Goal: Task Accomplishment & Management: Complete application form

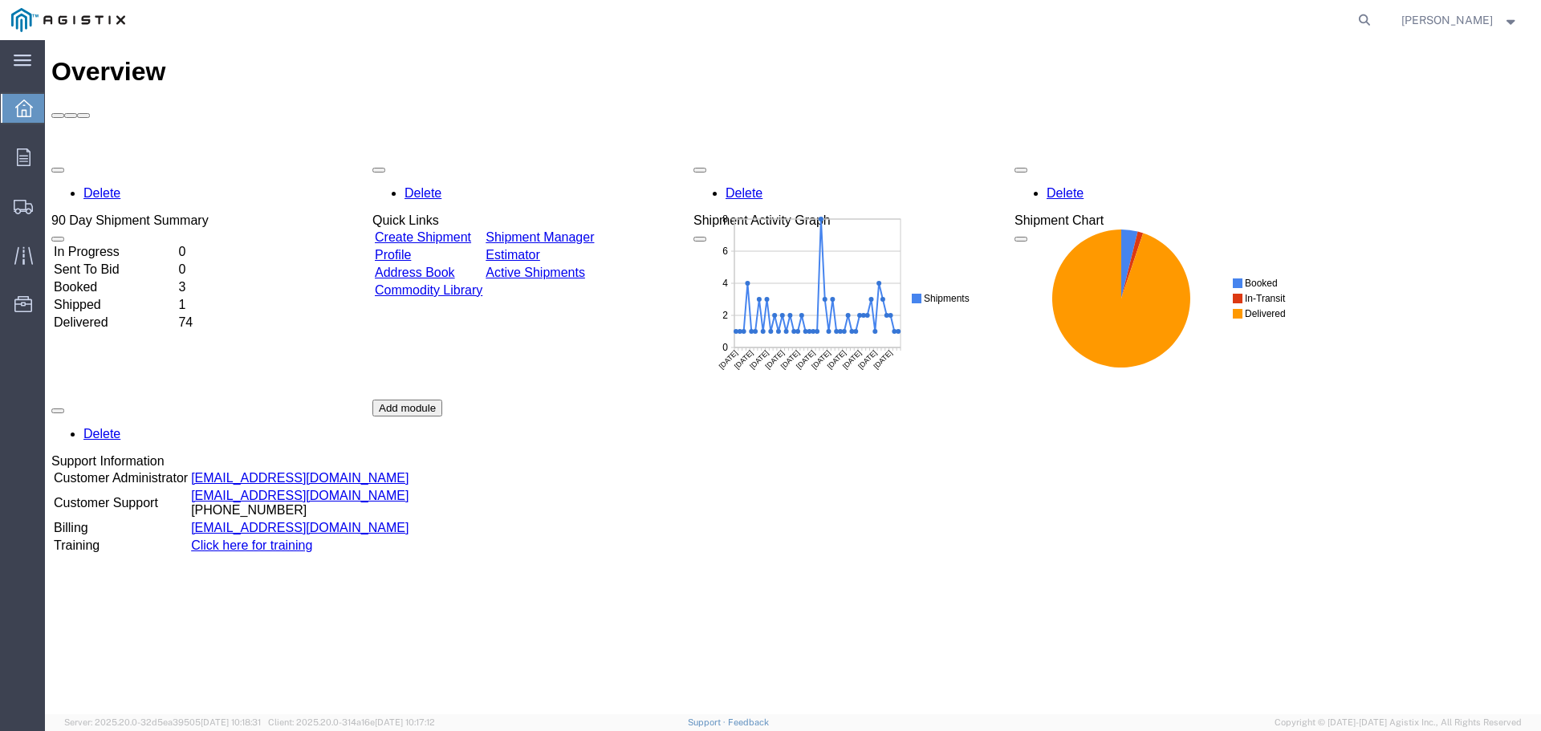
click at [443, 230] on link "Create Shipment" at bounding box center [423, 237] width 96 height 14
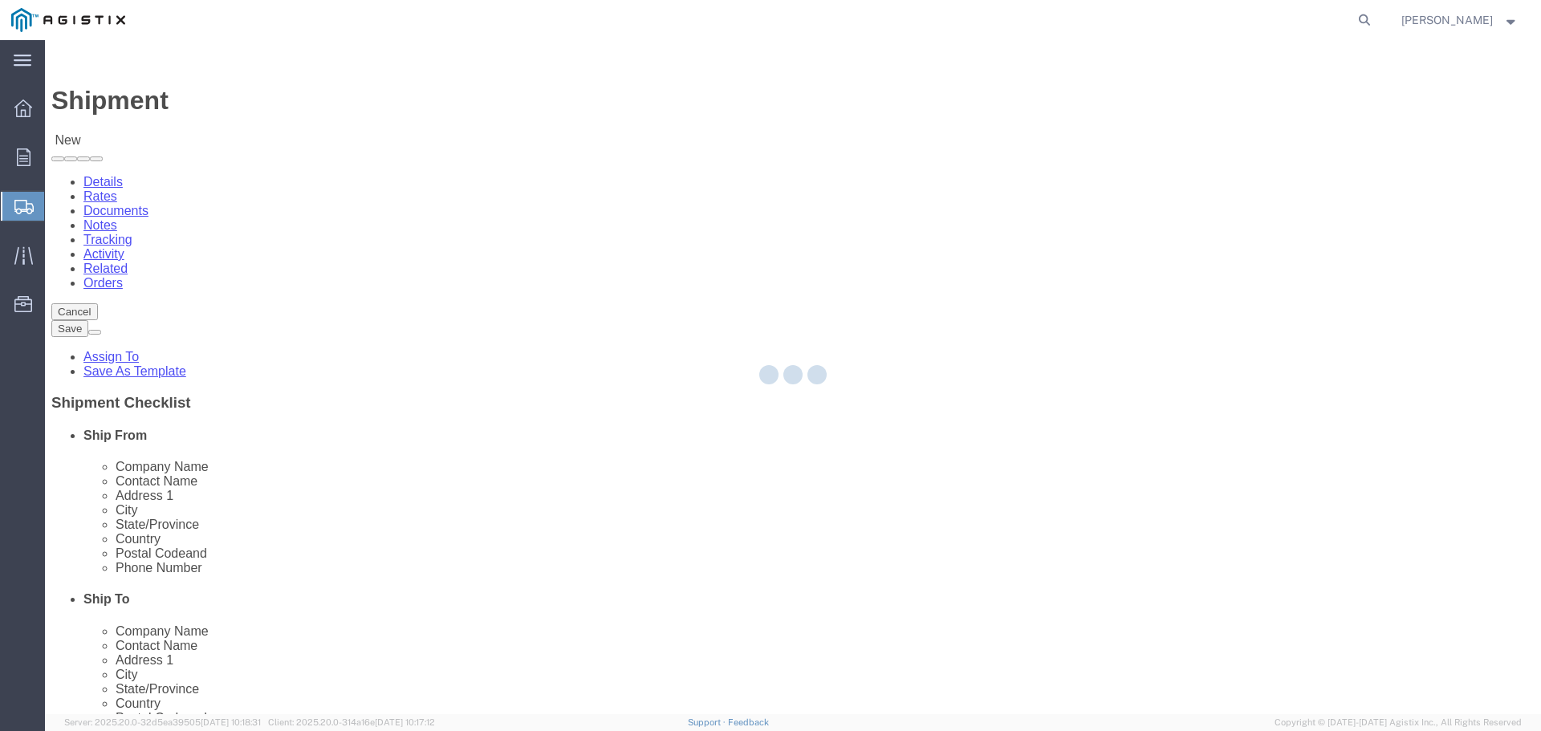
select select
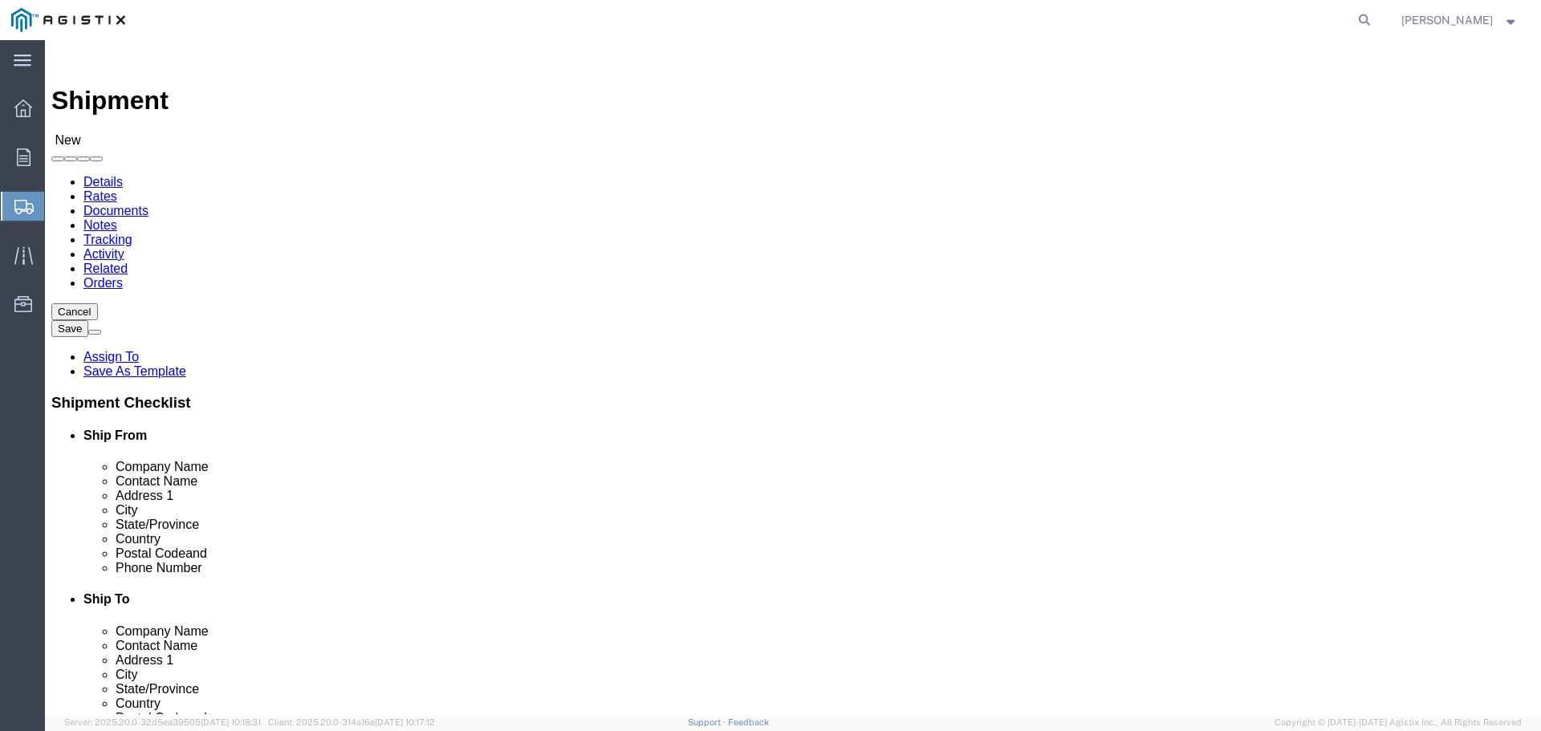
click select "Select Graybar Electric Company Inc PG&E"
select select "4133"
click select "Select Graybar Electric Company Inc PG&E"
select select
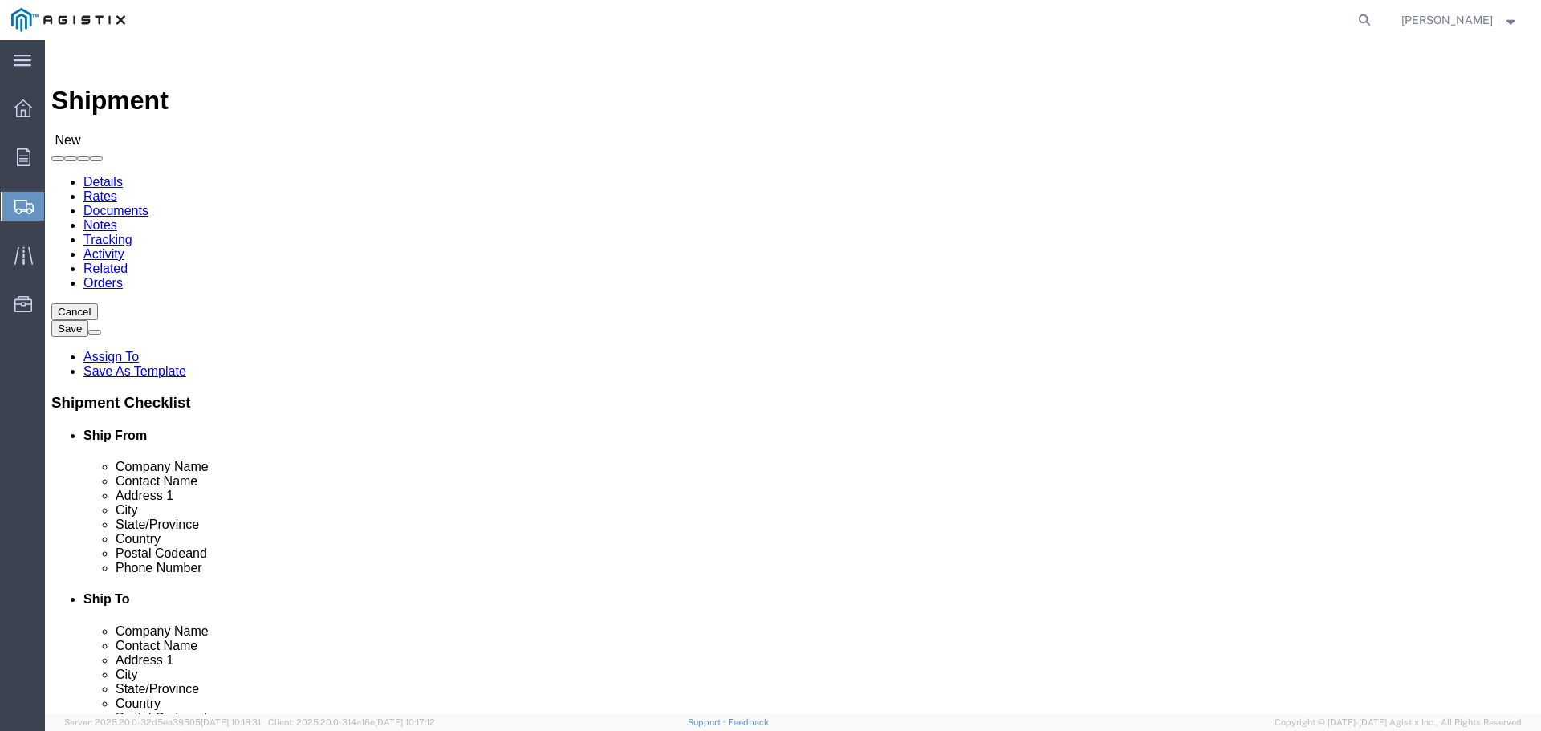
click select "Select Graybar Electric Company Inc PG&E"
select select "9596"
click select "Select Graybar Electric Company Inc PG&E"
select select "PURCHORD"
select select
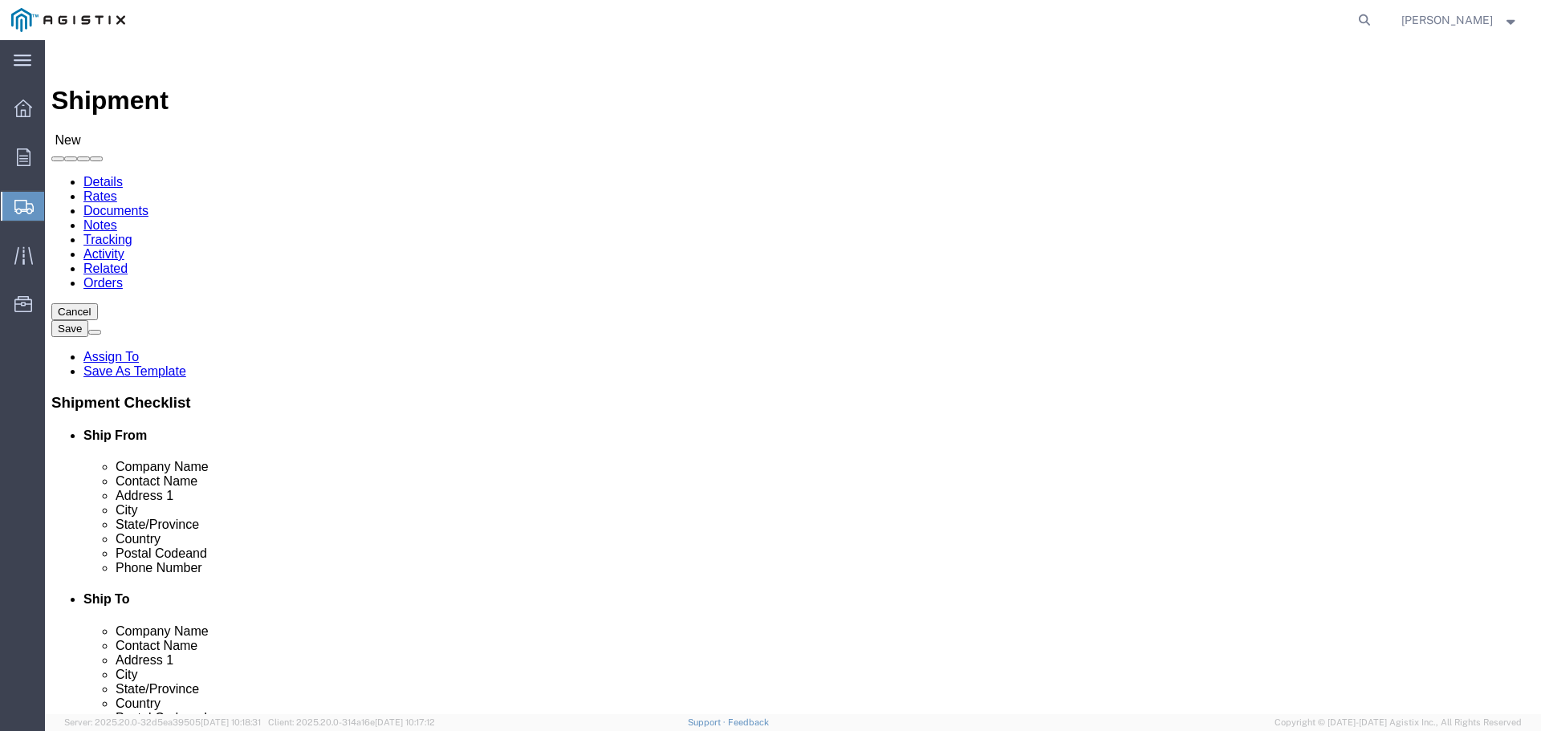
select select
click select "Select All Others [GEOGRAPHIC_DATA] [GEOGRAPHIC_DATA] [GEOGRAPHIC_DATA] [GEOGRA…"
select select "19745"
click select "Select All Others [GEOGRAPHIC_DATA] [GEOGRAPHIC_DATA] [GEOGRAPHIC_DATA] [GEOGRA…"
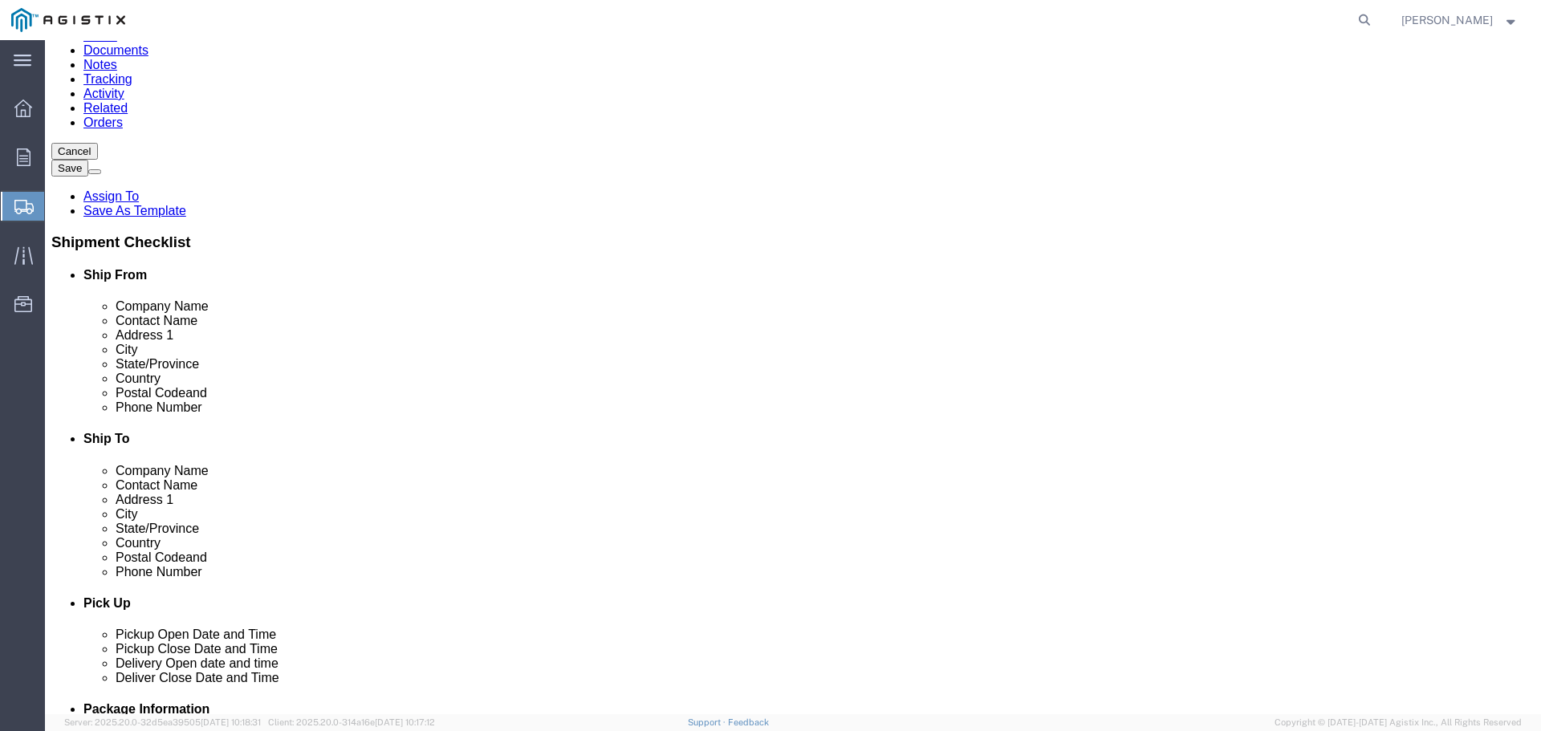
scroll to position [3531, 0]
click input "text"
type input "Graybar"
click input "text"
type input "[PERSON_NAME]"
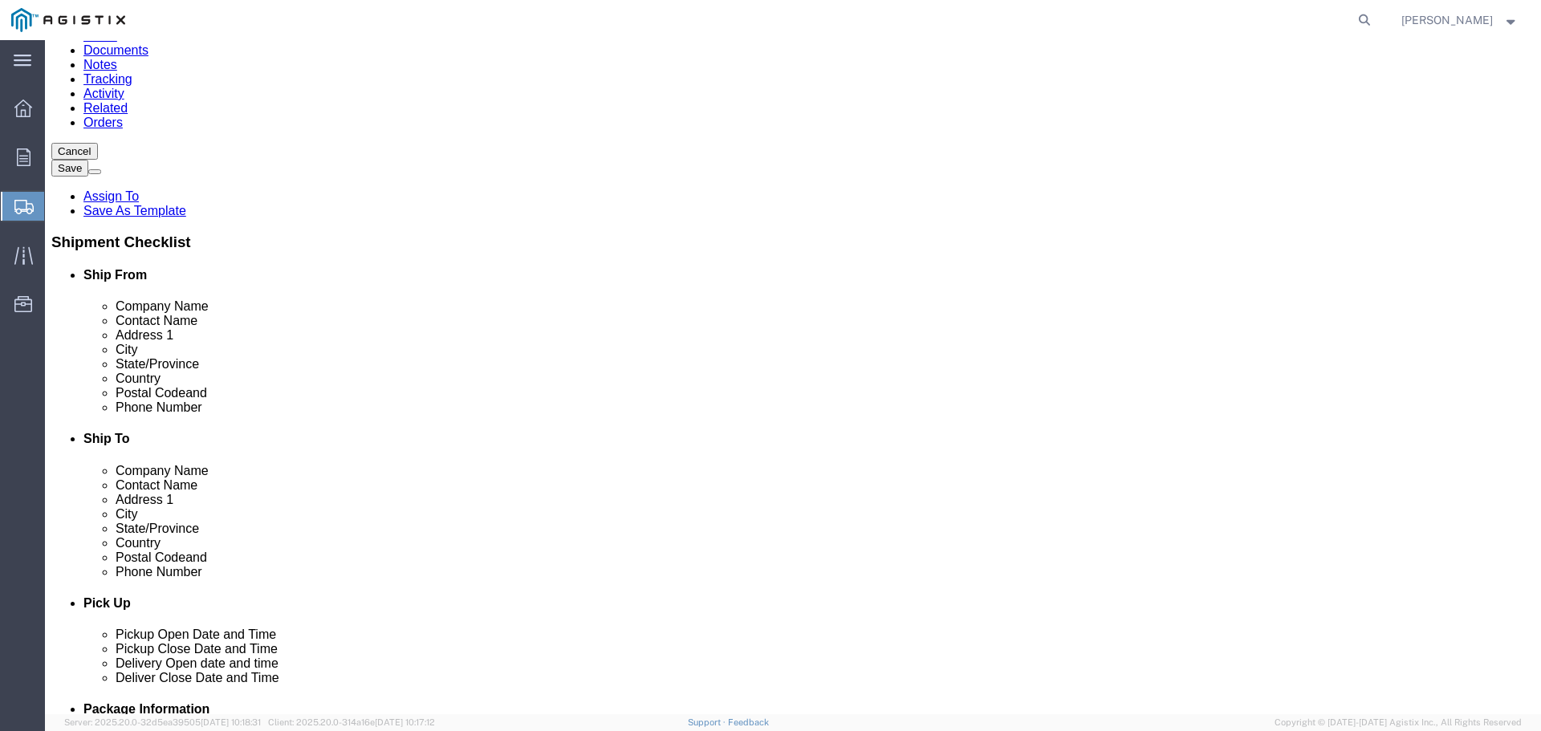
click input "text"
type input "[STREET_ADDRESS]"
select select
click input "text"
type input "Joliet"
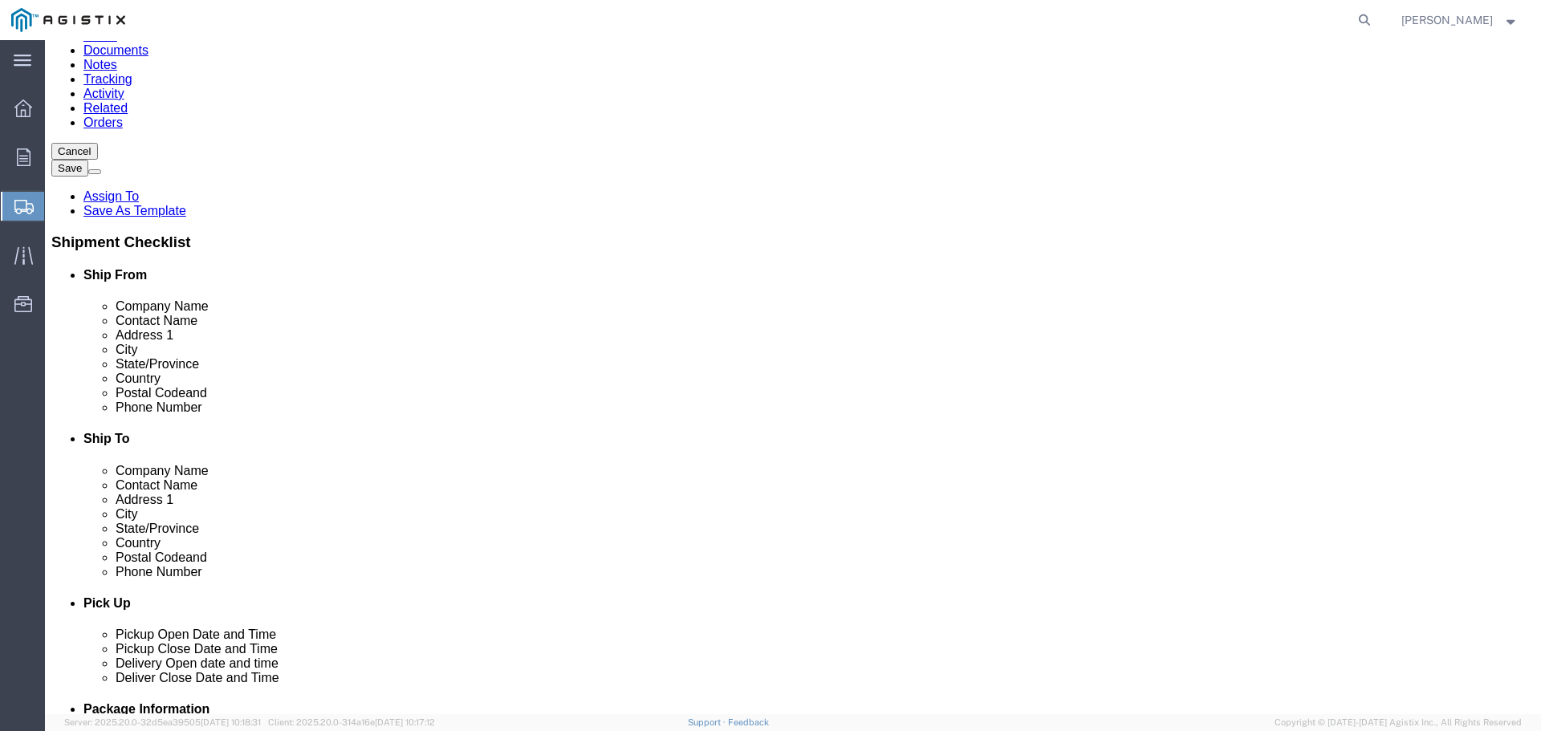
scroll to position [321, 0]
select select
select select "IL"
click input "text"
type input "60432"
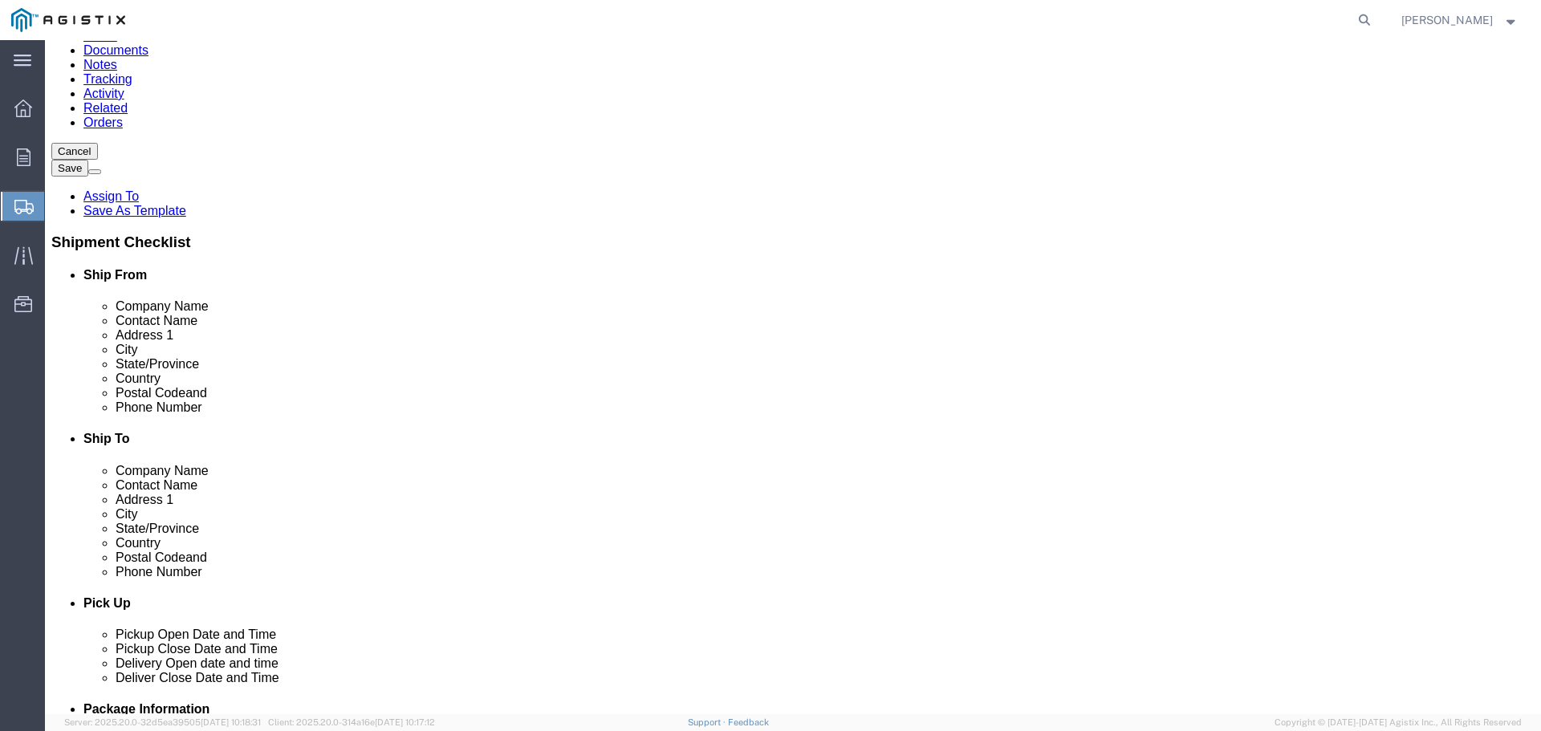
select select
click input "text"
type input "8157414660"
click input "text"
type input "t"
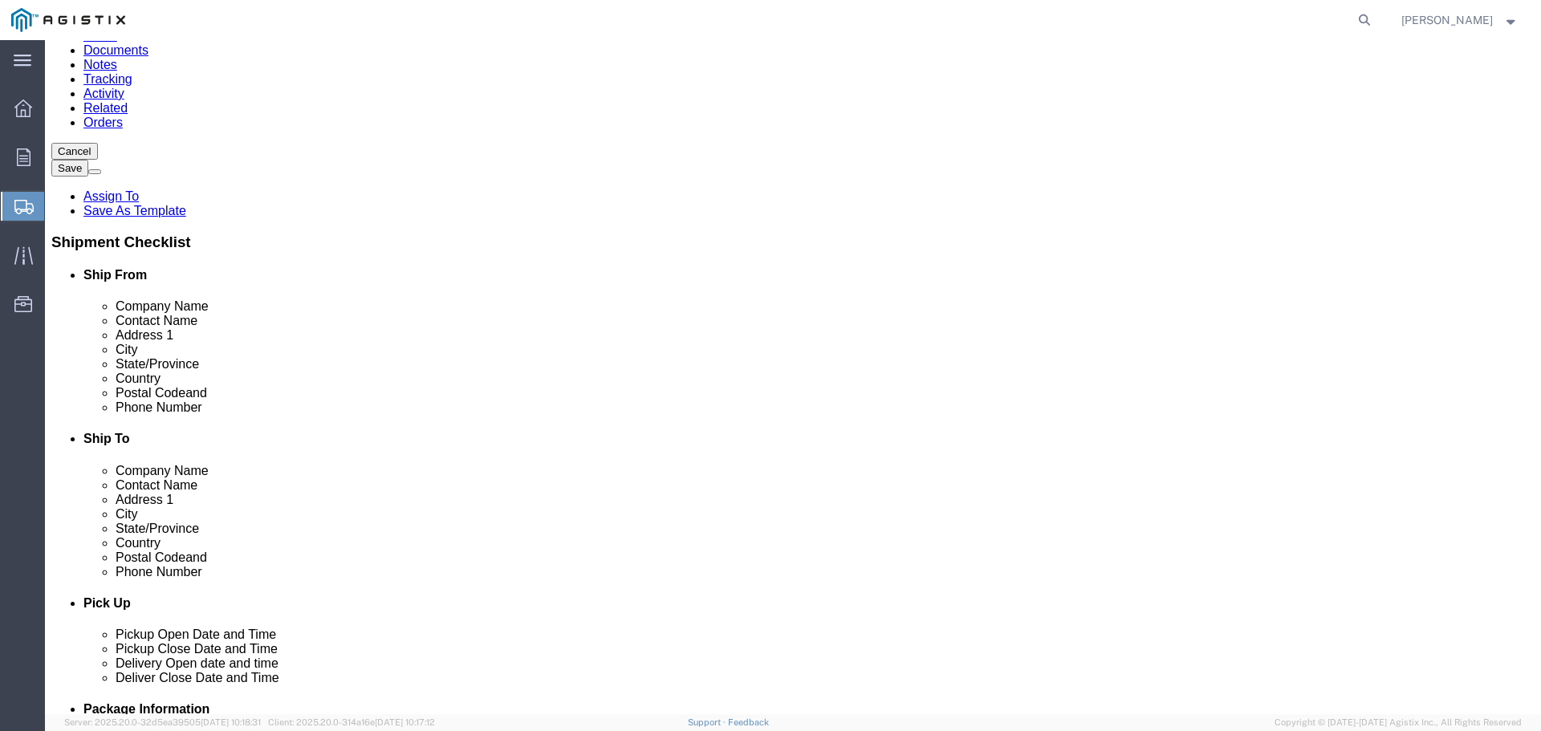
type input "[PERSON_NAME][EMAIL_ADDRESS][PERSON_NAME][DOMAIN_NAME]"
click input "checkbox"
checkbox input "false"
select select "19745"
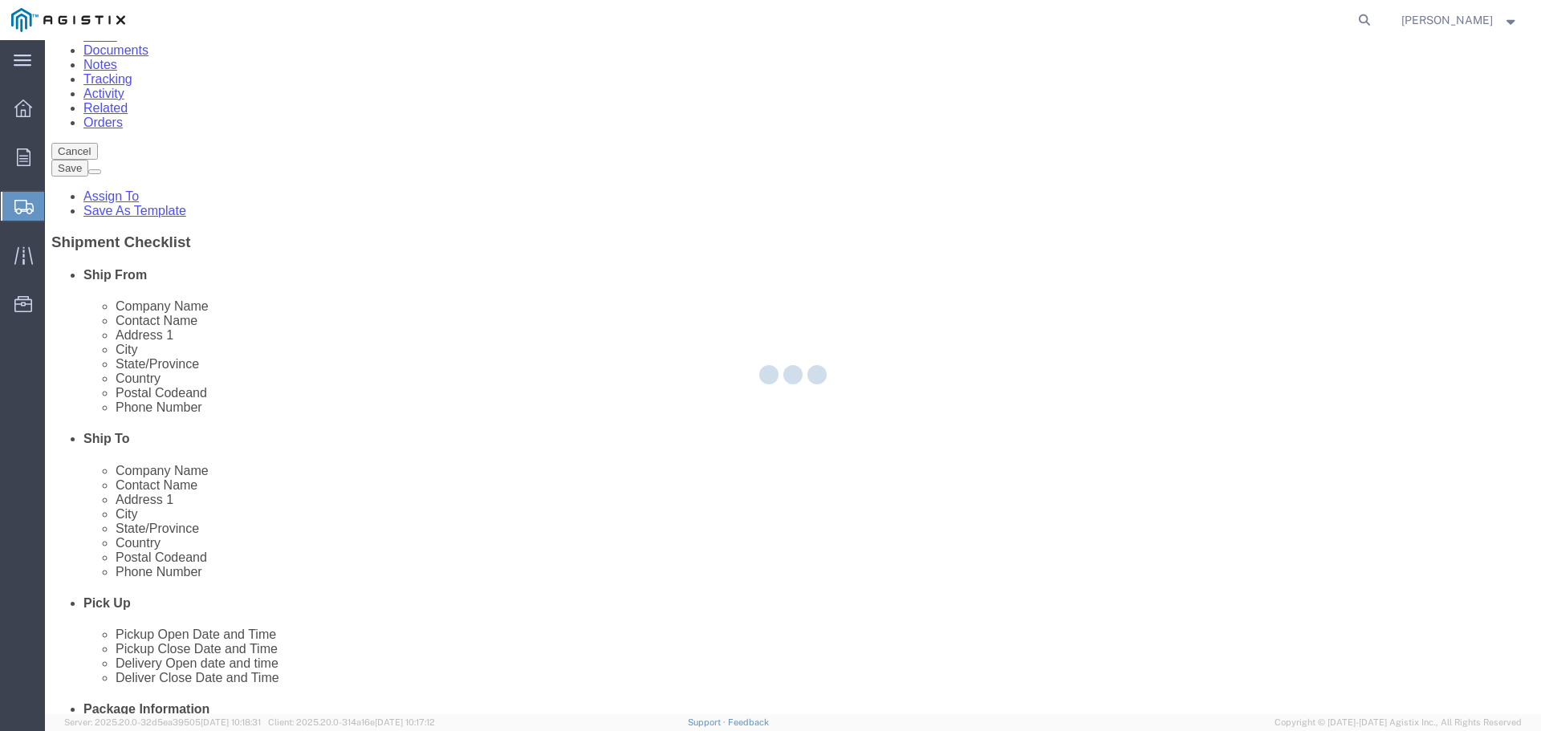
type input "PG&E"
type input "[STREET_ADDRESS]"
type input "[GEOGRAPHIC_DATA]"
type input "93725"
select select "CA"
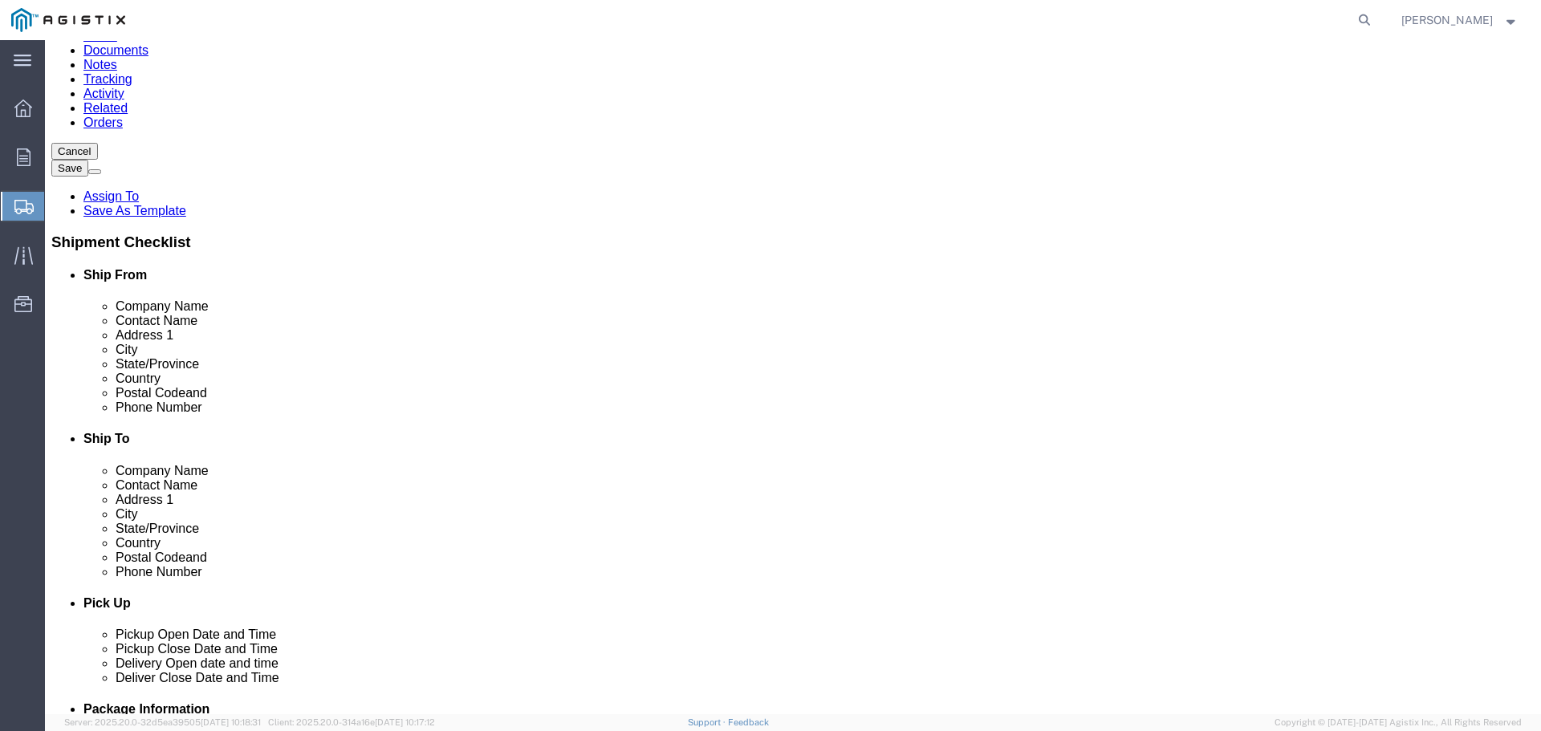
scroll to position [0, 0]
select select "MYPROFILE"
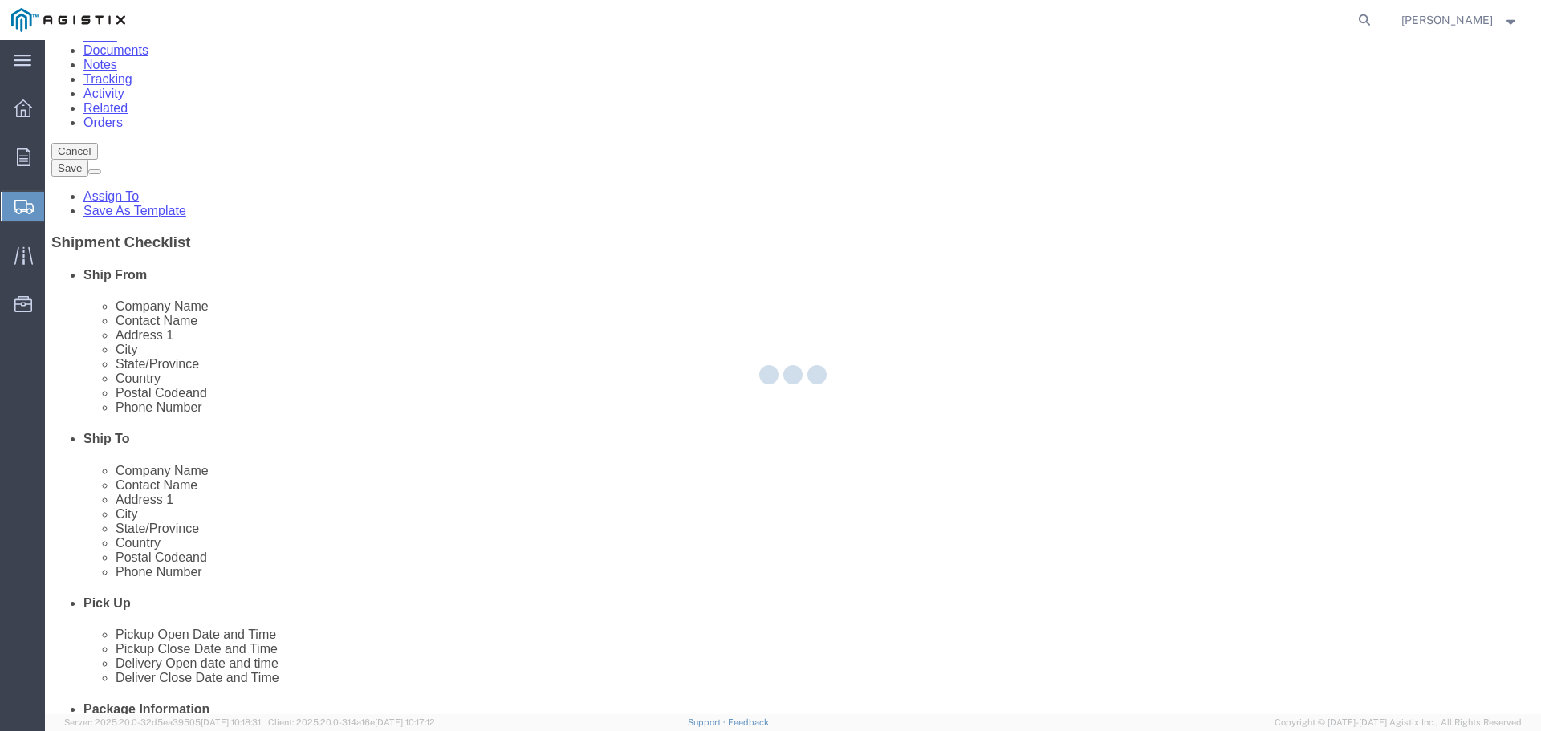
type input "Graybar Electric Company Inc"
type input "[PERSON_NAME]"
type input "[STREET_ADDRESS]"
type input "Joliet"
type input "60431"
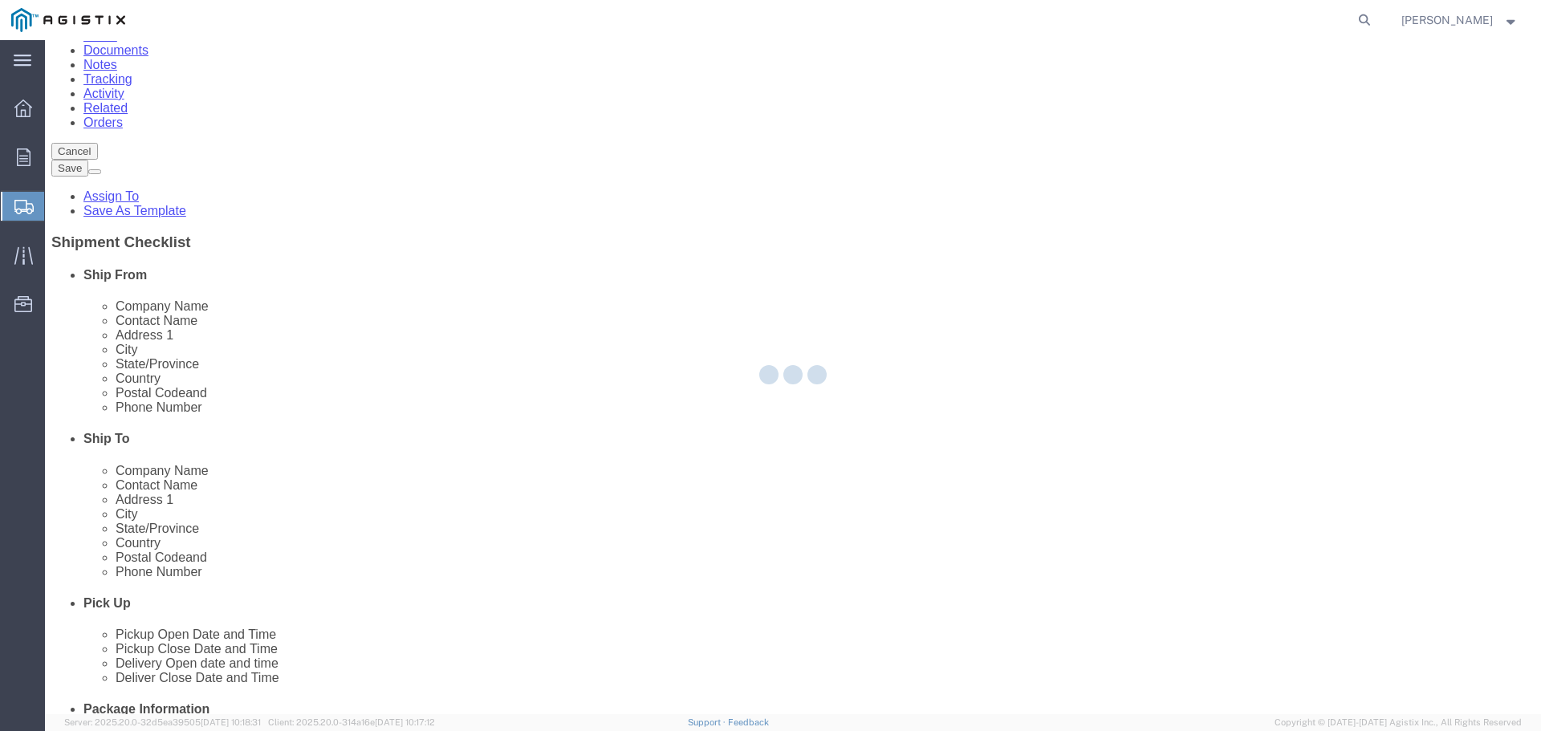
type input "8155538624"
type input "[PERSON_NAME][EMAIL_ADDRESS][PERSON_NAME][DOMAIN_NAME]"
checkbox input "true"
select select "IL"
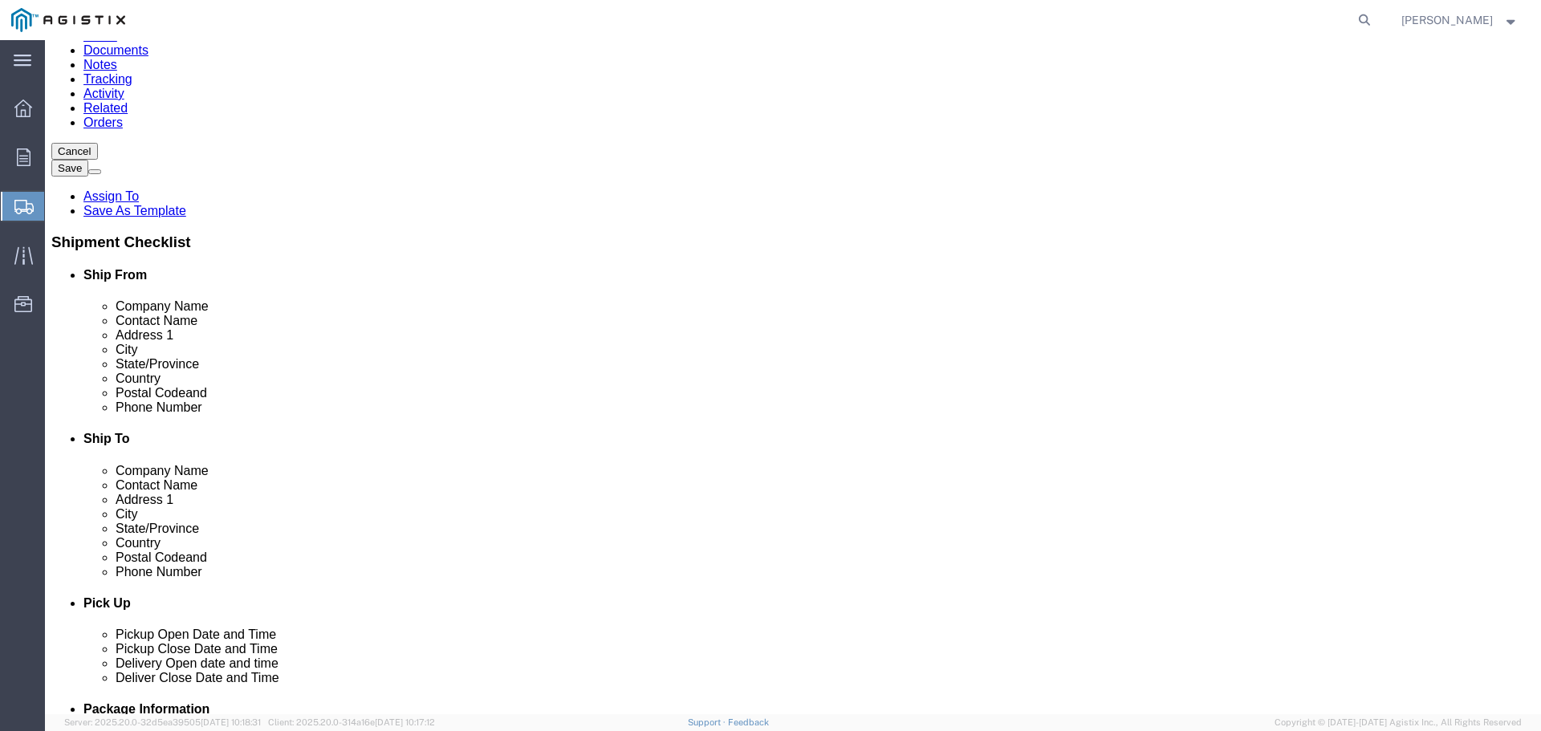
click input "text"
drag, startPoint x: 916, startPoint y: 205, endPoint x: 904, endPoint y: 205, distance: 12.0
select select "23162"
type input "1038254"
type input "[STREET_ADDRESS]"
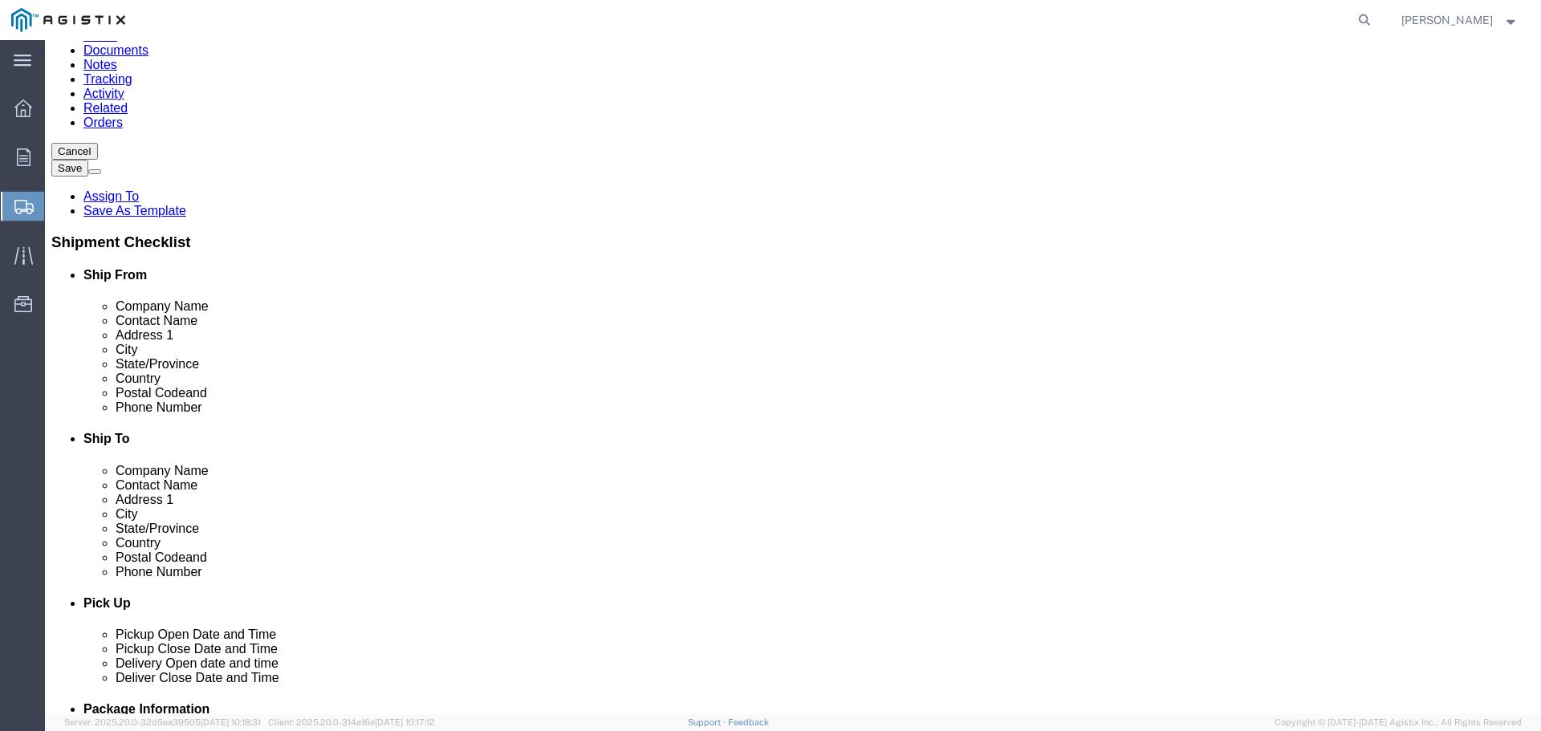
type input "[GEOGRAPHIC_DATA]"
type input "94403"
checkbox input "false"
select select "CA"
click input "[STREET_ADDRESS]"
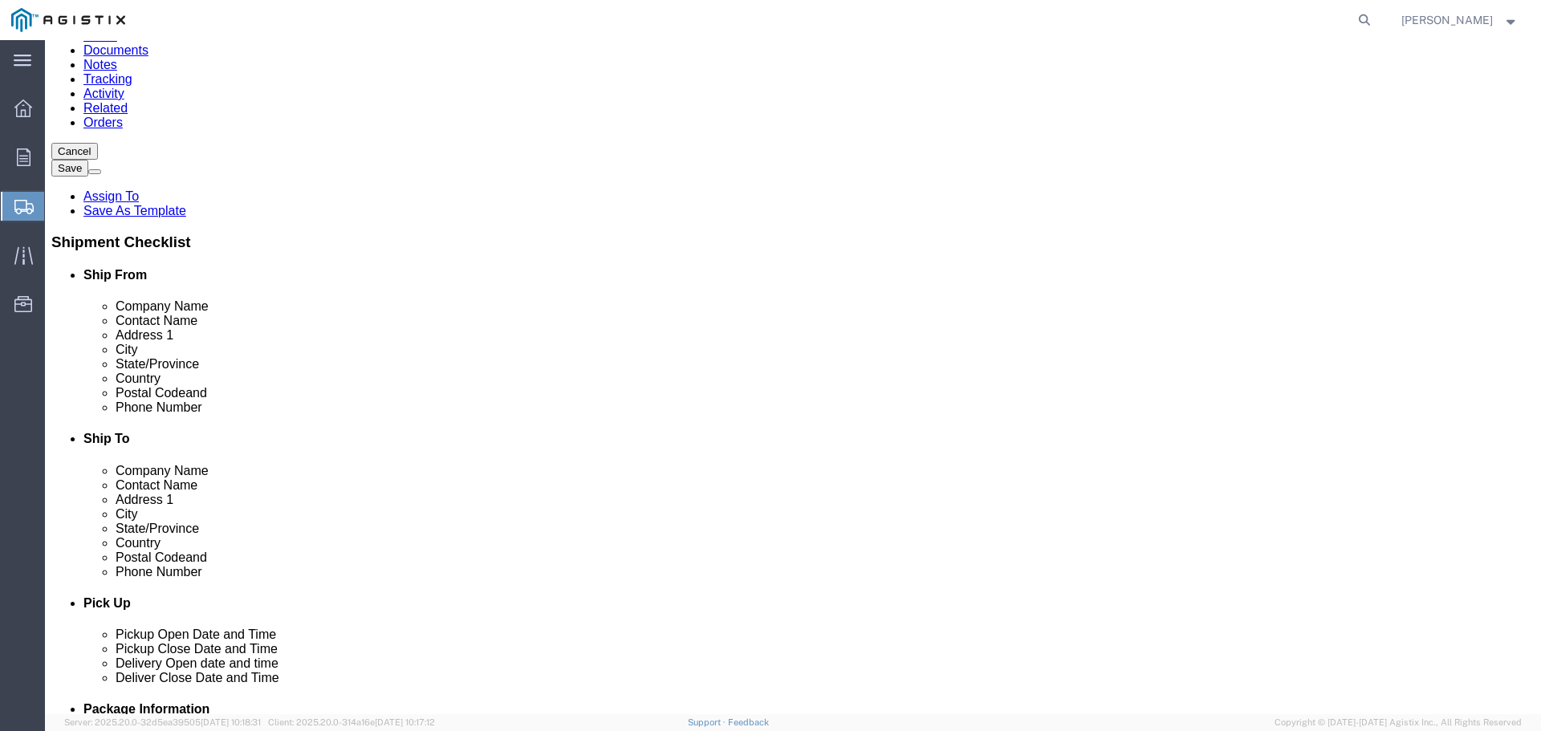
drag, startPoint x: 846, startPoint y: 331, endPoint x: 754, endPoint y: 335, distance: 92.3
click div "Address [STREET_ADDRESS]"
click input "text"
type input "[STREET_ADDRESS]"
select select
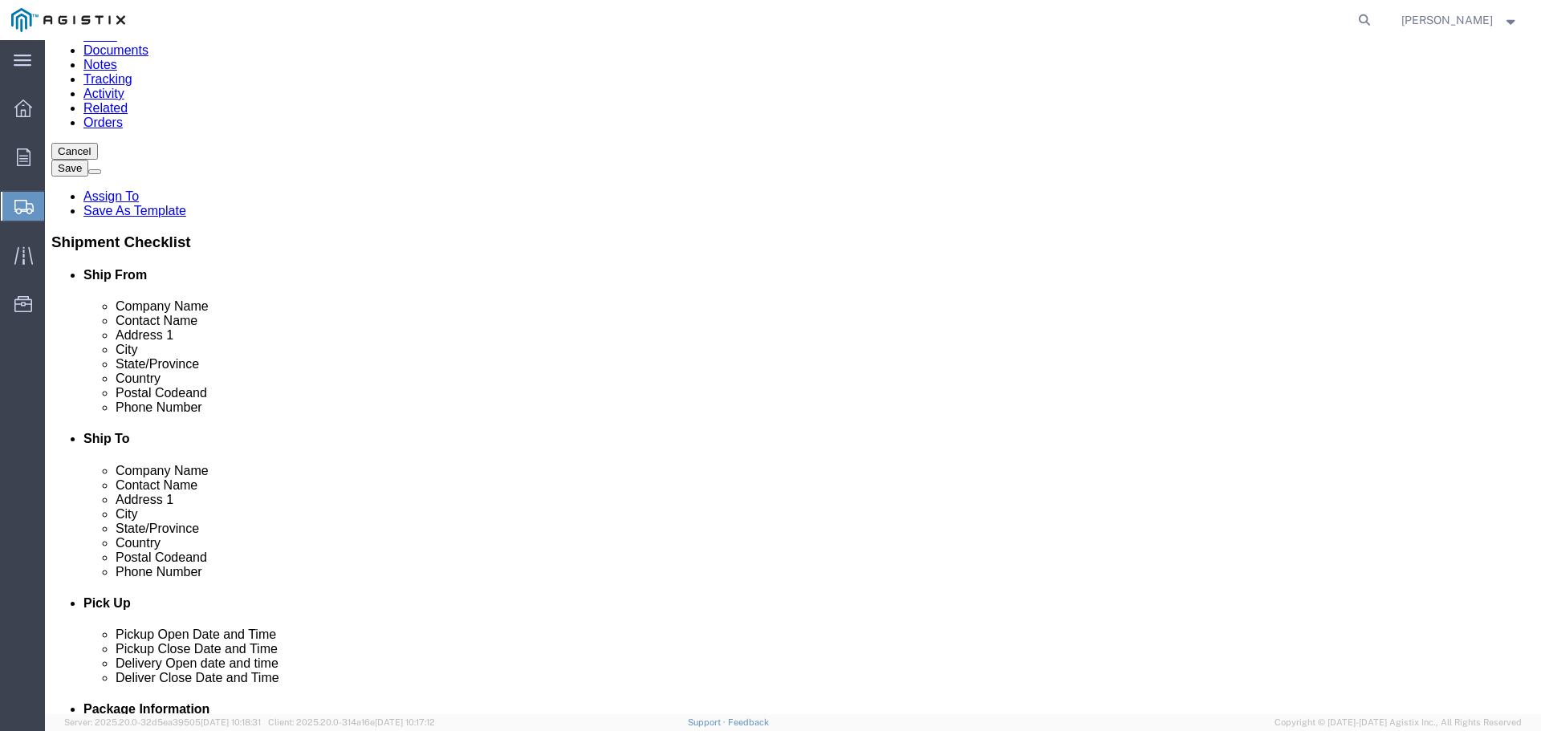
drag, startPoint x: 787, startPoint y: 384, endPoint x: 770, endPoint y: 384, distance: 16.9
click div "City [GEOGRAPHIC_DATA]"
type input "Fresno CA"
select select
drag, startPoint x: 774, startPoint y: 250, endPoint x: 762, endPoint y: 250, distance: 12.1
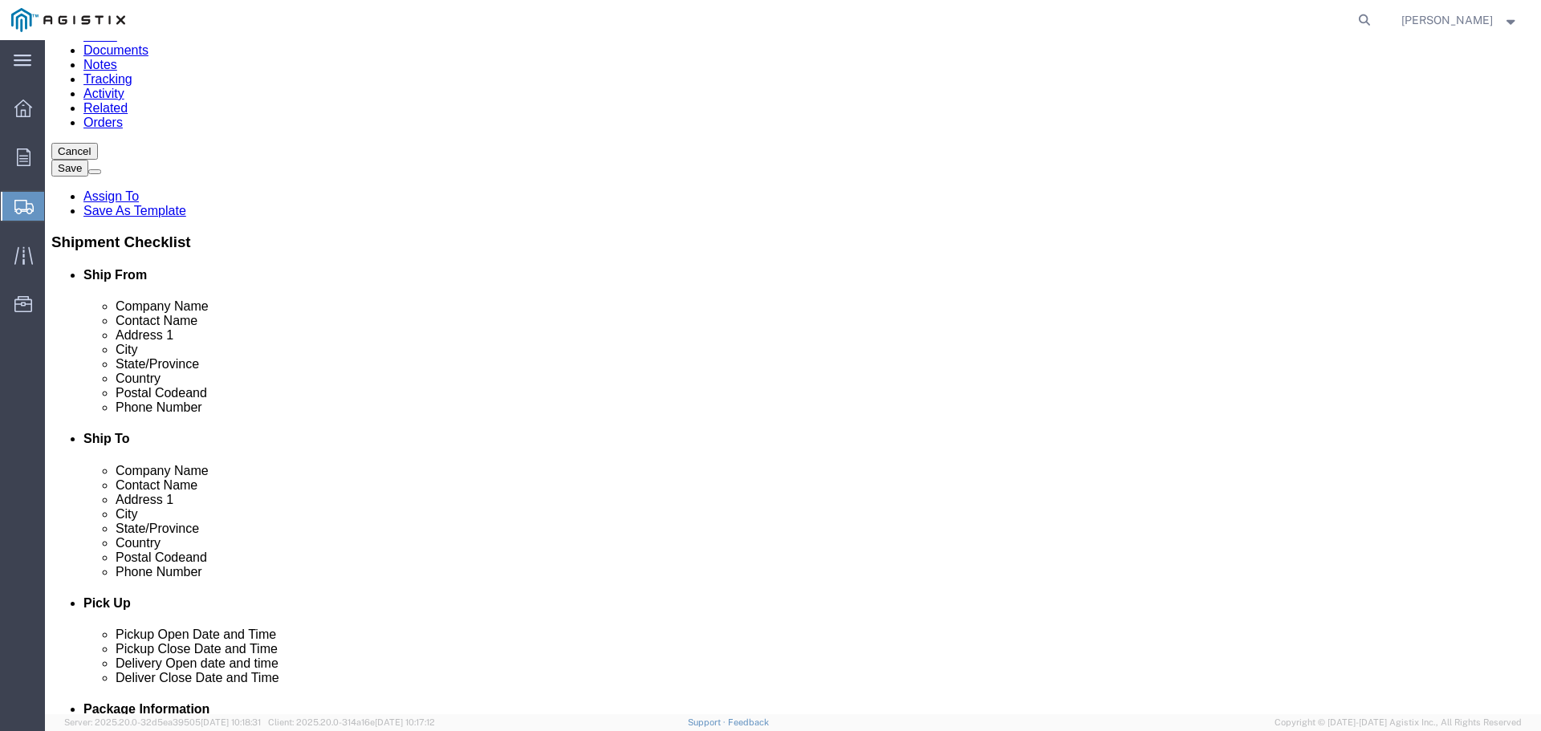
click div "Company Alias 1038254"
click input "Fresno CA"
type input "[GEOGRAPHIC_DATA]"
click div "Location My Profile Location [GEOGRAPHIC_DATA] - [GEOGRAPHIC_DATA] PGE [GEOGRAP…"
select select
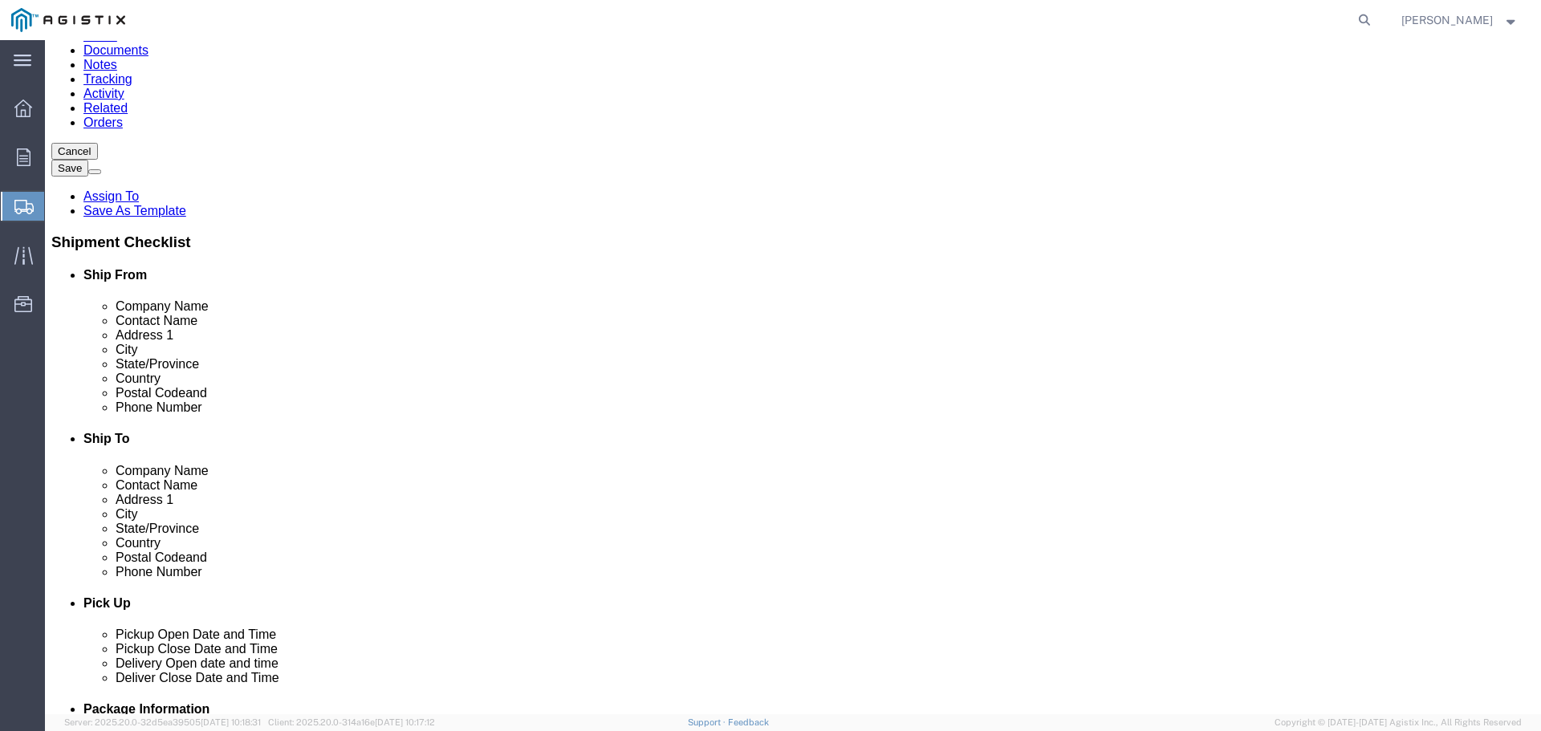
click input "[GEOGRAPHIC_DATA]"
type input "[GEOGRAPHIC_DATA]"
click label "Address 2"
click input "94403"
type input "9"
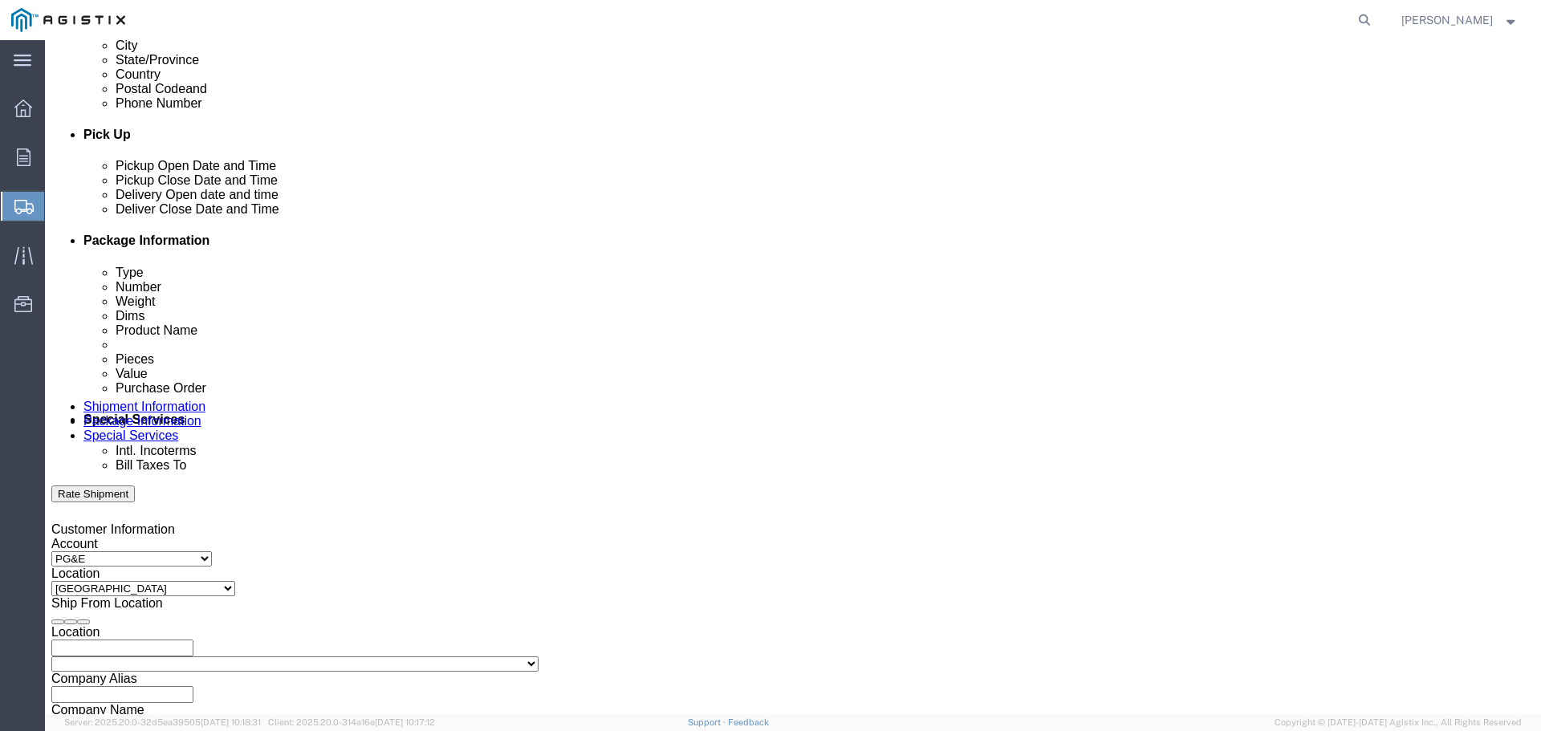
scroll to position [642, 0]
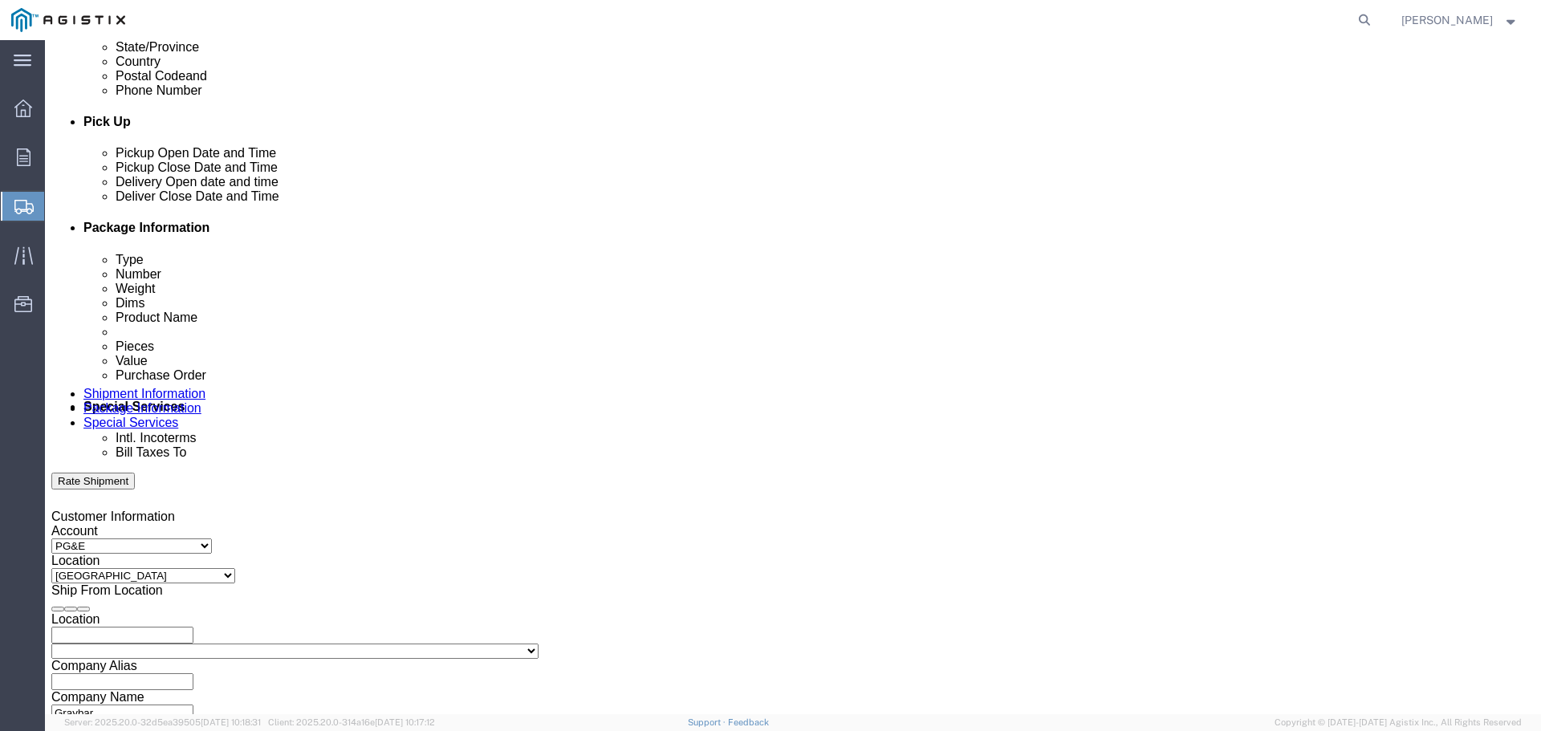
type input "93725"
select select
click div "[DATE] 1:00 PM"
click input "5:00 PM"
type input "530 PM"
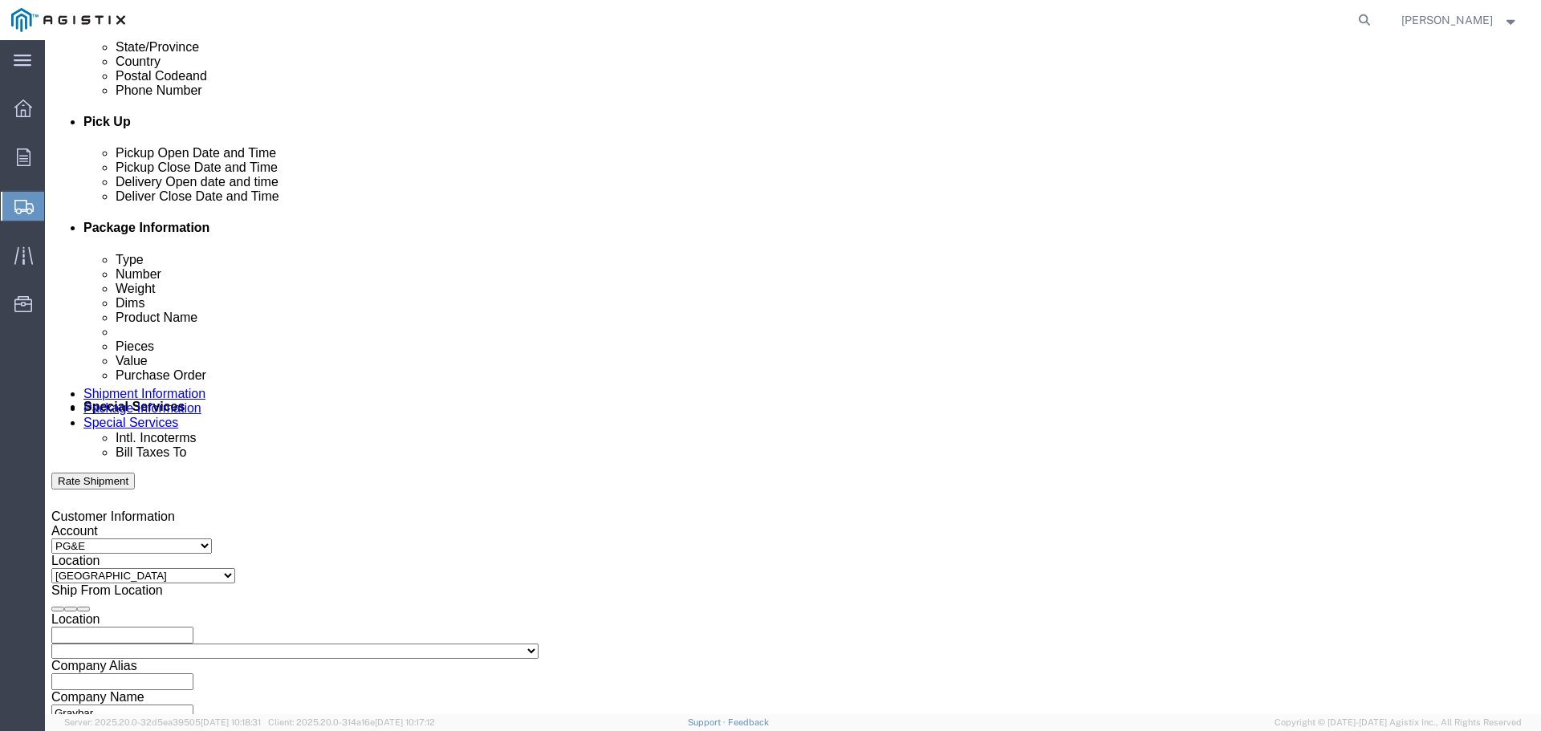
click button "Apply"
click div "[DATE] 12:00 PM"
click input "10:00 PM"
click input "10:30 PM"
type input "10:30 AM"
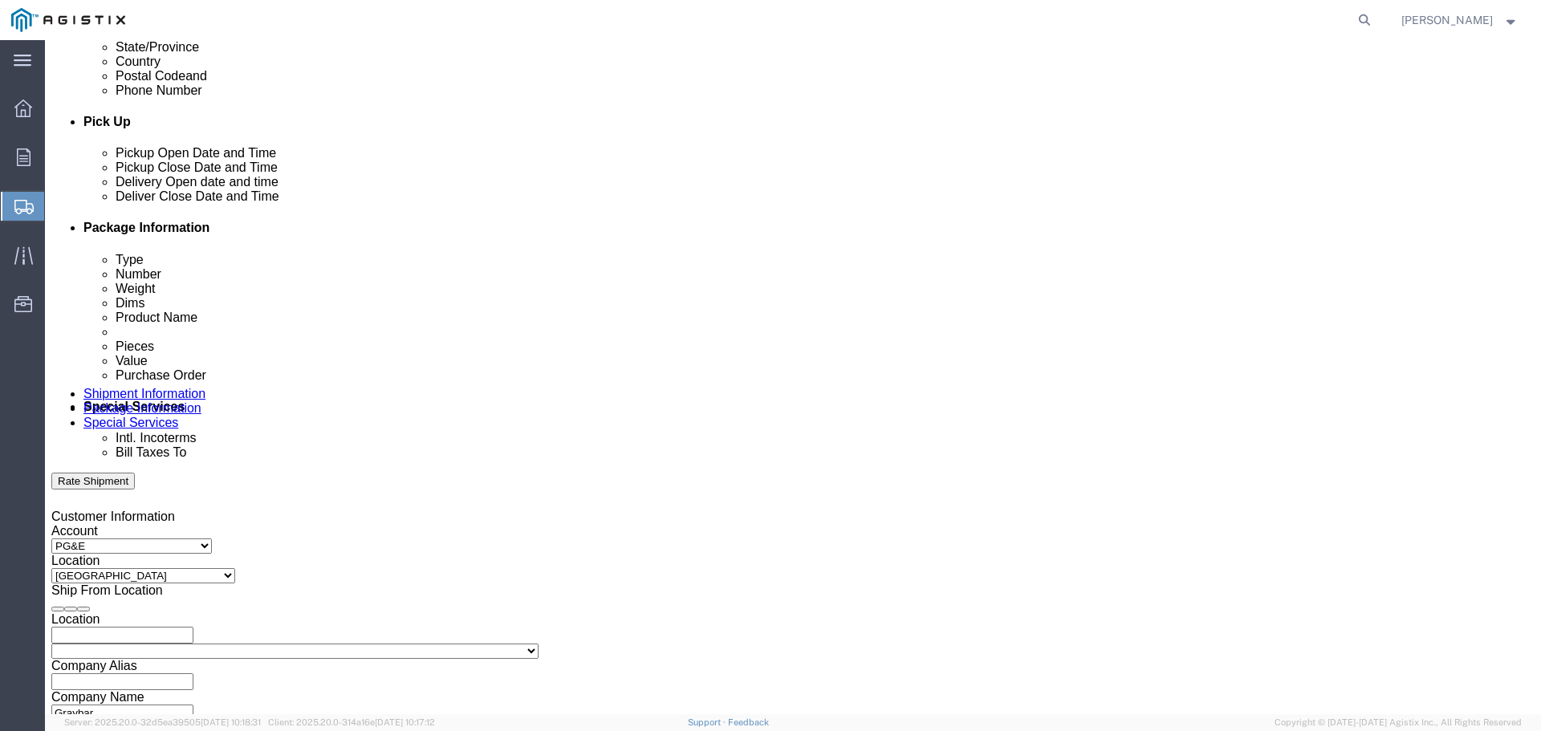
click button "Apply"
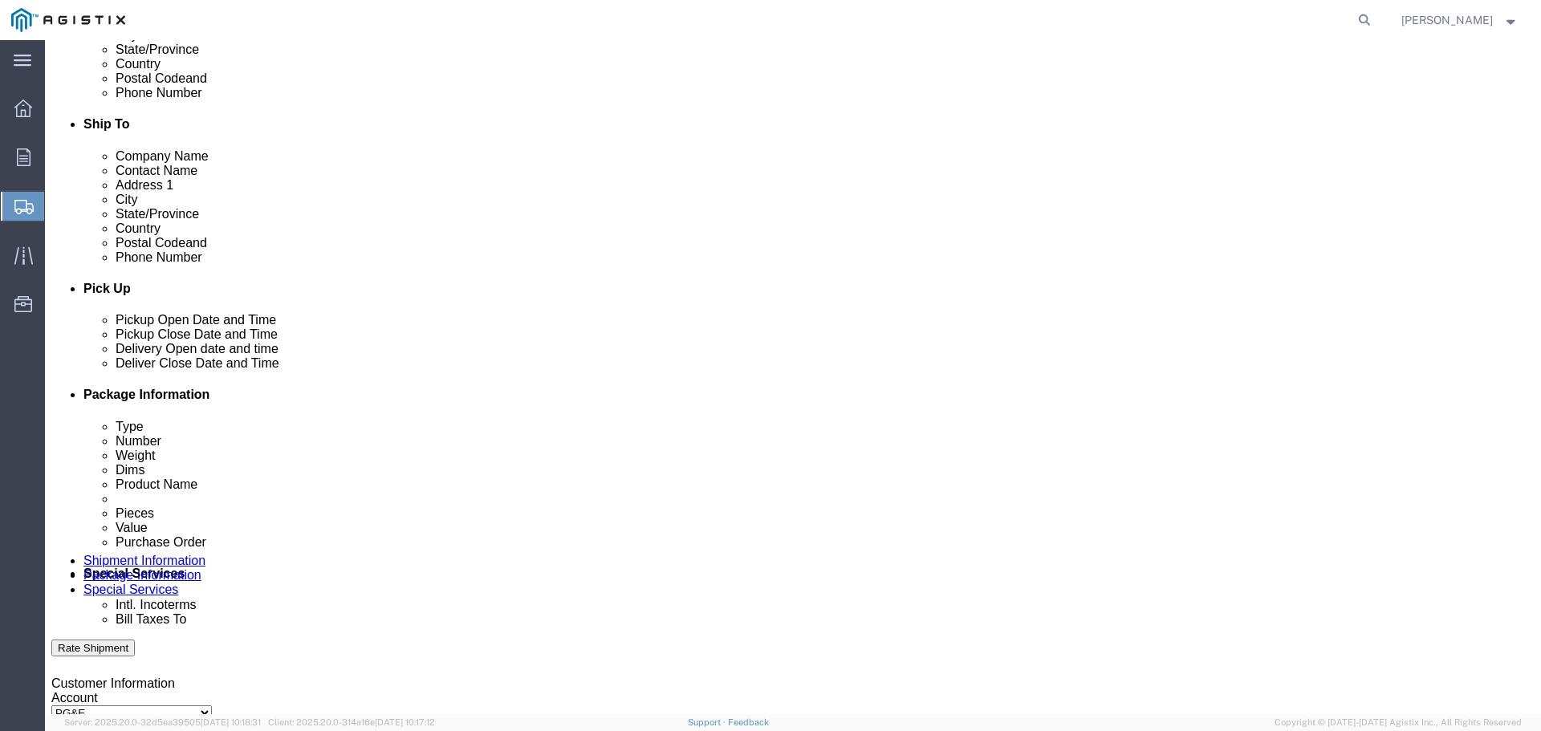
scroll to position [482, 0]
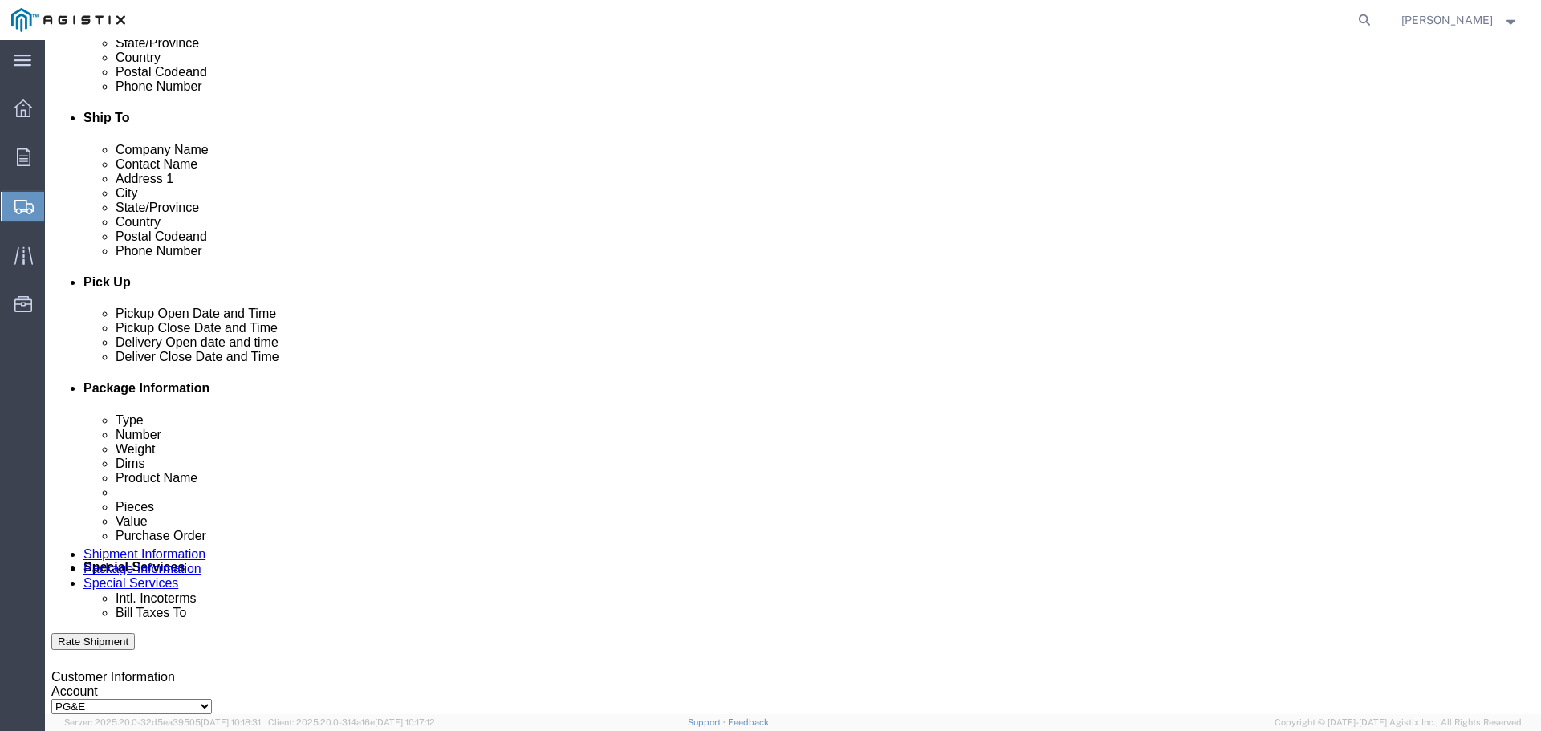
click div
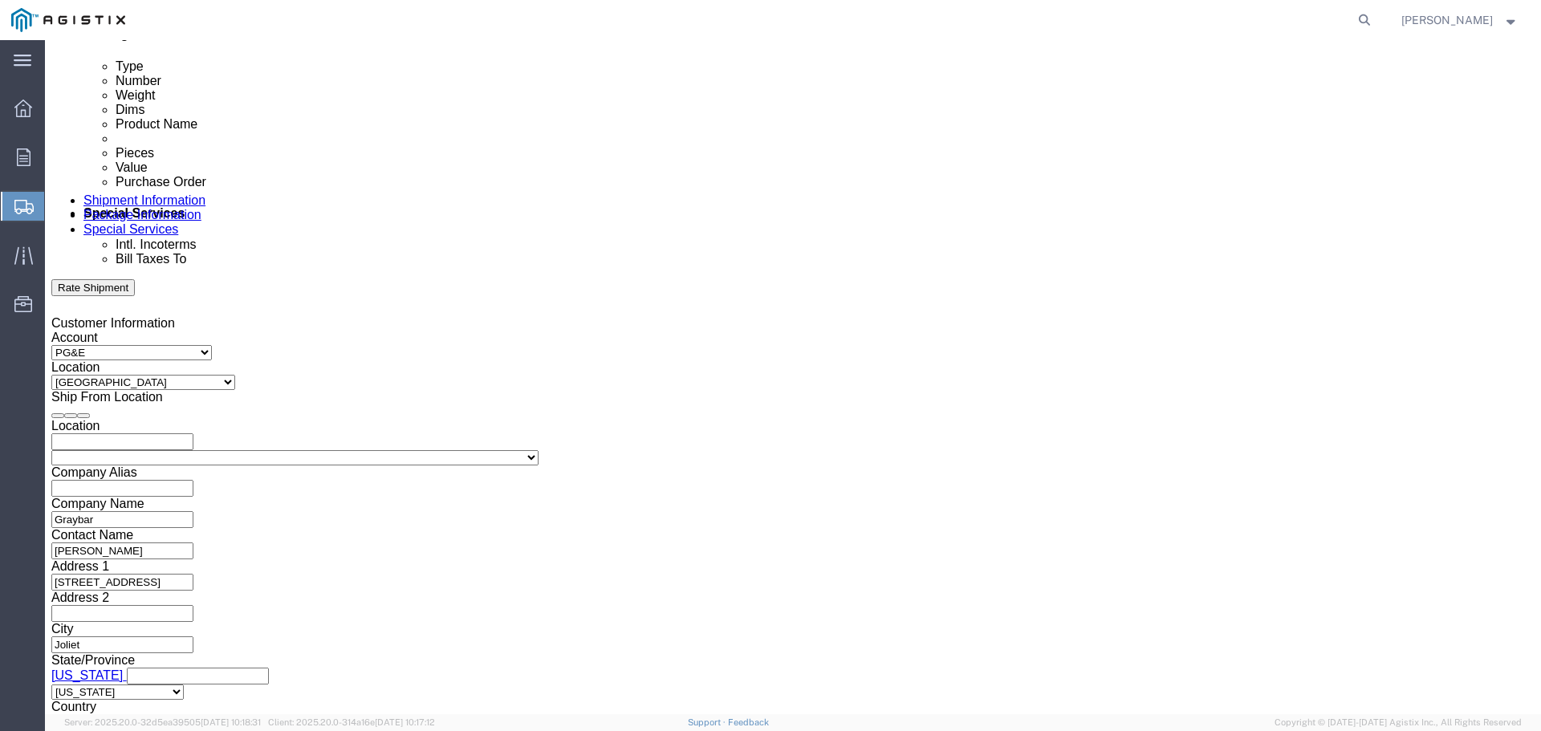
click input "6:30 PM"
click input "7:30 PM"
click input "700 PM"
click input "700PM"
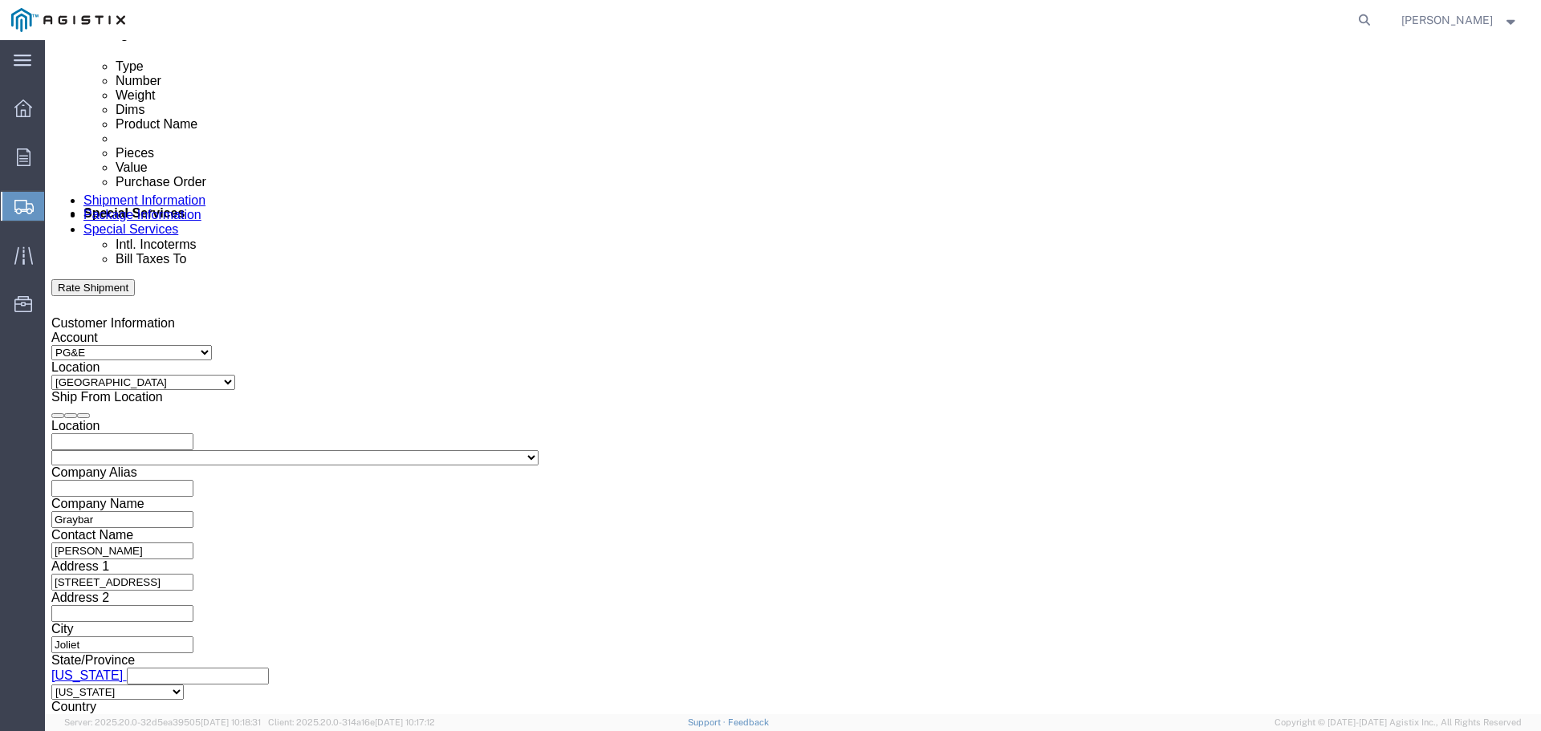
click input "700PM"
drag, startPoint x: 688, startPoint y: 421, endPoint x: 651, endPoint y: 416, distance: 37.3
click div "70 M"
type input "7:00 am"
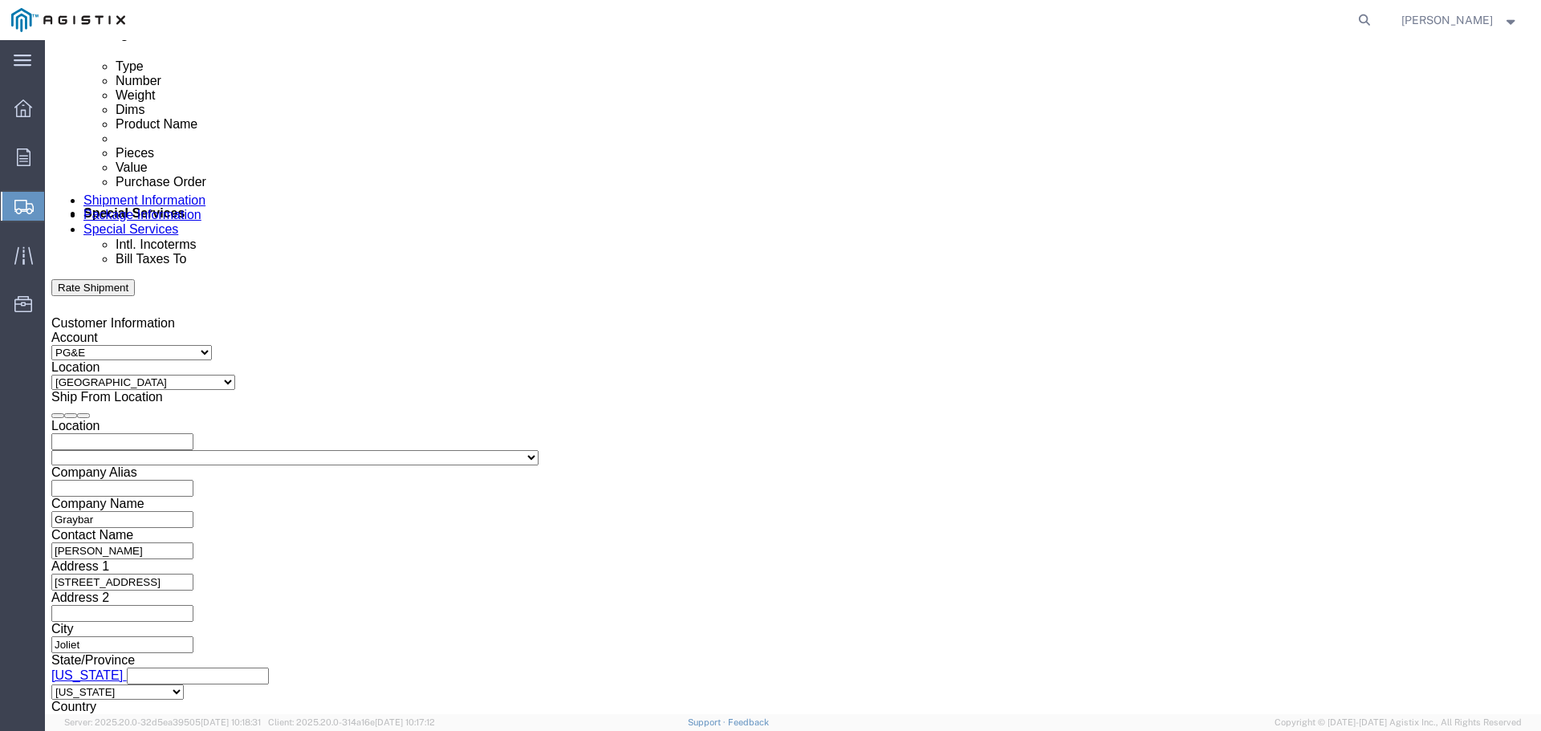
click button "Apply"
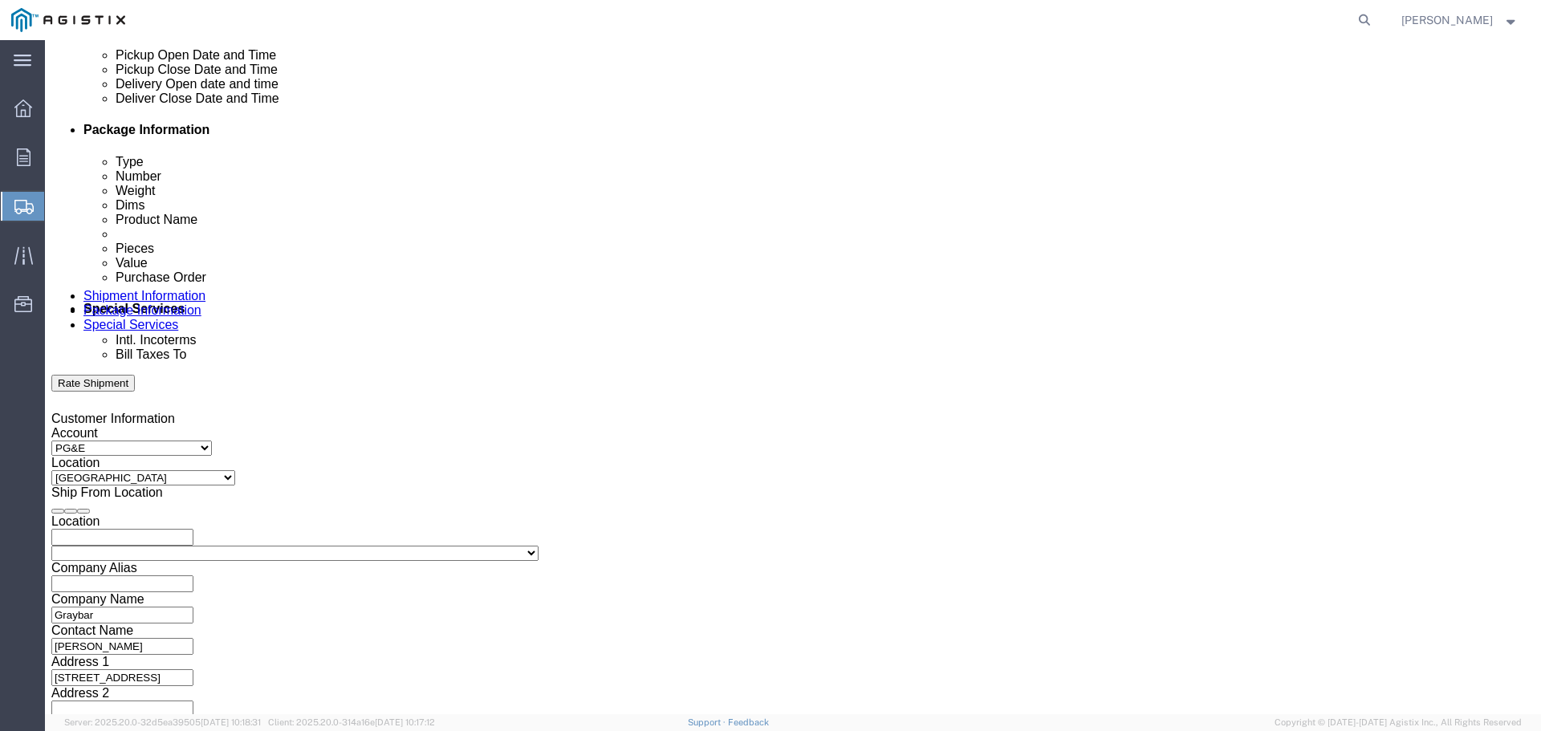
scroll to position [595, 0]
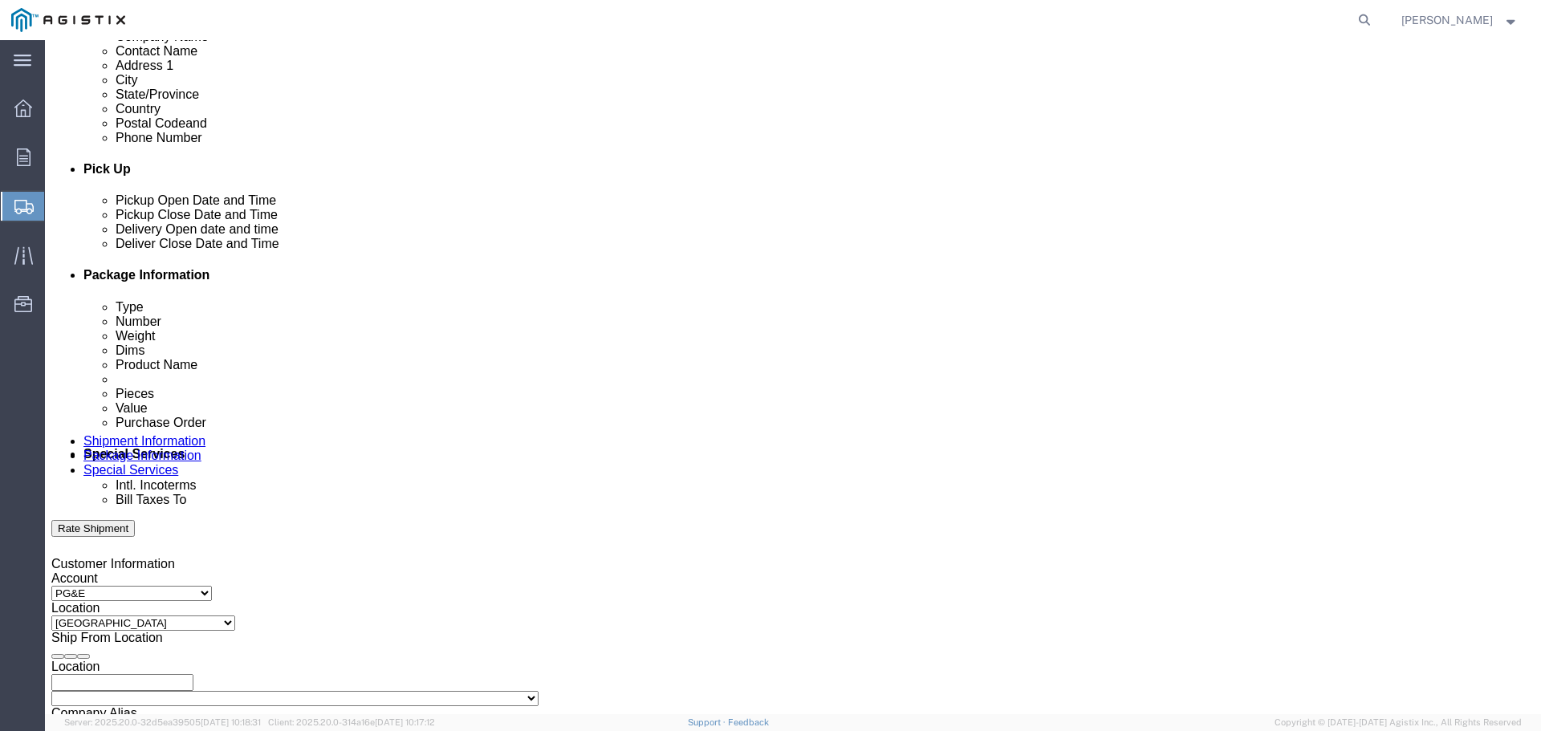
click div
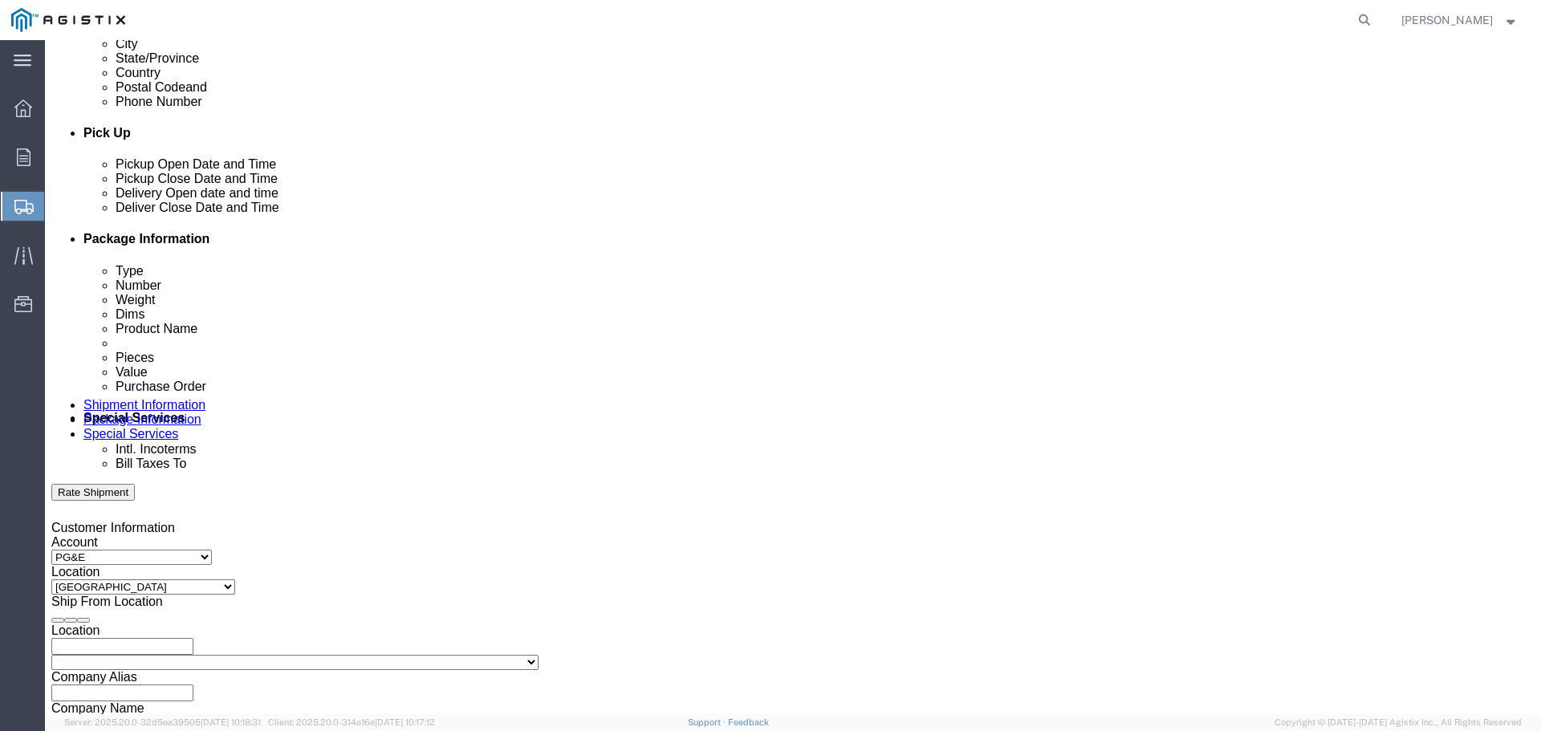
scroll to position [648, 0]
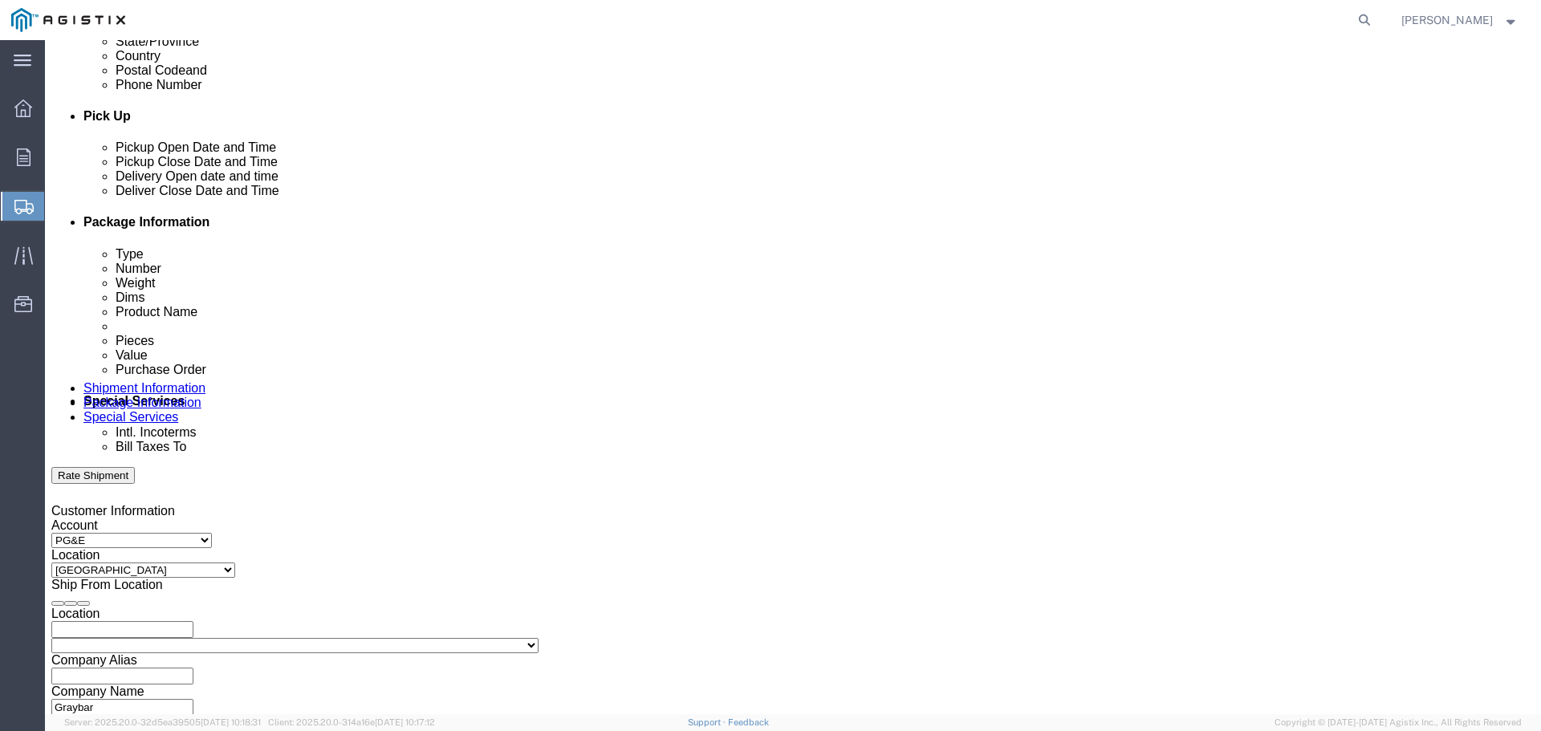
drag, startPoint x: 968, startPoint y: 659, endPoint x: 931, endPoint y: 660, distance: 36.9
click body "Shipment New Details Rates Documents Notes Tracking Activity Related Orders Can…"
drag, startPoint x: 945, startPoint y: 605, endPoint x: 928, endPoint y: 603, distance: 17.0
click input "8:00 AM"
type input "11:00 AM"
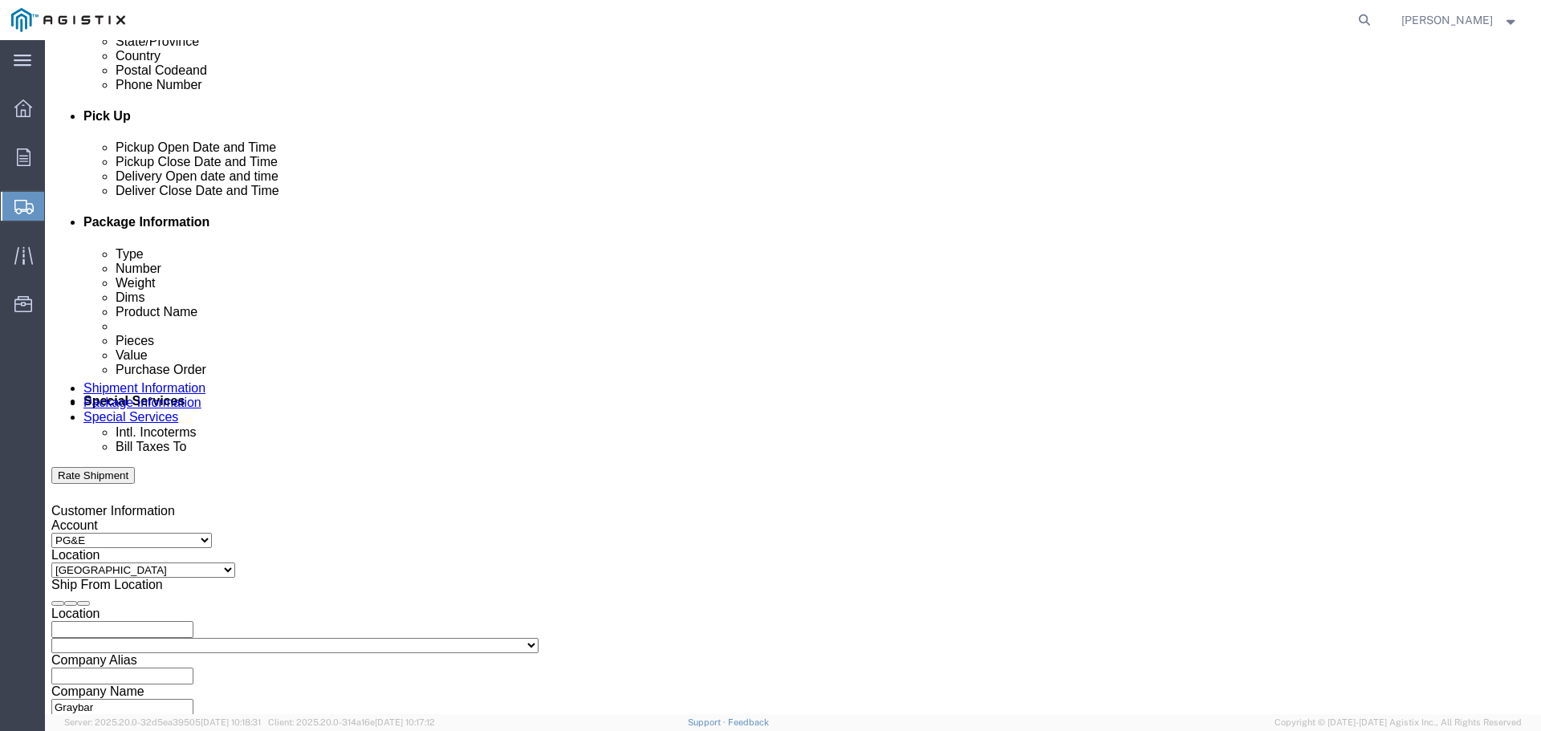
click button "Apply"
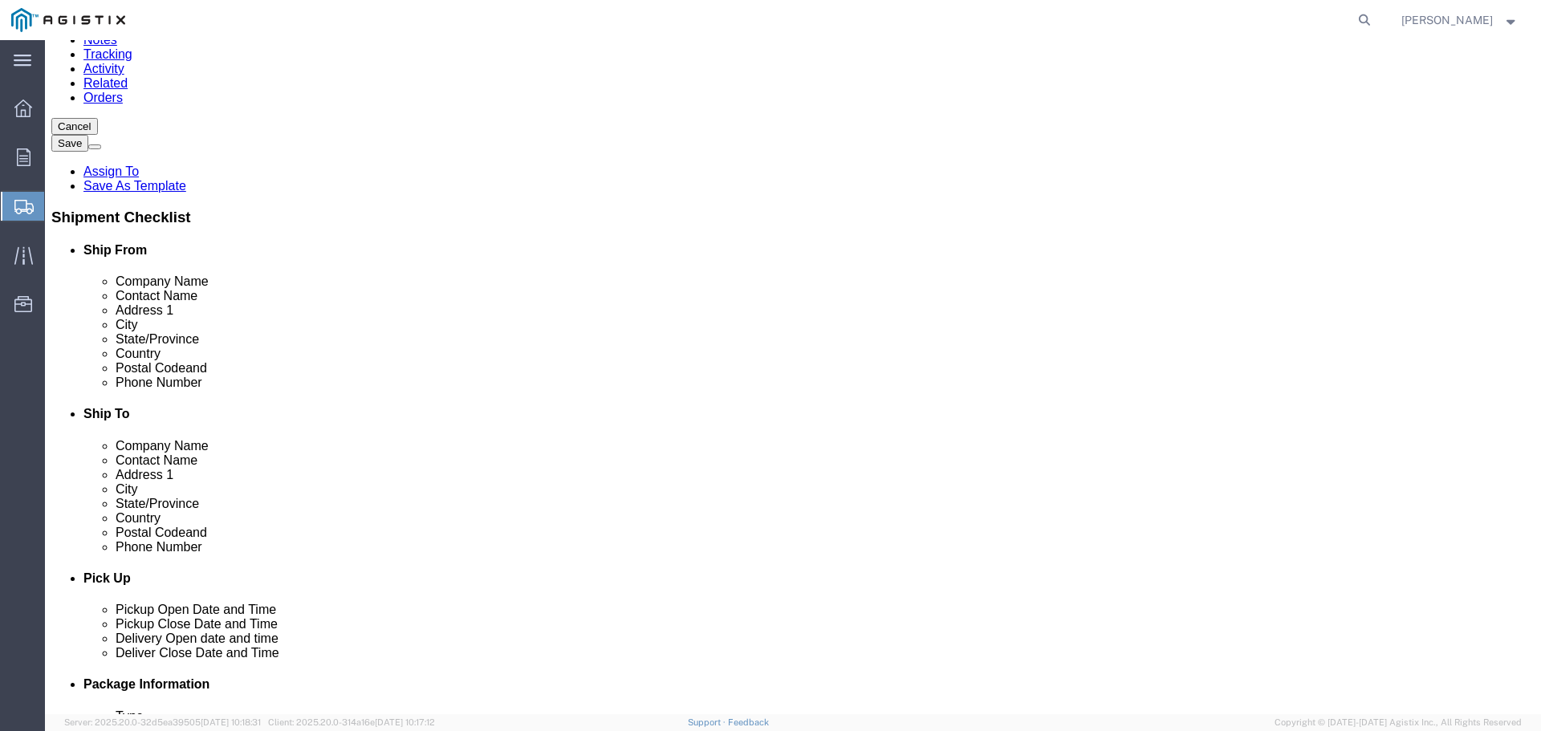
scroll to position [166, 0]
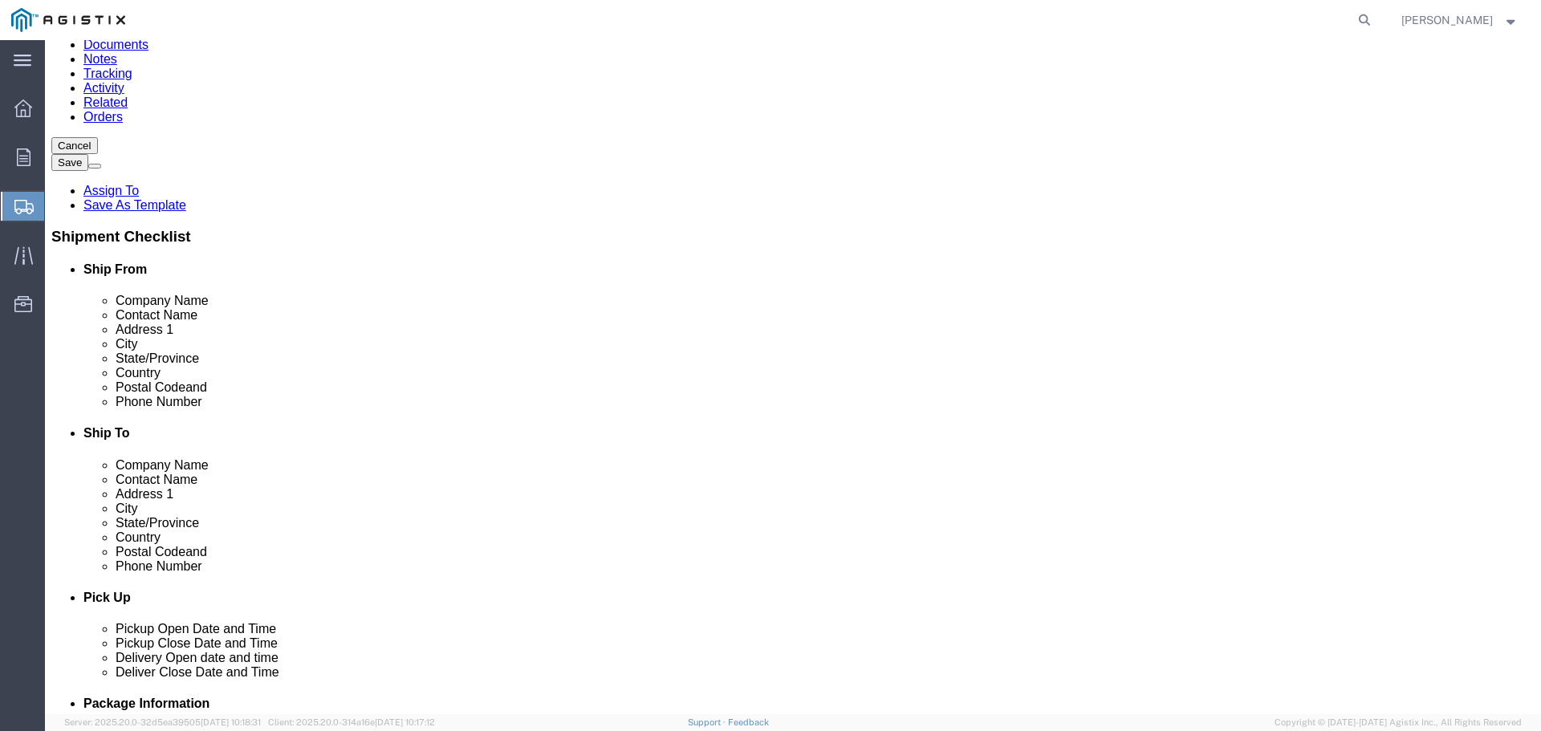
click input "text"
type input "[PERSON_NAME]"
click input "text"
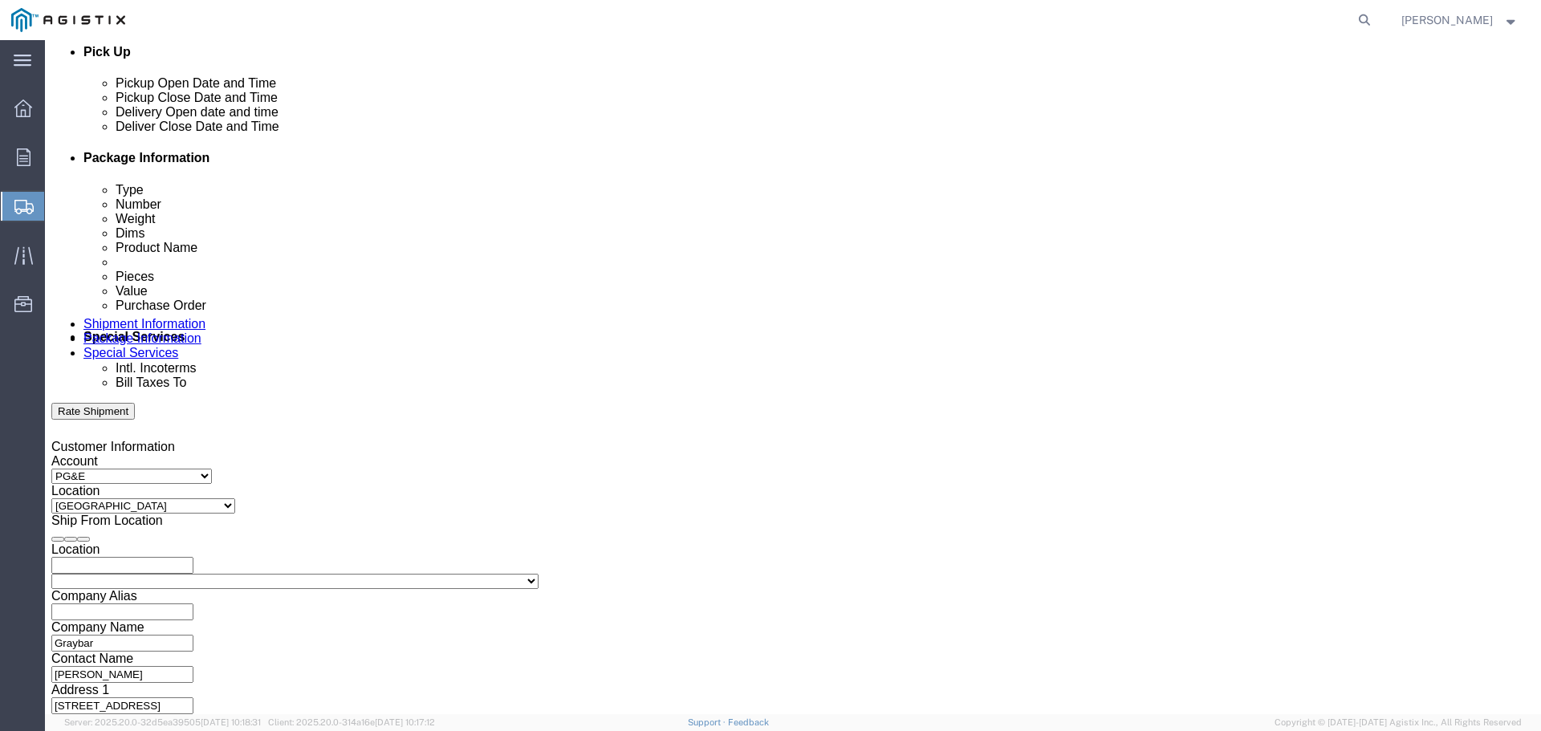
scroll to position [755, 0]
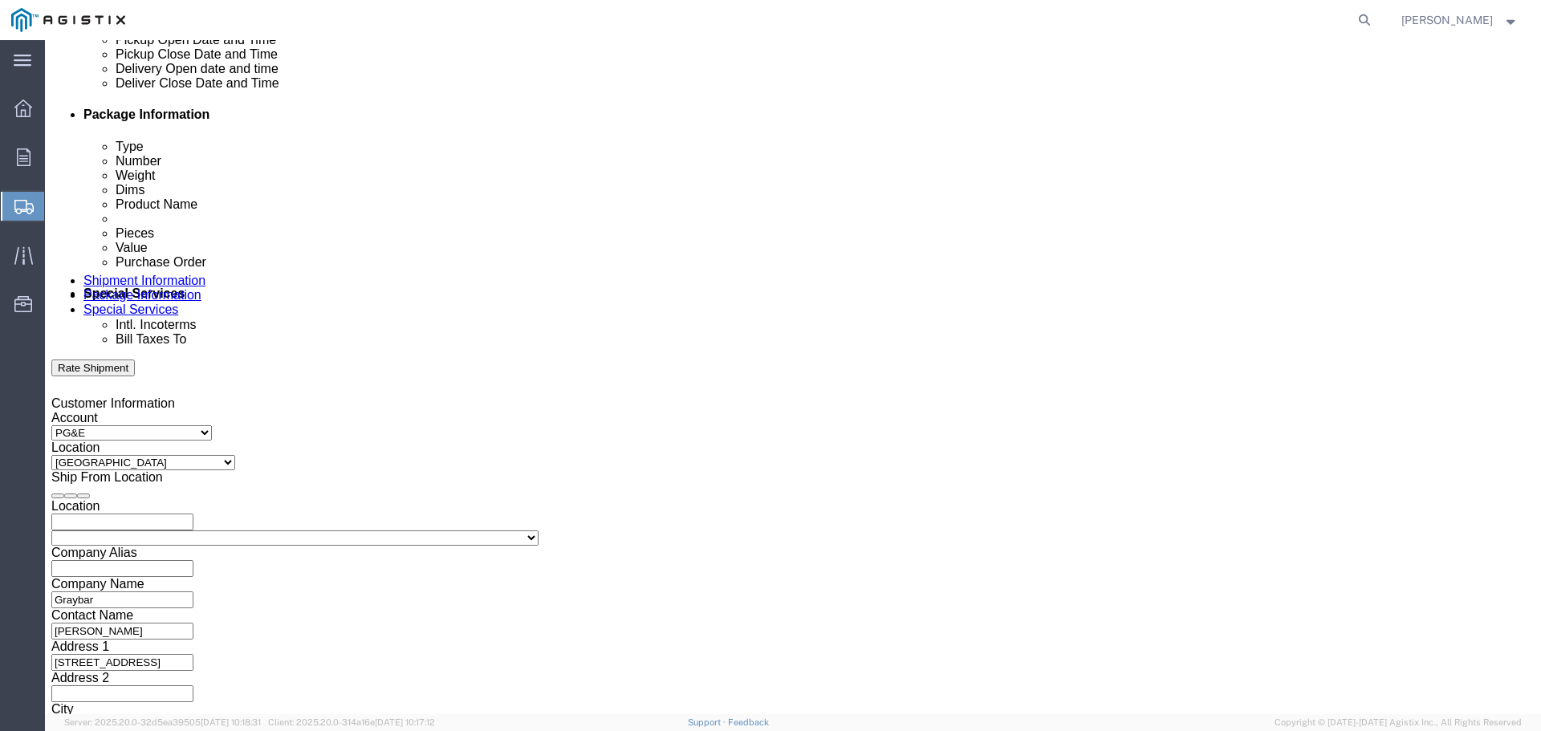
type input "[PHONE_NUMBER]"
click input "text"
type input "5228207360"
click select "Select Account Type Activity ID Airline Appointment Number ASN Batch Request # …"
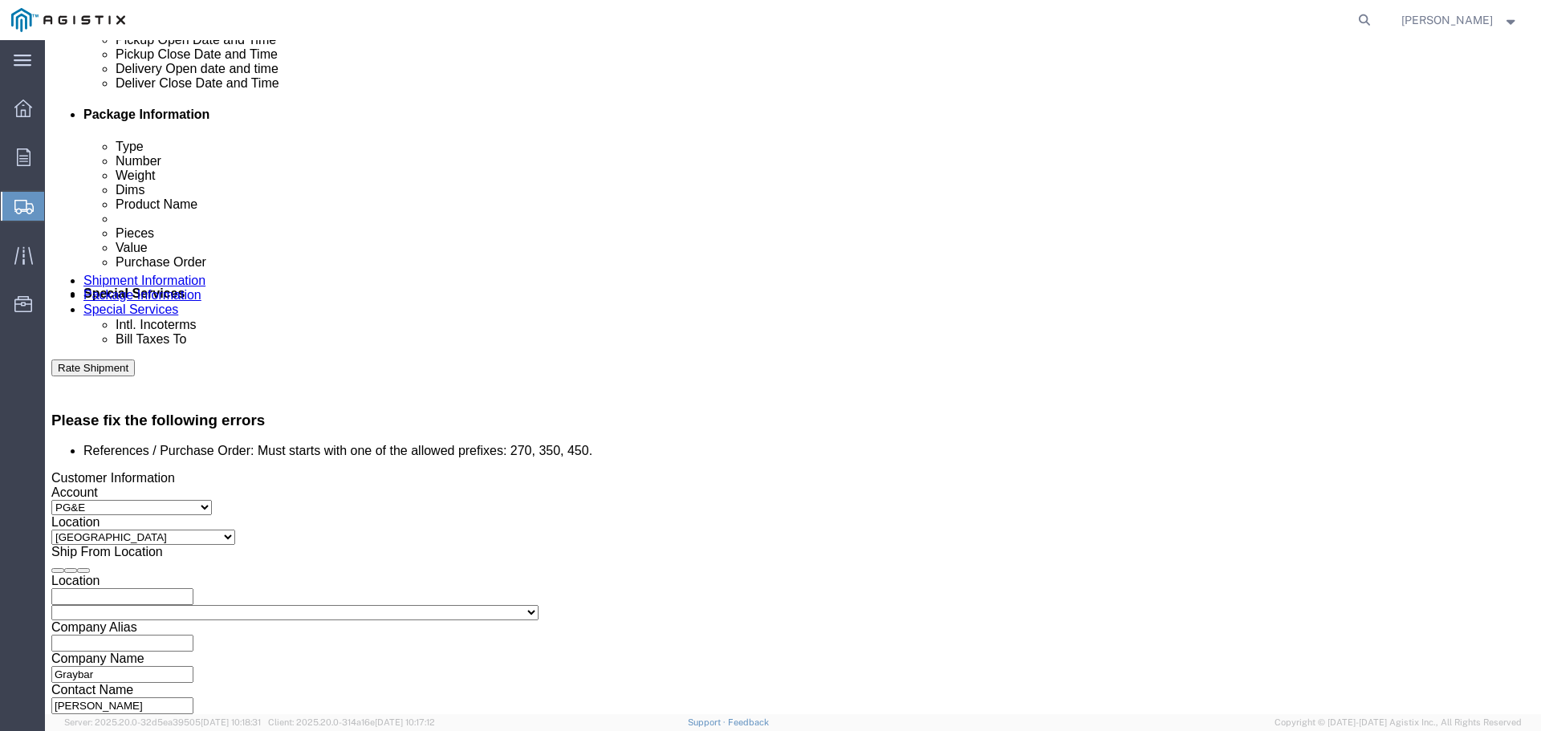
scroll to position [823, 0]
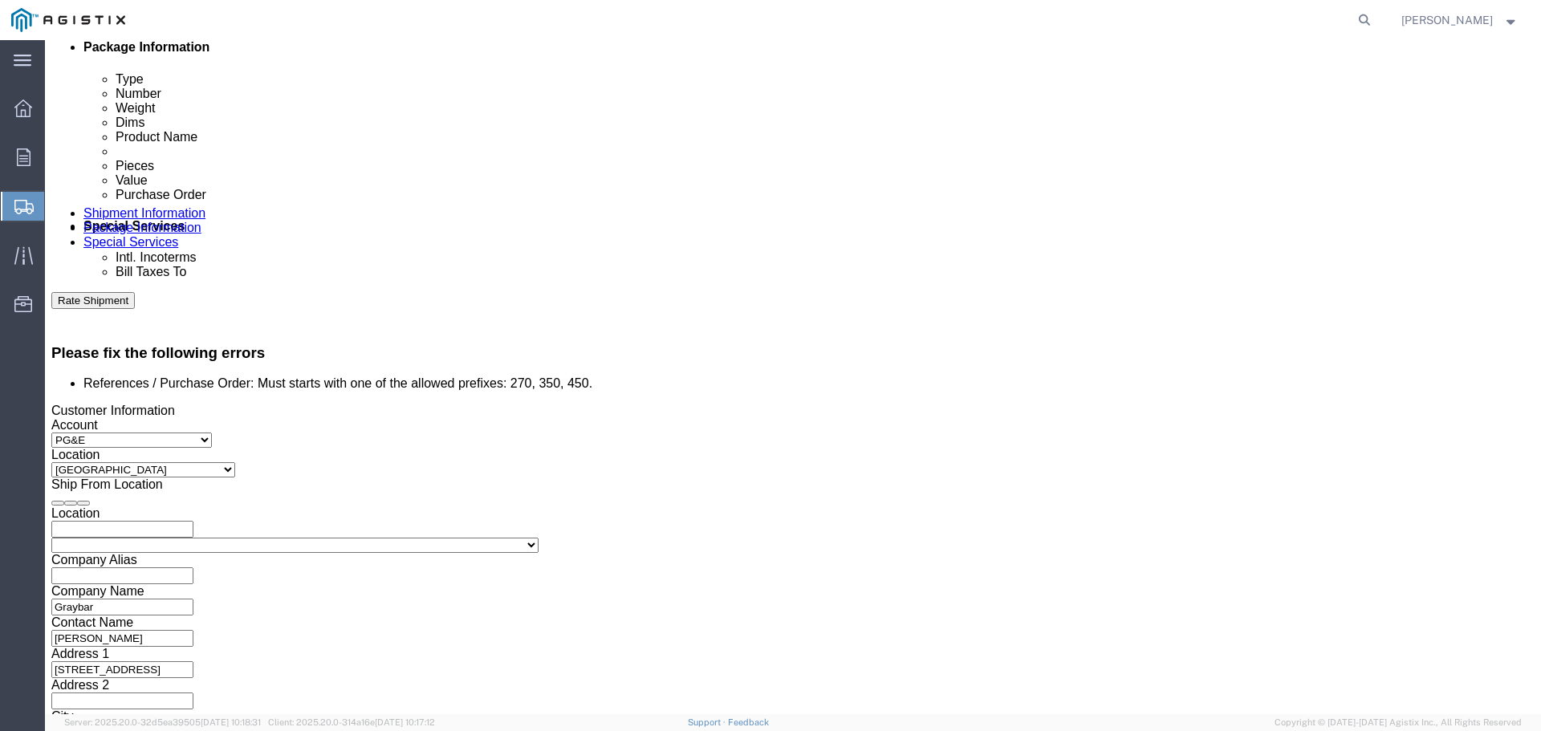
select select "DELNUM"
click select "Select Account Type Activity ID Airline Appointment Number ASN Batch Request # …"
click input "text"
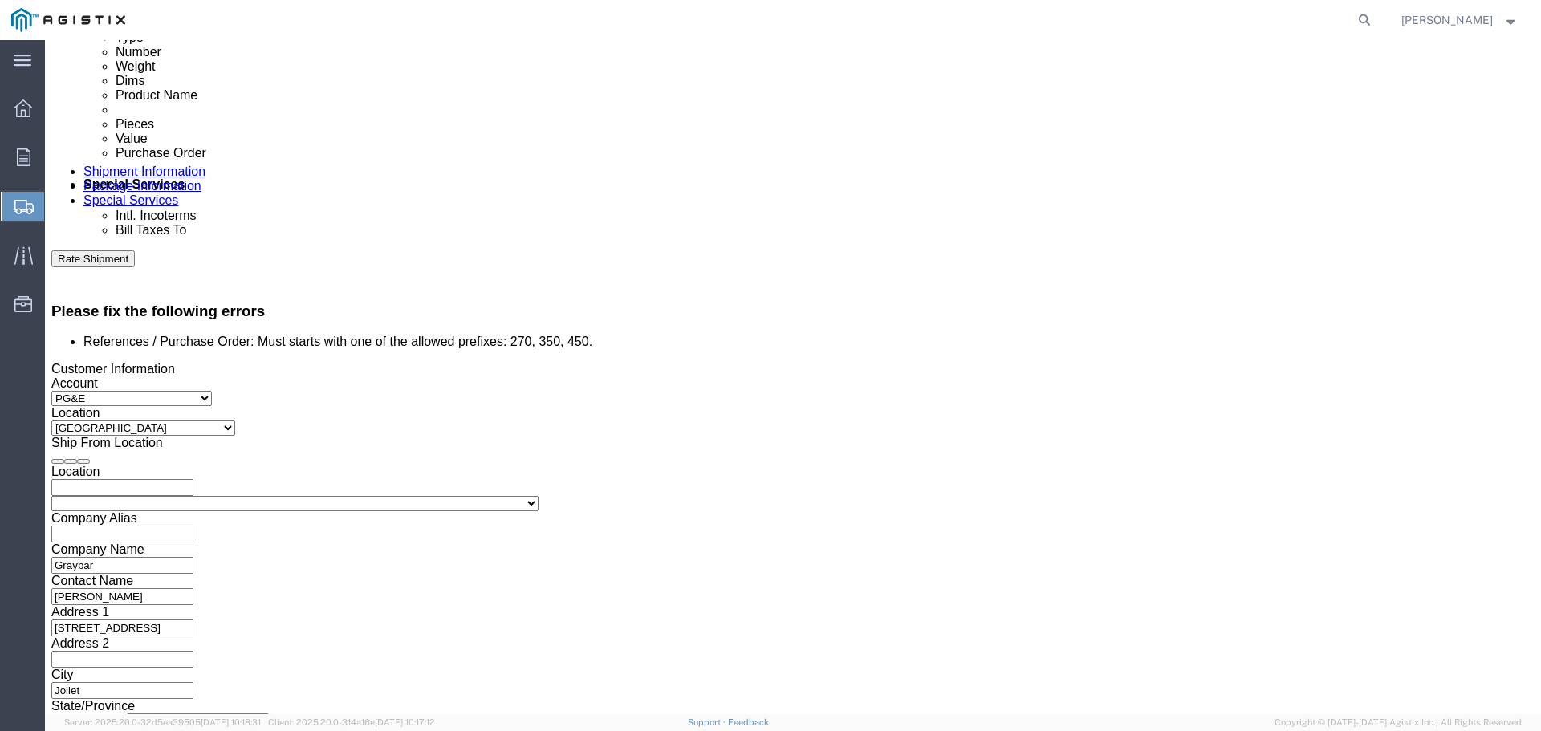
scroll to position [903, 0]
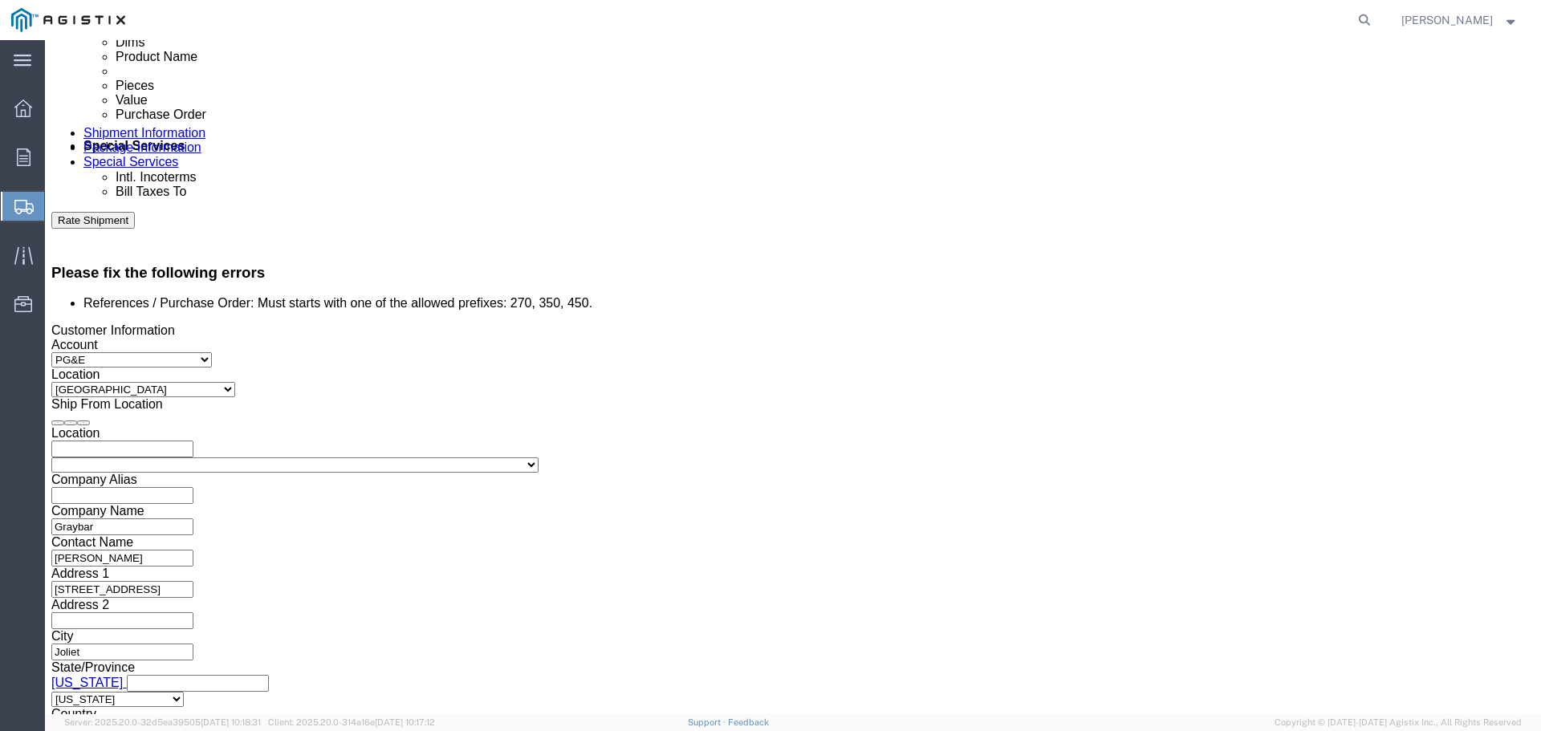
type input "8700290807"
click button "Continue"
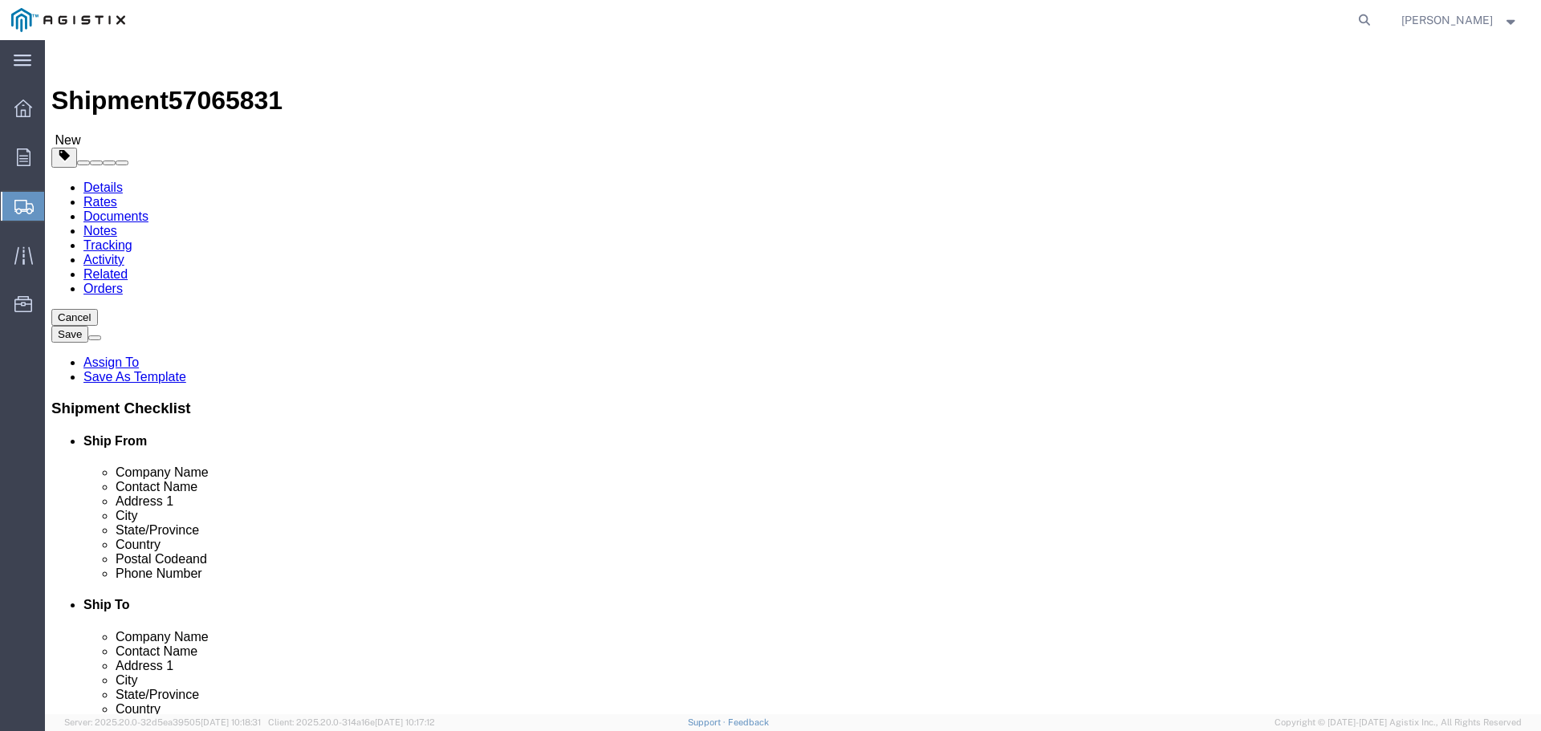
click select "Select Bulk Bundle(s) Cardboard Box(es) Carton(s) Crate(s) Drum(s) (Fiberboard)…"
select select "ROLL"
click select "Select Bulk Bundle(s) Cardboard Box(es) Carton(s) Crate(s) Drum(s) (Fiberboard)…"
click input "Length : This field is required."
type input "96"
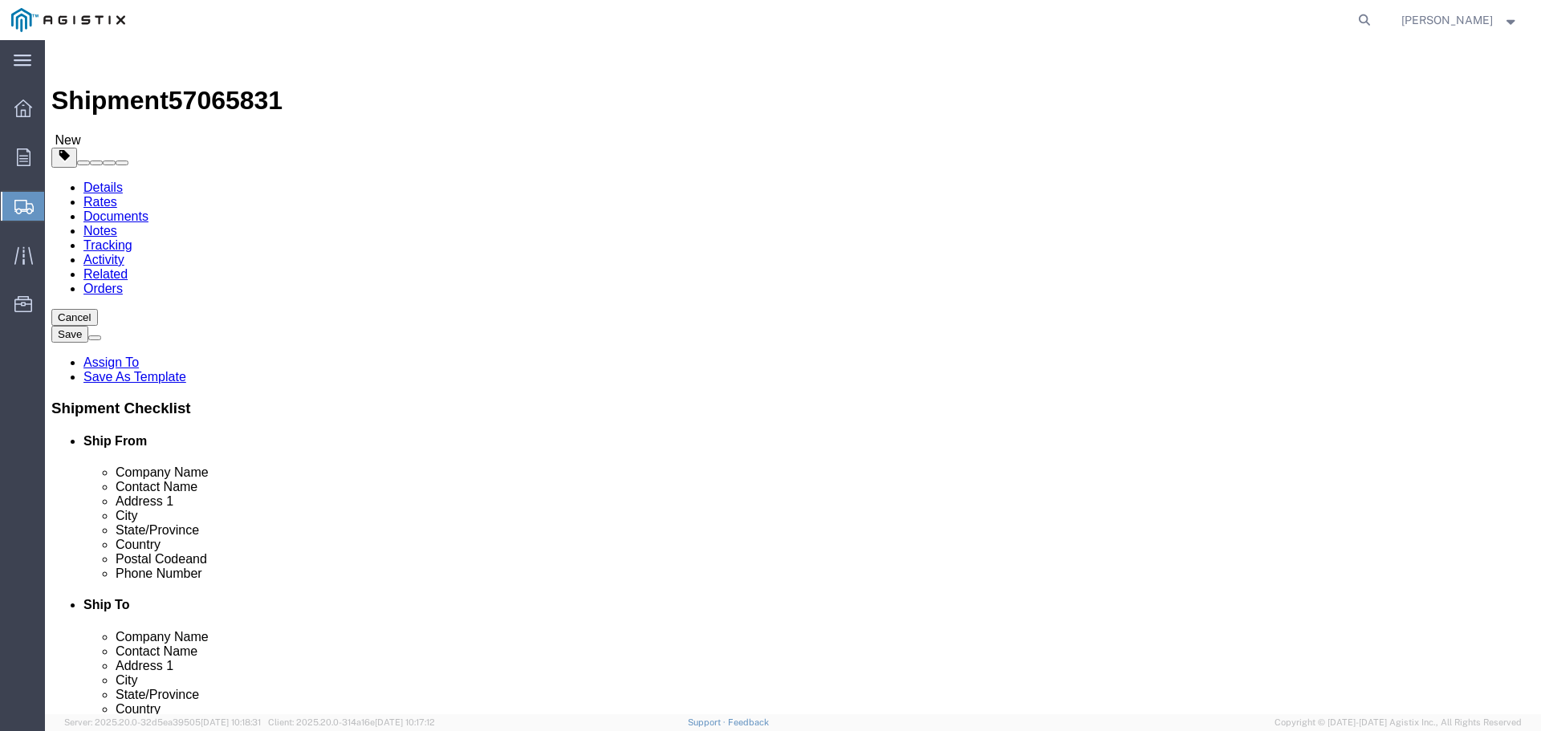
click input "Width : This field is required."
type input "46"
click input "Height : This field is required."
type input "96"
click input "0.00"
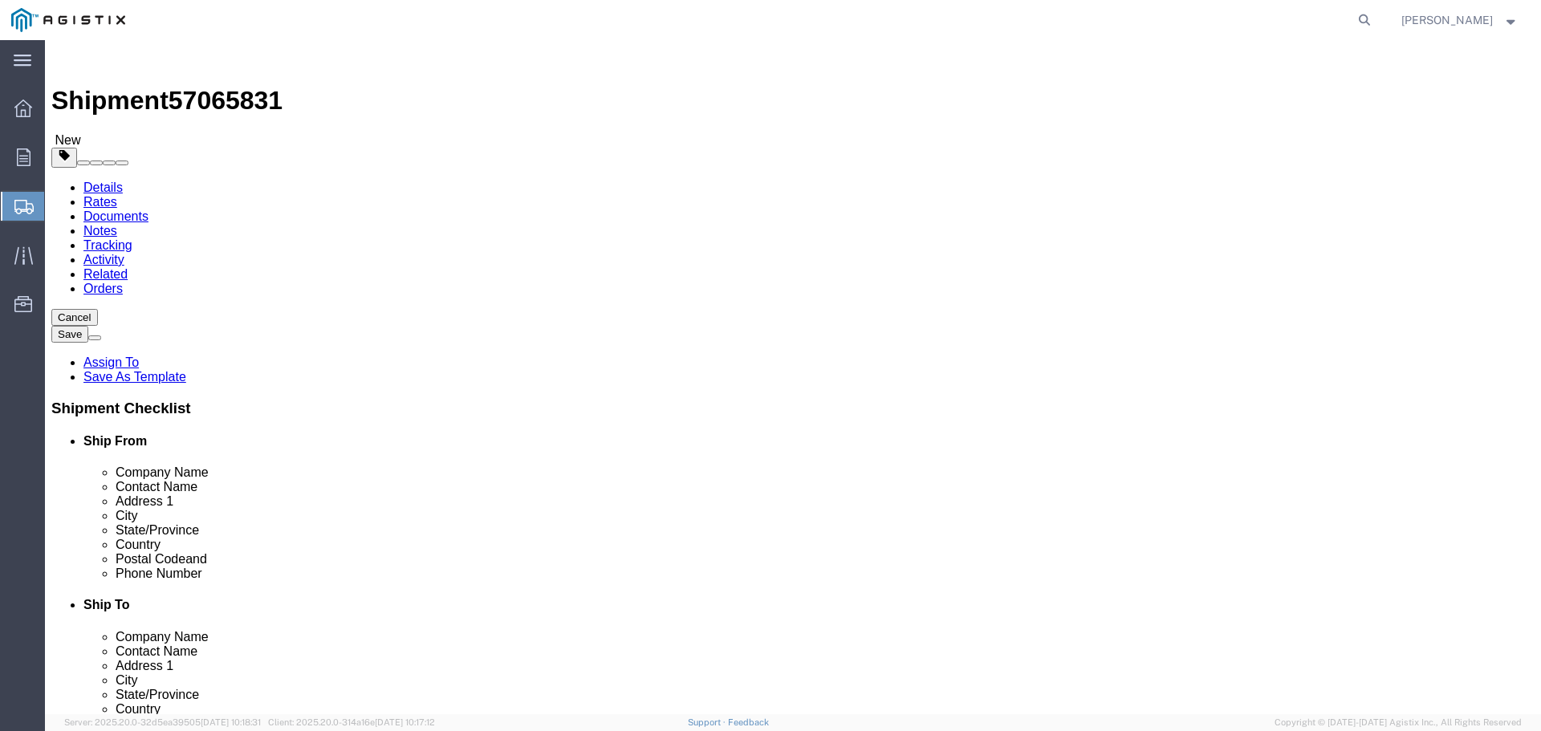
click input "0.001300"
type input "1300"
click span
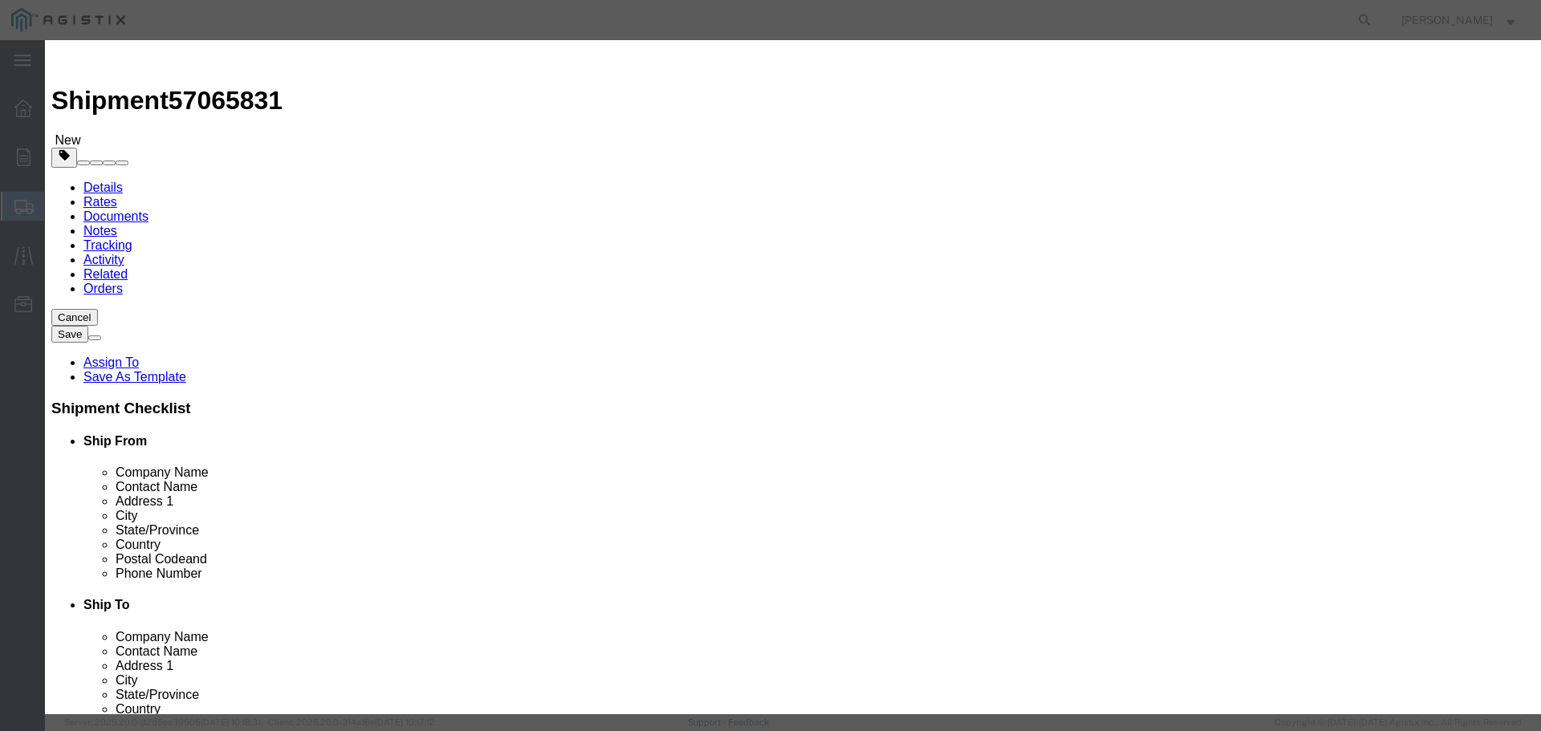
click input "text"
type input "[PERSON_NAME]"
click input "0"
type input "1"
click input "text"
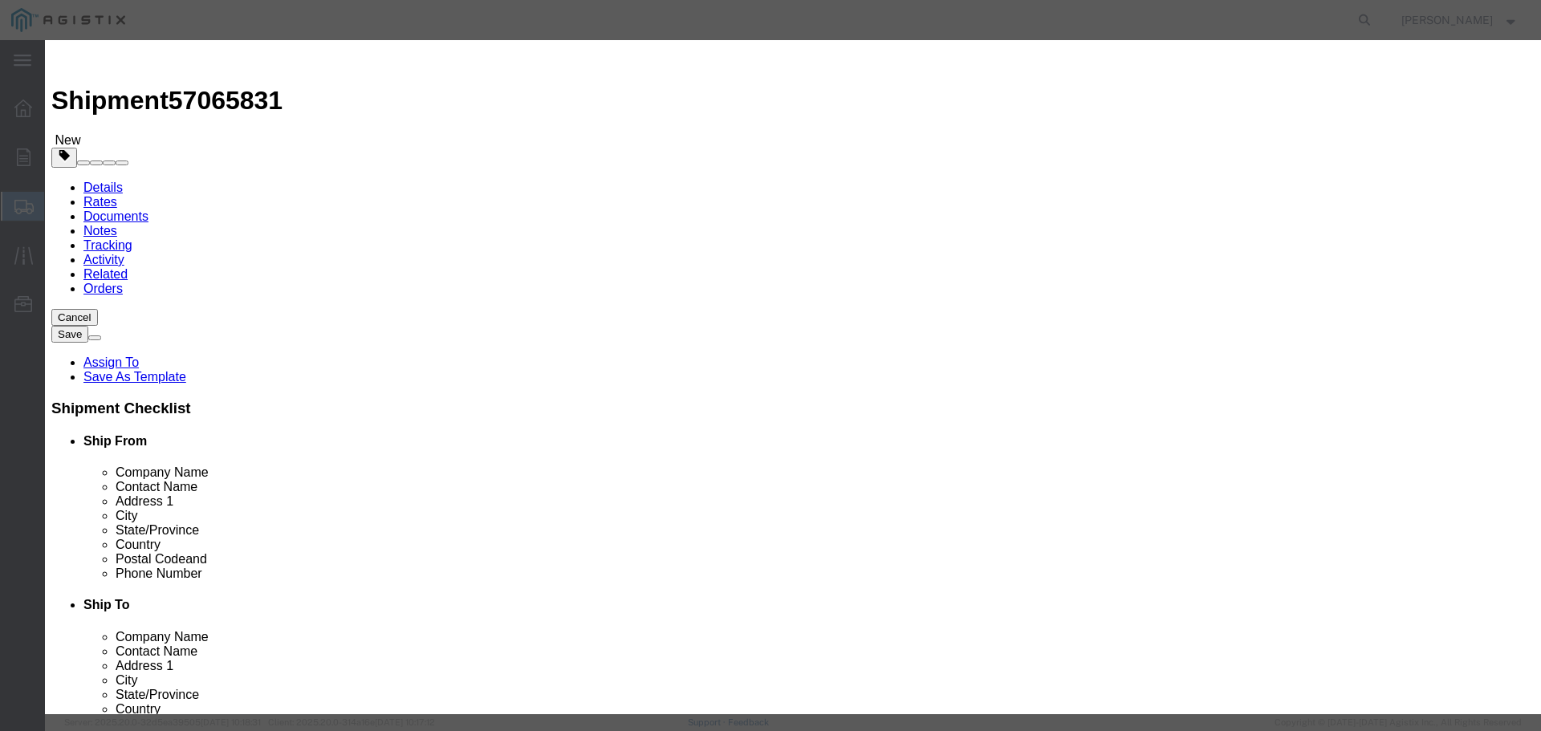
click select "Select 50 55 60 65 70 85 92.5 100 125 175 250 300 400"
drag, startPoint x: 543, startPoint y: 214, endPoint x: 543, endPoint y: 222, distance: 8.1
click select "Select 50 55 60 65 70 85 92.5 100 125 175 250 300 400"
select select "175"
click select "Select 50 55 60 65 70 85 92.5 100 125 175 250 300 400"
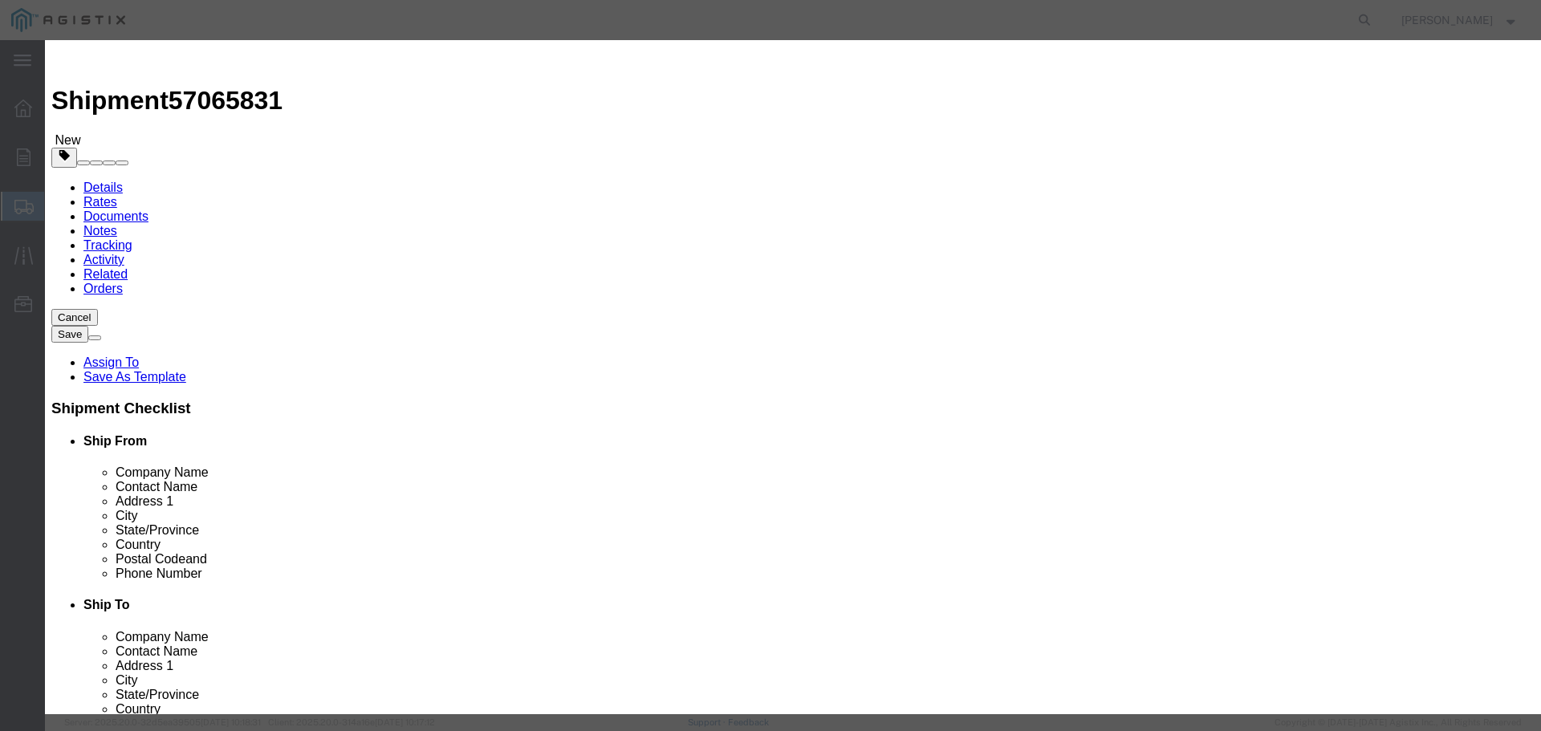
click label "SKU"
click button "Save & Close"
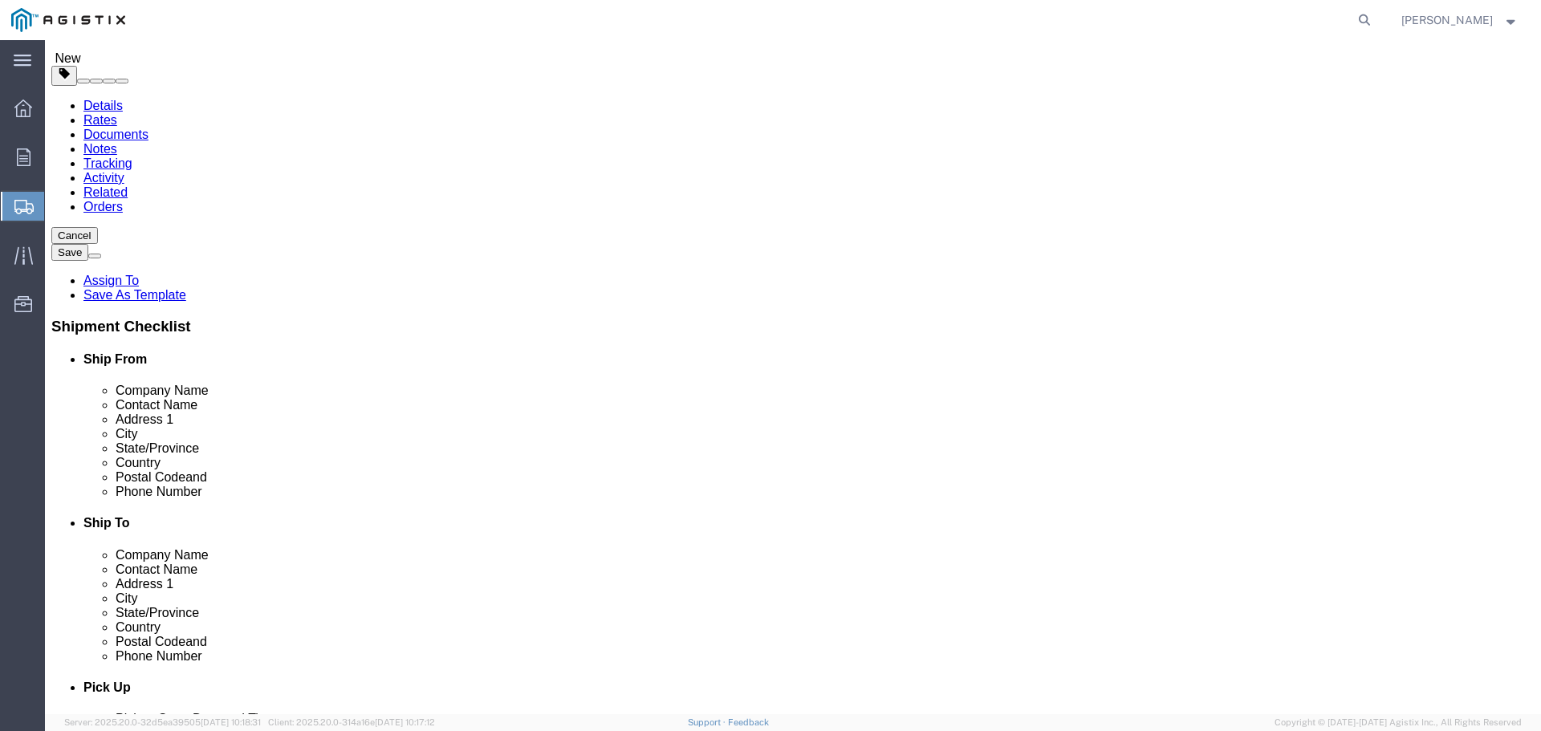
scroll to position [83, 0]
click button "Continue"
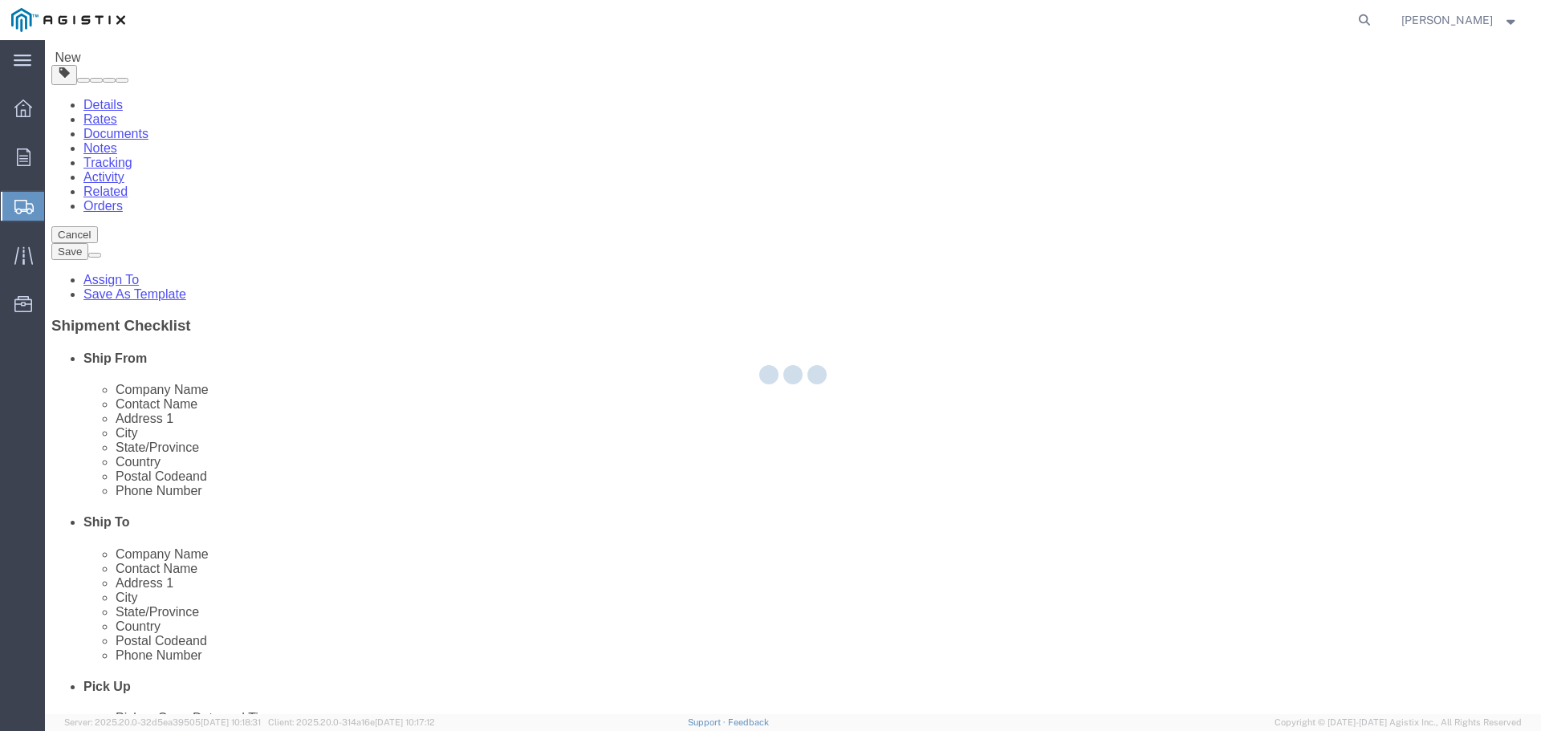
select select
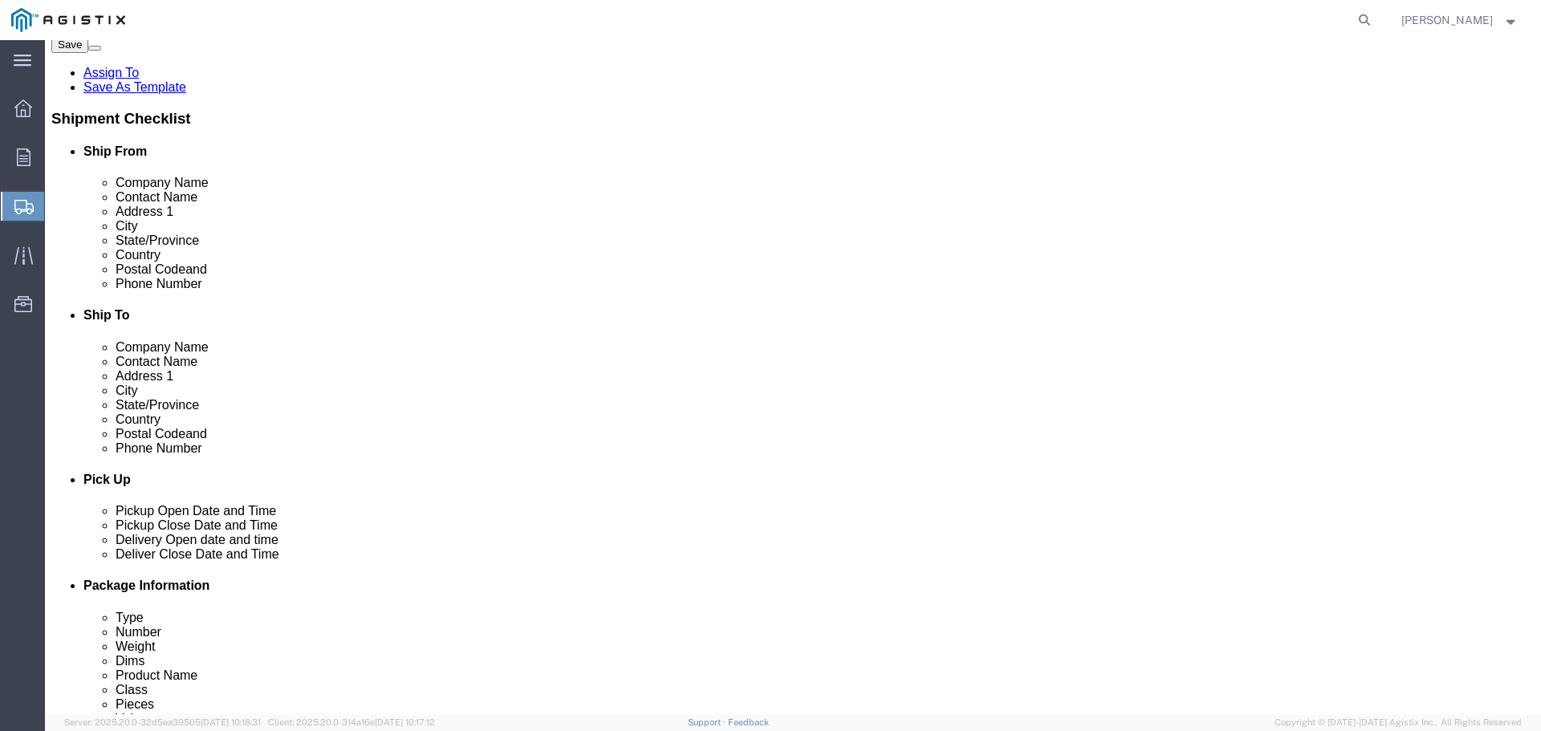
scroll to position [0, 0]
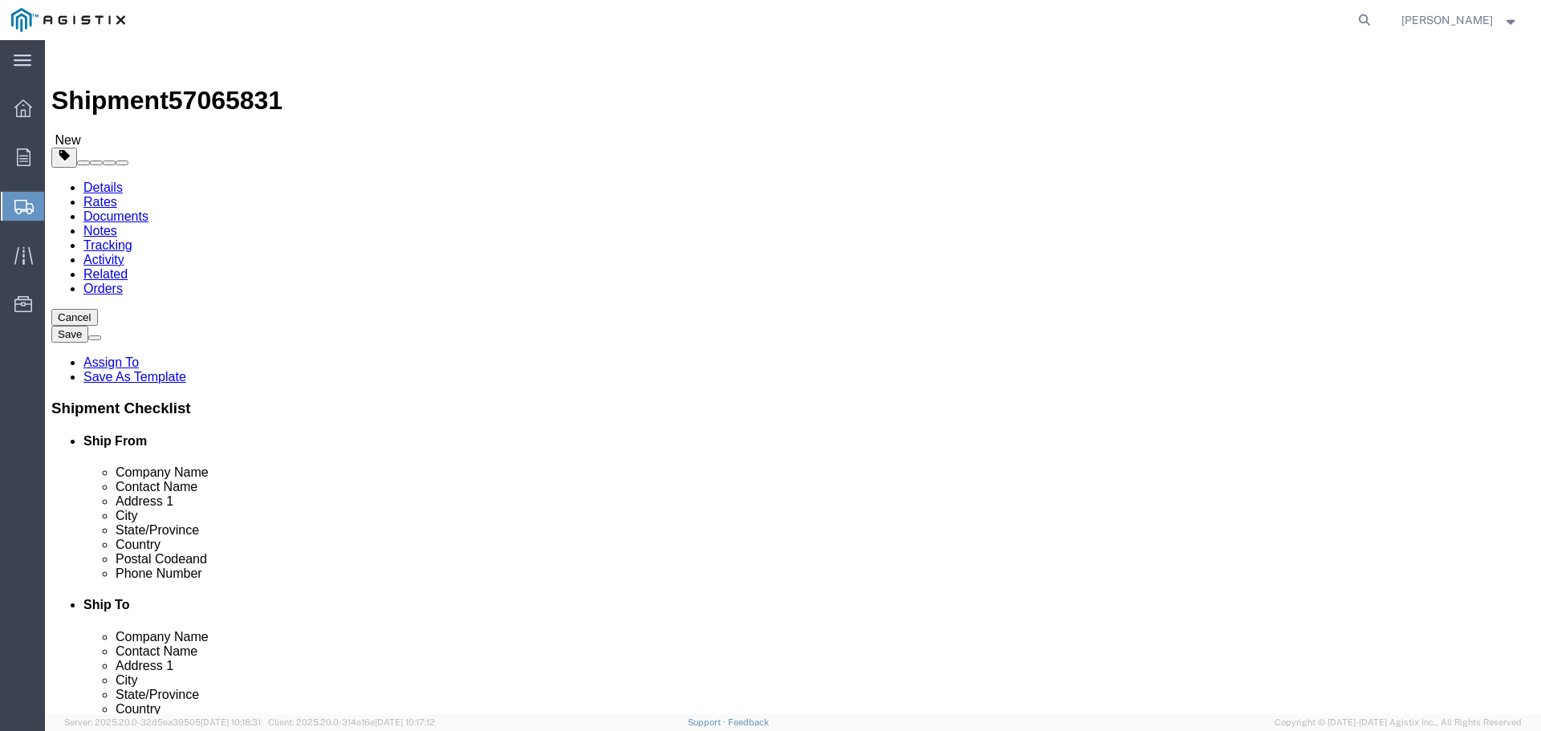
click link "Shipment Information"
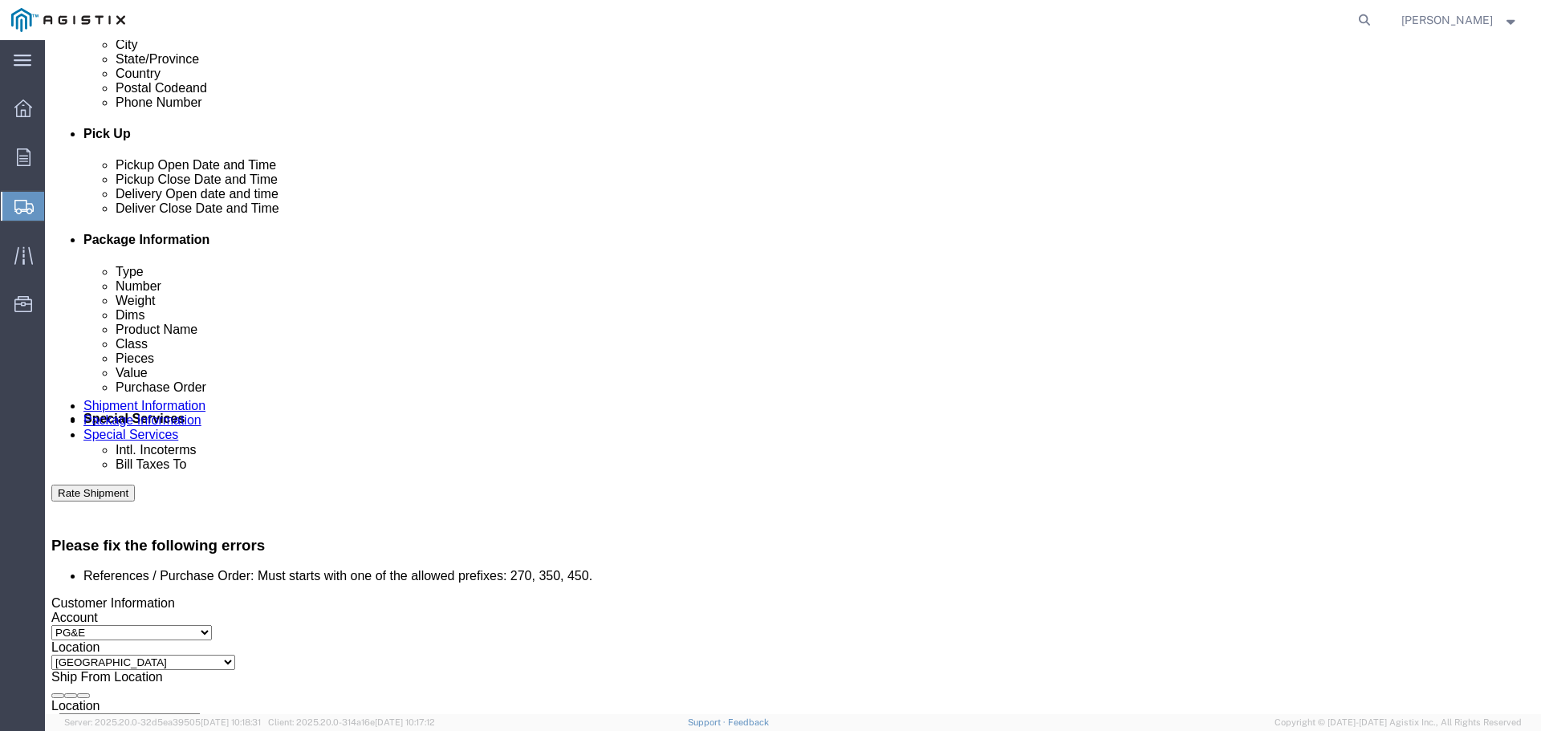
scroll to position [722, 0]
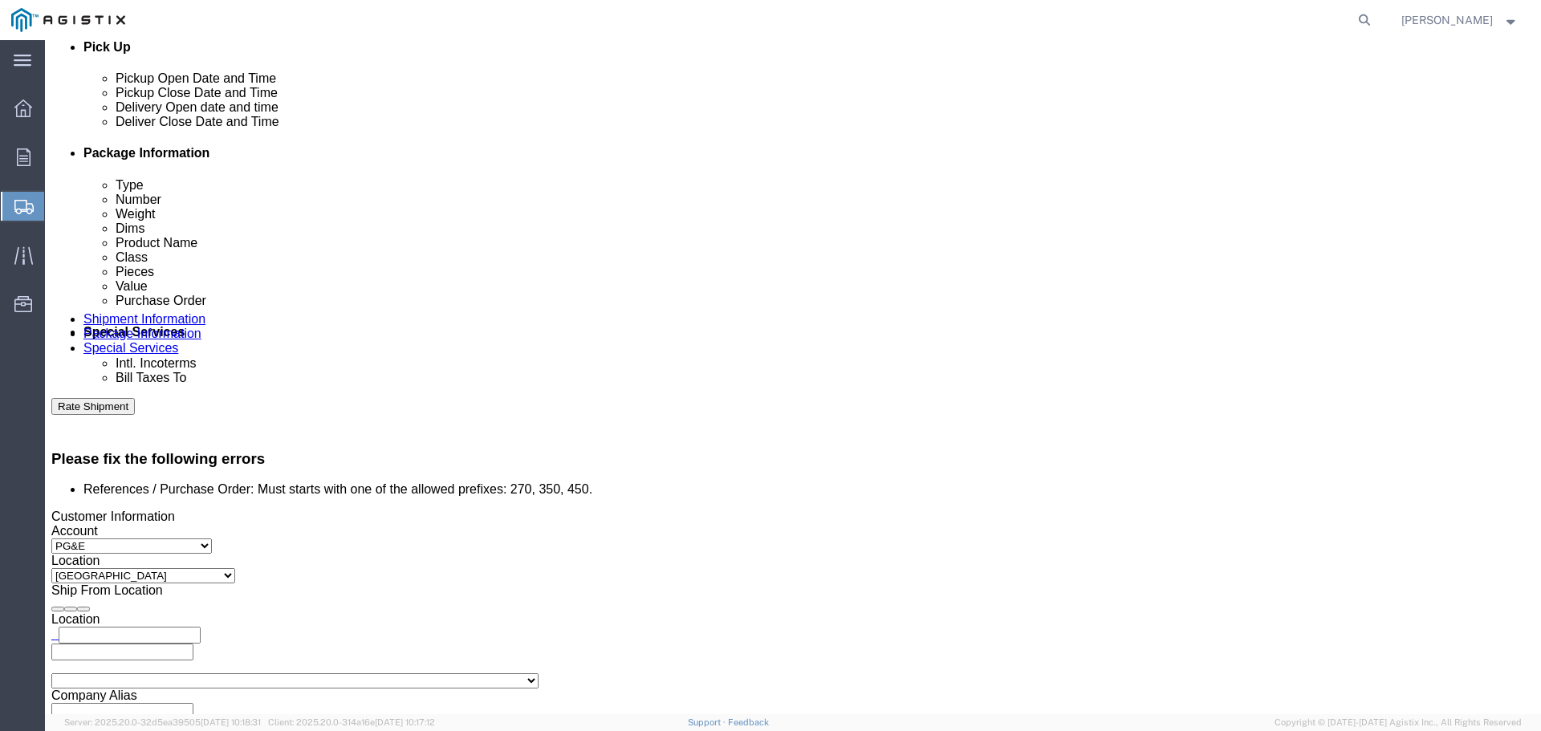
click select "Select Account Type Activity ID Airline Appointment Number ASN Batch Request # …"
click div "References Add reference"
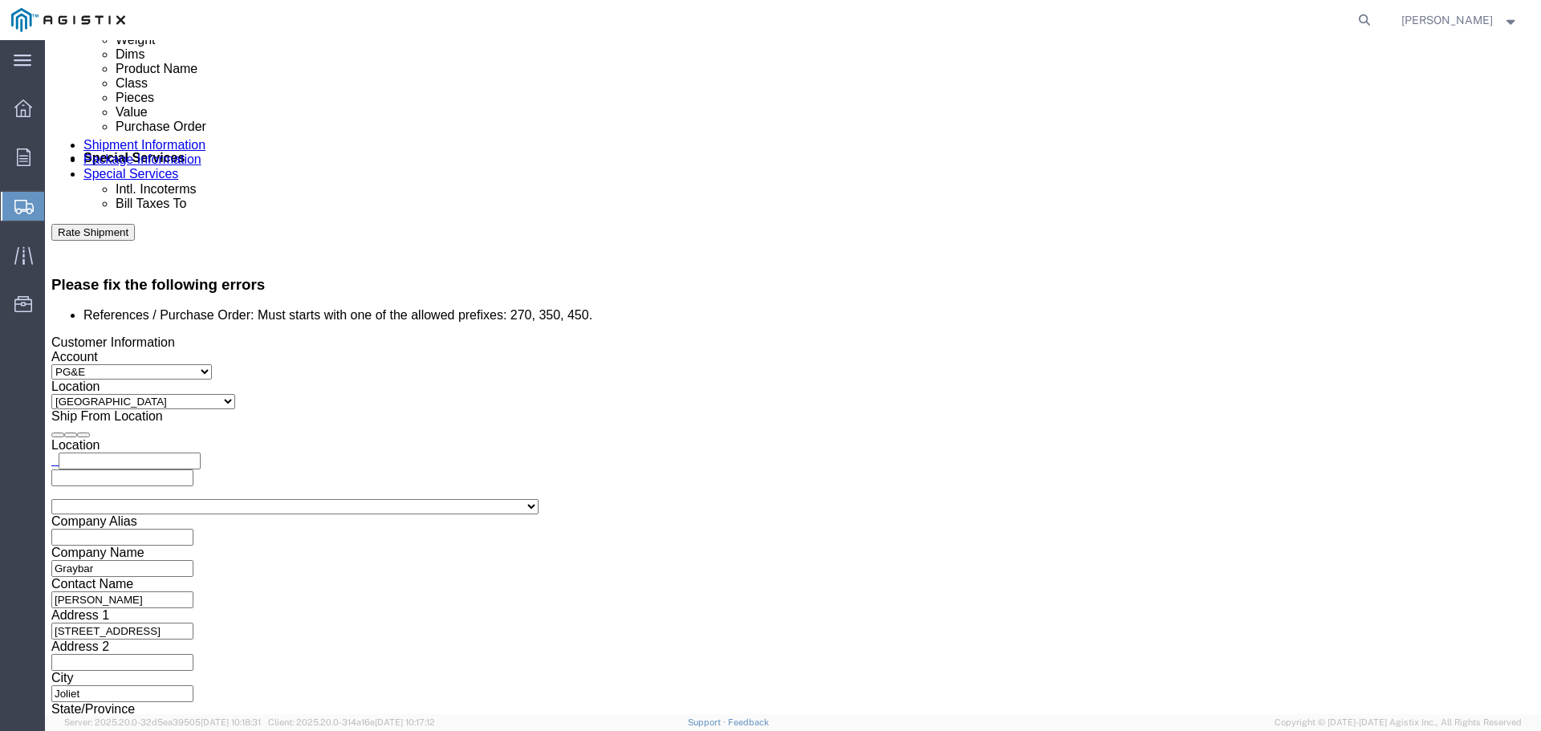
scroll to position [903, 0]
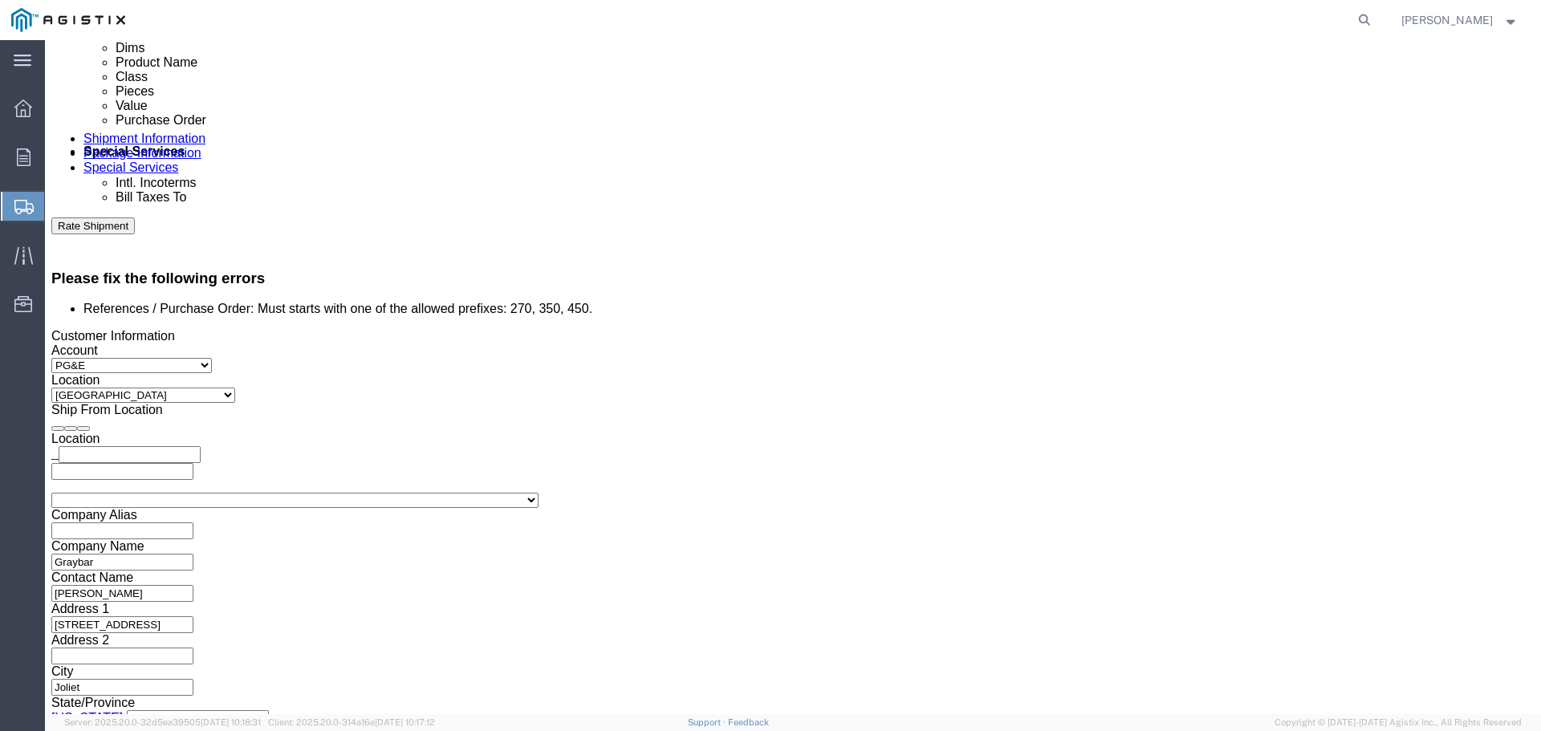
drag, startPoint x: 288, startPoint y: 279, endPoint x: 192, endPoint y: 284, distance: 96.4
click div "Select Account Type Activity ID Airline Appointment Number ASN Batch Request # …"
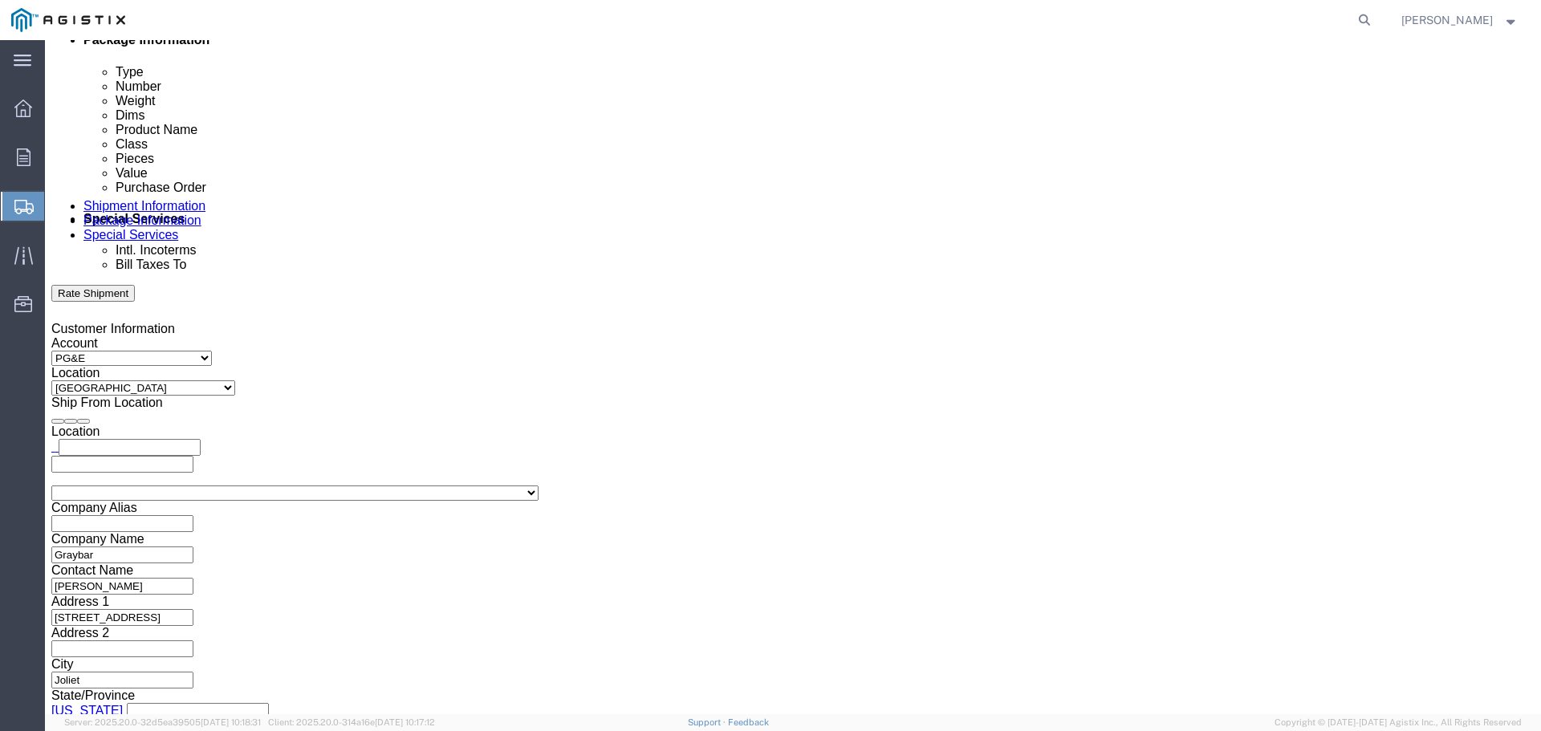
type input "3501421070"
click button "Continue"
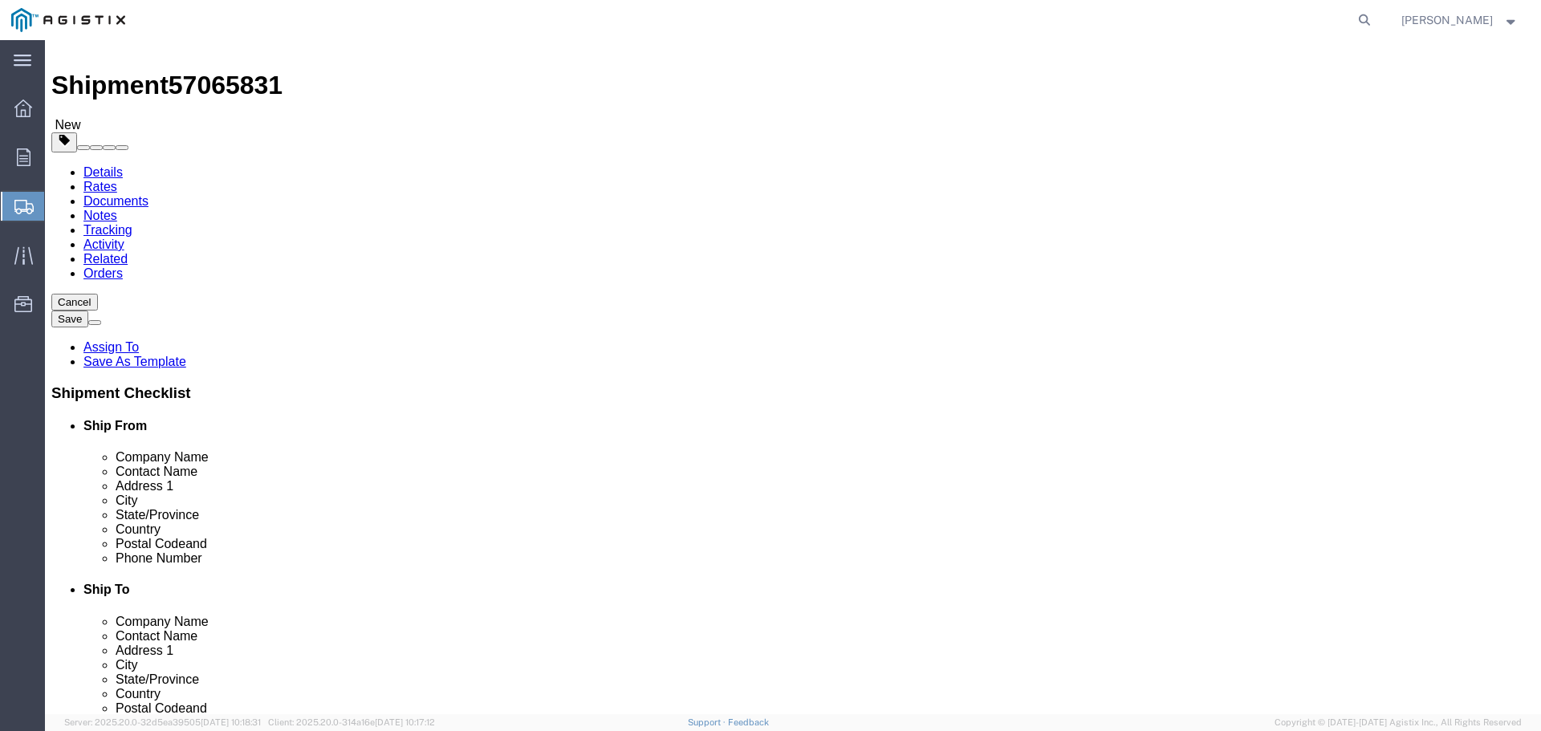
click button "Continue"
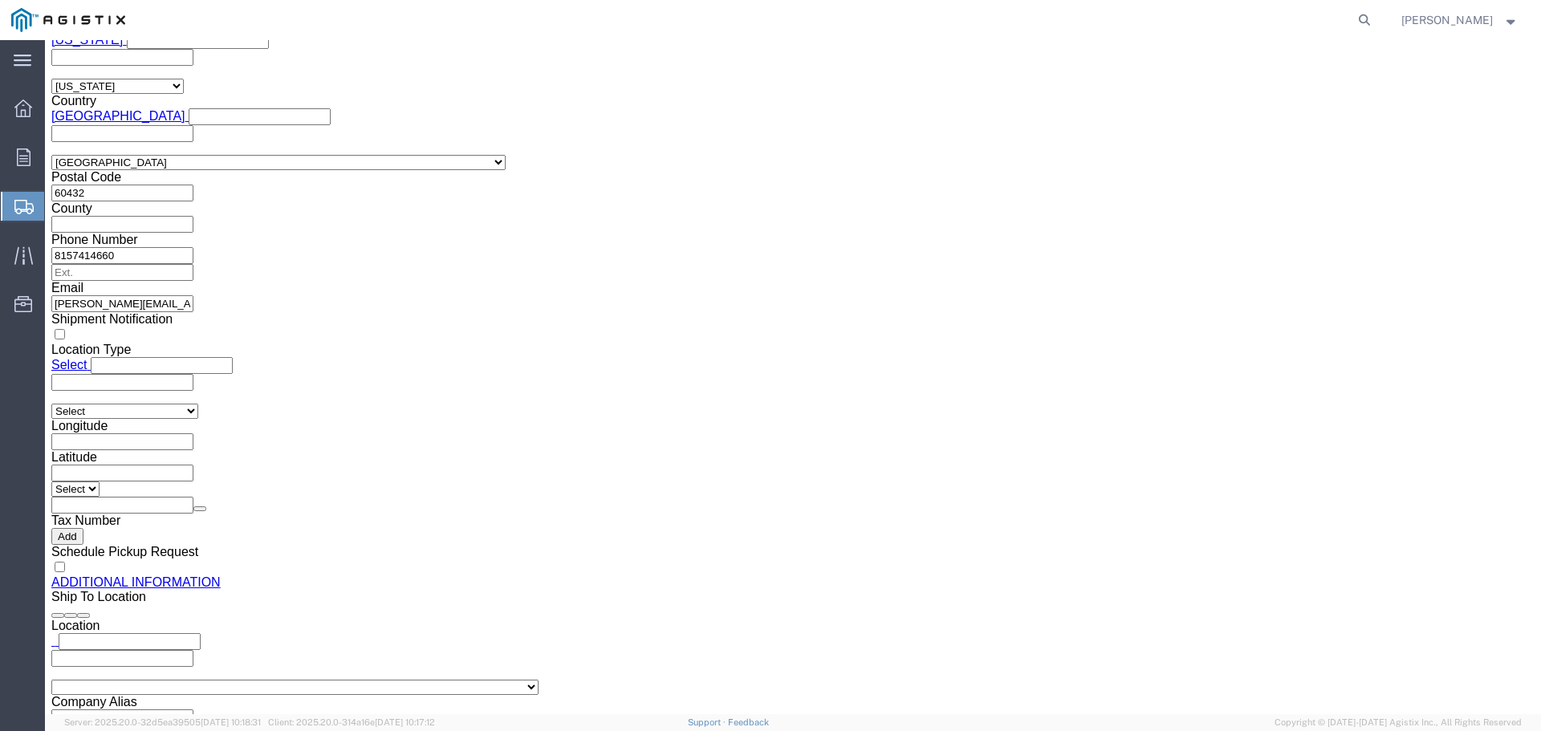
click button "Rate Shipment"
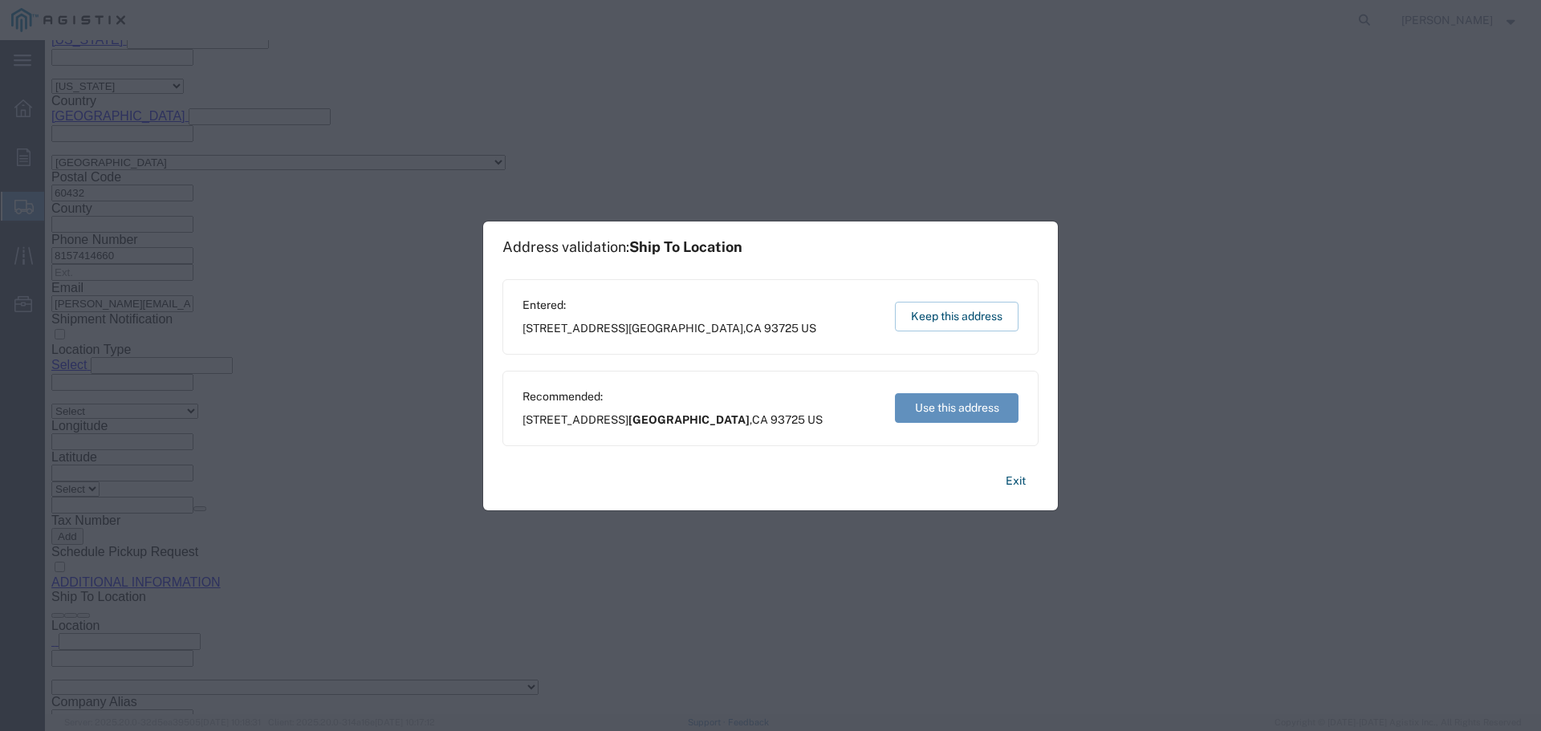
click at [936, 404] on button "Use this address" at bounding box center [957, 408] width 124 height 30
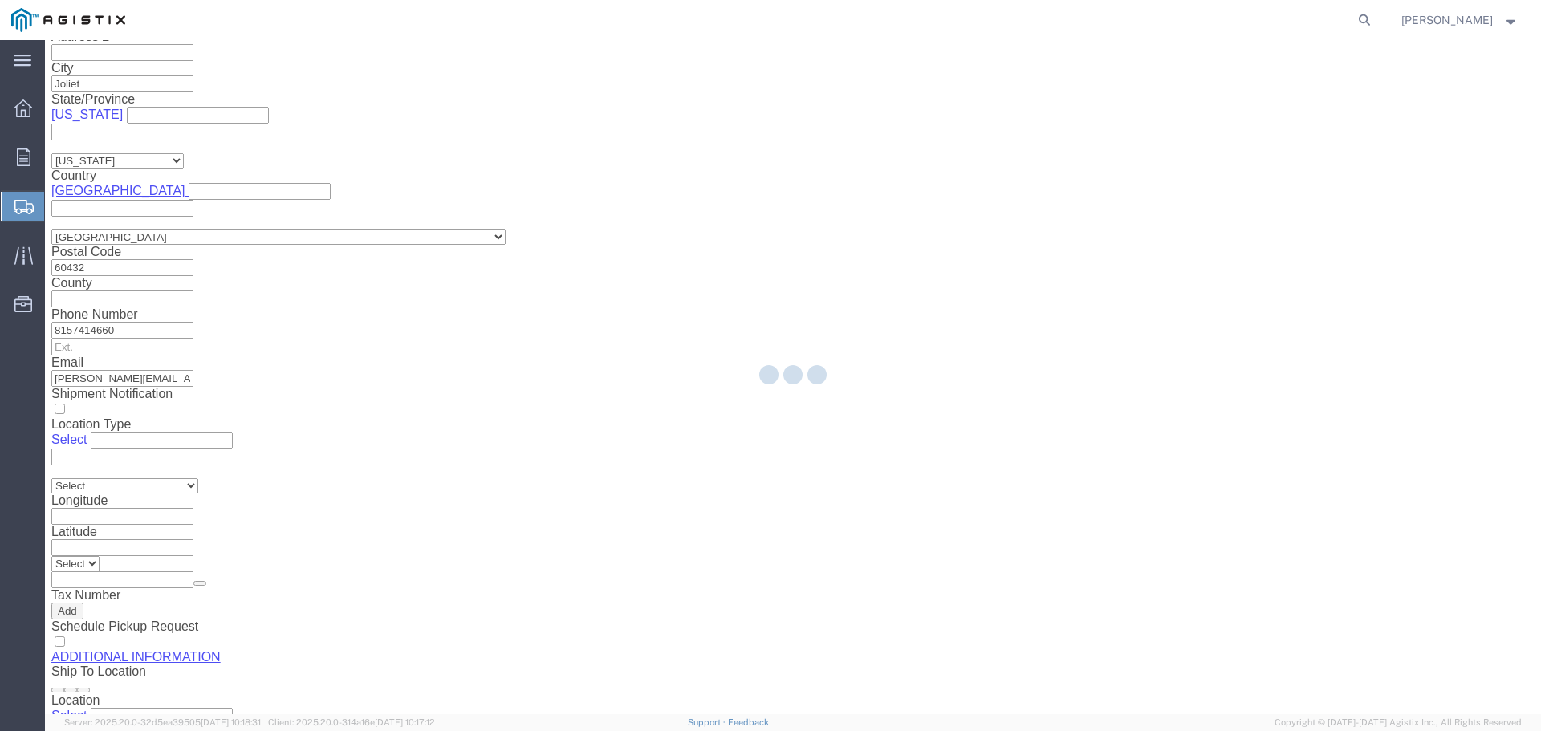
select select "ROLL"
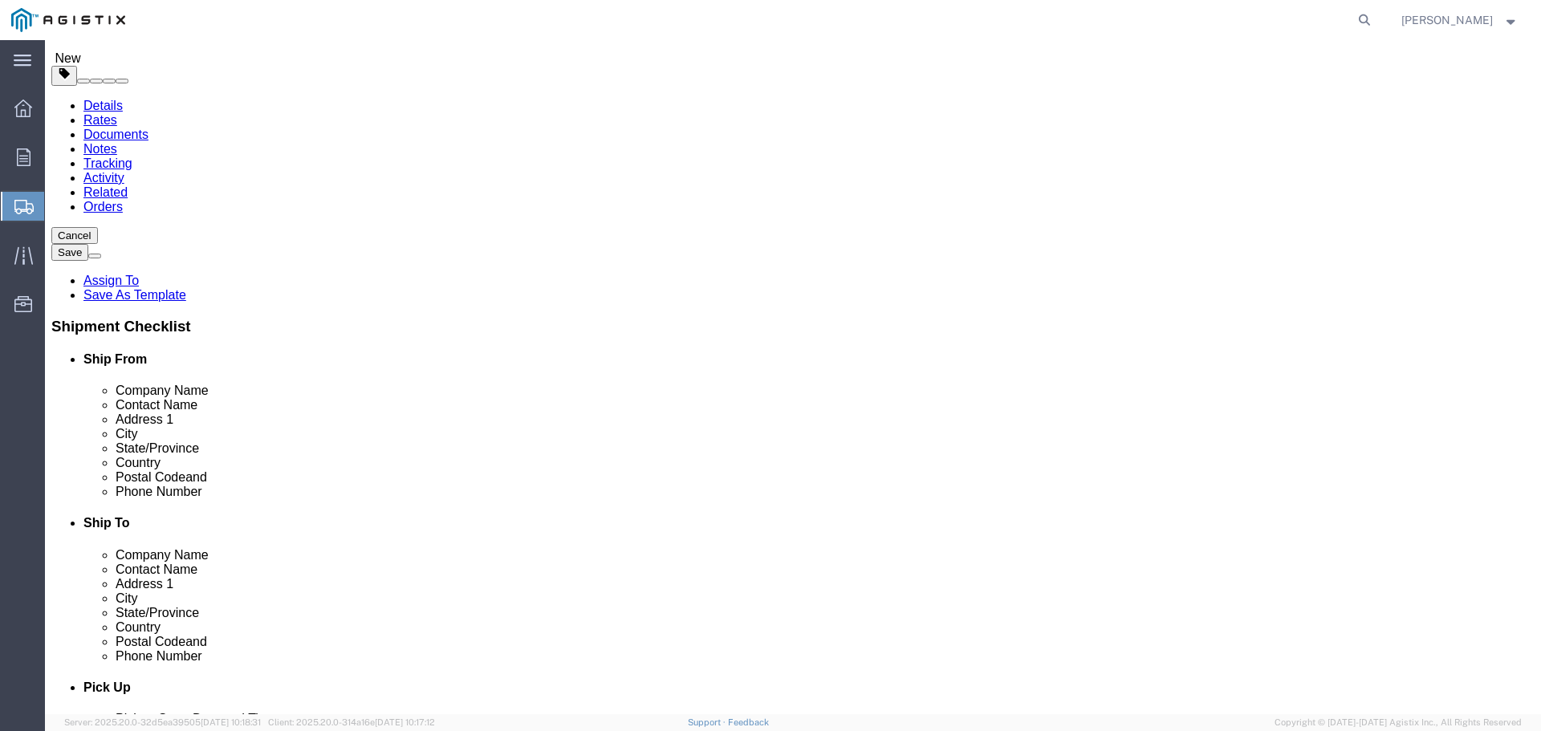
scroll to position [83, 0]
click link "Add Content"
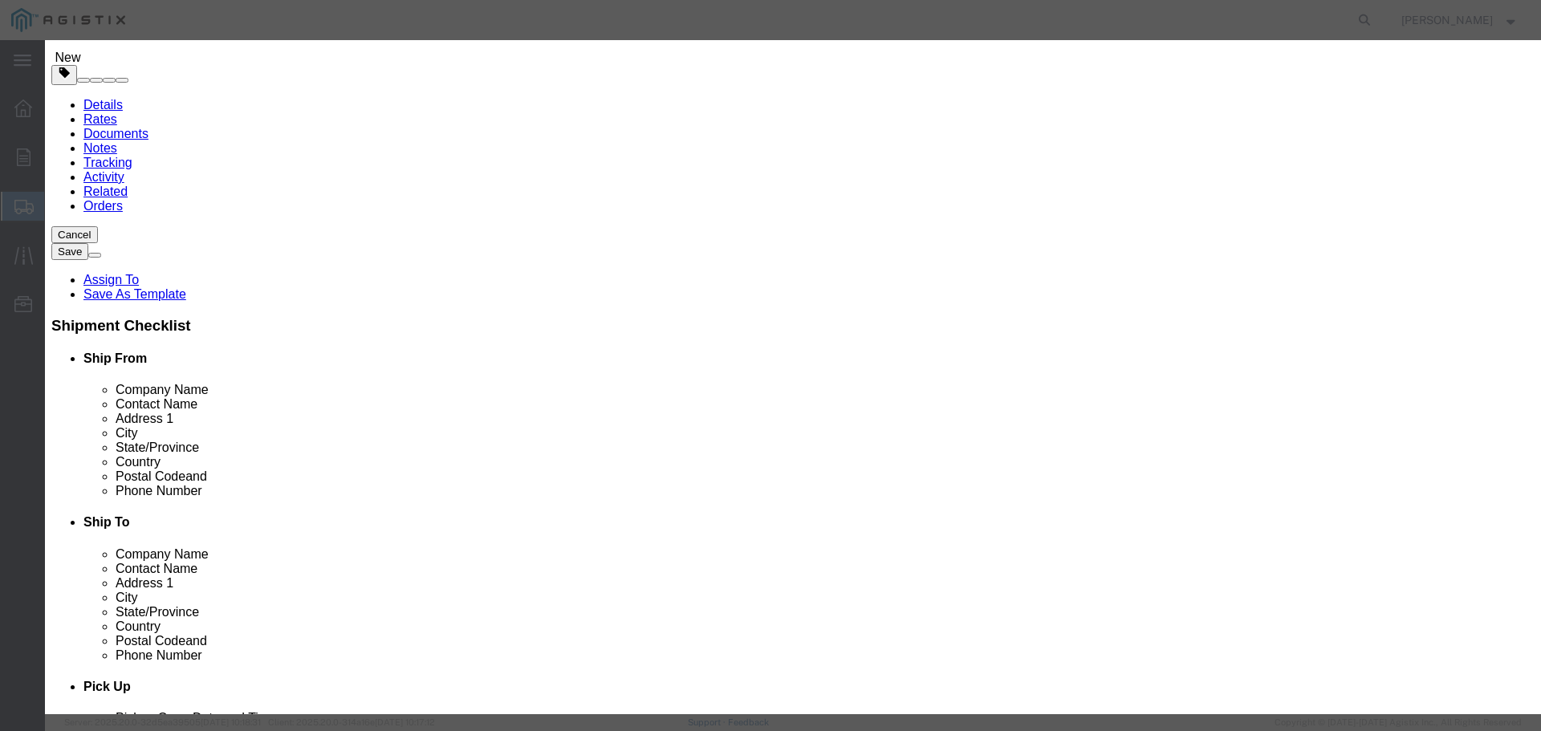
click input "text"
type input "[PERSON_NAME]"
click input "0"
type input "1"
click input "text"
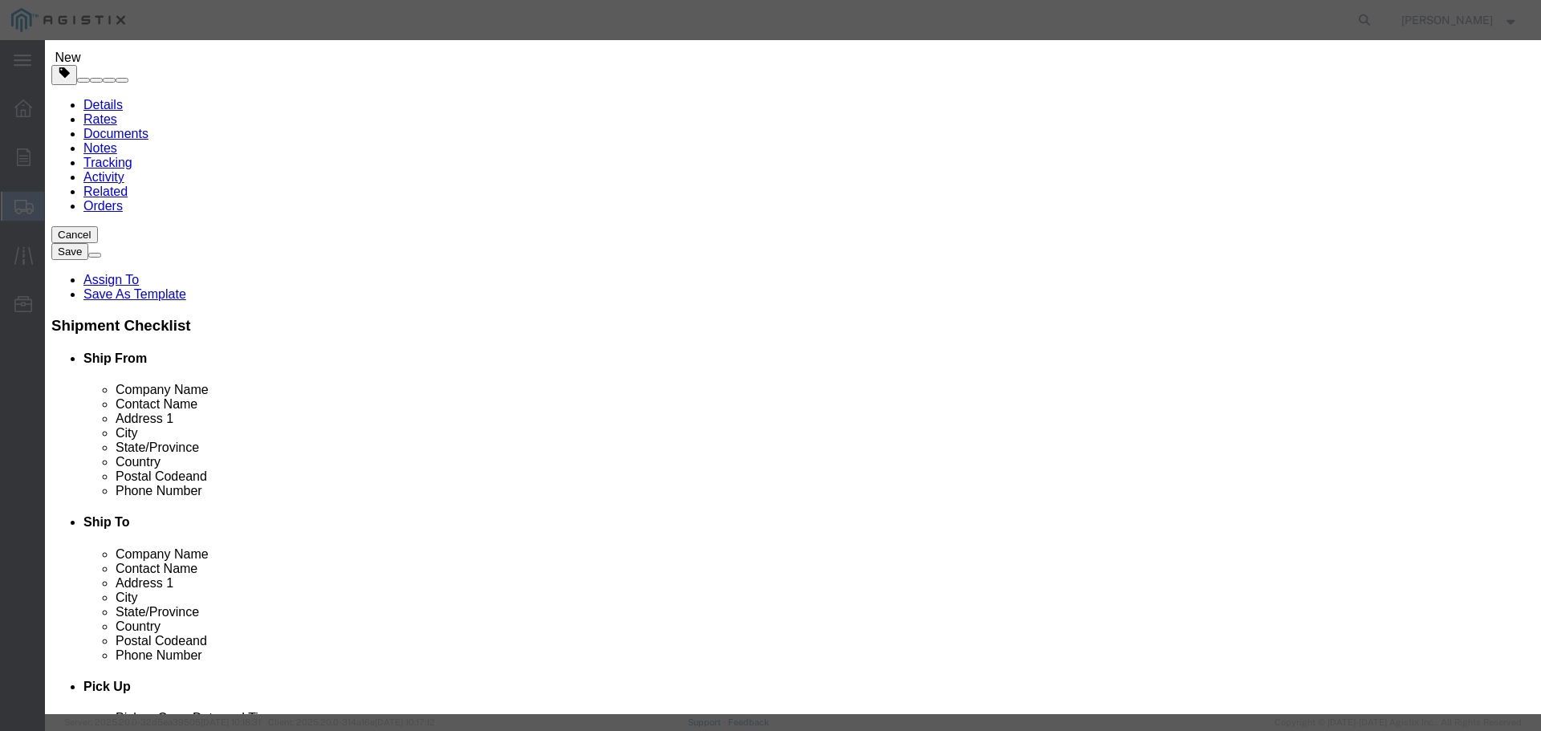
type input "9000"
click select "Select 50 55 60 65 70 85 92.5 100 125 175 250 300 400"
select select "175"
click select "Select 50 55 60 65 70 85 92.5 100 125 175 250 300 400"
click button "Save & Close"
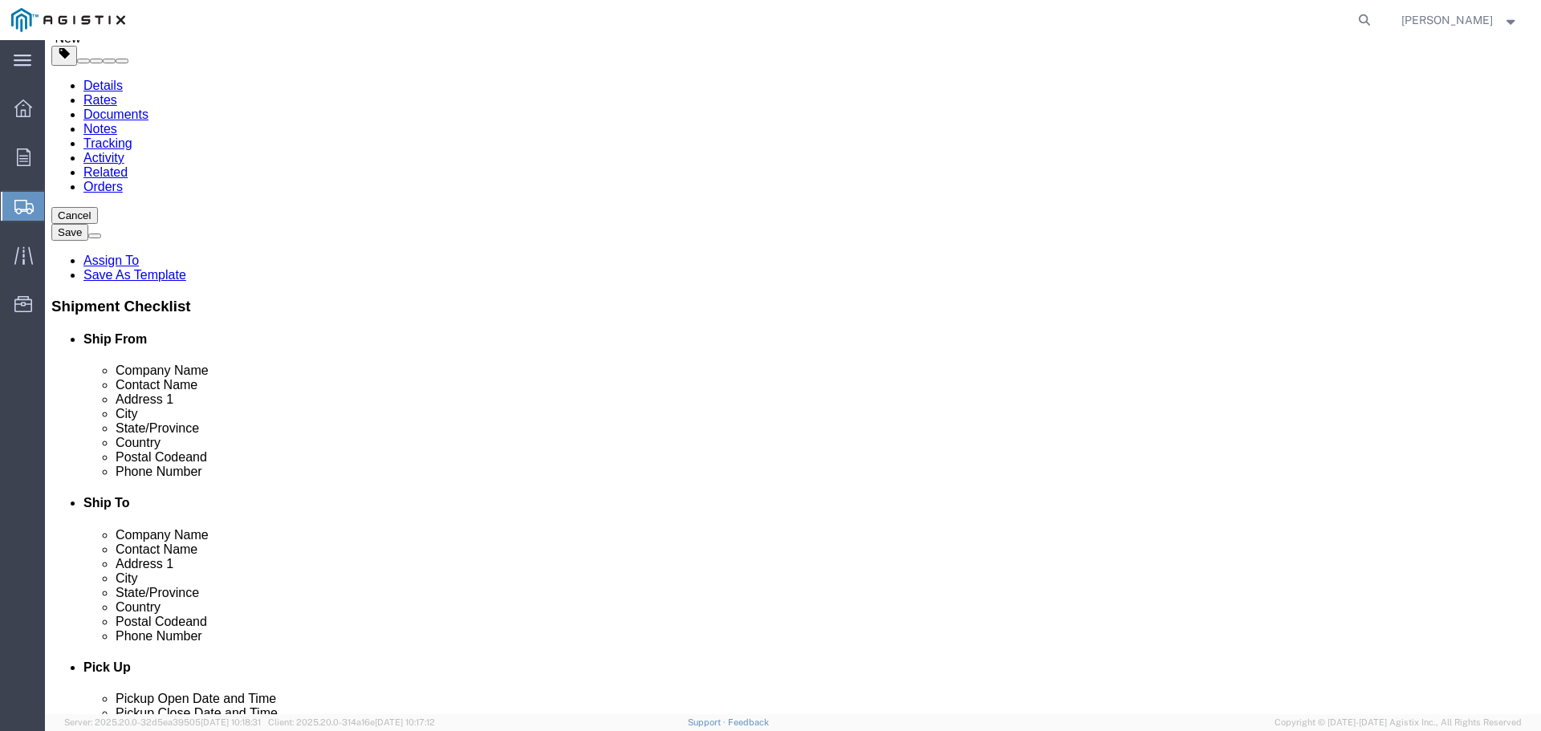
scroll to position [0, 0]
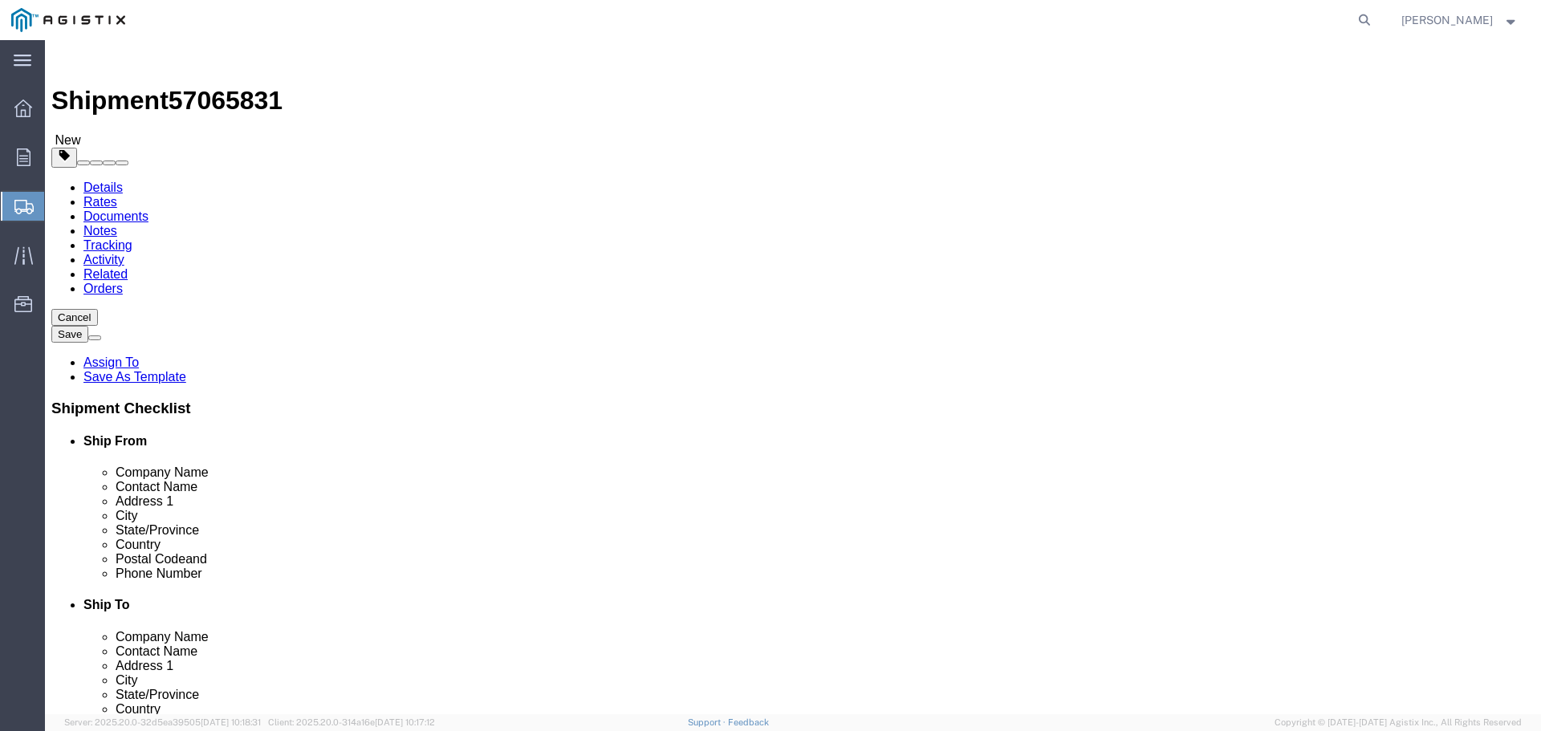
click img
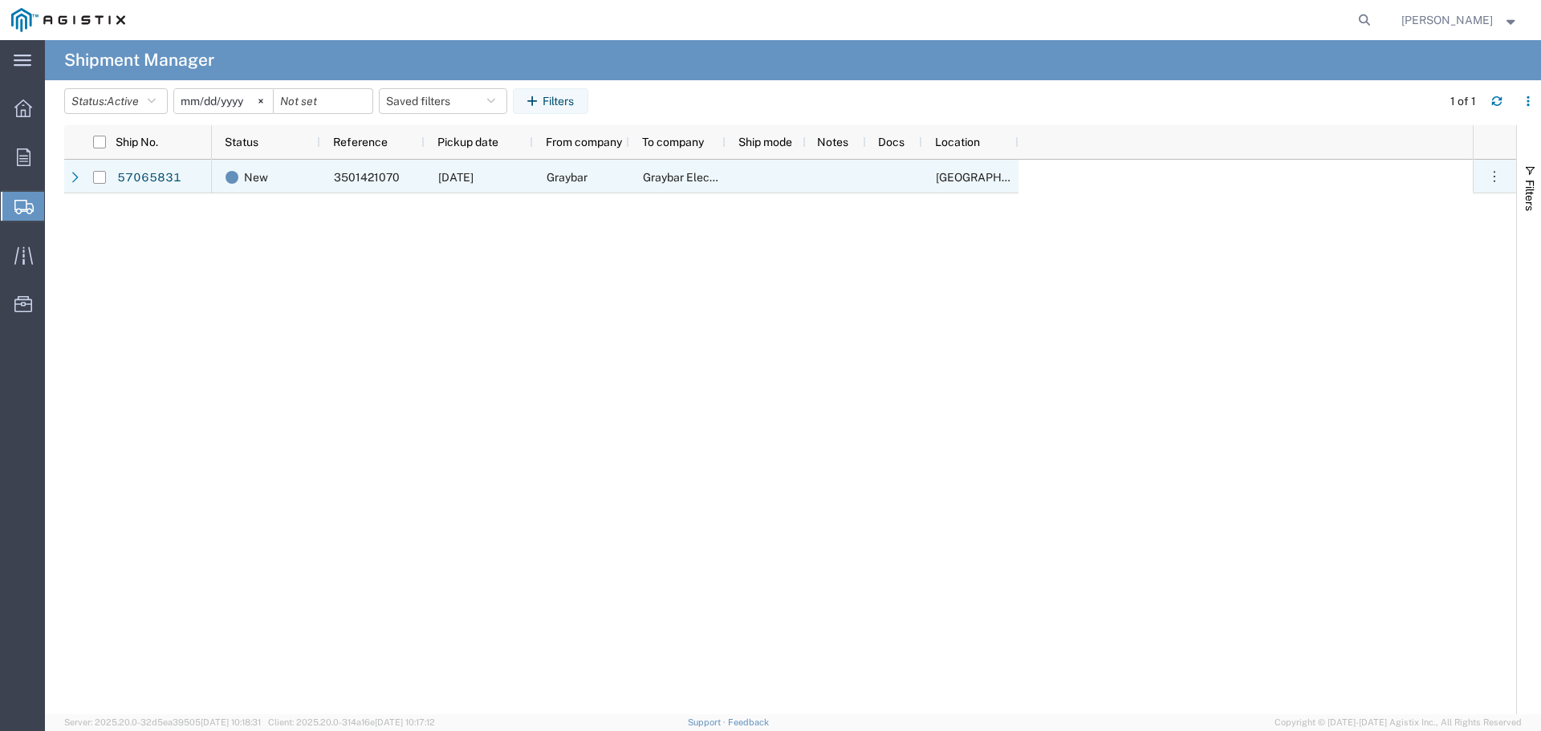
click at [390, 173] on span "3501421070" at bounding box center [367, 177] width 66 height 13
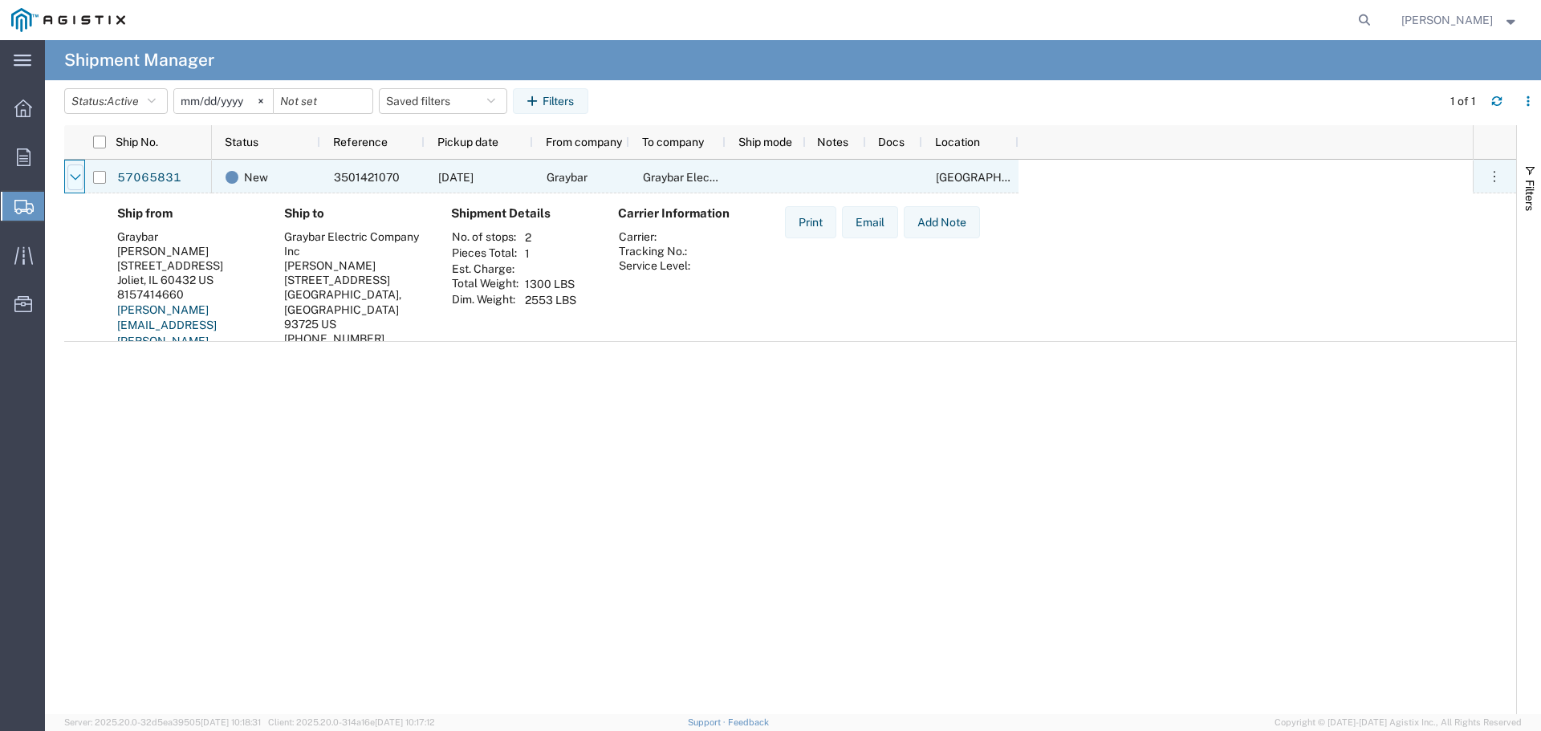
click at [70, 176] on icon at bounding box center [75, 177] width 11 height 11
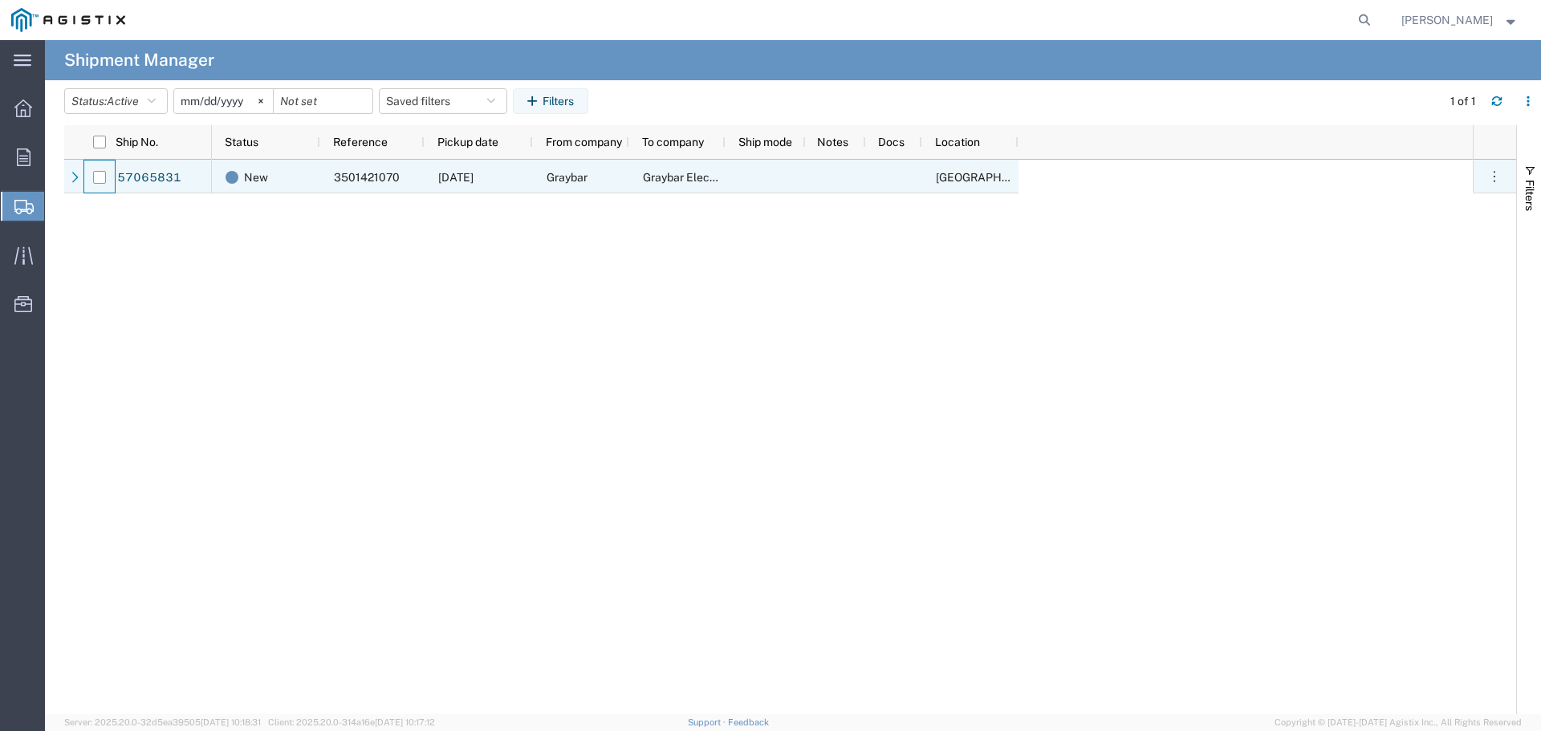
click at [108, 179] on div at bounding box center [99, 178] width 30 height 34
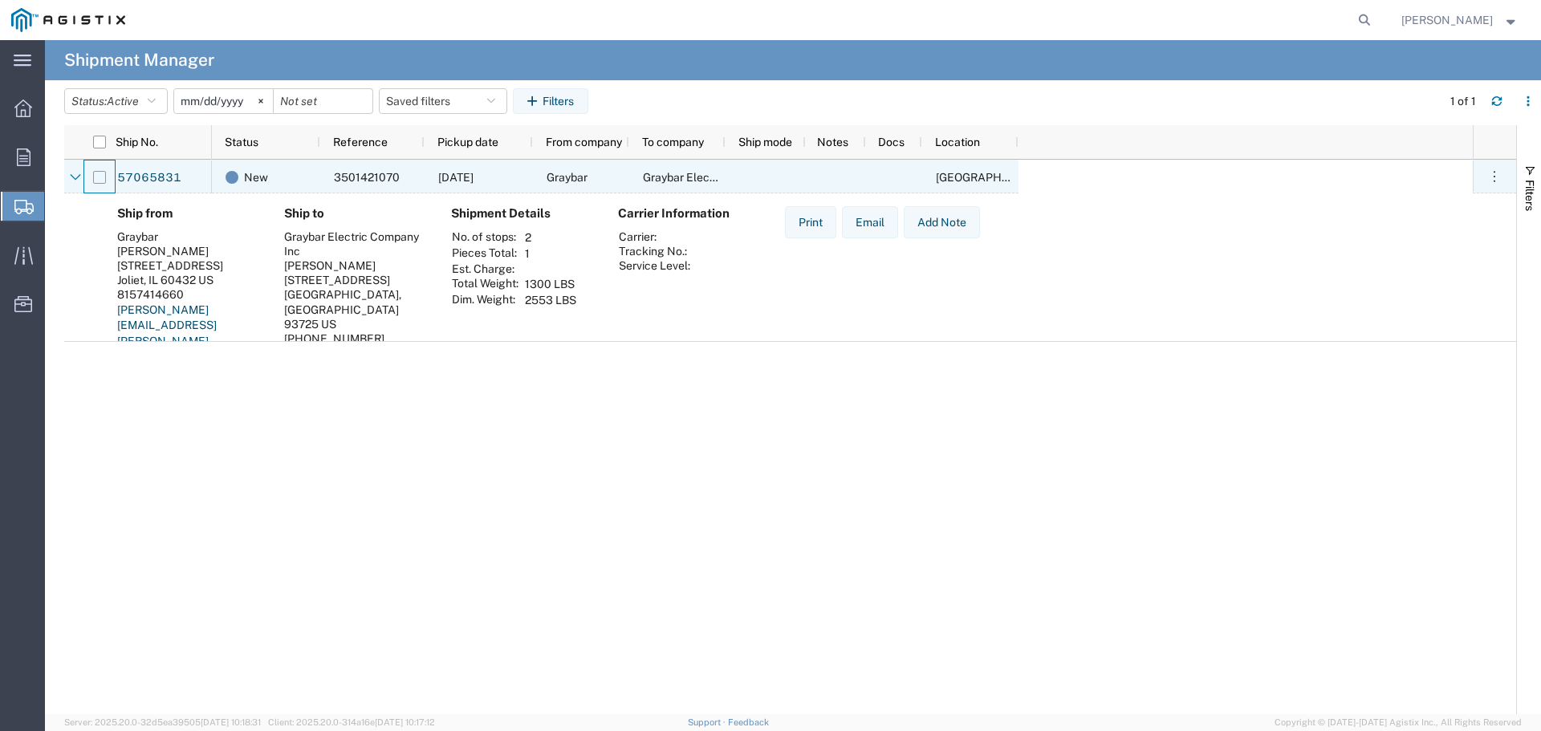
click at [100, 178] on input "Press Space to toggle row selection (unchecked)" at bounding box center [99, 177] width 13 height 13
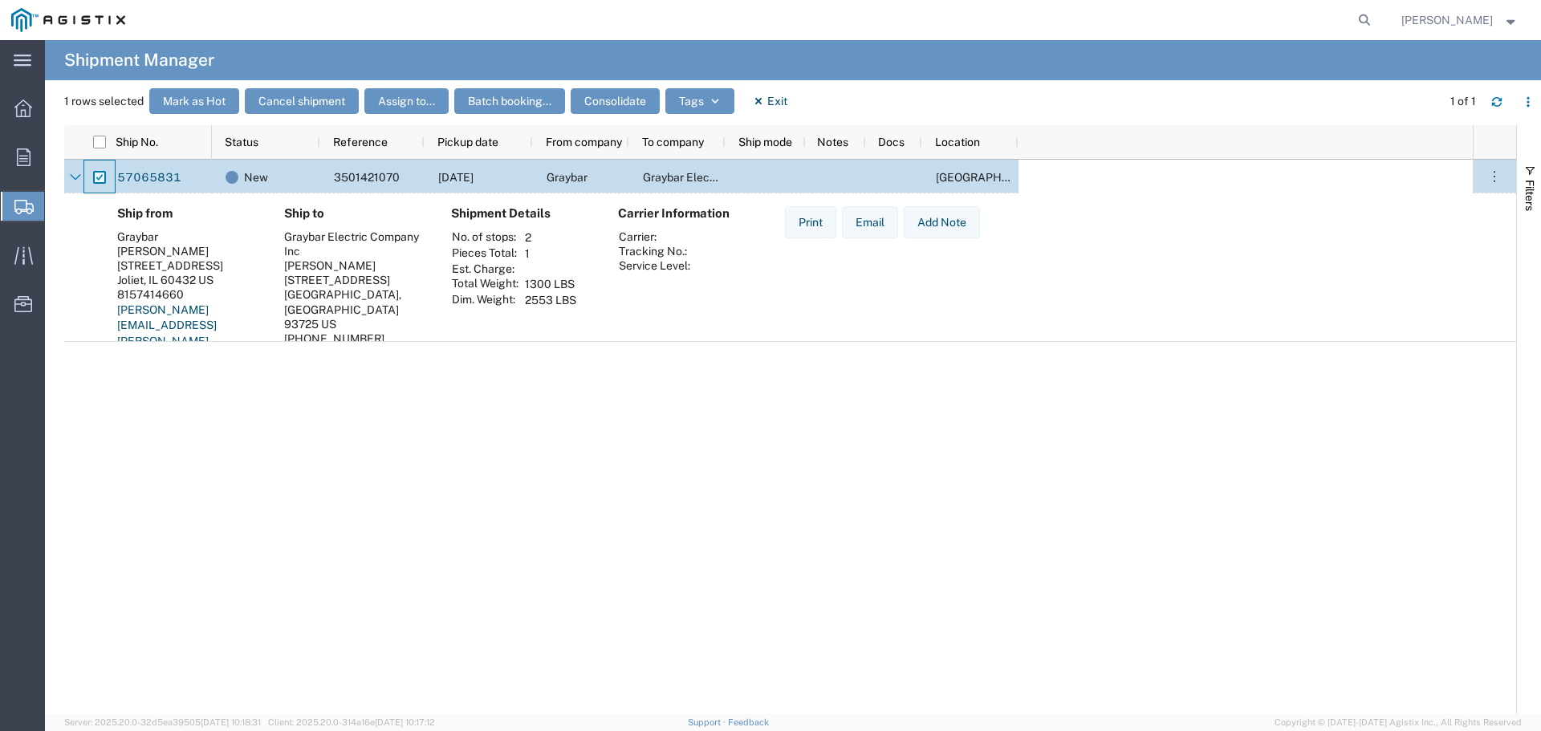
click at [98, 179] on input "Press Space to toggle row selection (checked)" at bounding box center [99, 177] width 13 height 13
checkbox input "false"
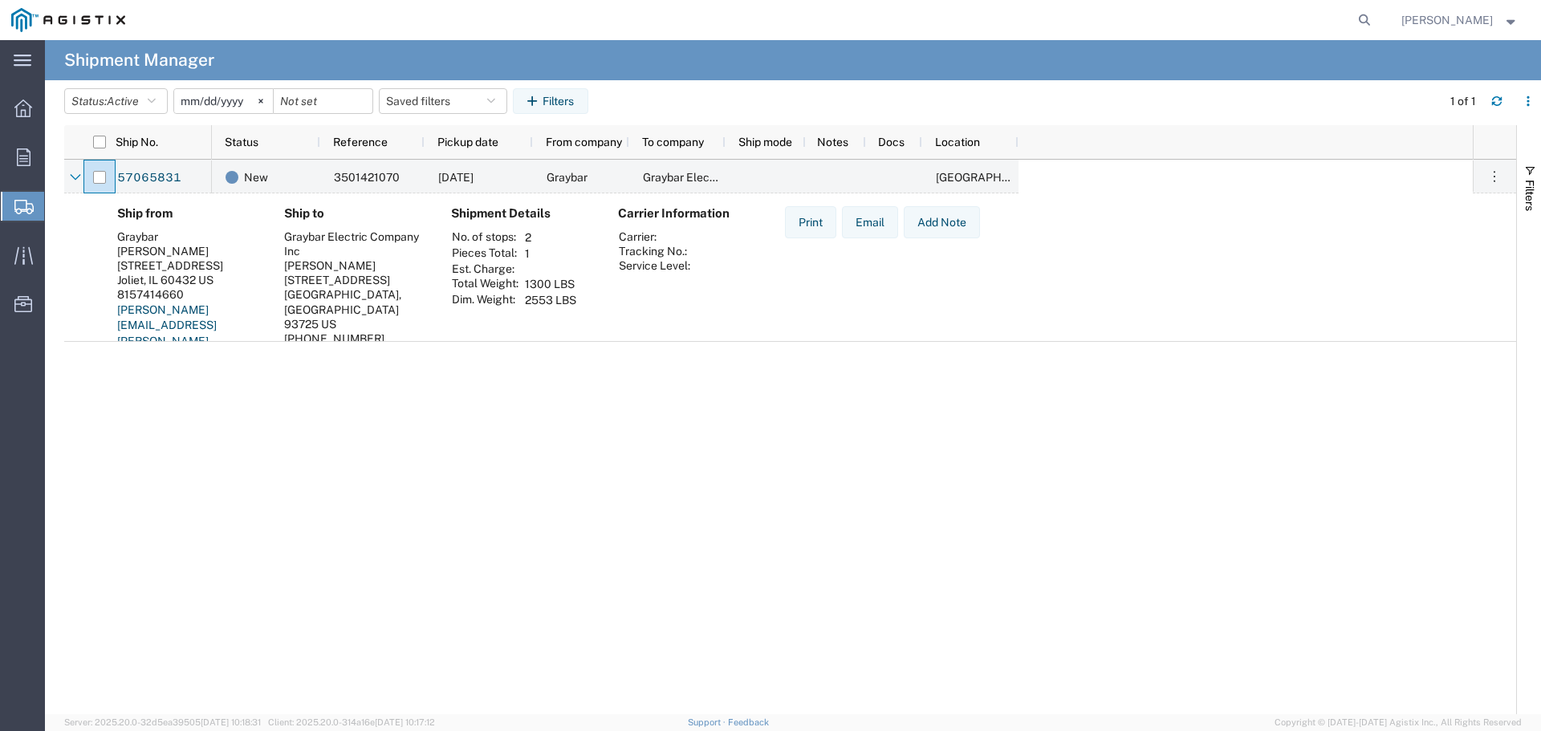
click at [146, 394] on div "57065831 New 3501421070 [DATE] Graybar Graybar Electric Company Inc [GEOGRAPHIC…" at bounding box center [790, 437] width 1452 height 555
click at [0, 0] on span "Shipment Manager" at bounding box center [0, 0] width 0 height 0
click at [76, 175] on icon at bounding box center [75, 177] width 11 height 11
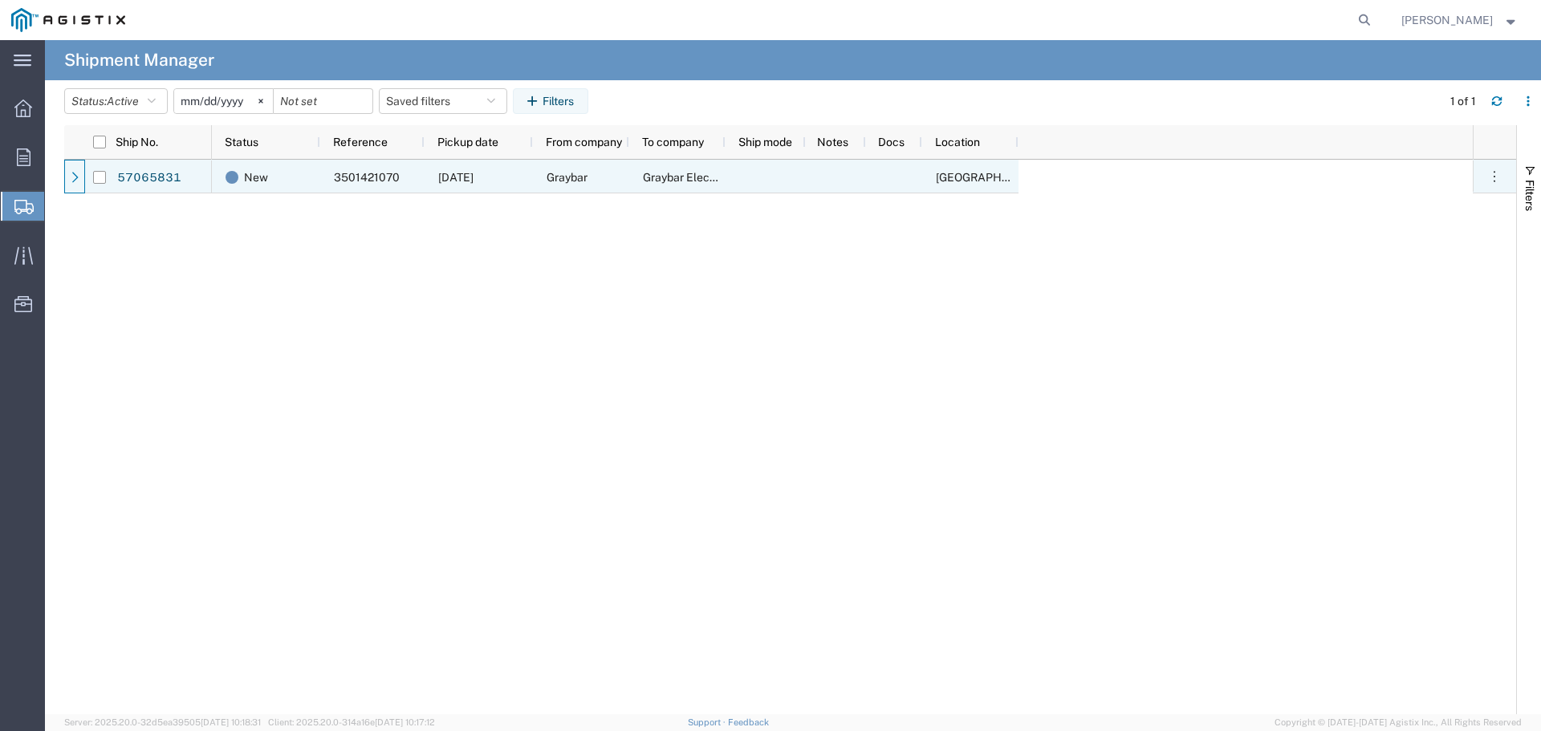
click at [76, 175] on icon at bounding box center [75, 177] width 11 height 11
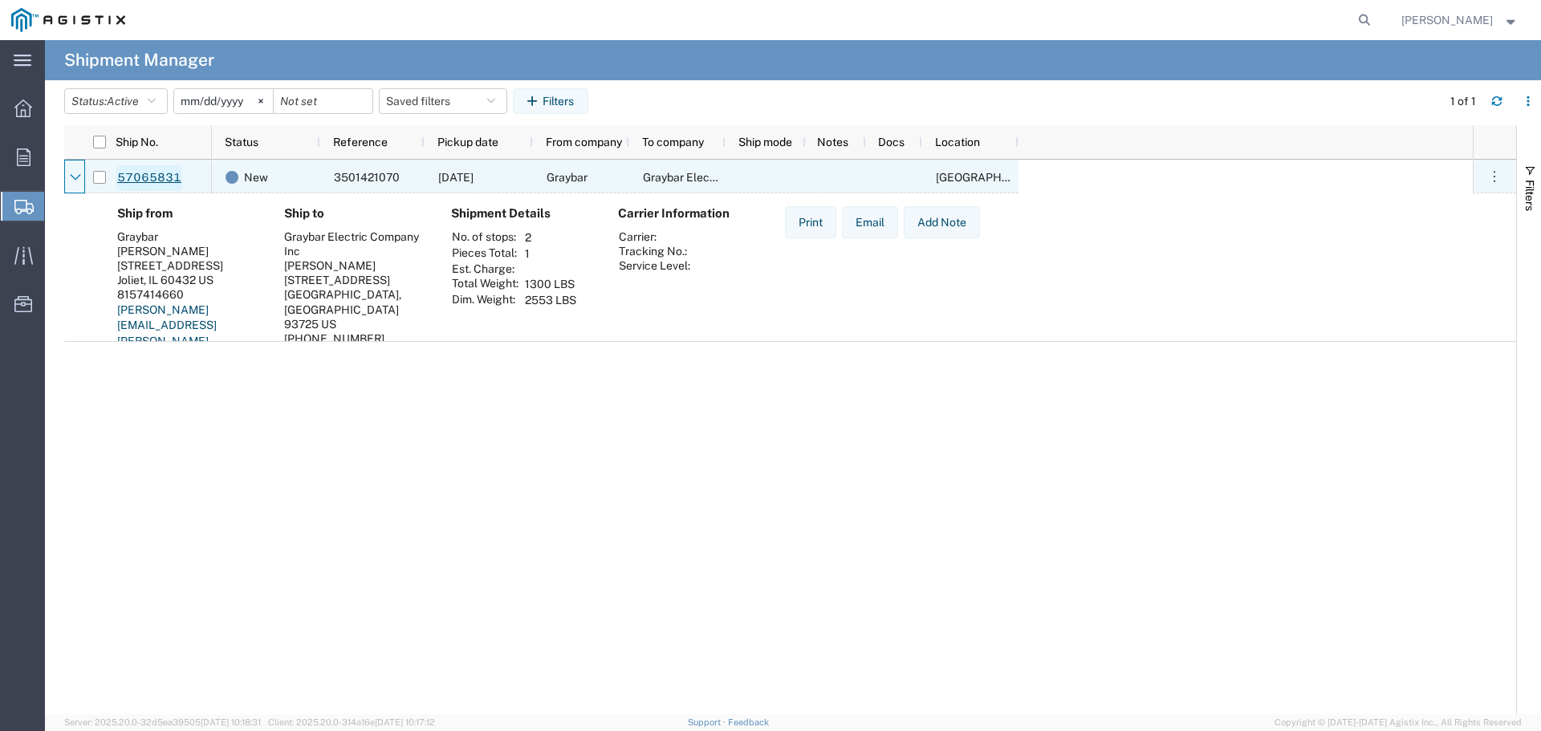
click at [149, 171] on link "57065831" at bounding box center [149, 178] width 66 height 26
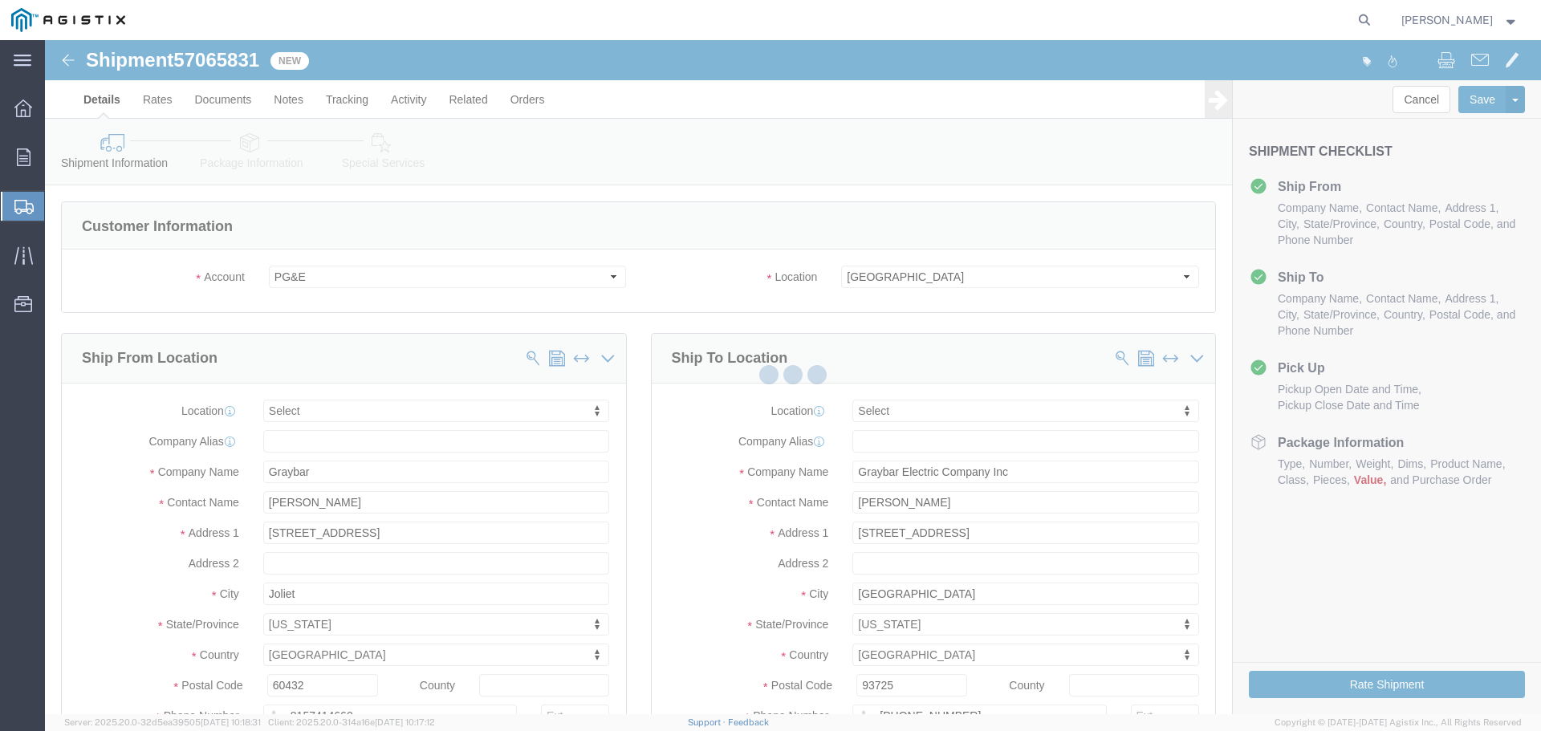
select select
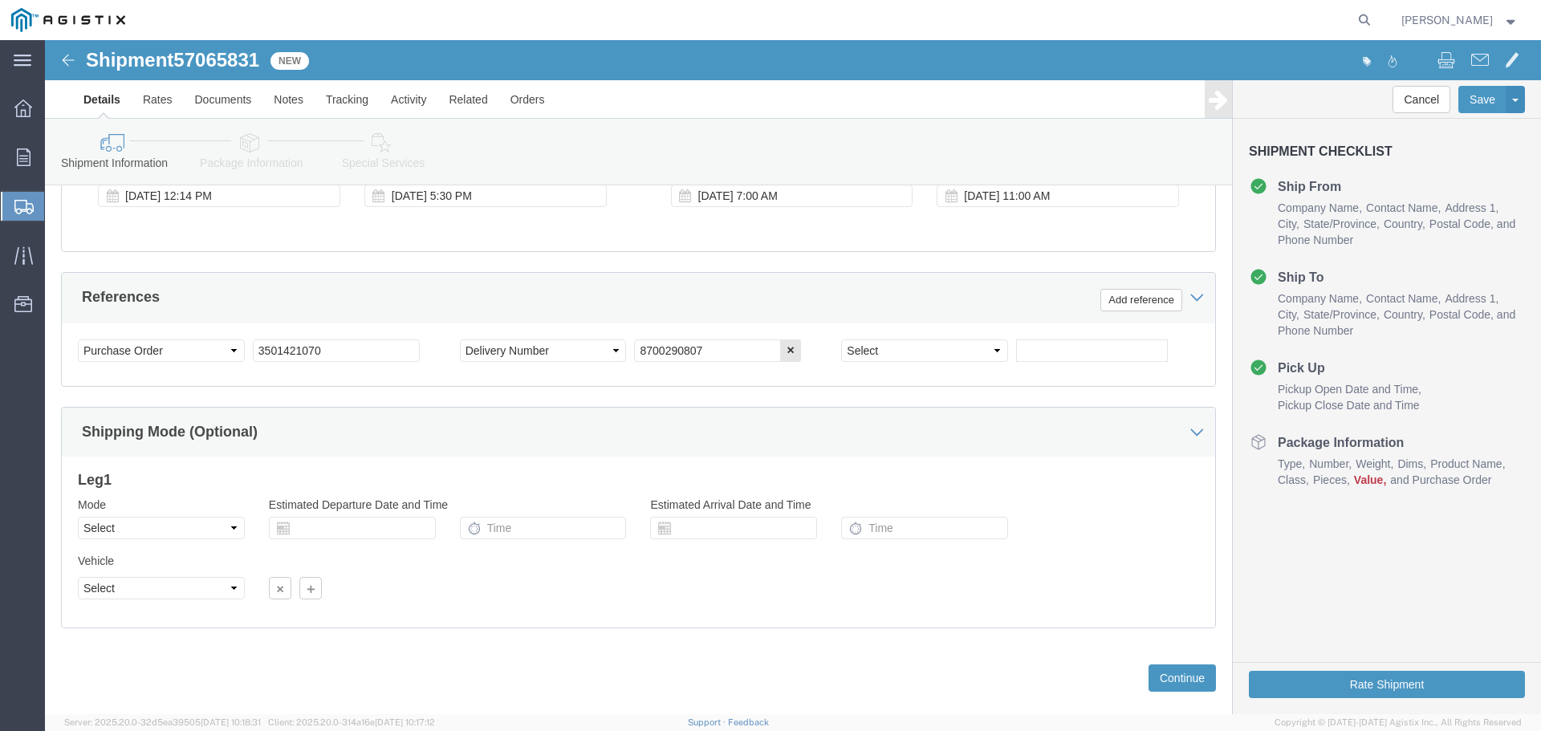
scroll to position [835, 0]
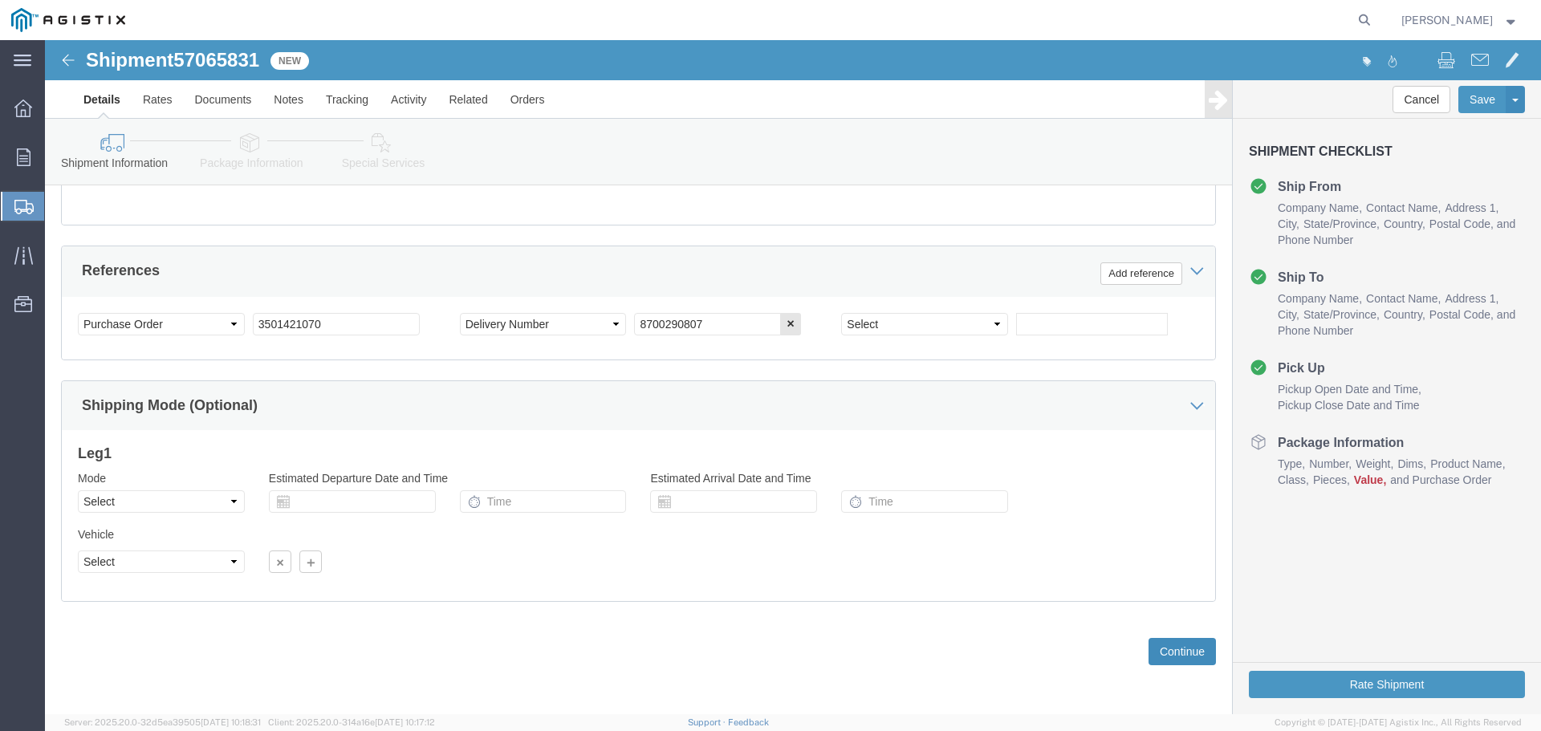
click button "Continue"
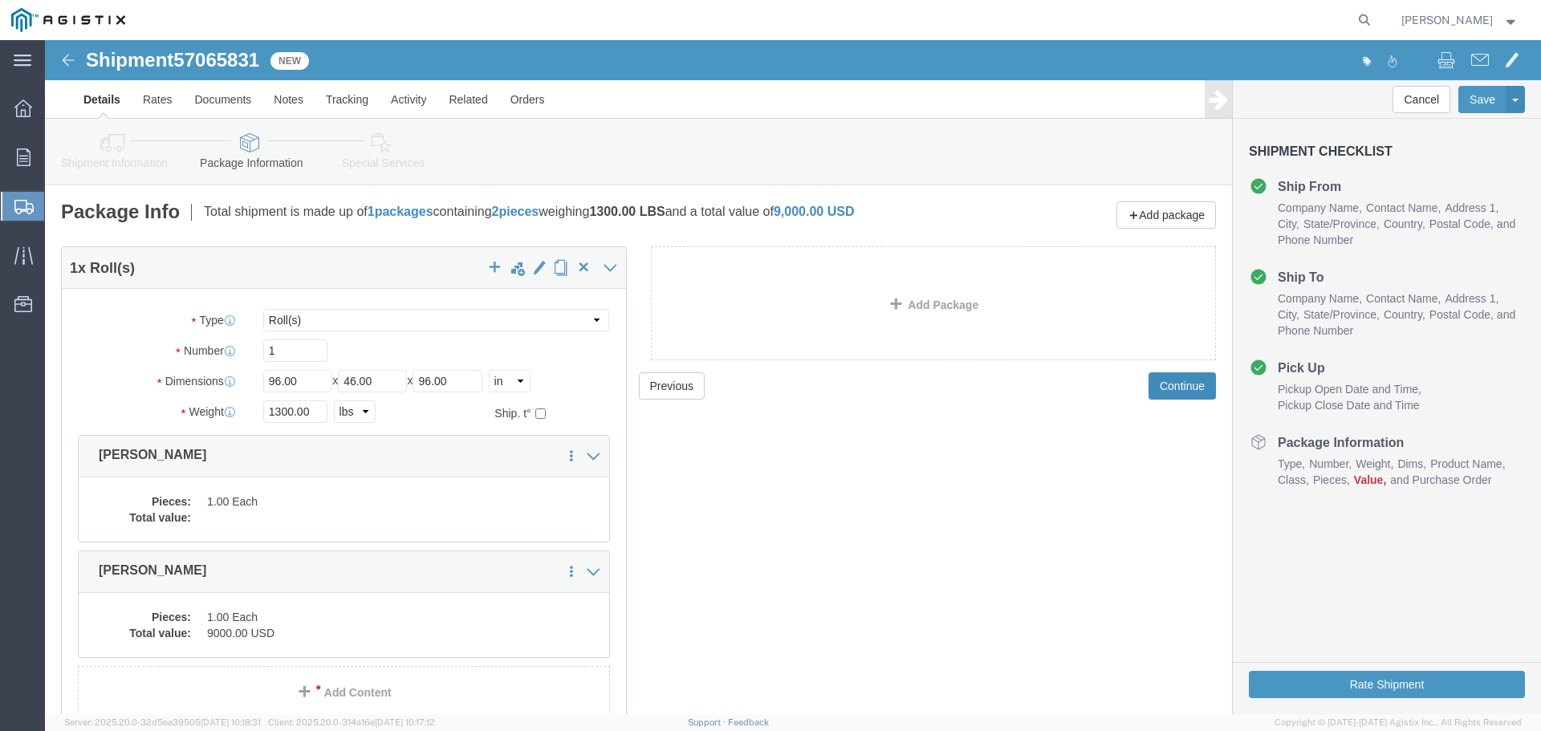
scroll to position [87, 0]
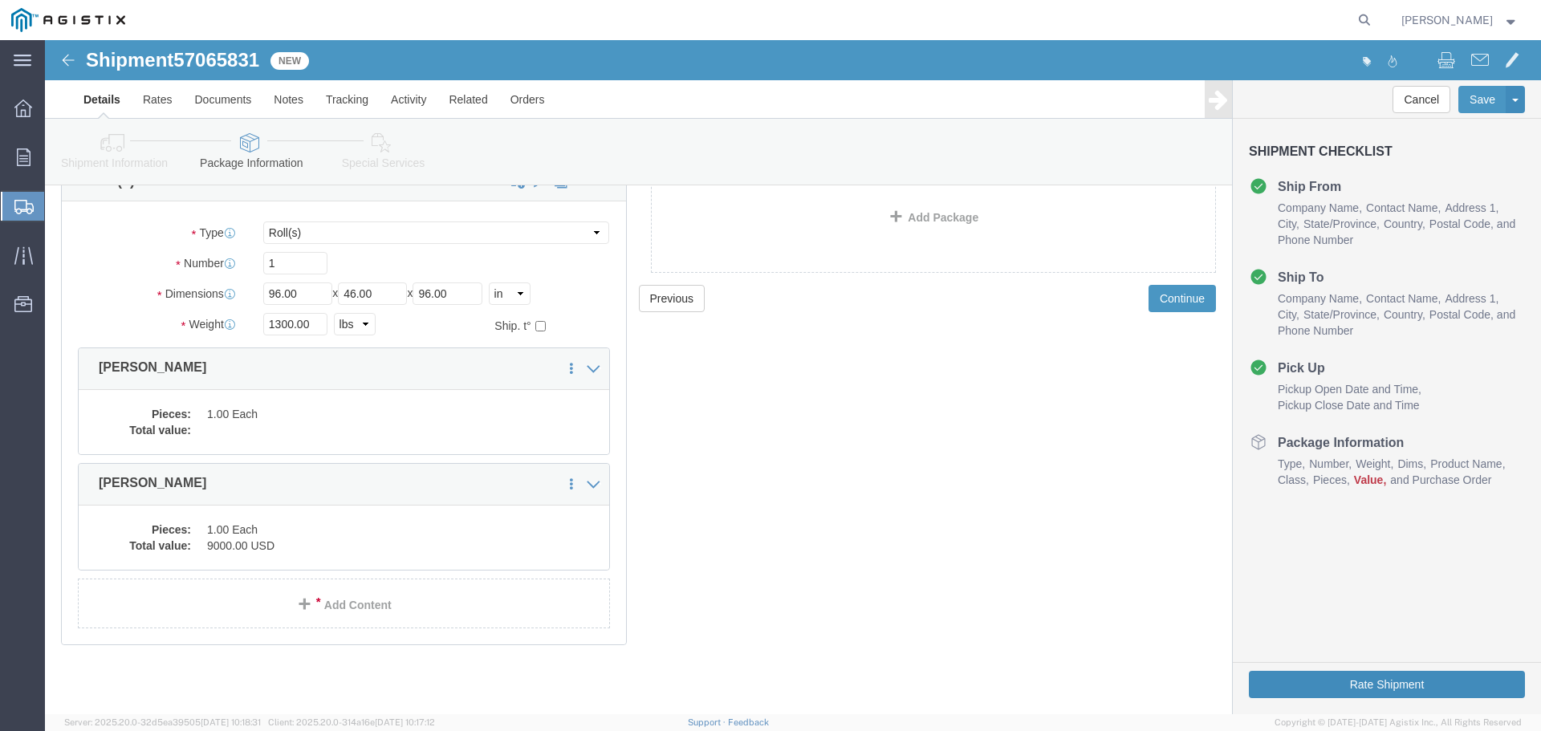
click button "Rate Shipment"
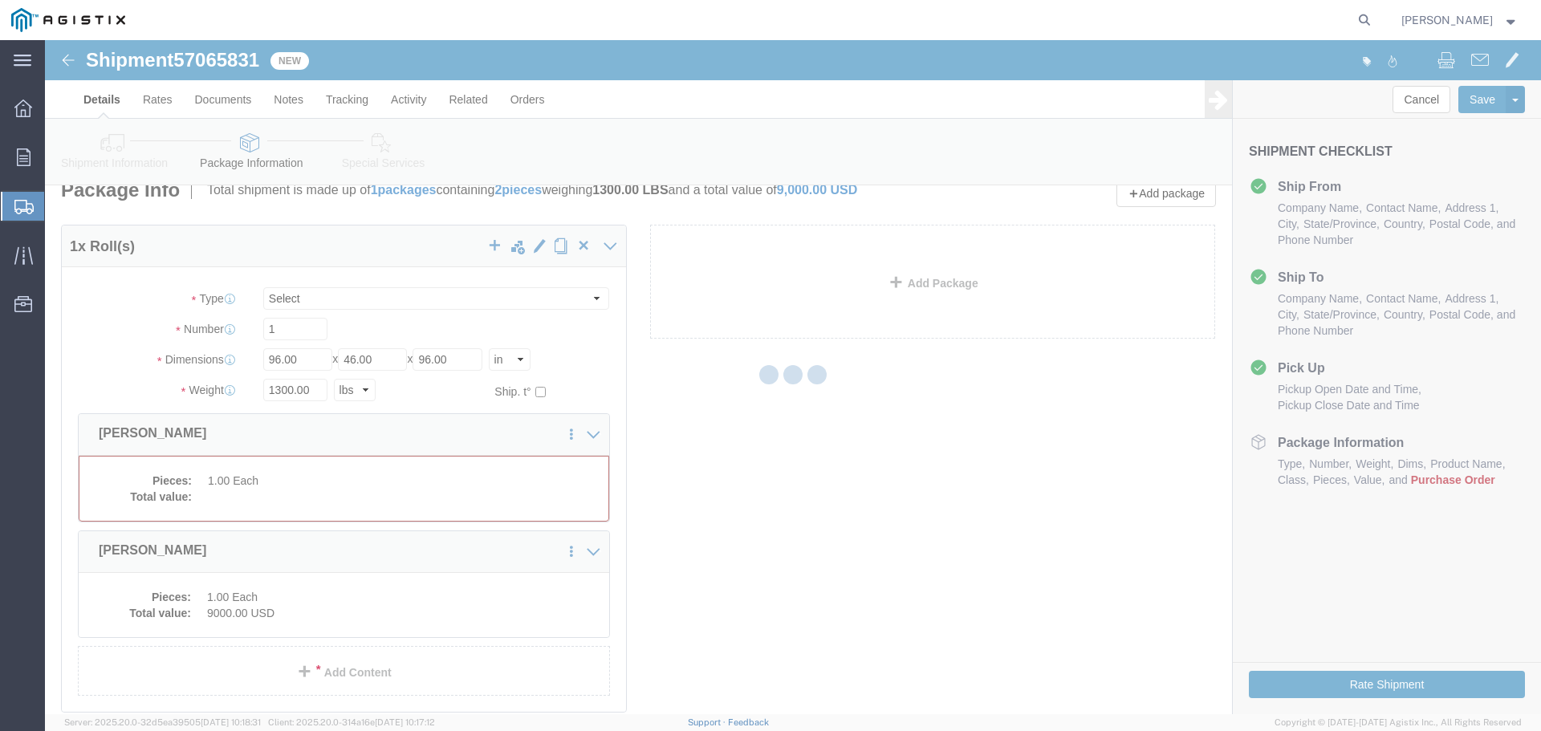
select select "ROLL"
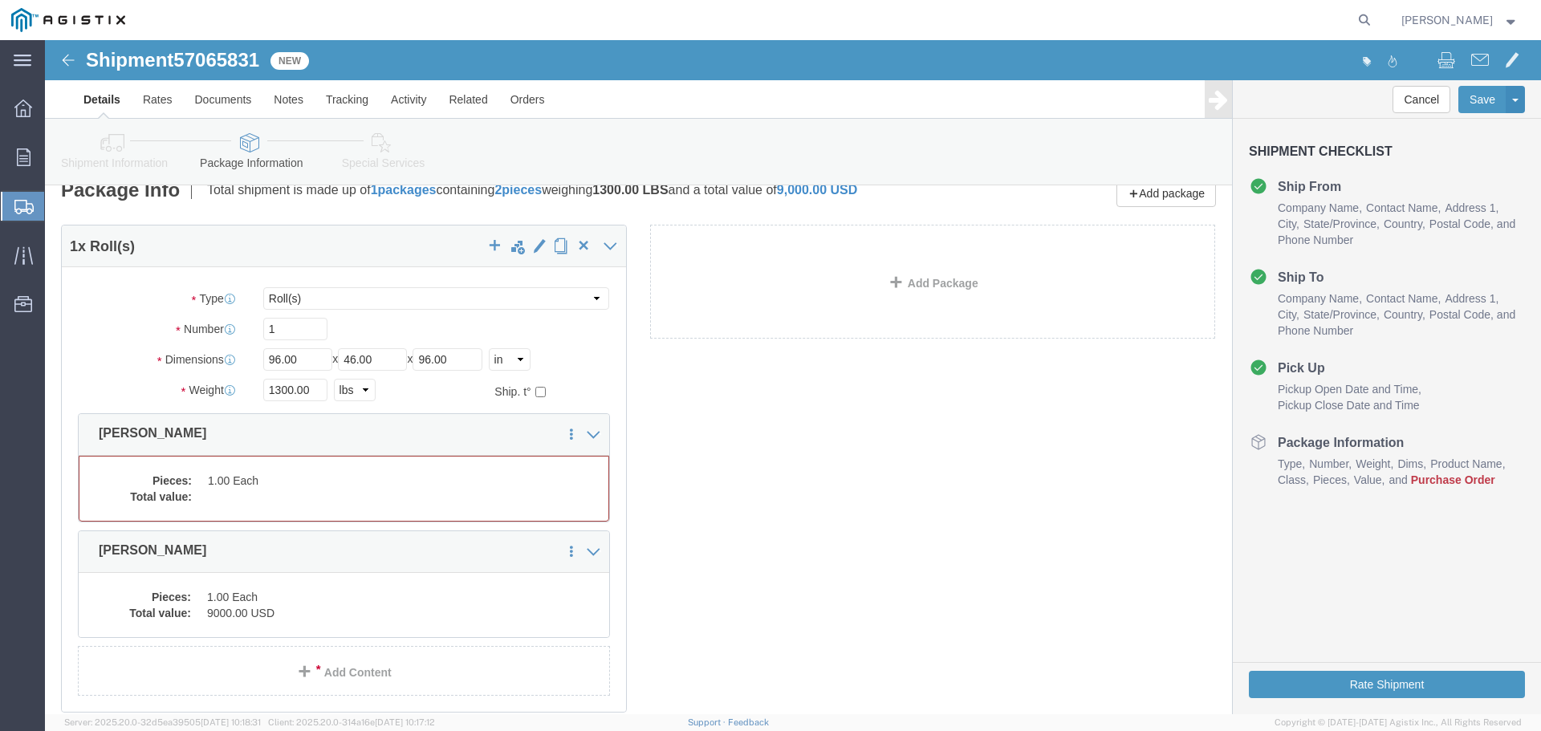
scroll to position [39, 0]
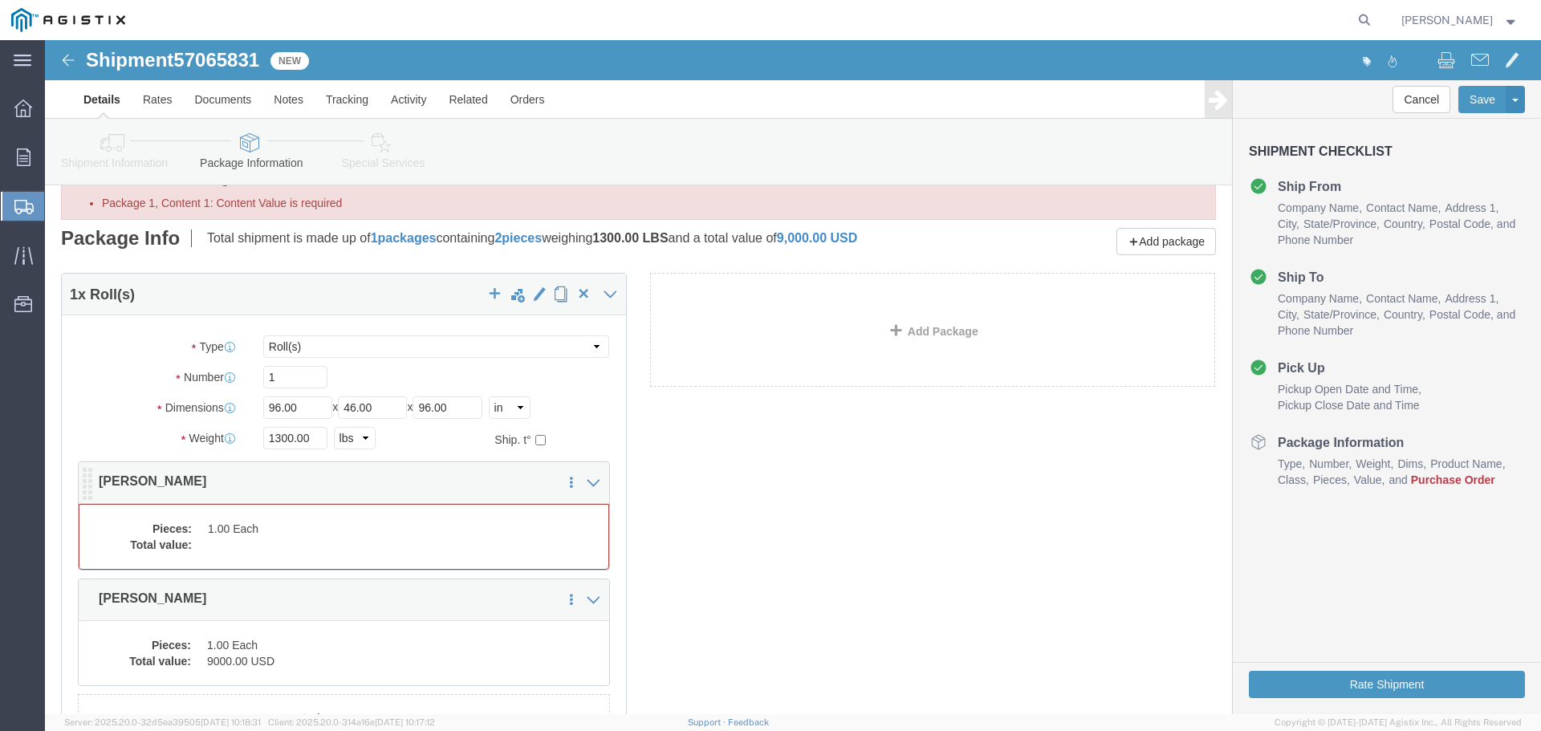
click dd
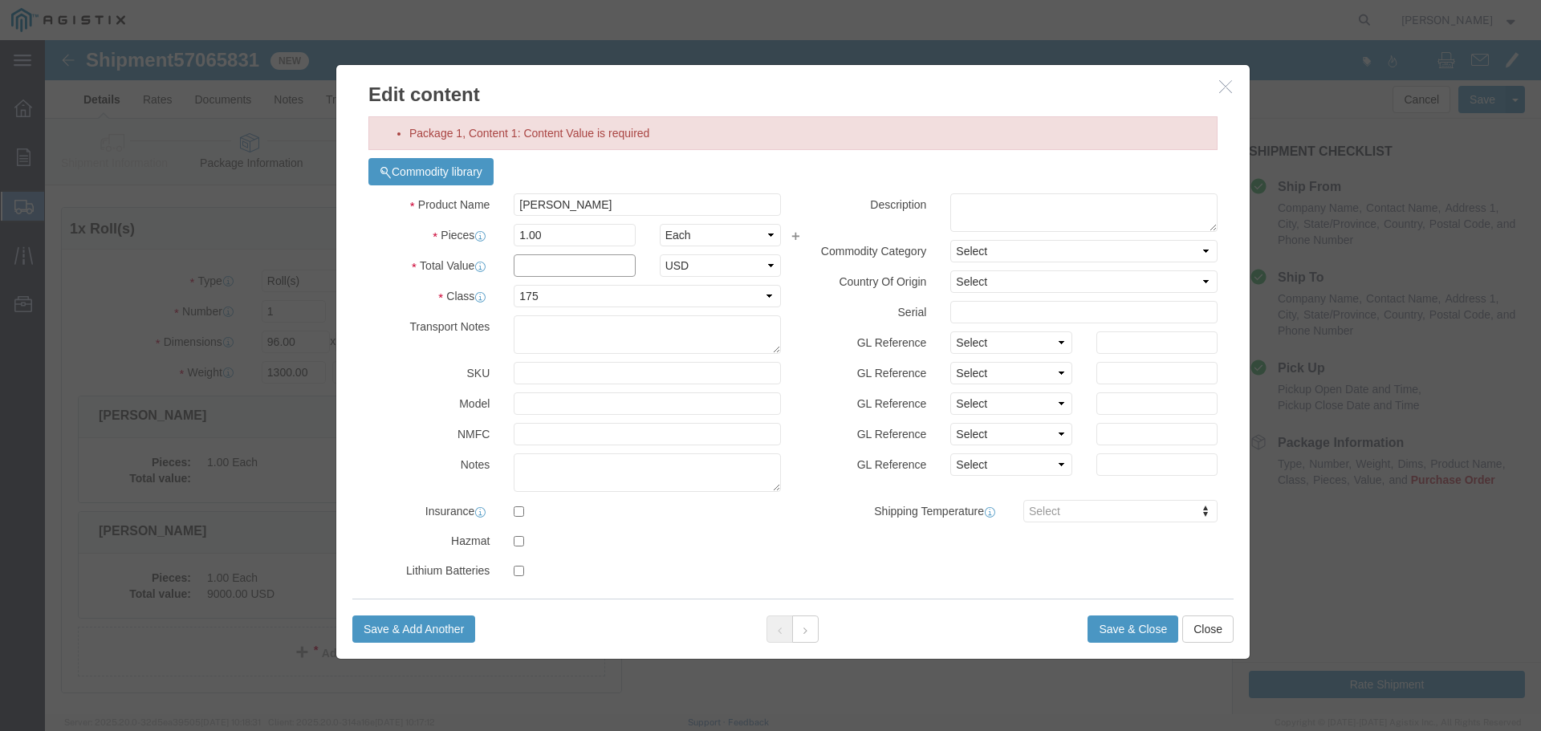
click input "text"
type input "9000"
click button "Save & Close"
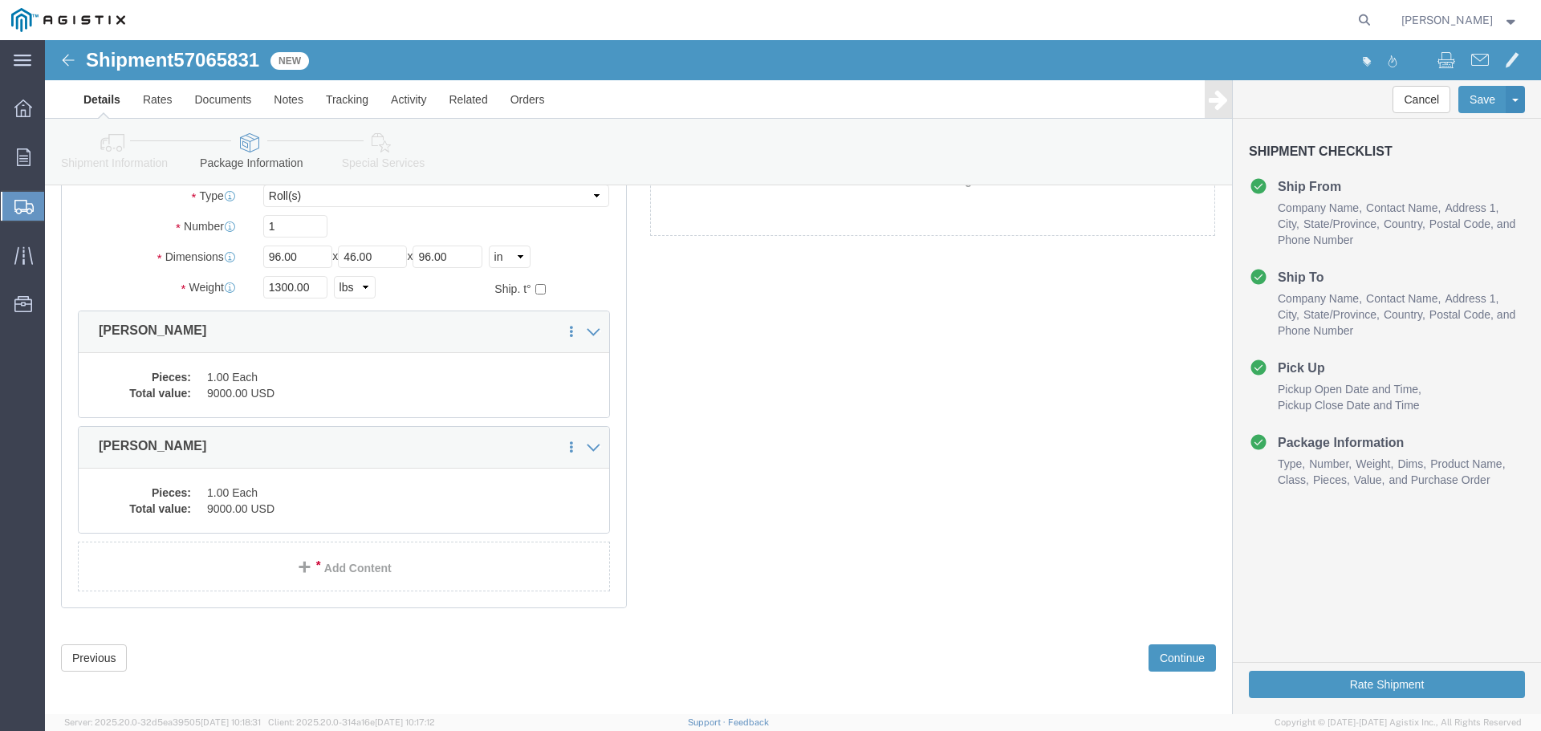
scroll to position [131, 0]
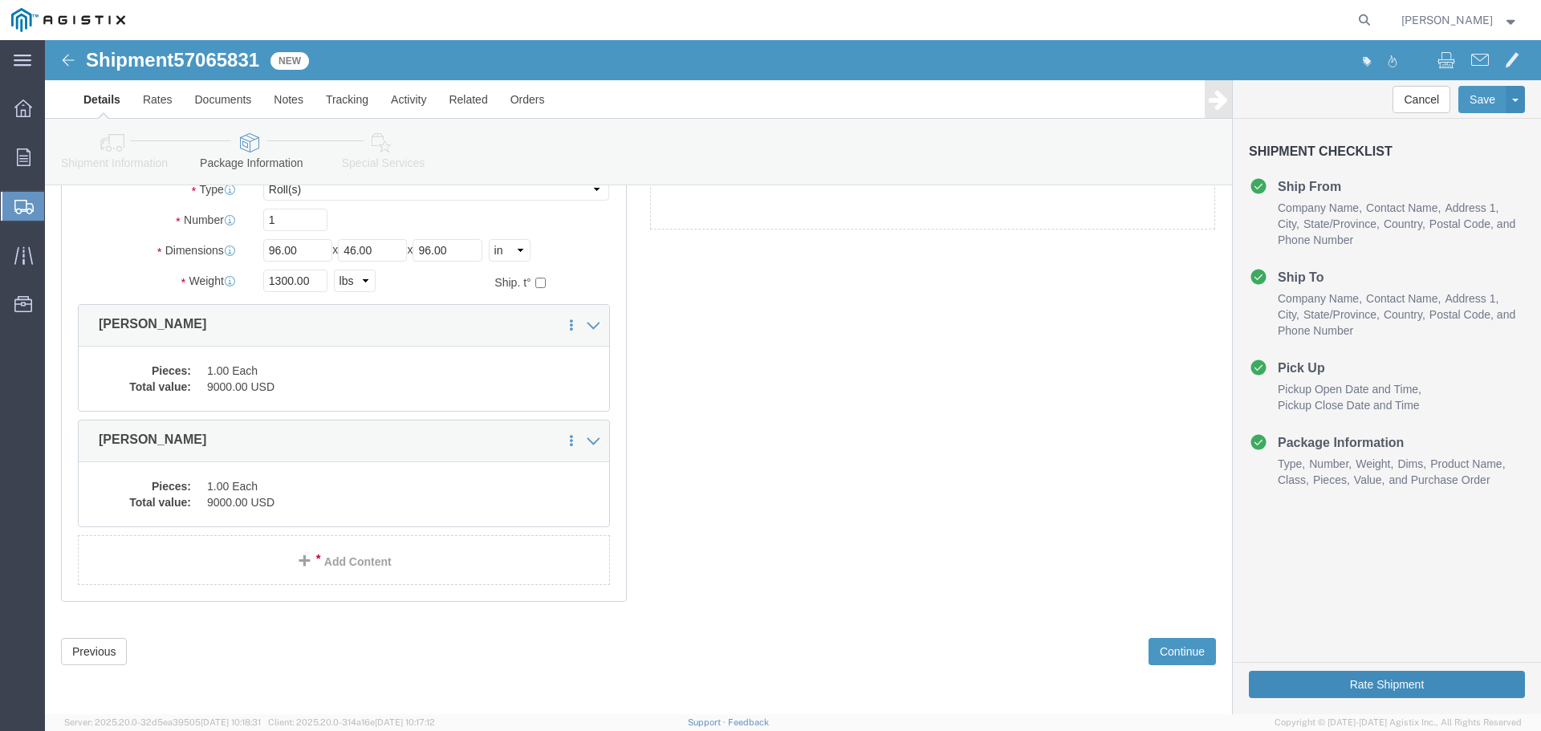
click button "Rate Shipment"
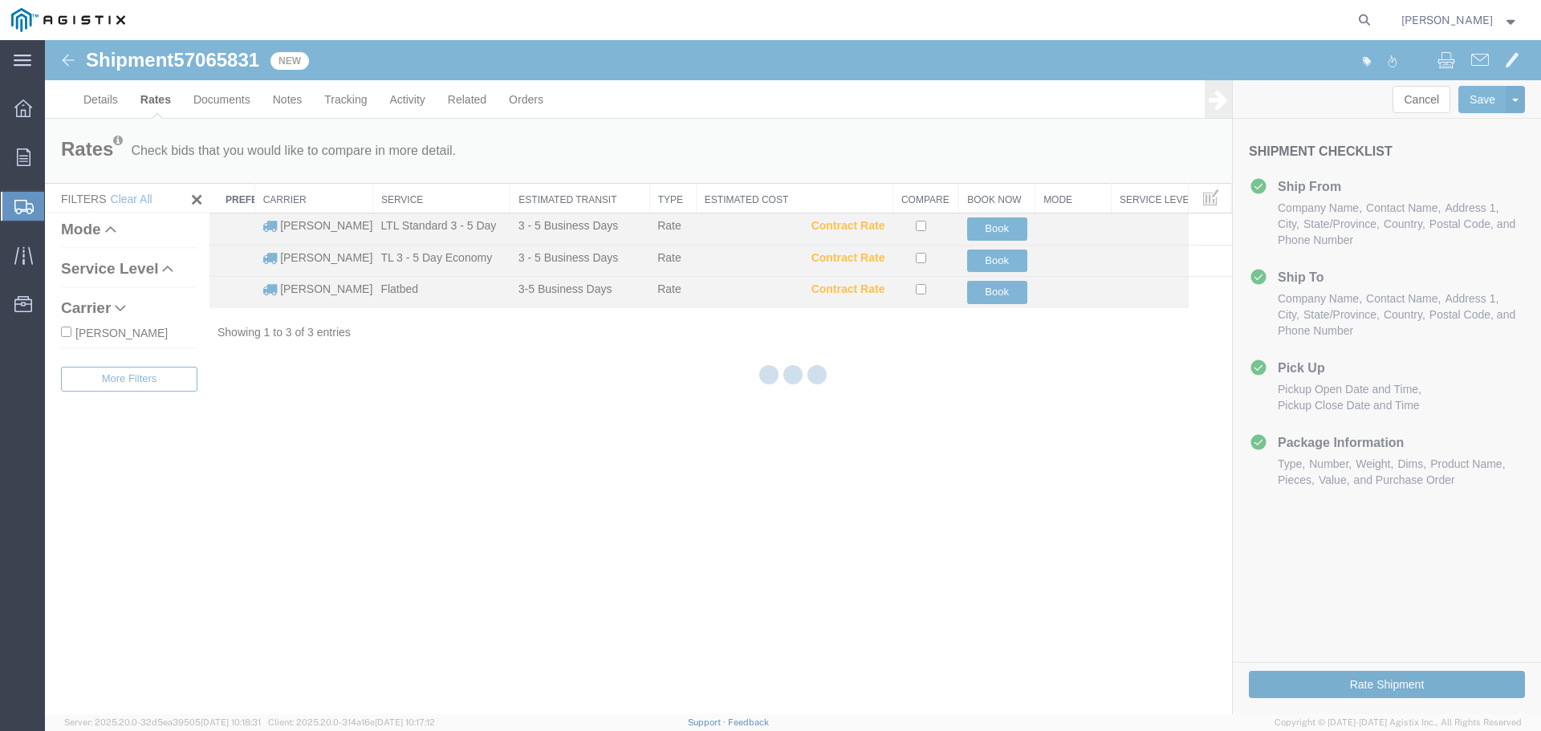
scroll to position [0, 0]
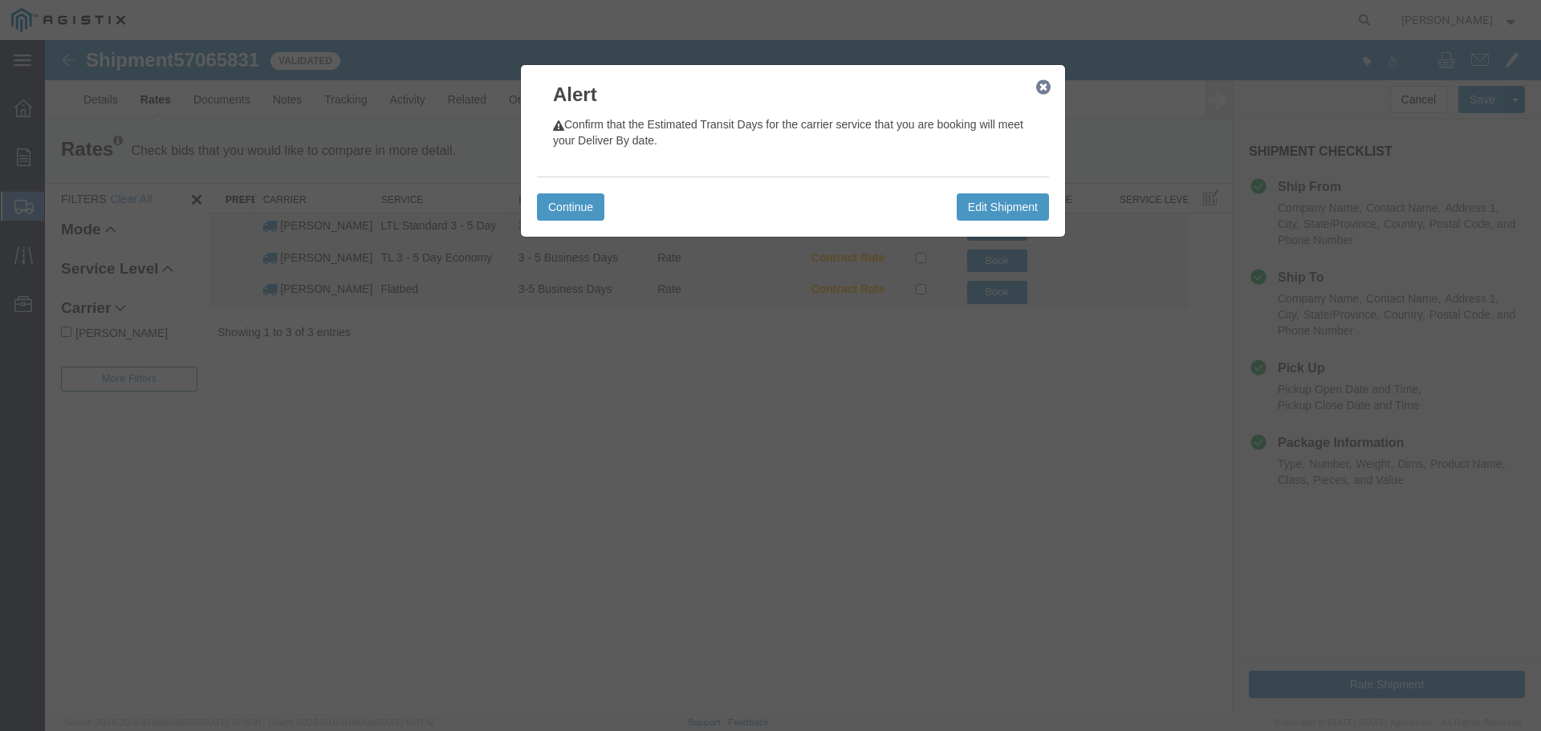
click at [1046, 89] on icon "button" at bounding box center [1043, 87] width 14 height 13
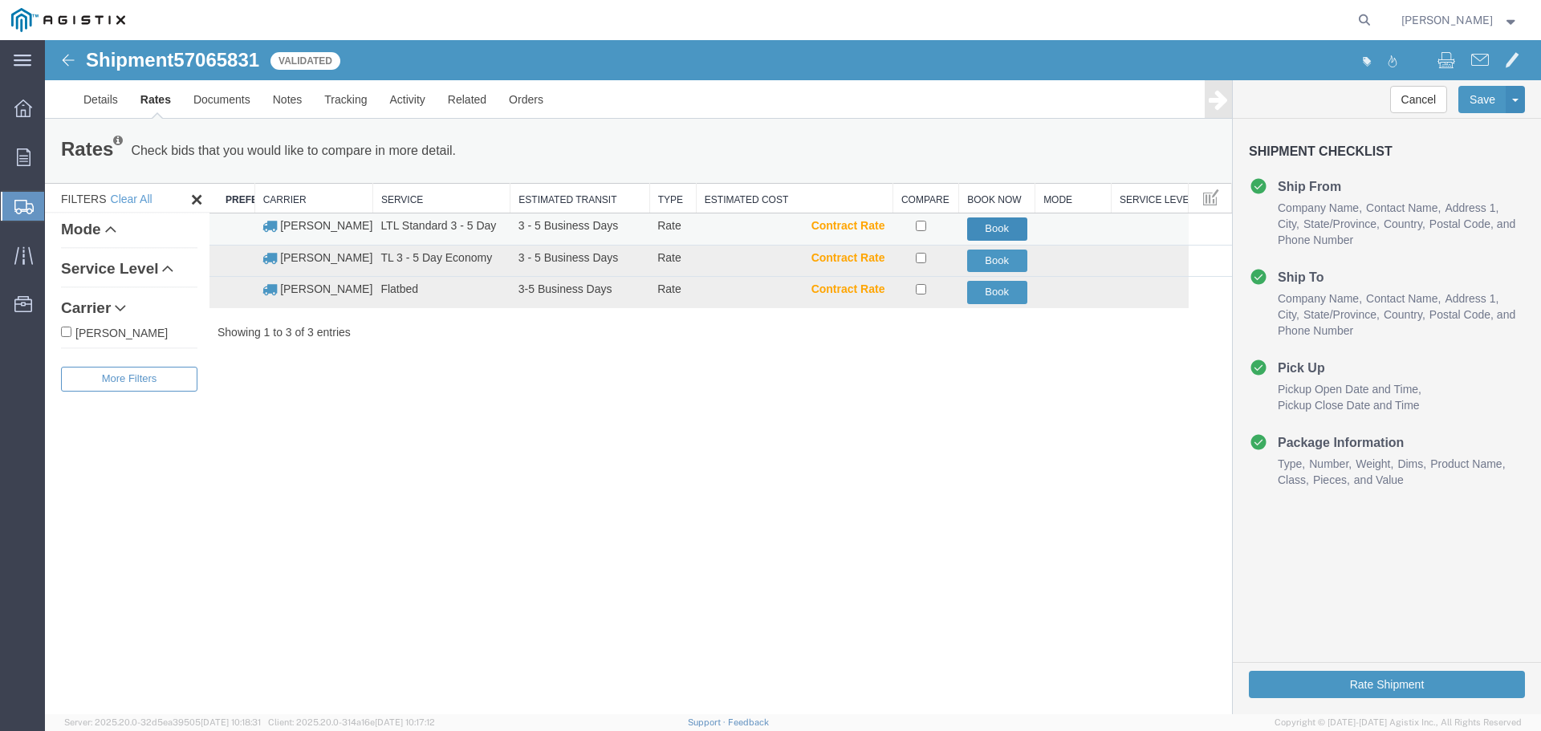
click at [984, 226] on button "Book" at bounding box center [997, 228] width 60 height 23
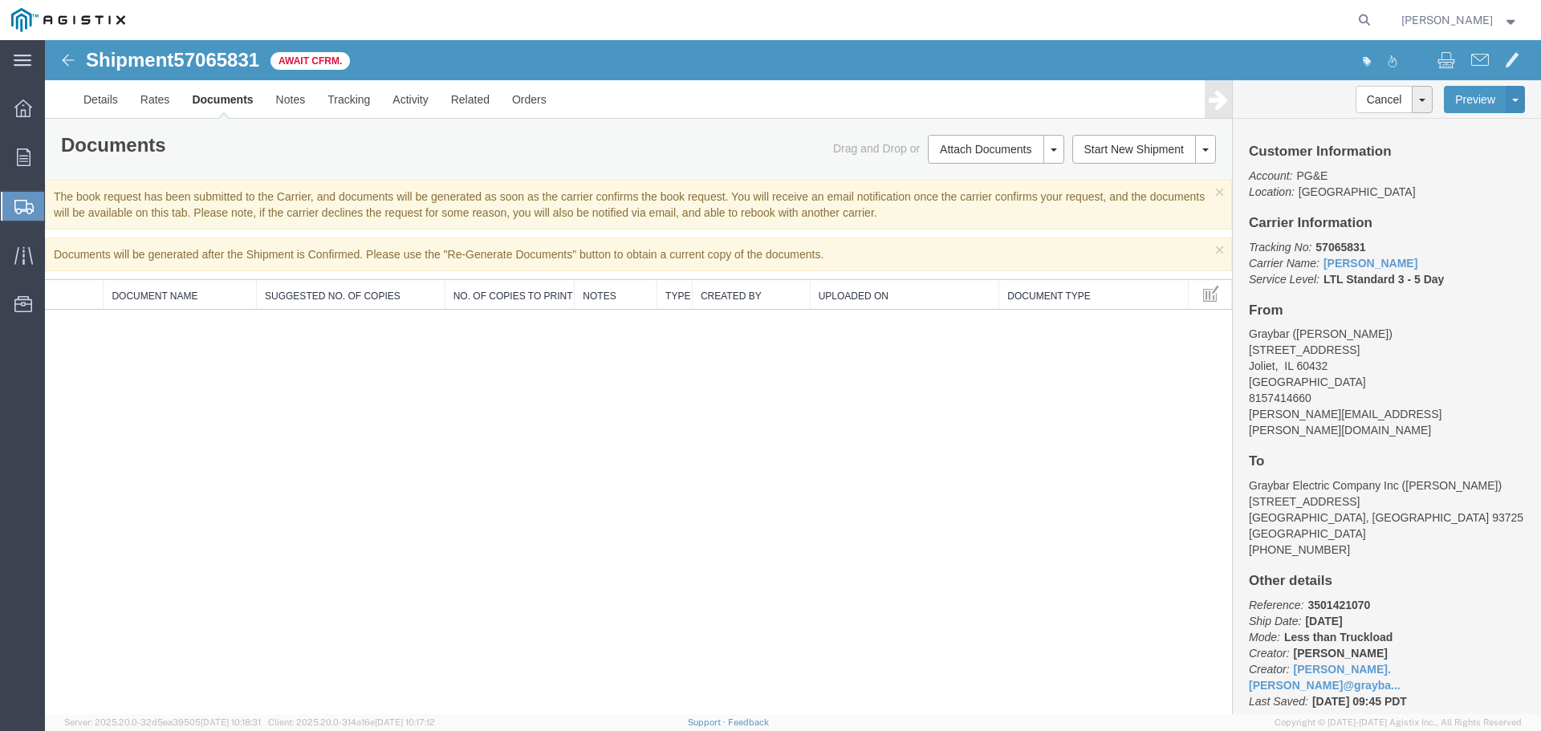
scroll to position [4, 0]
click at [57, 207] on span "Shipments" at bounding box center [50, 206] width 13 height 32
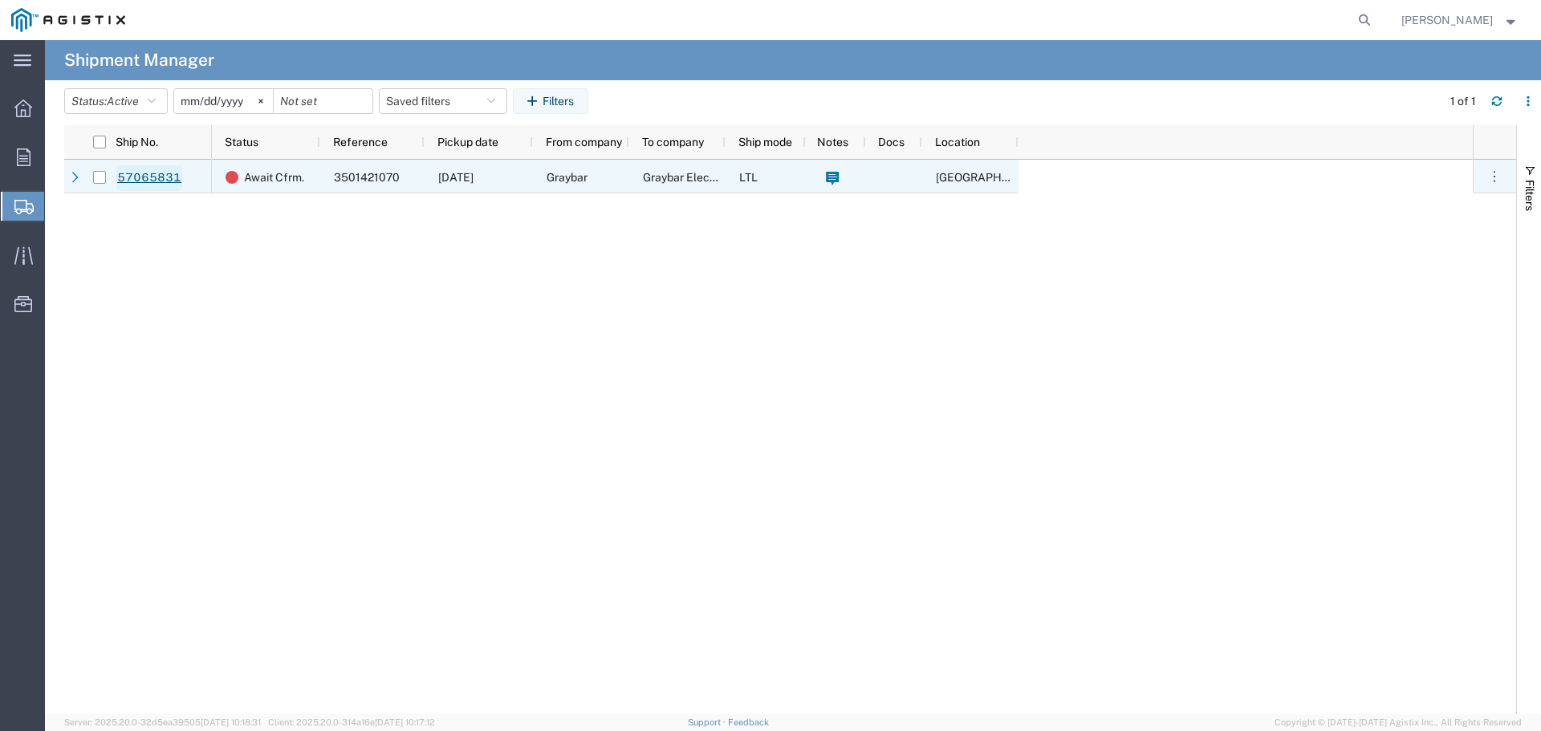
click at [143, 173] on link "57065831" at bounding box center [149, 178] width 66 height 26
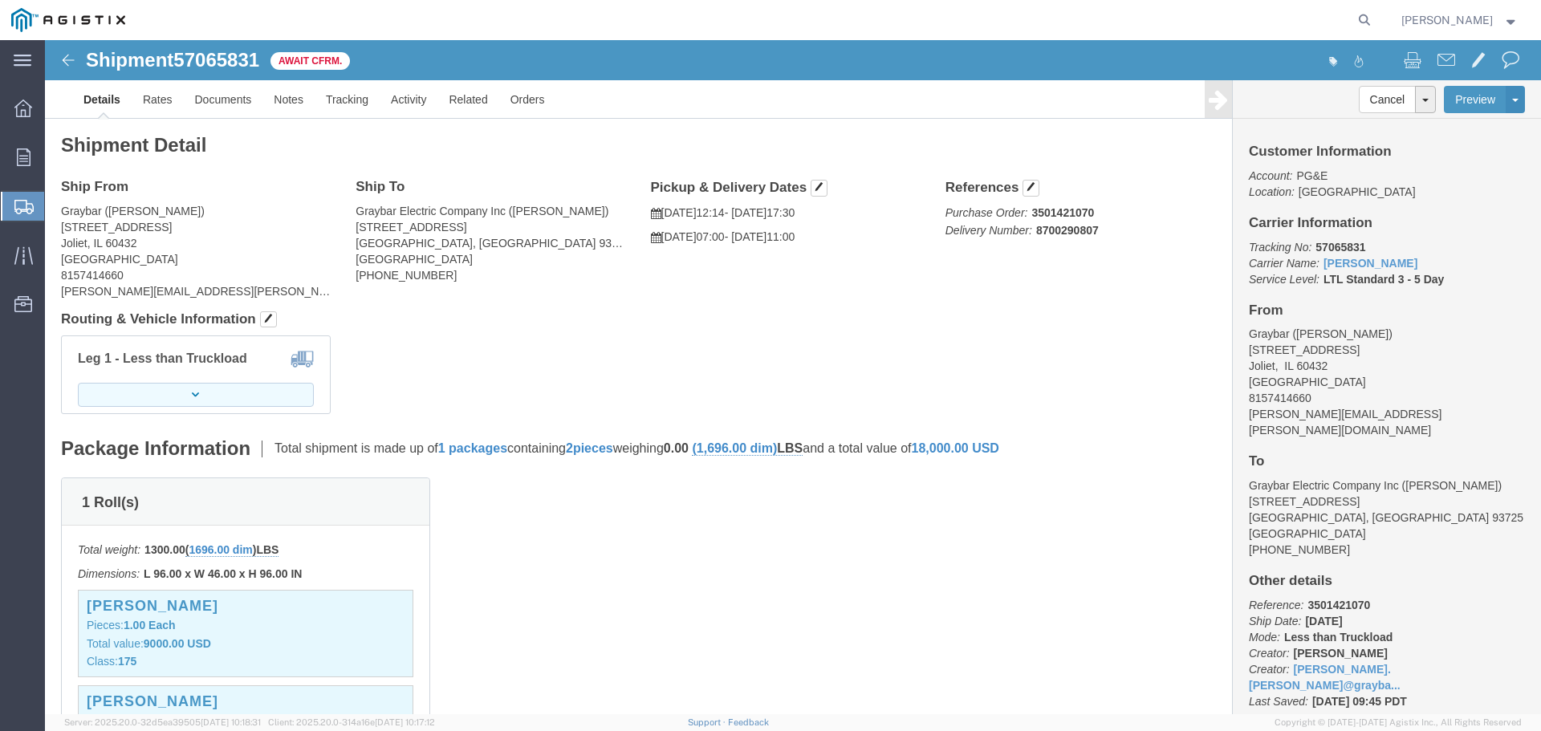
click icon "button"
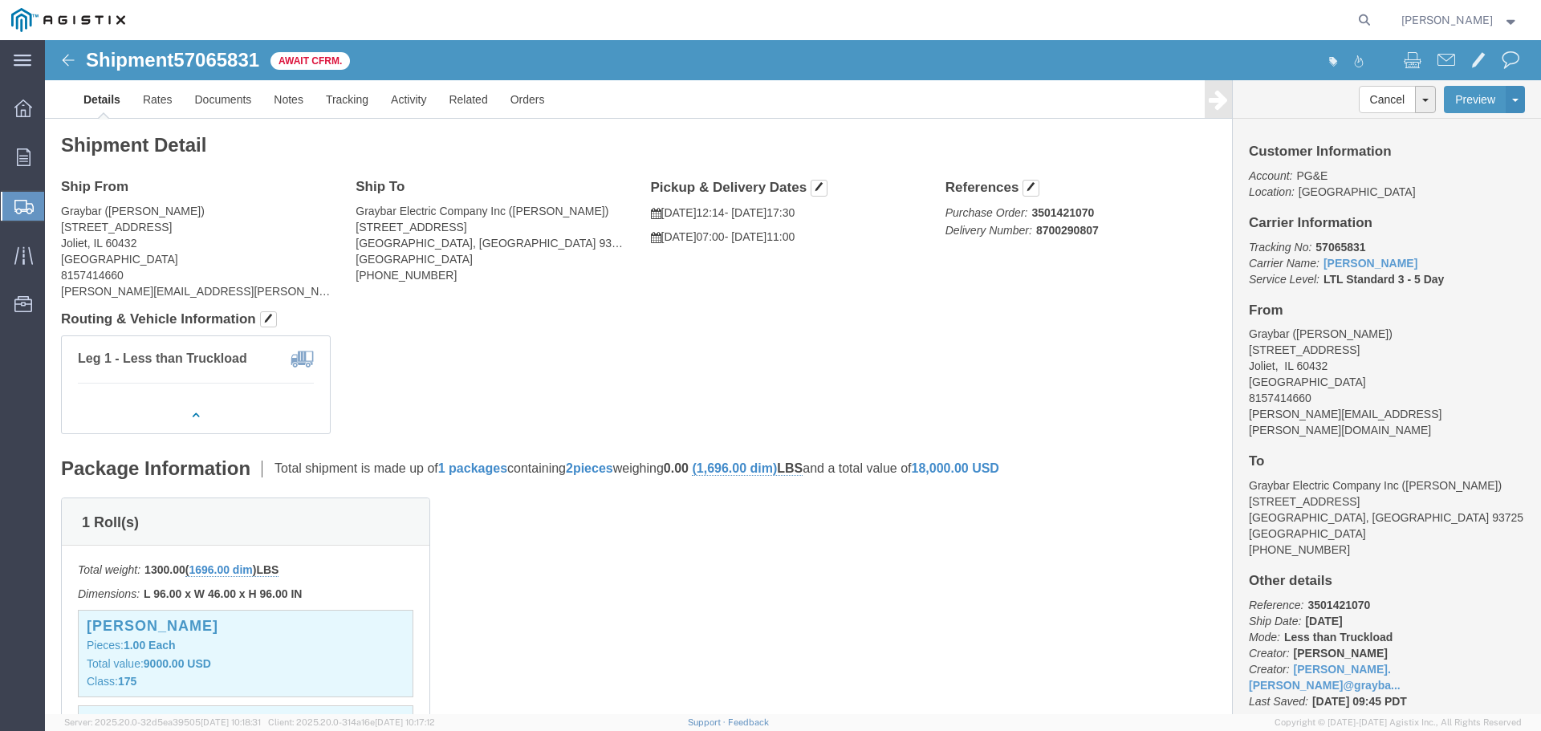
click div "Leg 1 - Less than Truckload"
click at [0, 0] on span "Shipment Manager" at bounding box center [0, 0] width 0 height 0
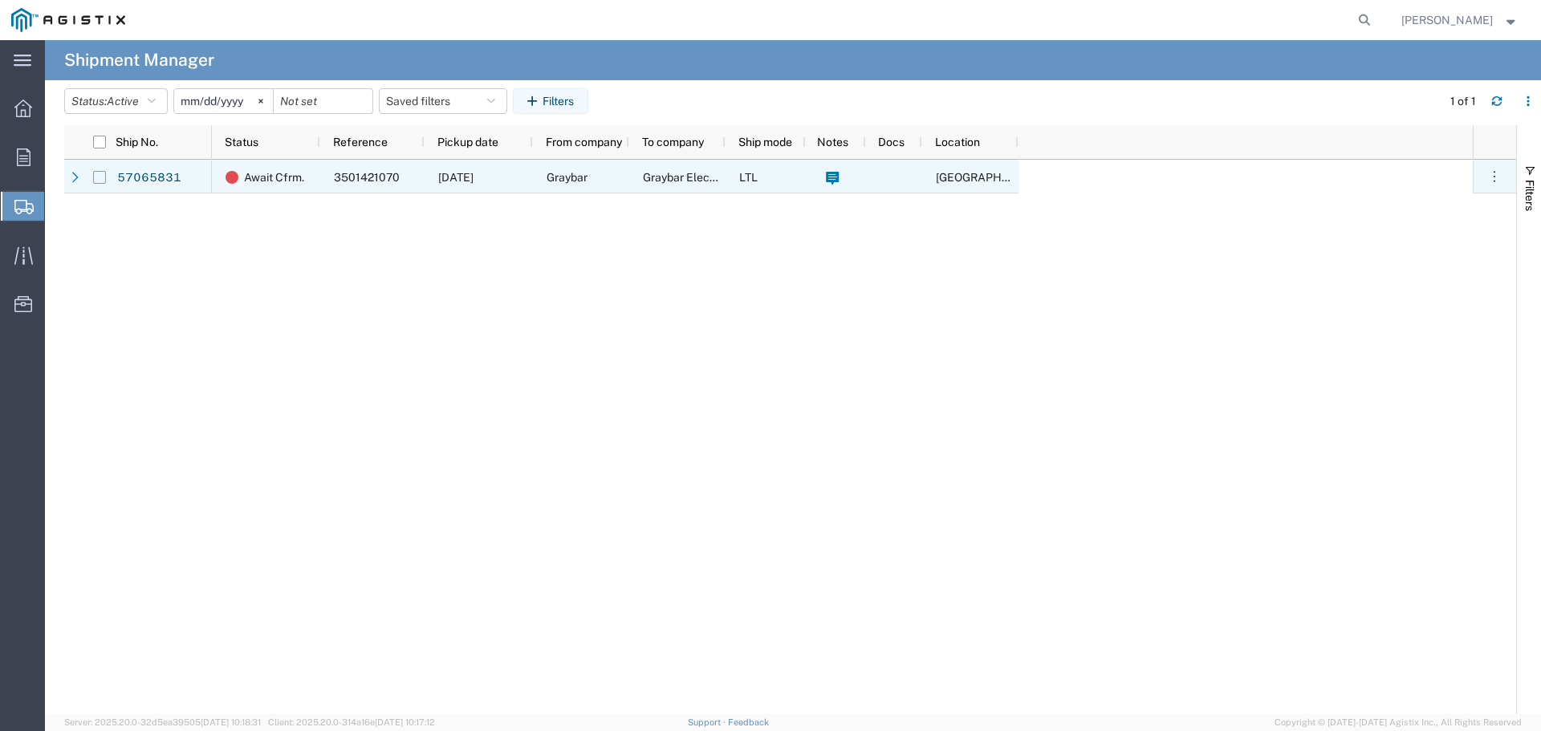
click at [101, 175] on input "Press Space to toggle row selection (unchecked)" at bounding box center [99, 177] width 13 height 13
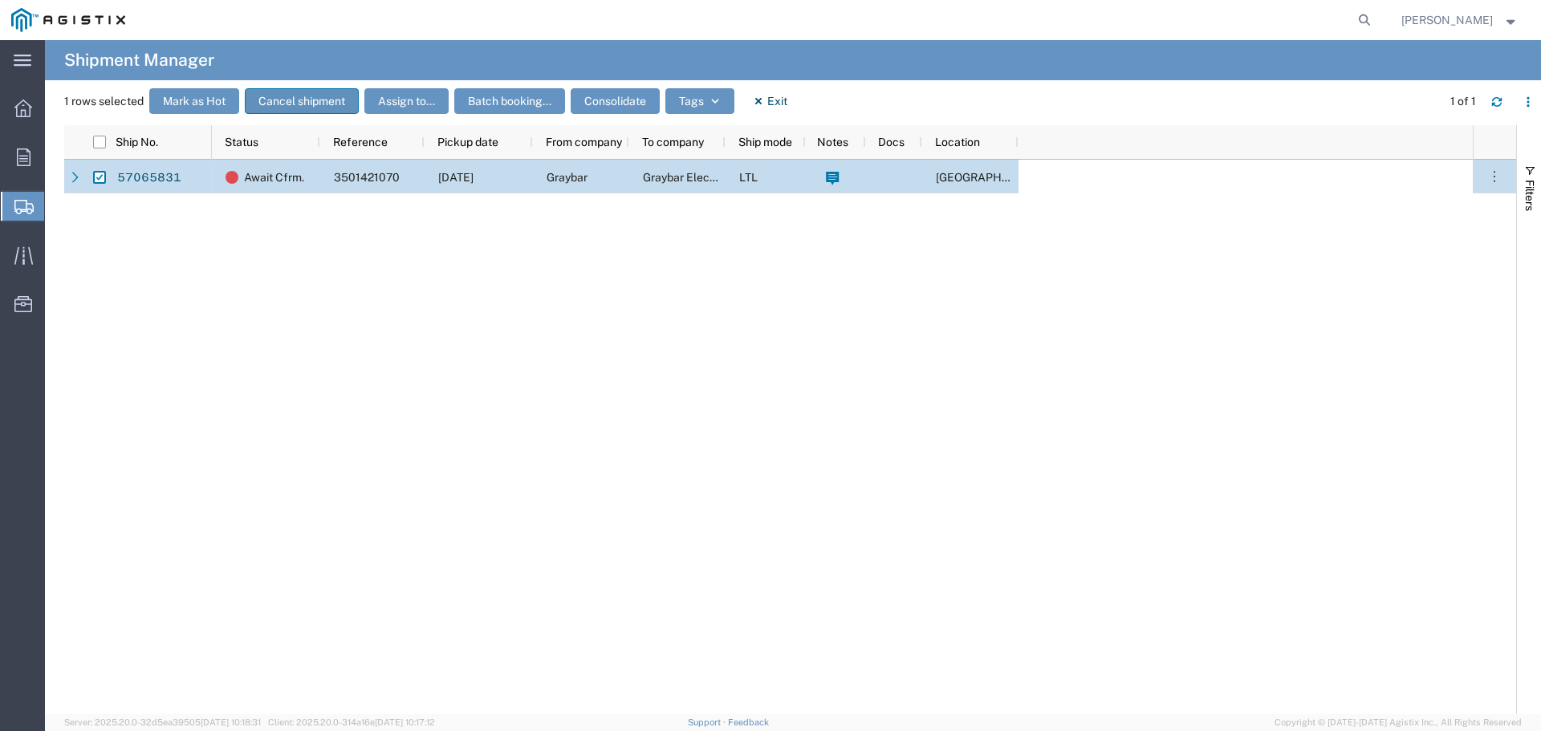
click at [311, 100] on button "Cancel shipment" at bounding box center [302, 101] width 114 height 26
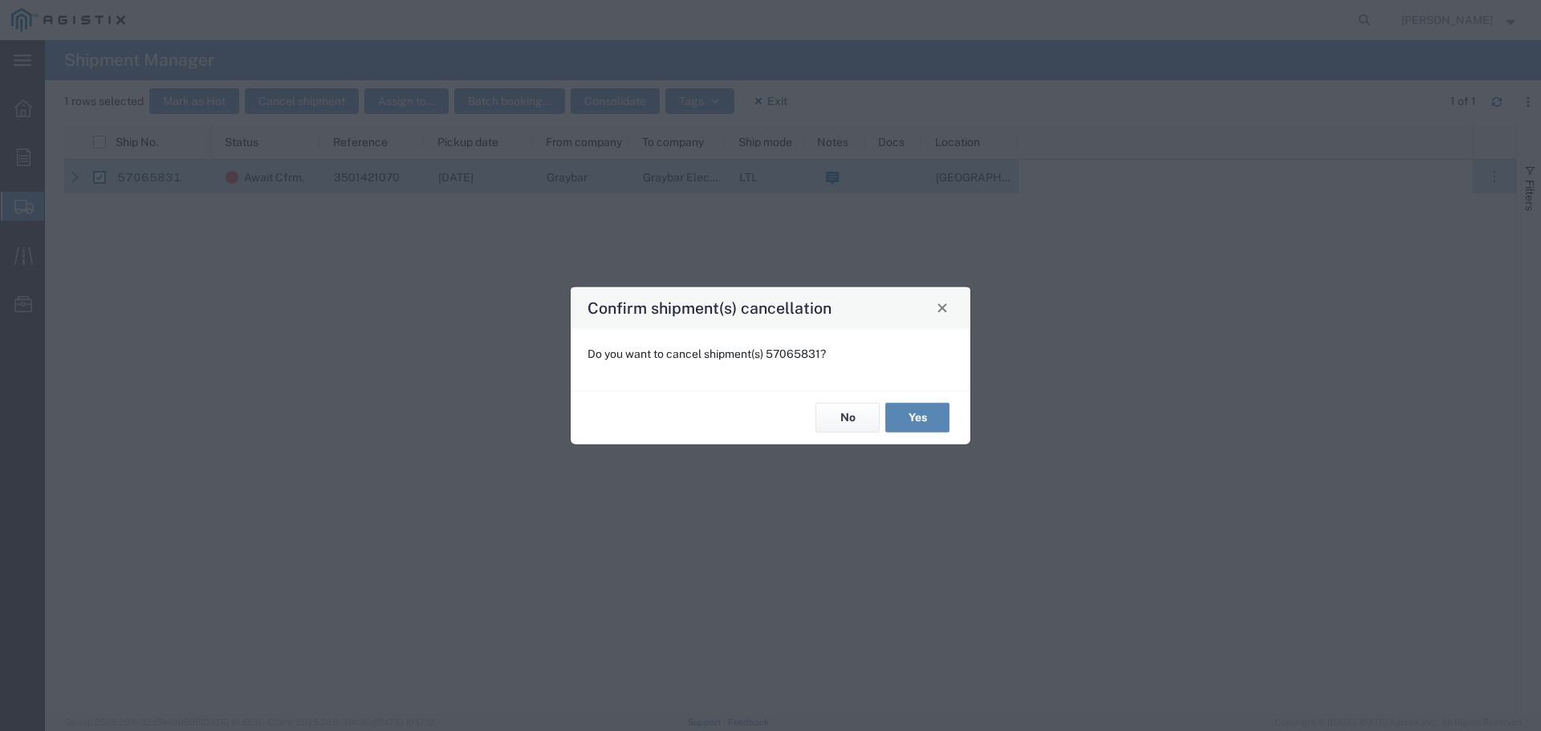
click at [916, 415] on button "Yes" at bounding box center [917, 418] width 64 height 30
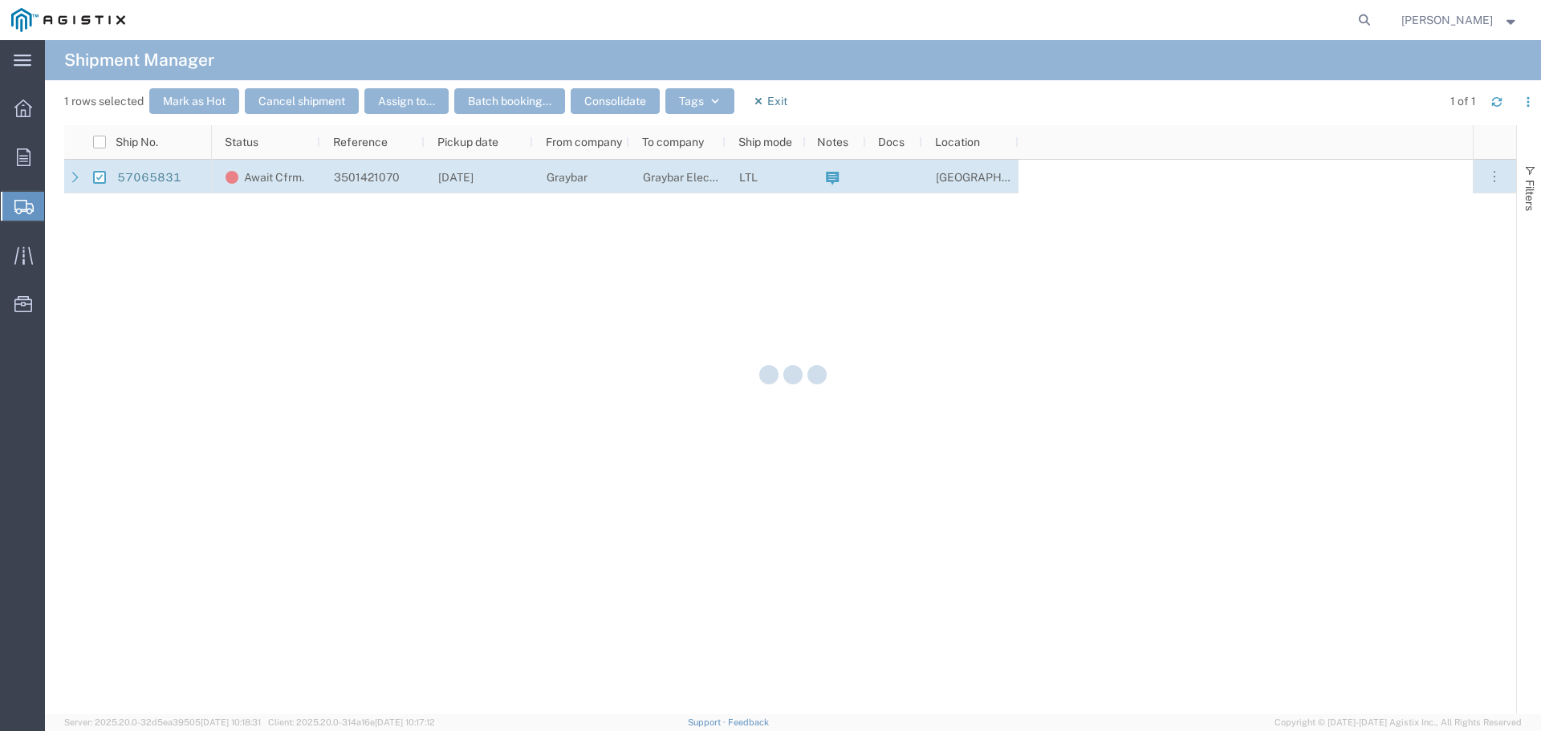
checkbox input "false"
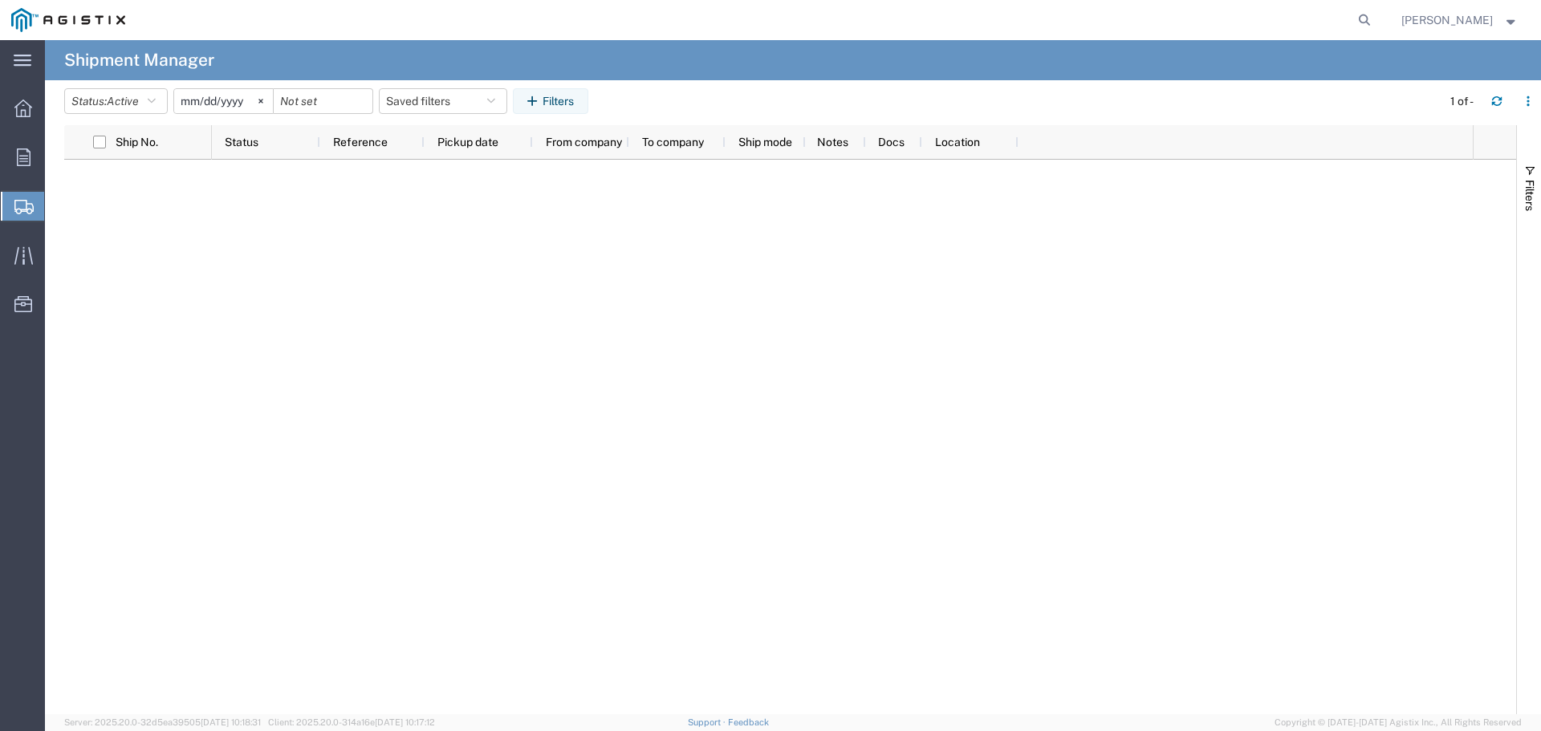
click at [24, 202] on icon at bounding box center [23, 207] width 19 height 14
click at [0, 0] on span "Create Shipment" at bounding box center [0, 0] width 0 height 0
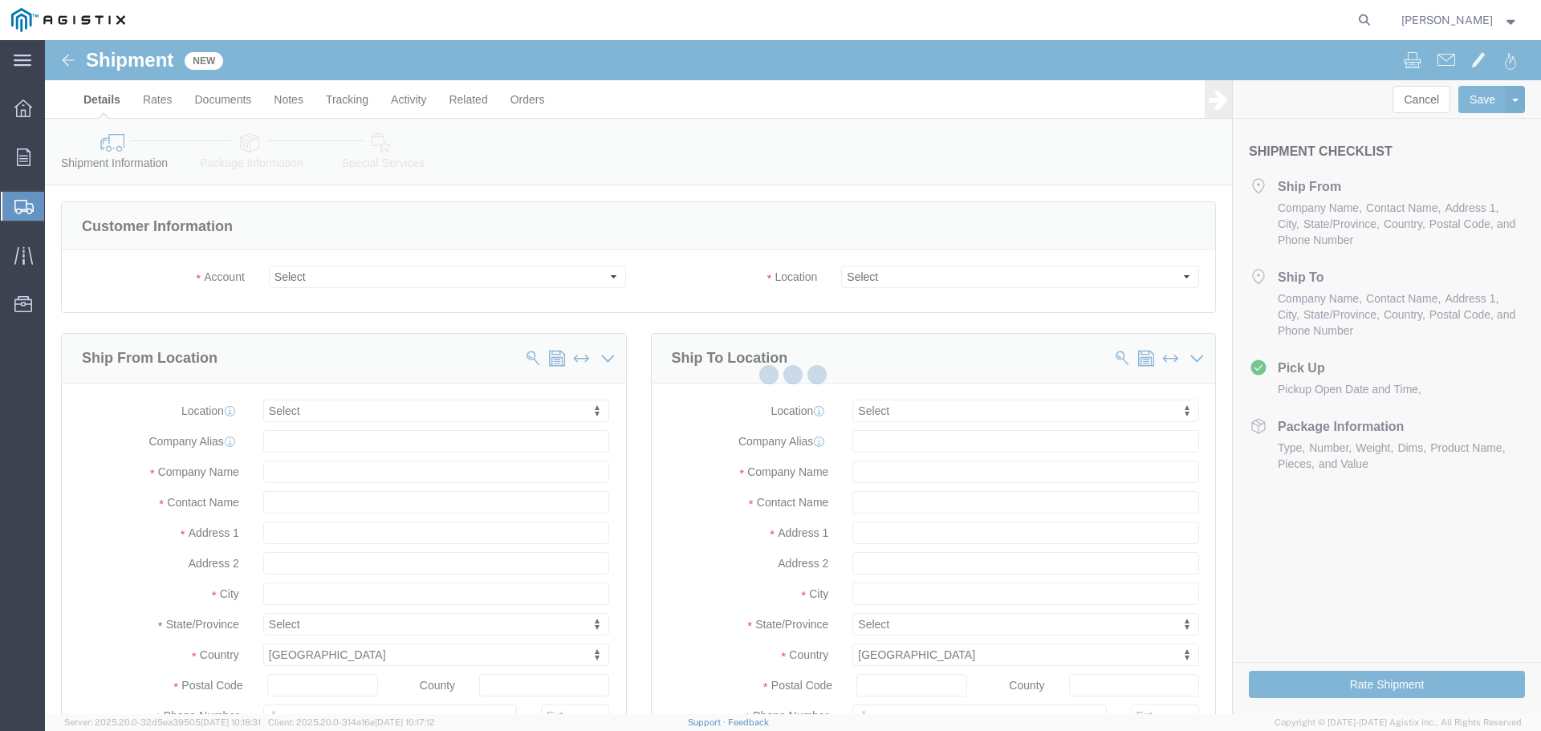
select select
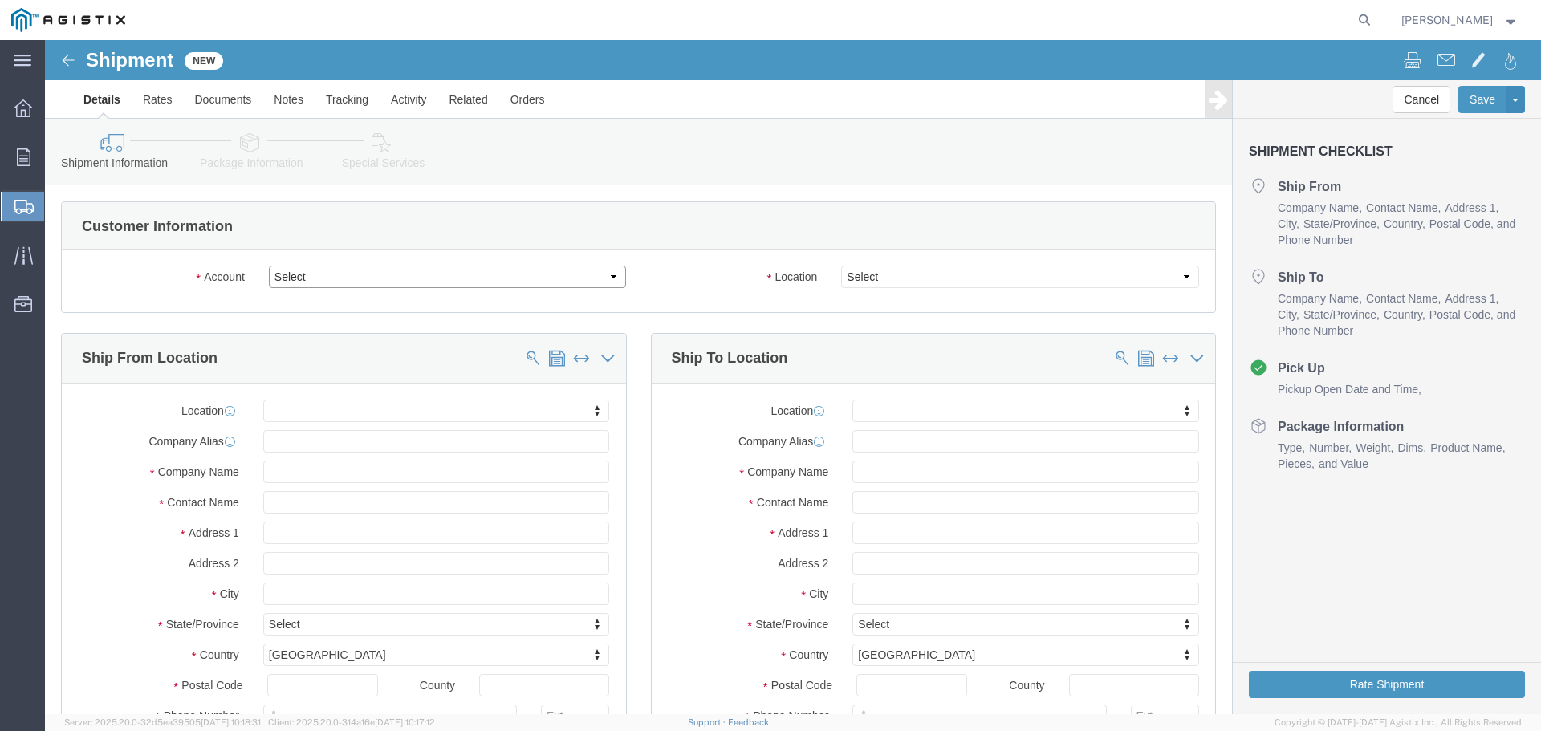
click select "Select Graybar Electric Company Inc PG&E"
select select "9596"
click select "Select Graybar Electric Company Inc PG&E"
select select
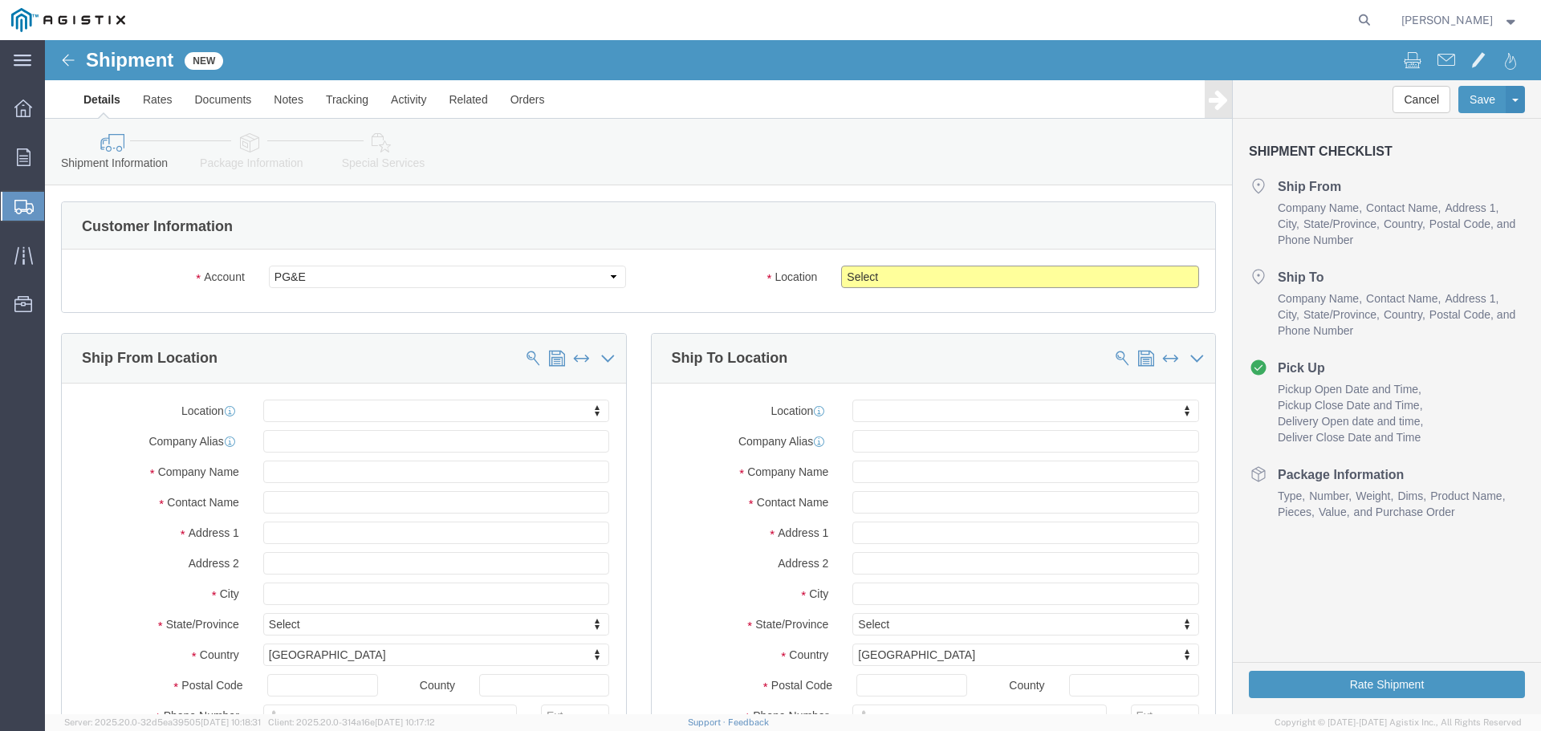
click select "Select All Others [GEOGRAPHIC_DATA] [GEOGRAPHIC_DATA] [GEOGRAPHIC_DATA] [GEOGRA…"
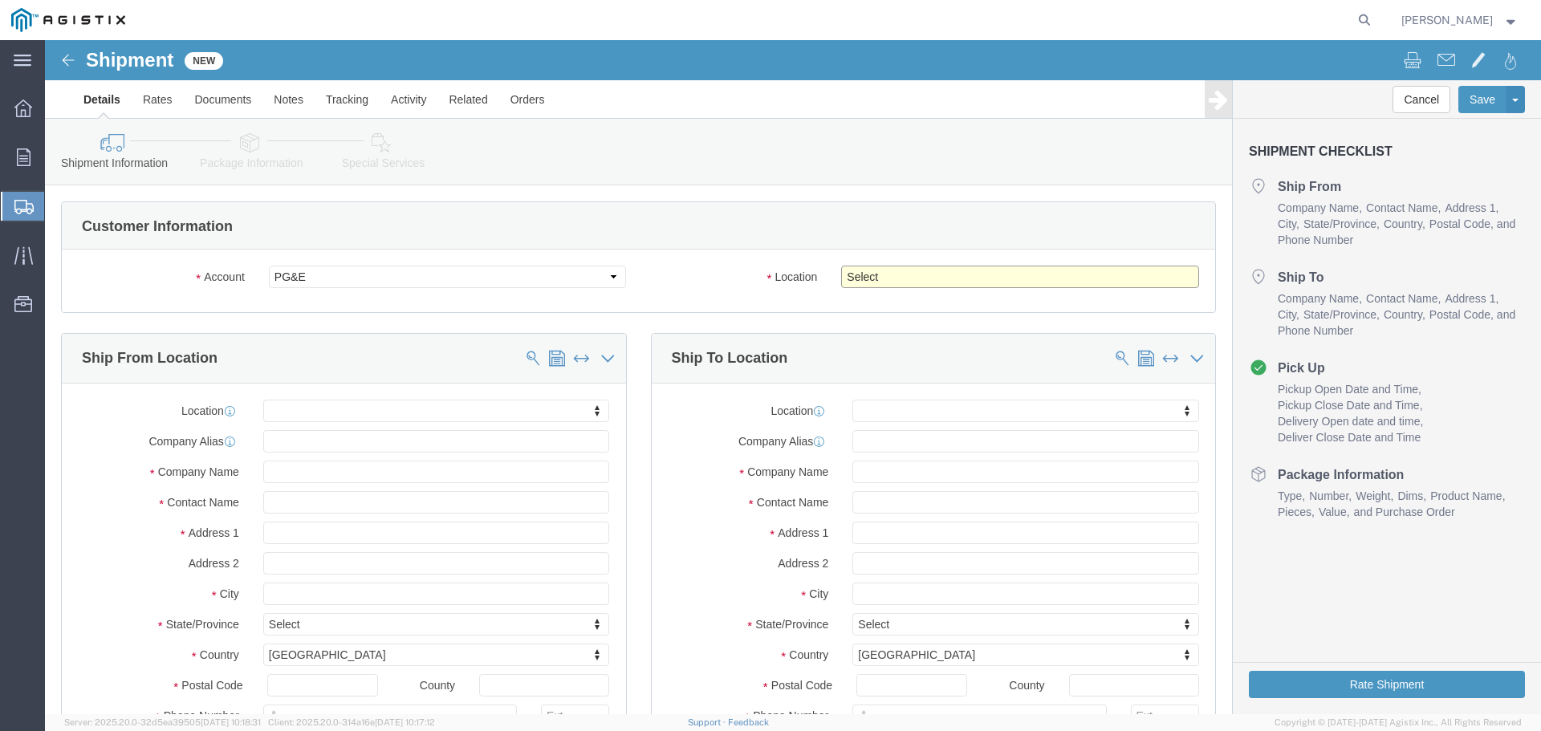
select select "19745"
click select "Select All Others [GEOGRAPHIC_DATA] [GEOGRAPHIC_DATA] [GEOGRAPHIC_DATA] [GEOGRA…"
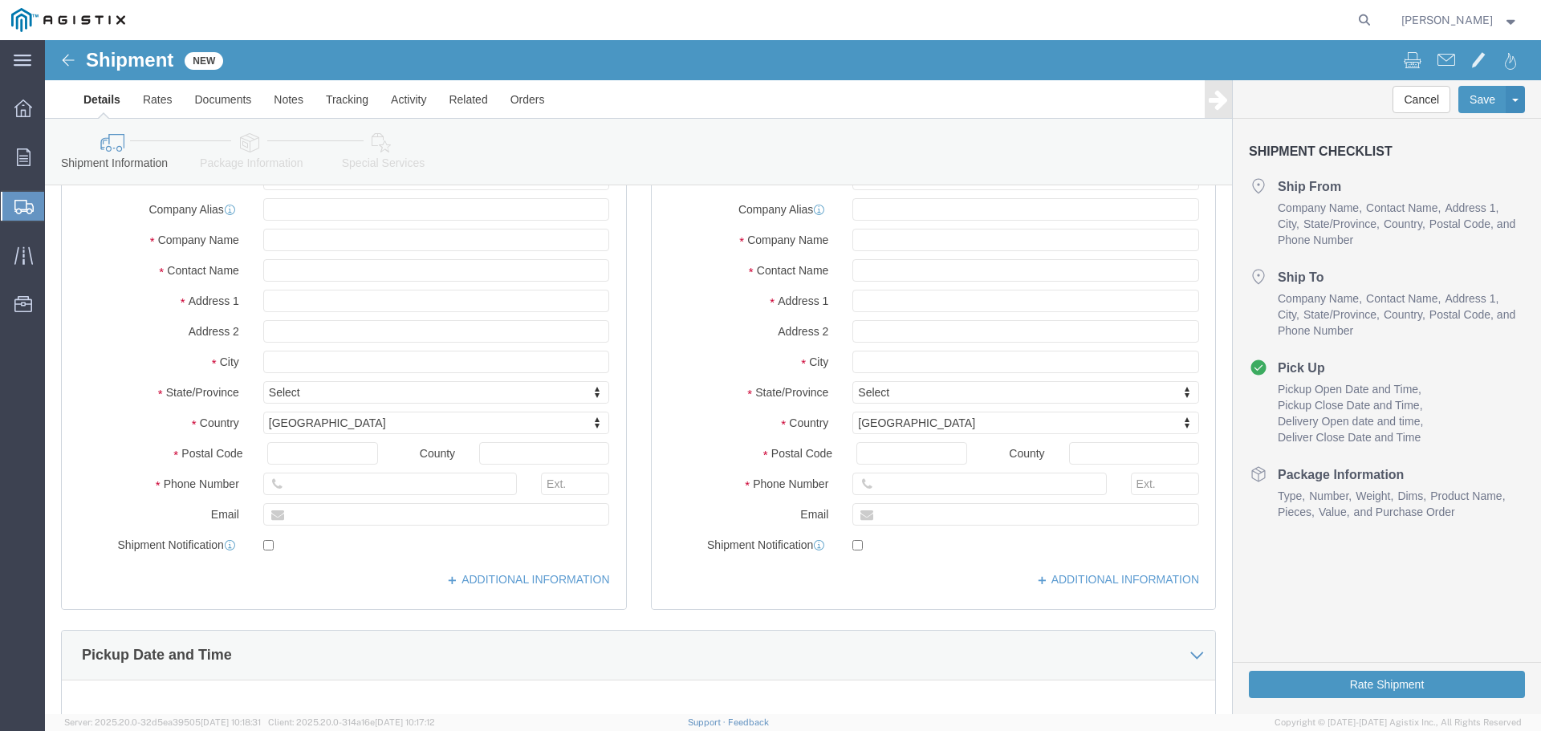
scroll to position [241, 0]
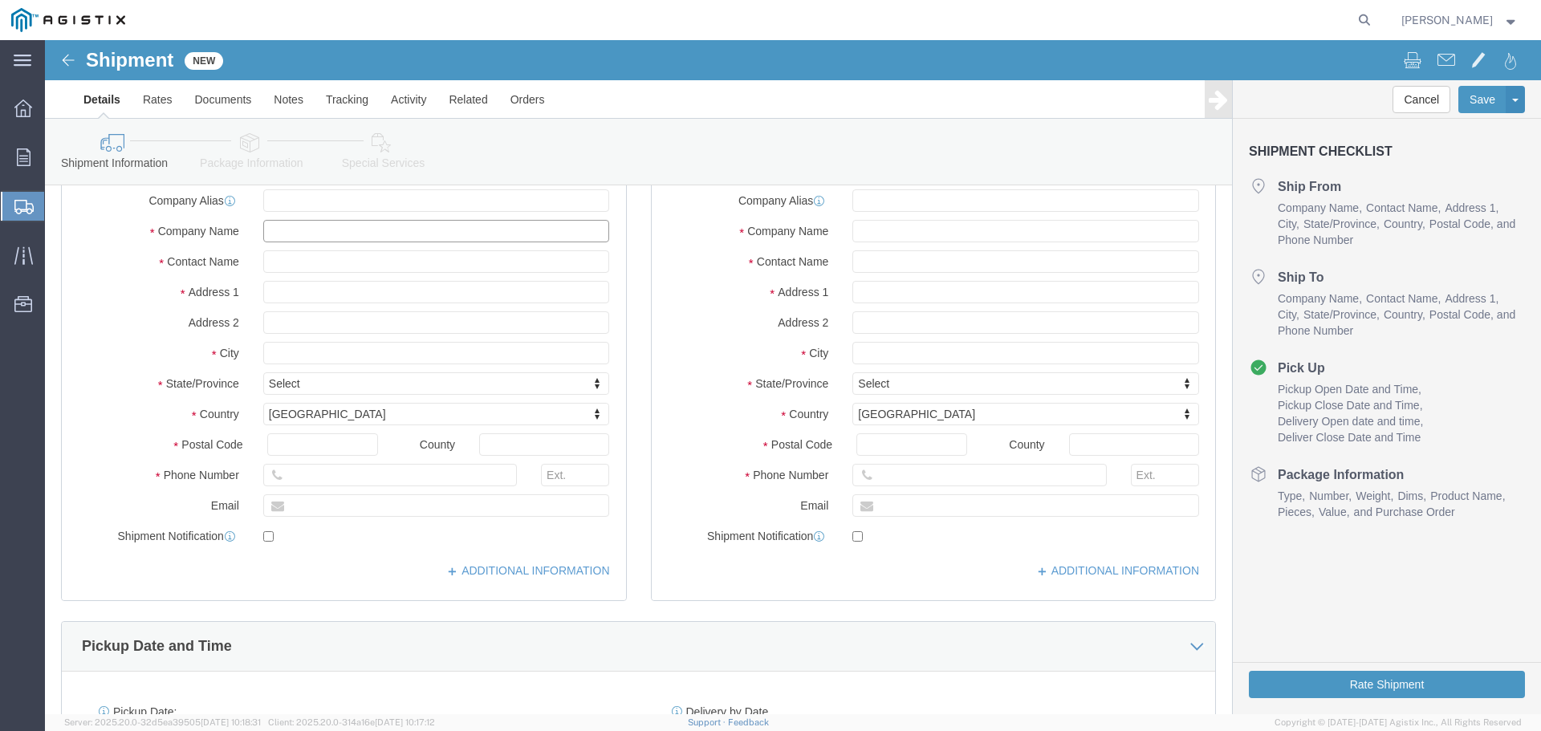
click input "text"
type input "Graybar"
click input "text"
type input "[PERSON_NAME]"
click input "text"
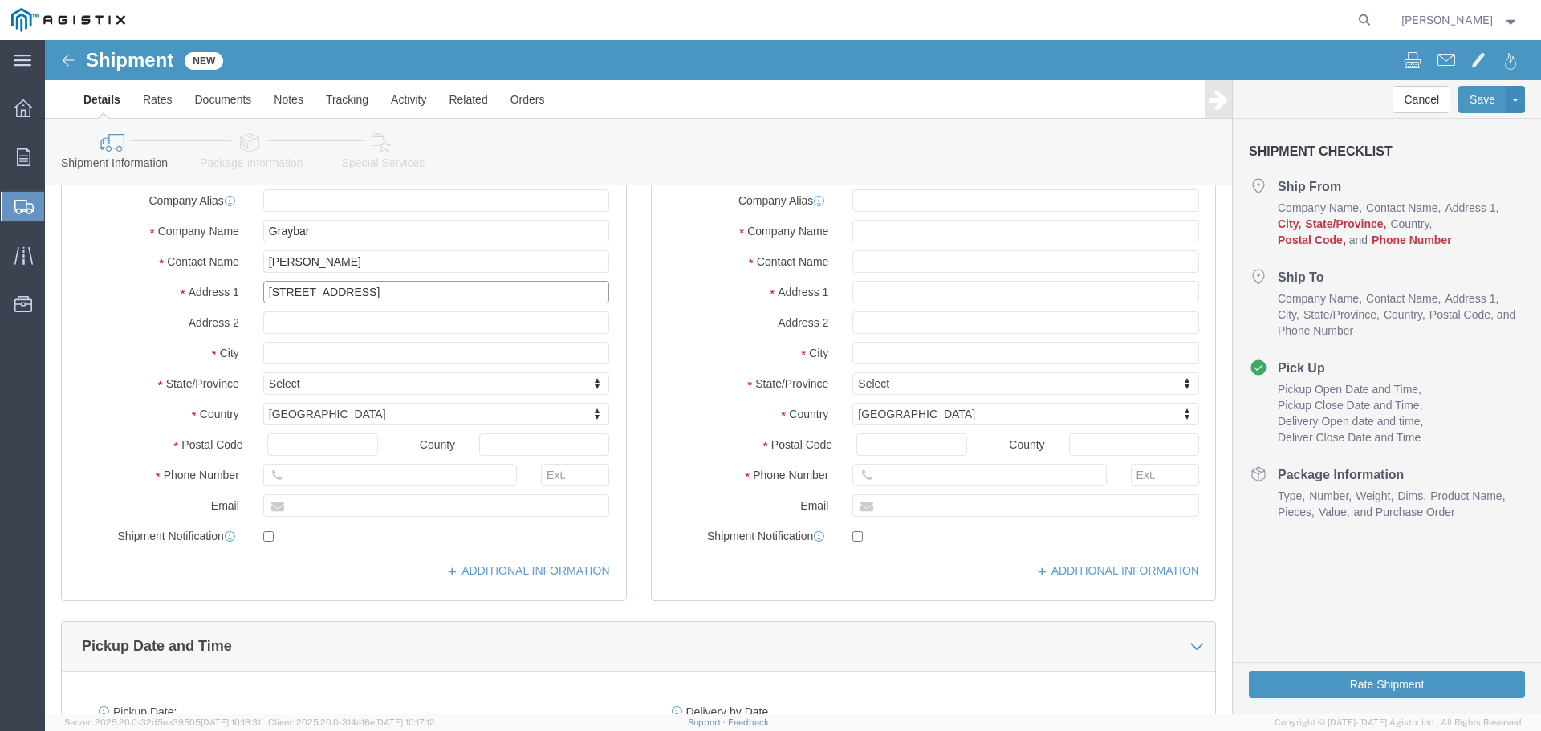
type input "[STREET_ADDRESS]"
click div "Location My Profile Location [GEOGRAPHIC_DATA] - [GEOGRAPHIC_DATA] PGE [GEOGRAP…"
click input "text"
type input "Joliet"
click input "text"
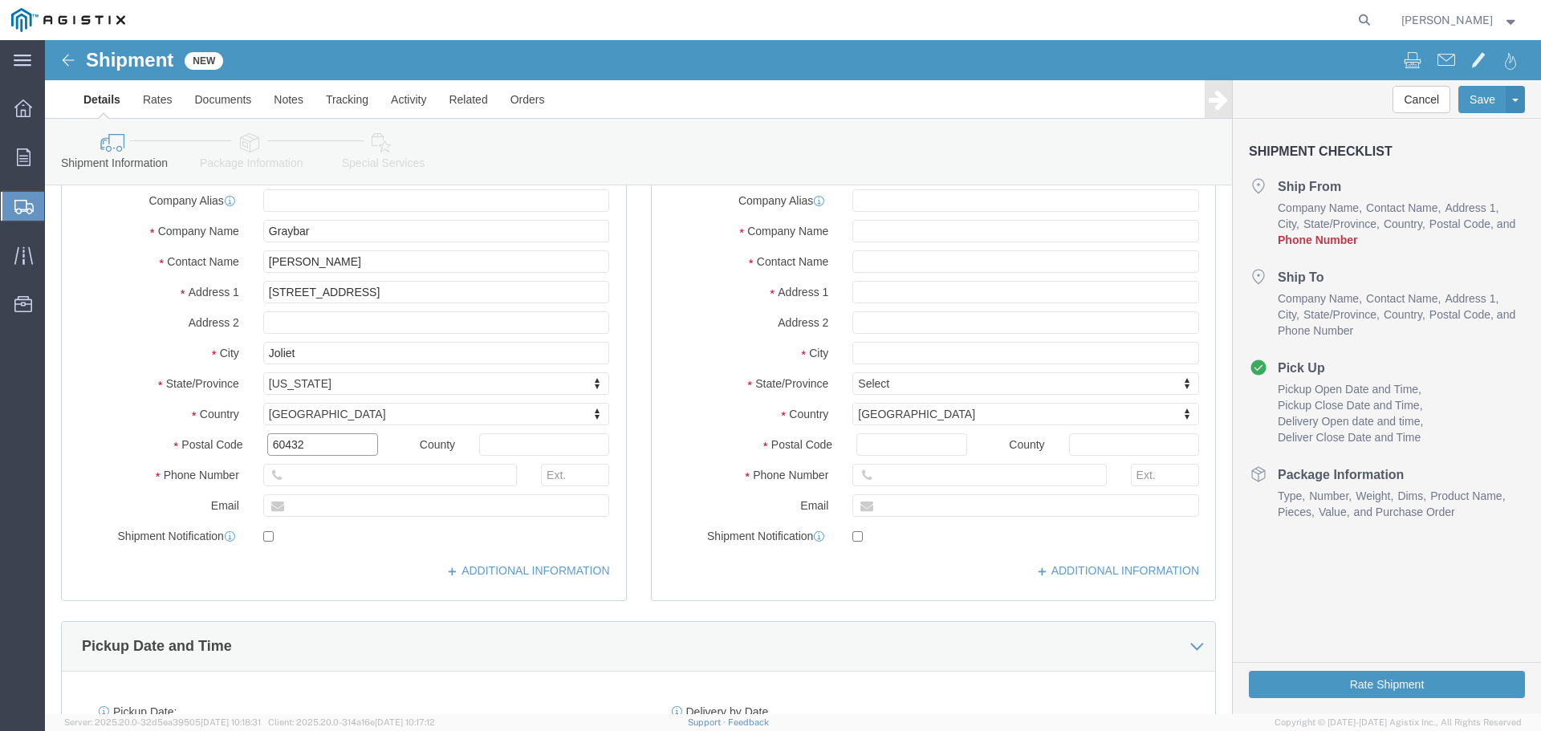
type input "60432"
click input "text"
type input "[PHONE_NUMBER]"
click input "text"
type input "[PERSON_NAME][EMAIL_ADDRESS][PERSON_NAME][DOMAIN_NAME]"
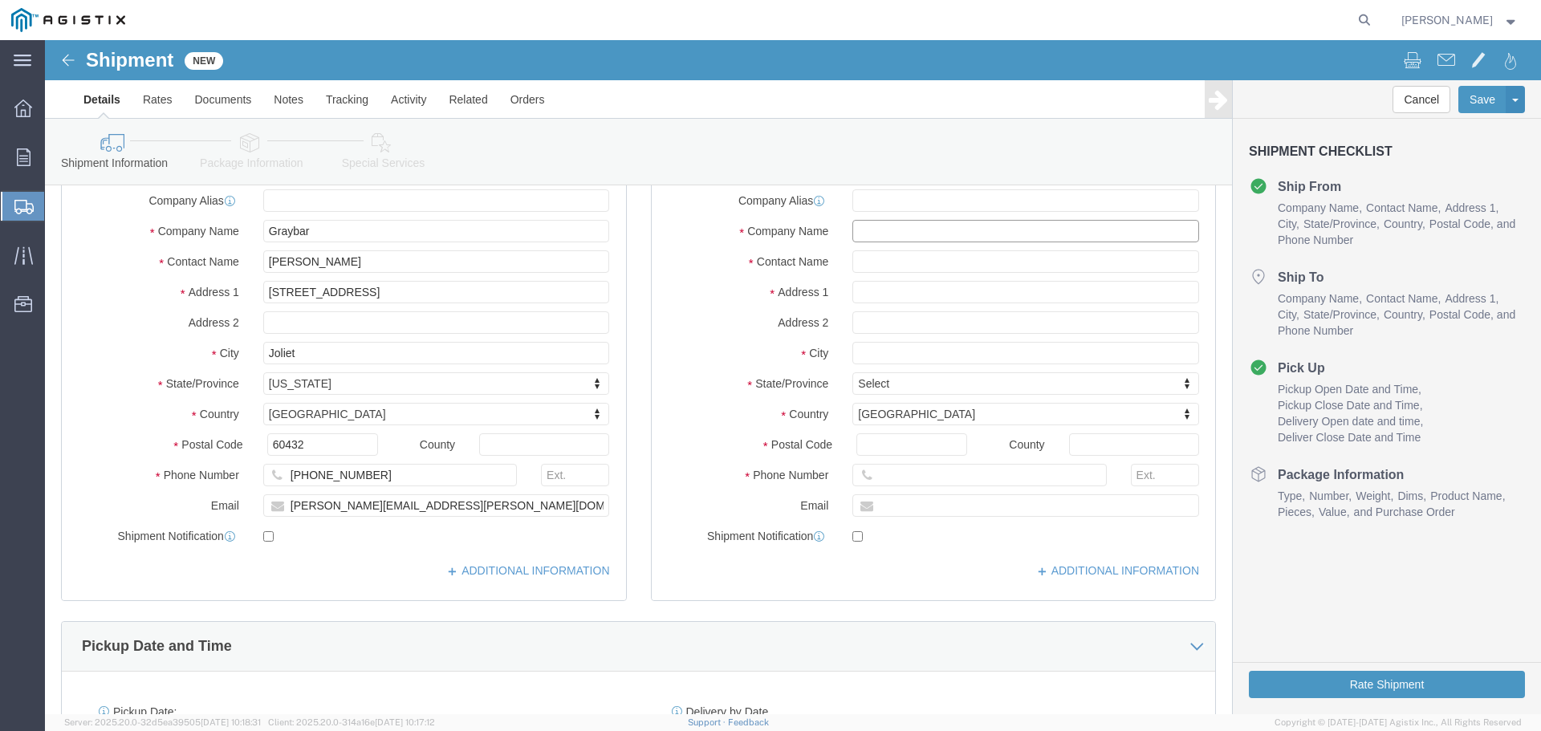
click input "text"
type input "graybar"
click input "text"
type input "[PERSON_NAME]"
click input "text"
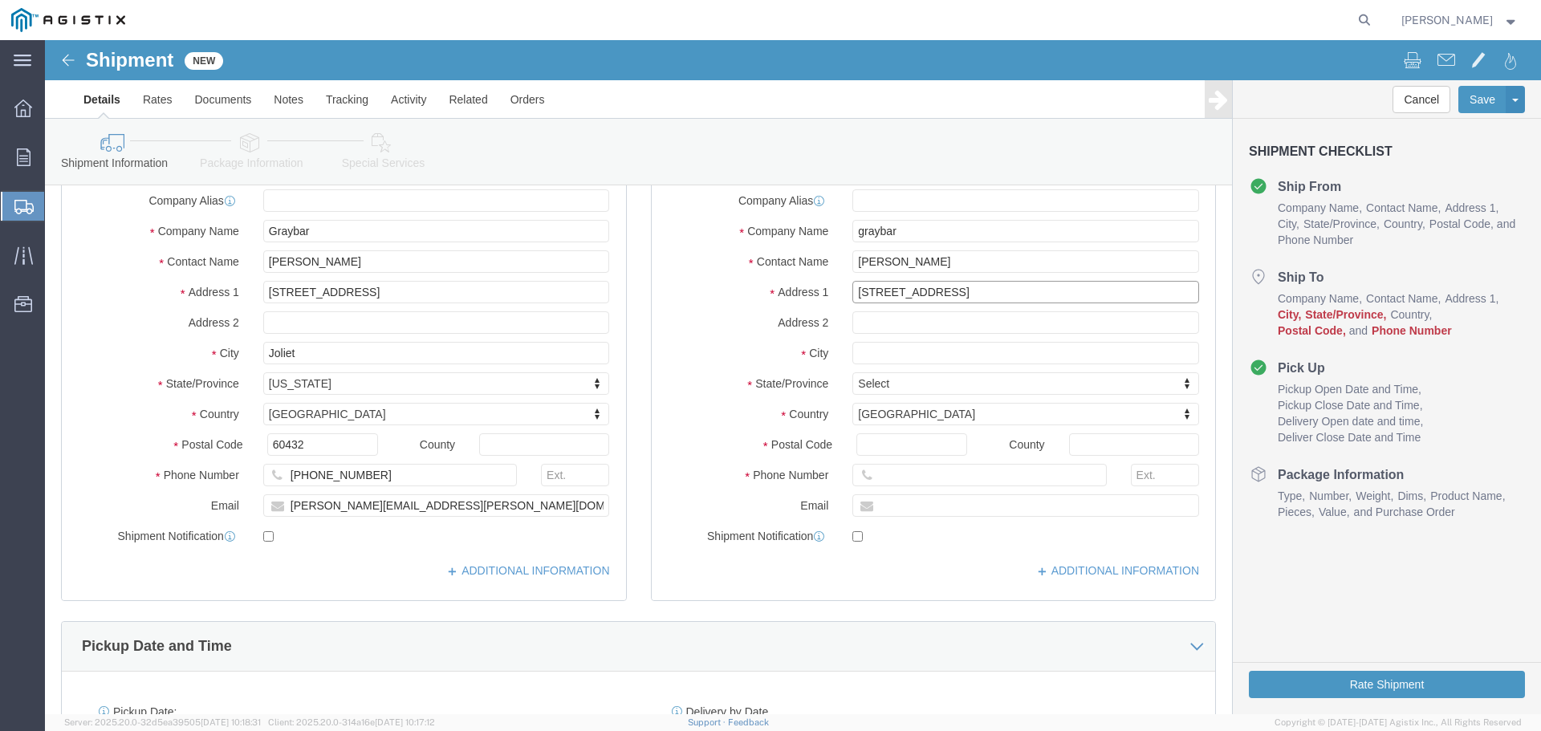
type input "[STREET_ADDRESS]"
click input "text"
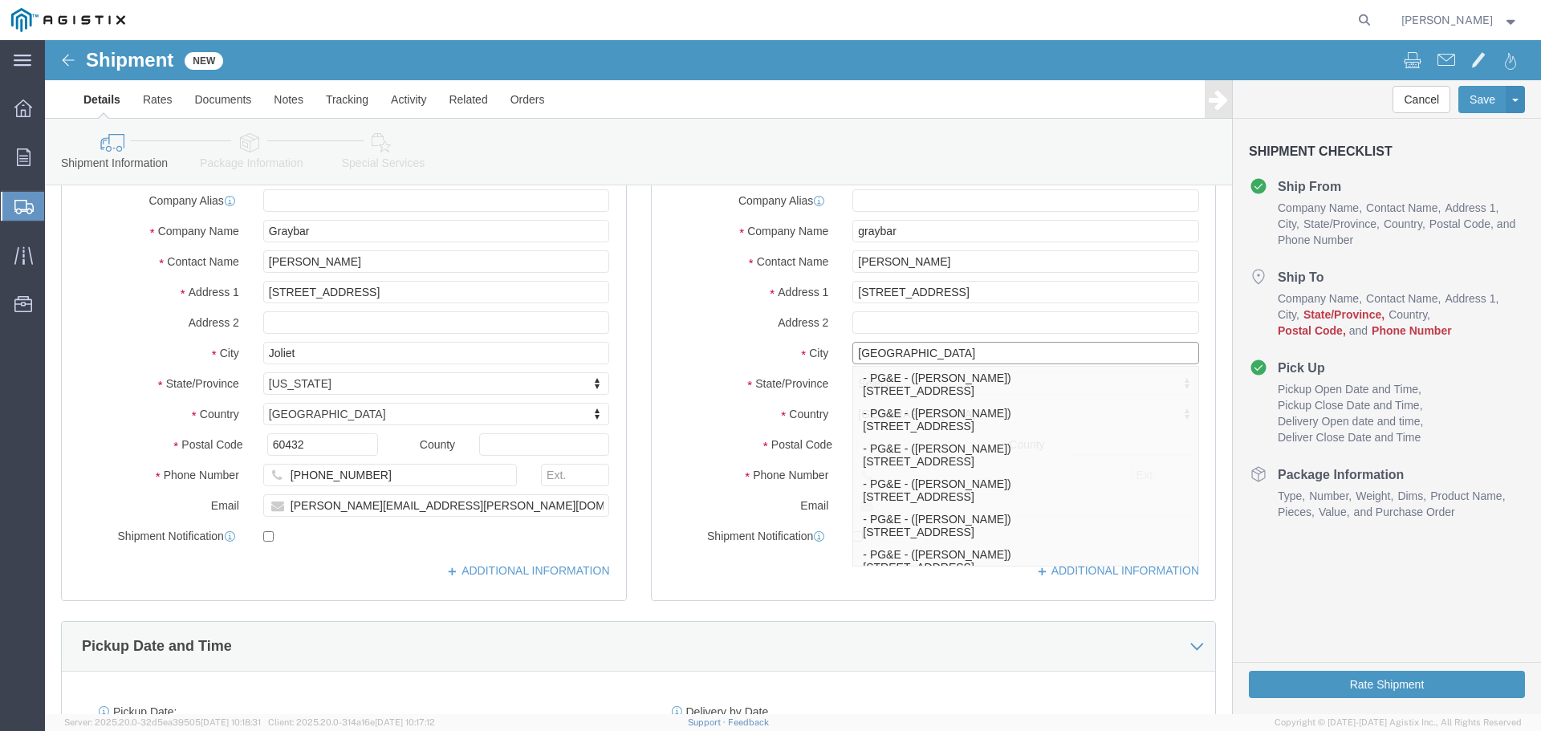
type input "[GEOGRAPHIC_DATA]"
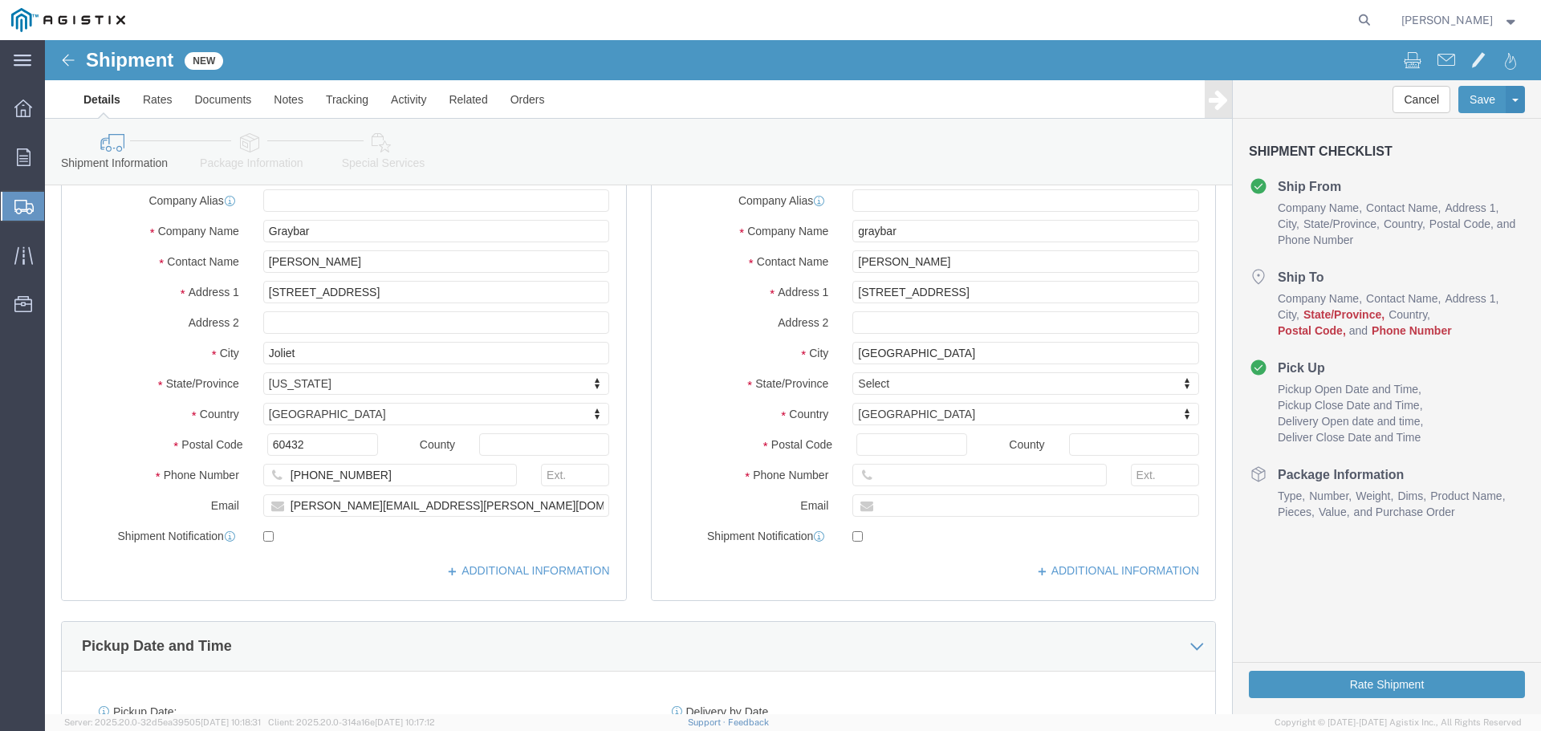
click div "Location My Profile Location [GEOGRAPHIC_DATA] - [GEOGRAPHIC_DATA] PGE [GEOGRAP…"
click input "Postal Code"
type input "93725"
click input "text"
type input "[PHONE_NUMBER]"
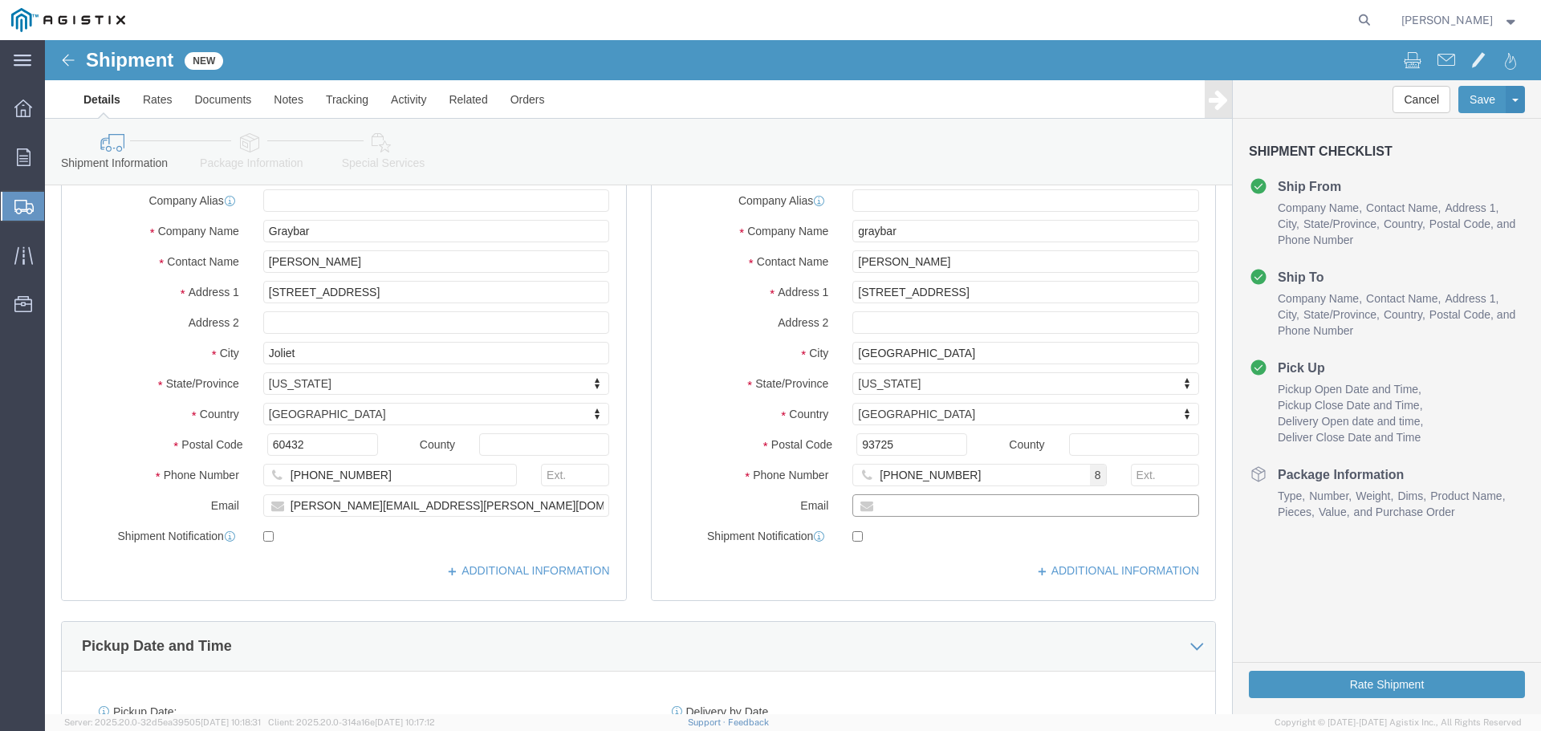
click input "text"
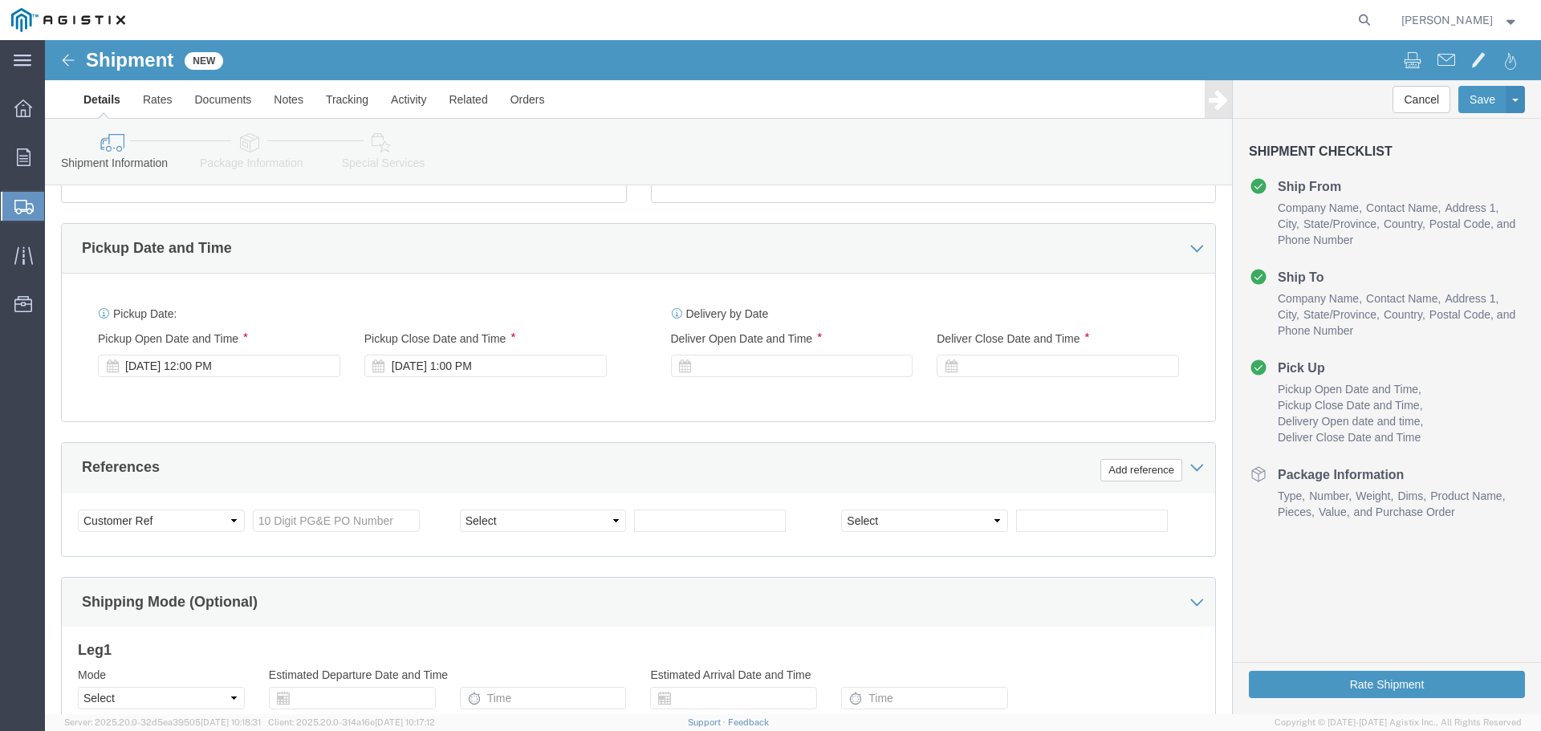
scroll to position [642, 0]
click div "[DATE] 12:00 PM"
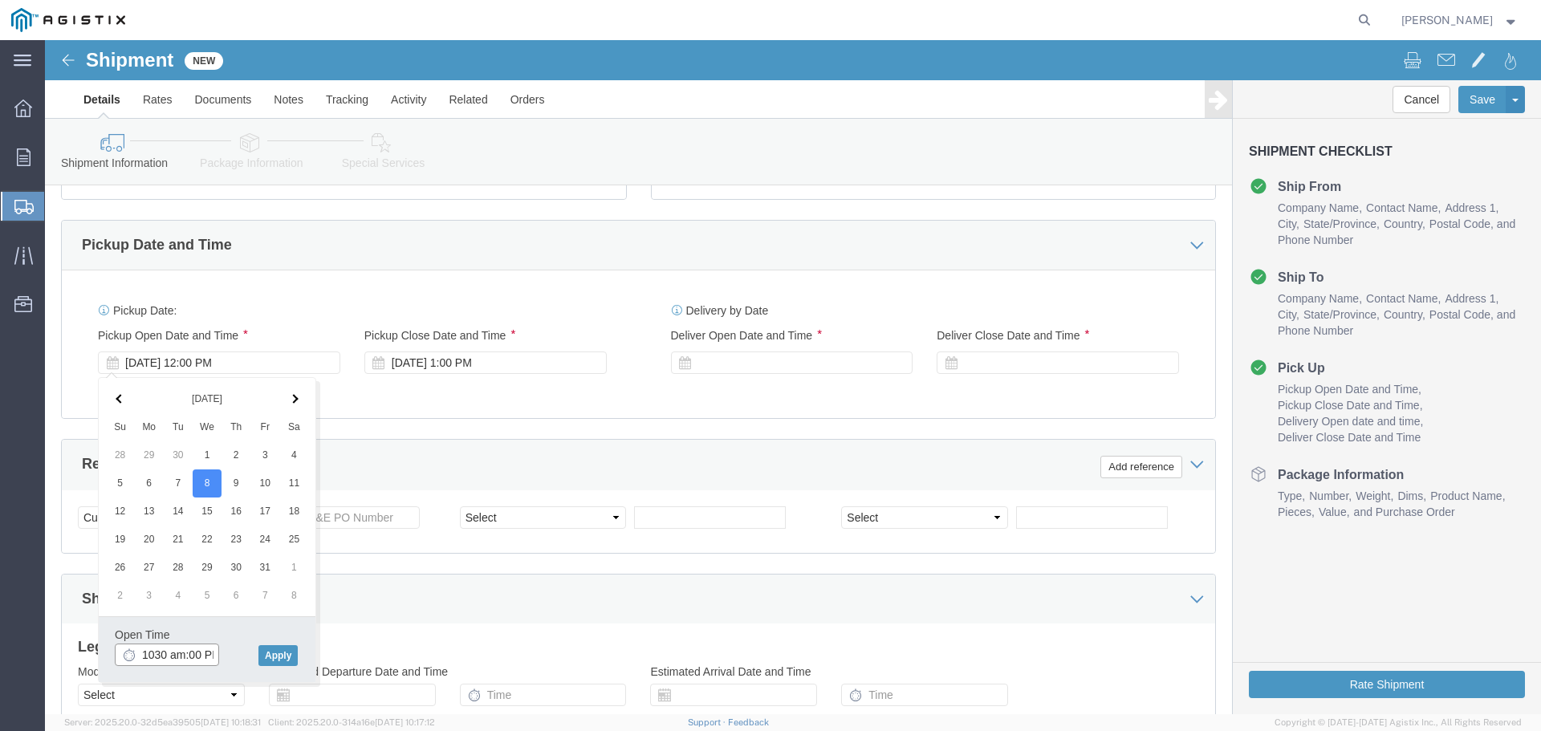
click input "1030 am:00 PM"
type input "10:30 AM"
click button "Apply"
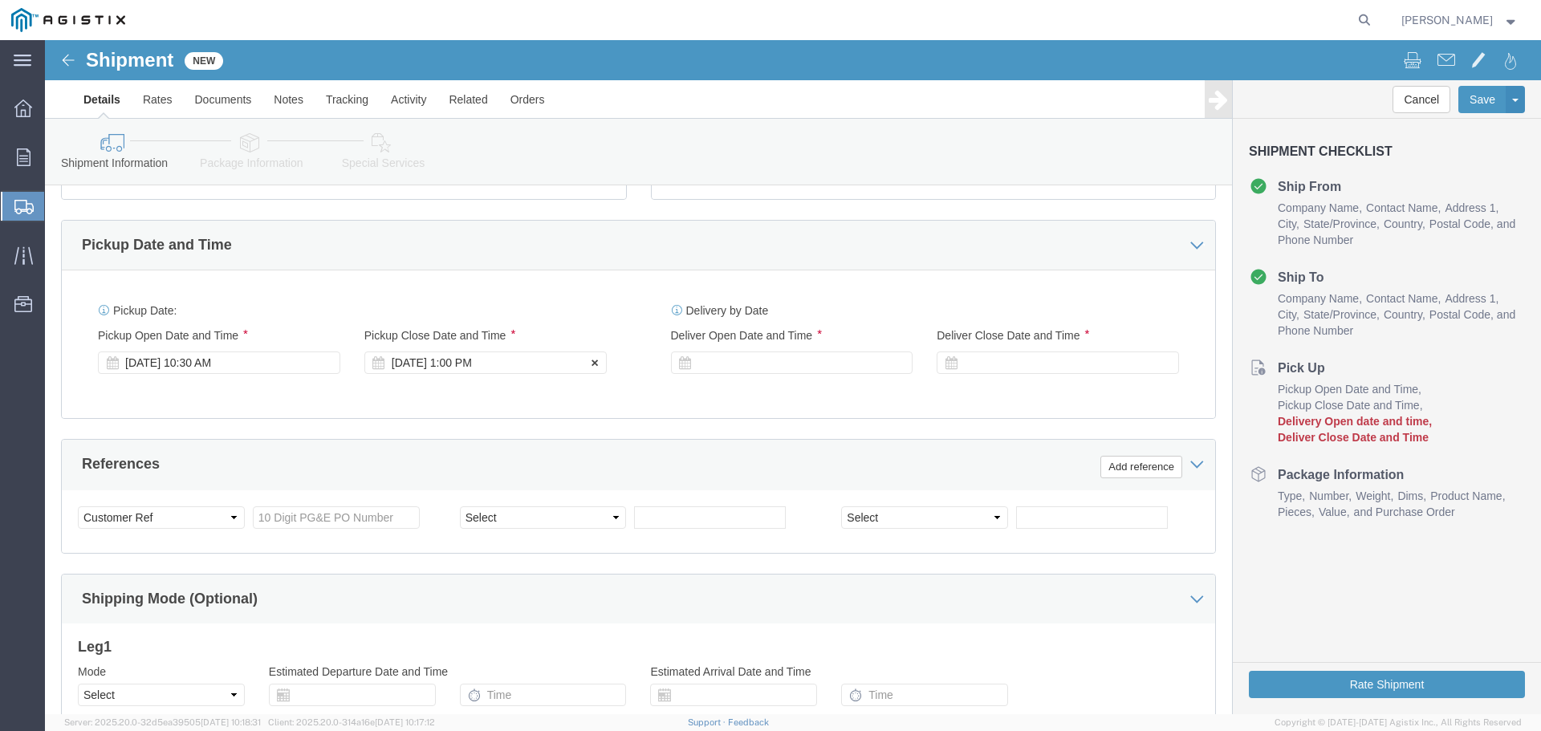
click div "[DATE] 1:00 PM"
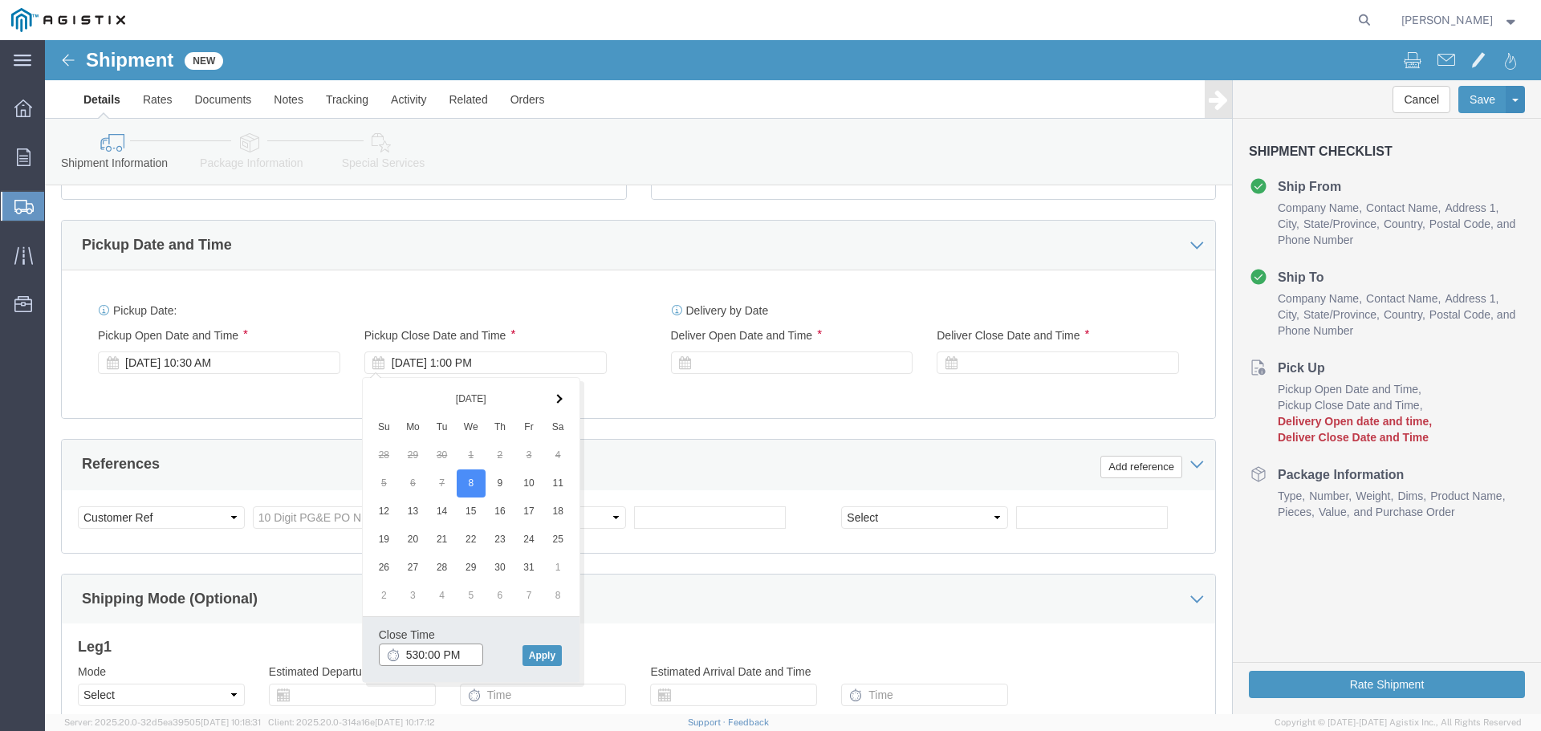
click input "530:00 PM"
type input "530PM"
click button "Apply"
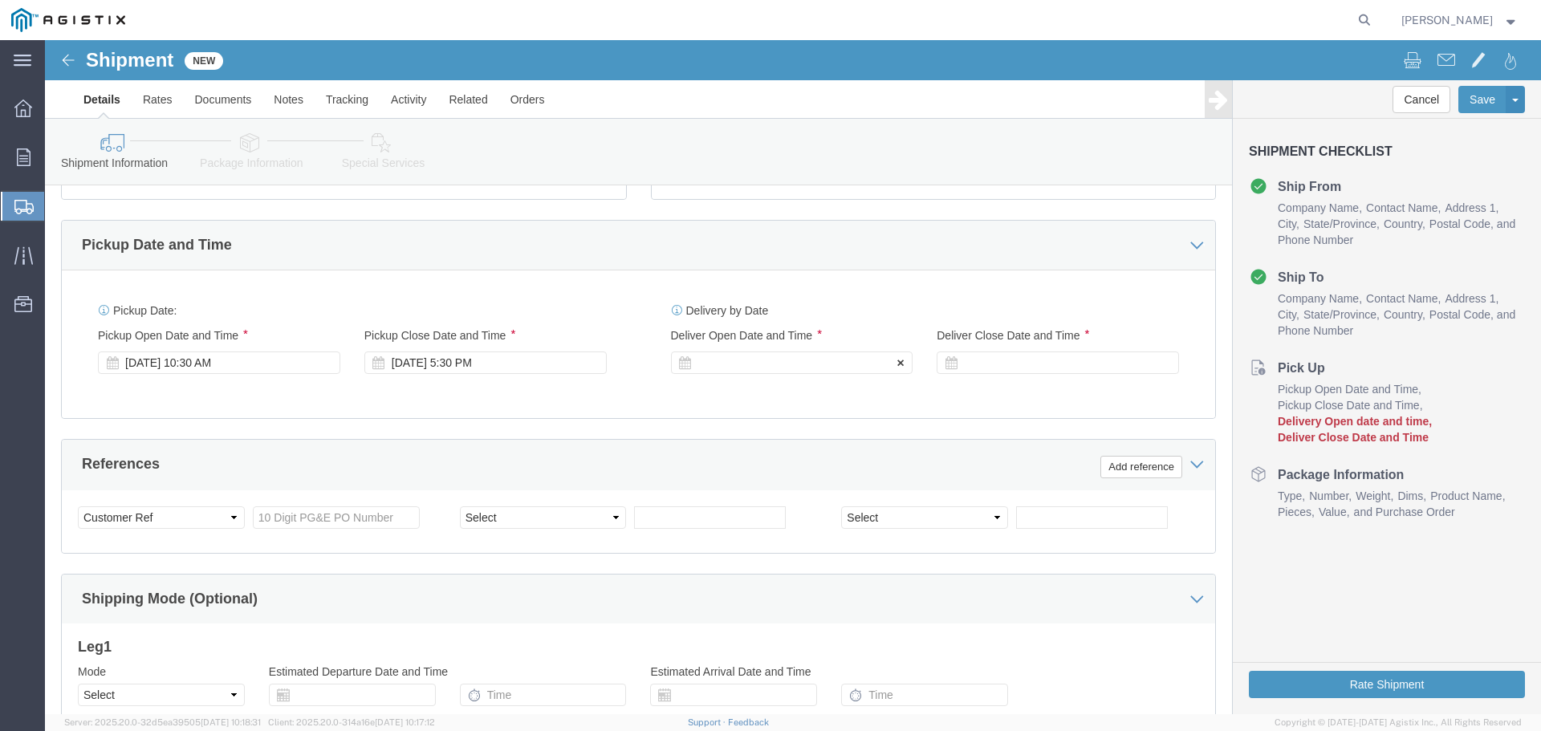
click div
drag, startPoint x: 709, startPoint y: 612, endPoint x: 651, endPoint y: 607, distance: 58.8
click input "6:30 PM"
type input "6"
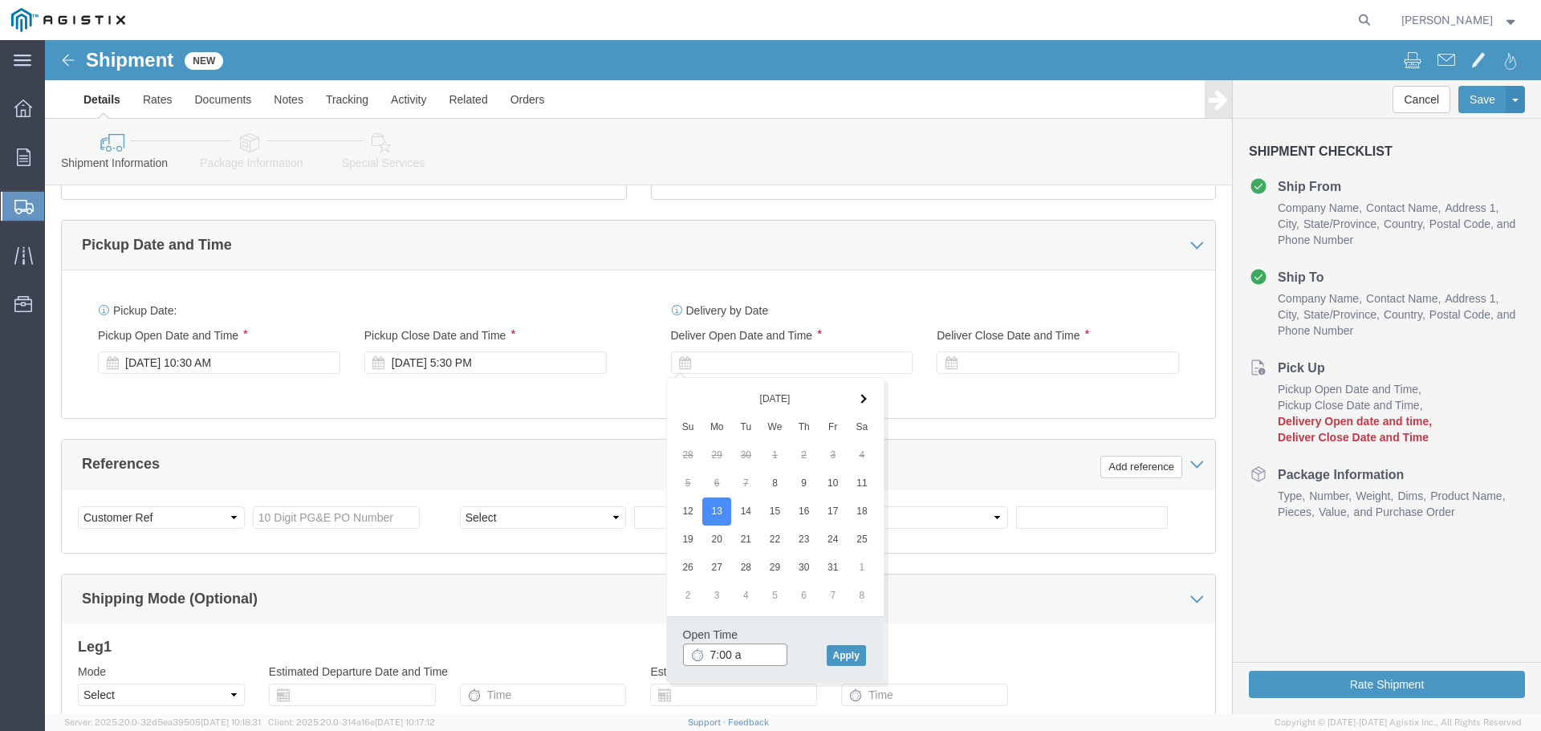
type input "7:00 am"
click button "Apply"
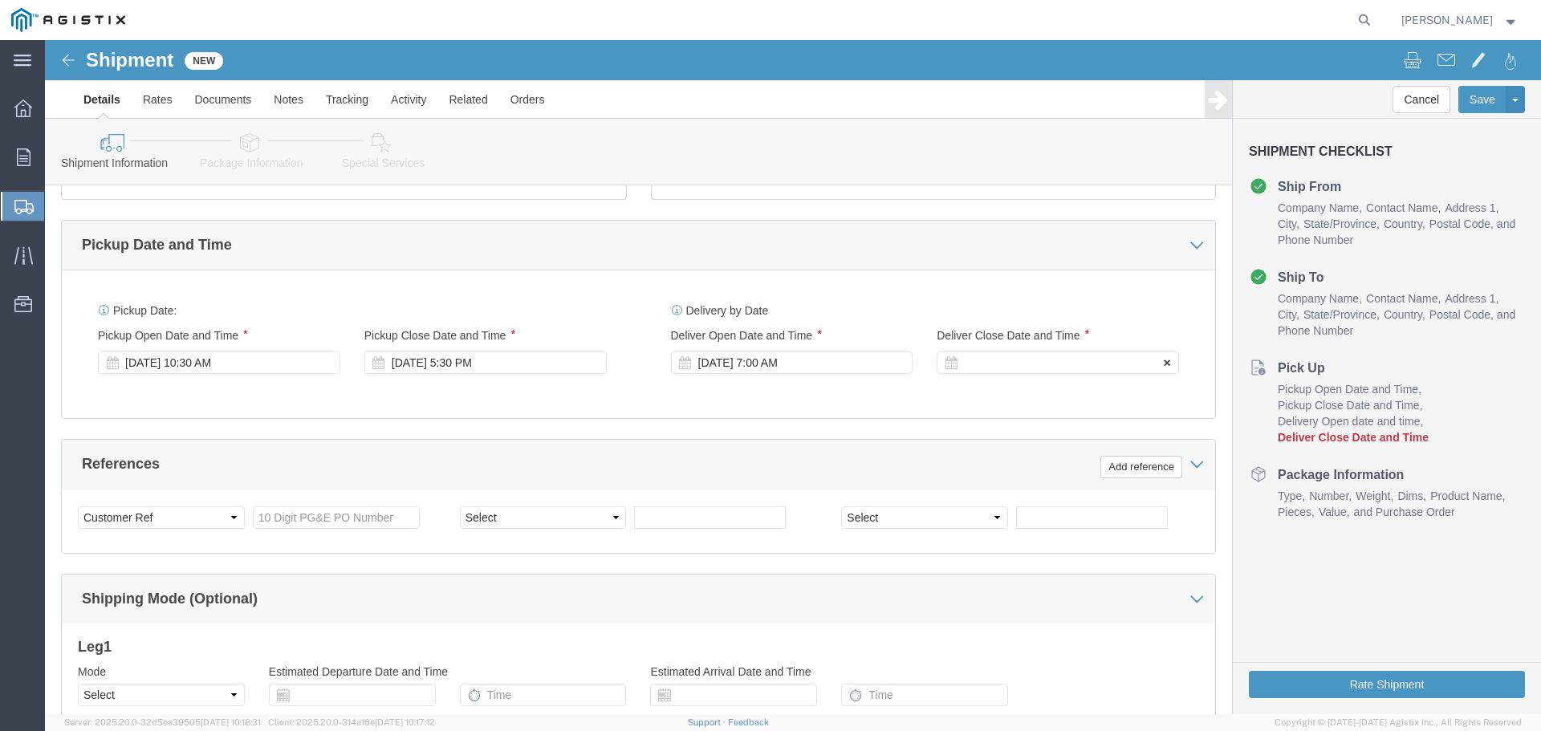
click div
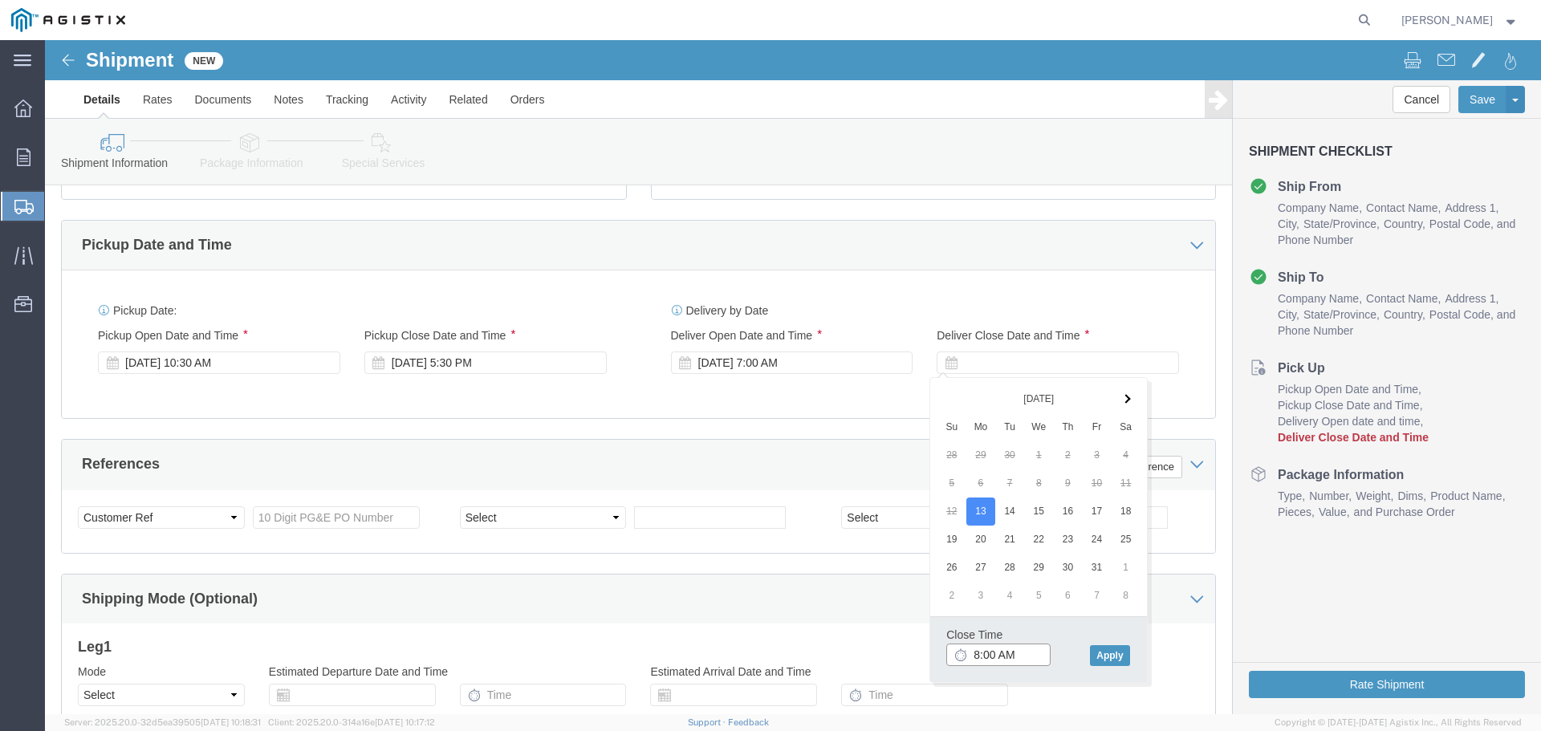
drag, startPoint x: 972, startPoint y: 610, endPoint x: 946, endPoint y: 605, distance: 26.1
click input "8:00 AM"
type input "11:00 AM"
click button "Apply"
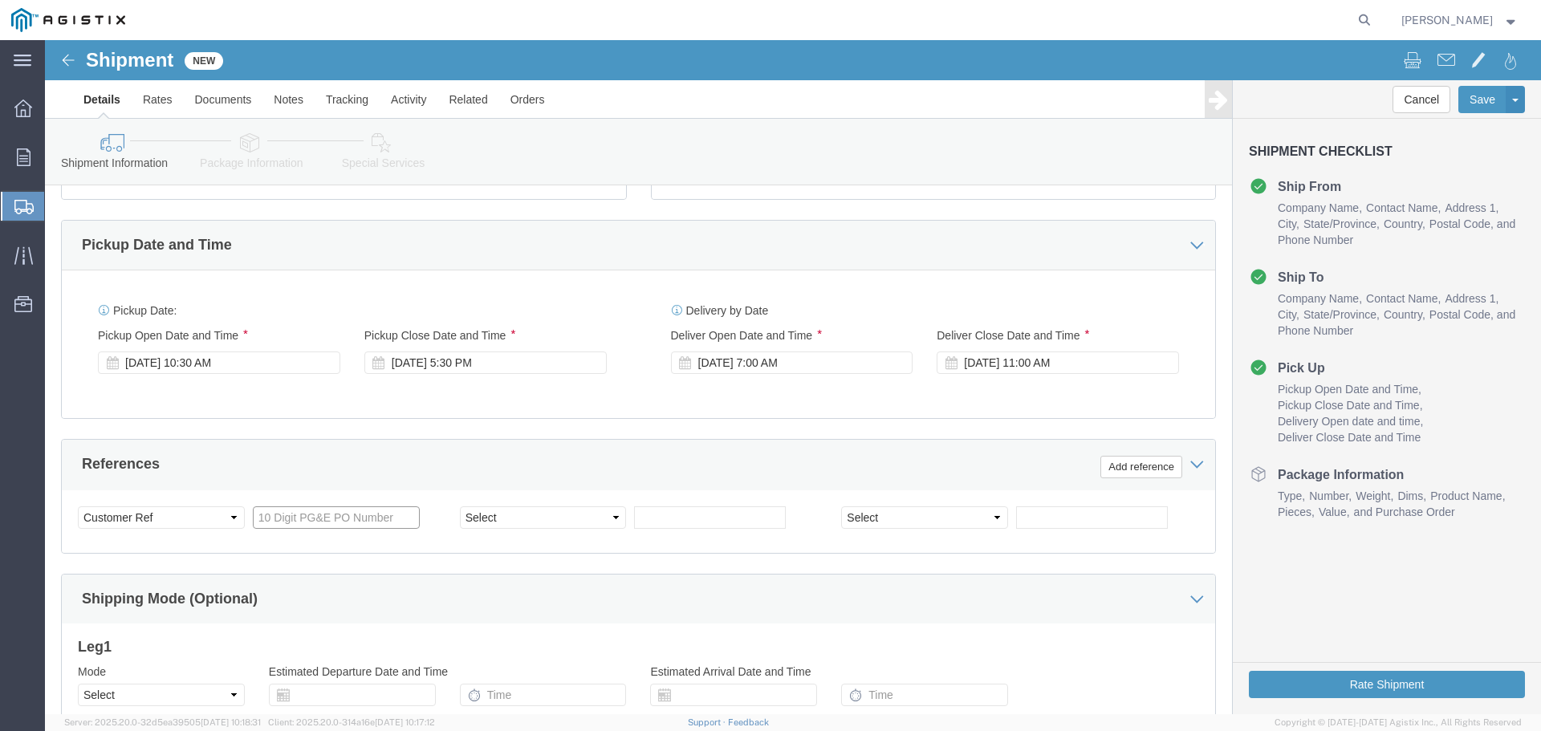
click input "text"
type input "3501421070"
click select "Select Account Type Activity ID Airline Appointment Number ASN Batch Request # …"
select select "DELNUM"
click select "Select Account Type Activity ID Airline Appointment Number ASN Batch Request # …"
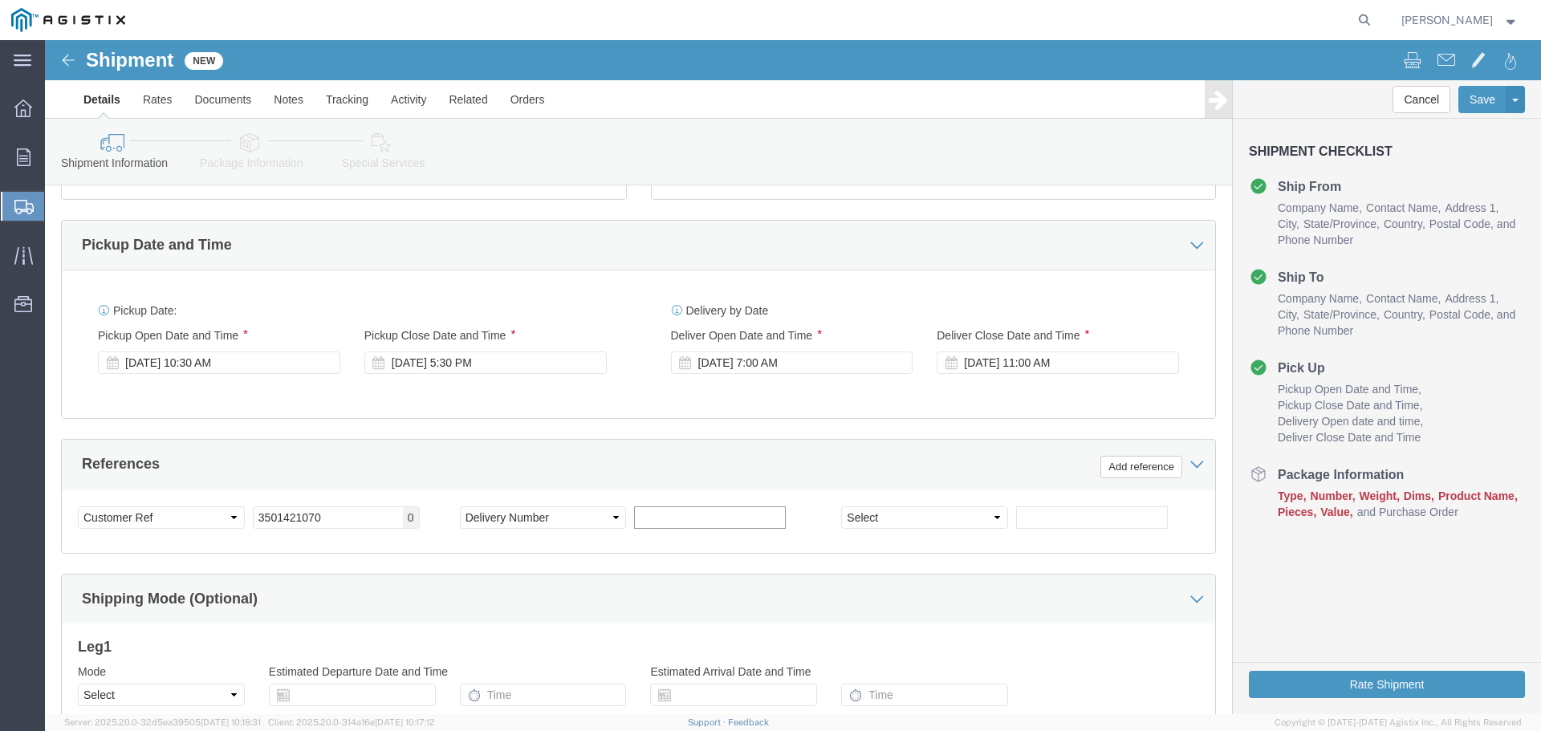
click input "text"
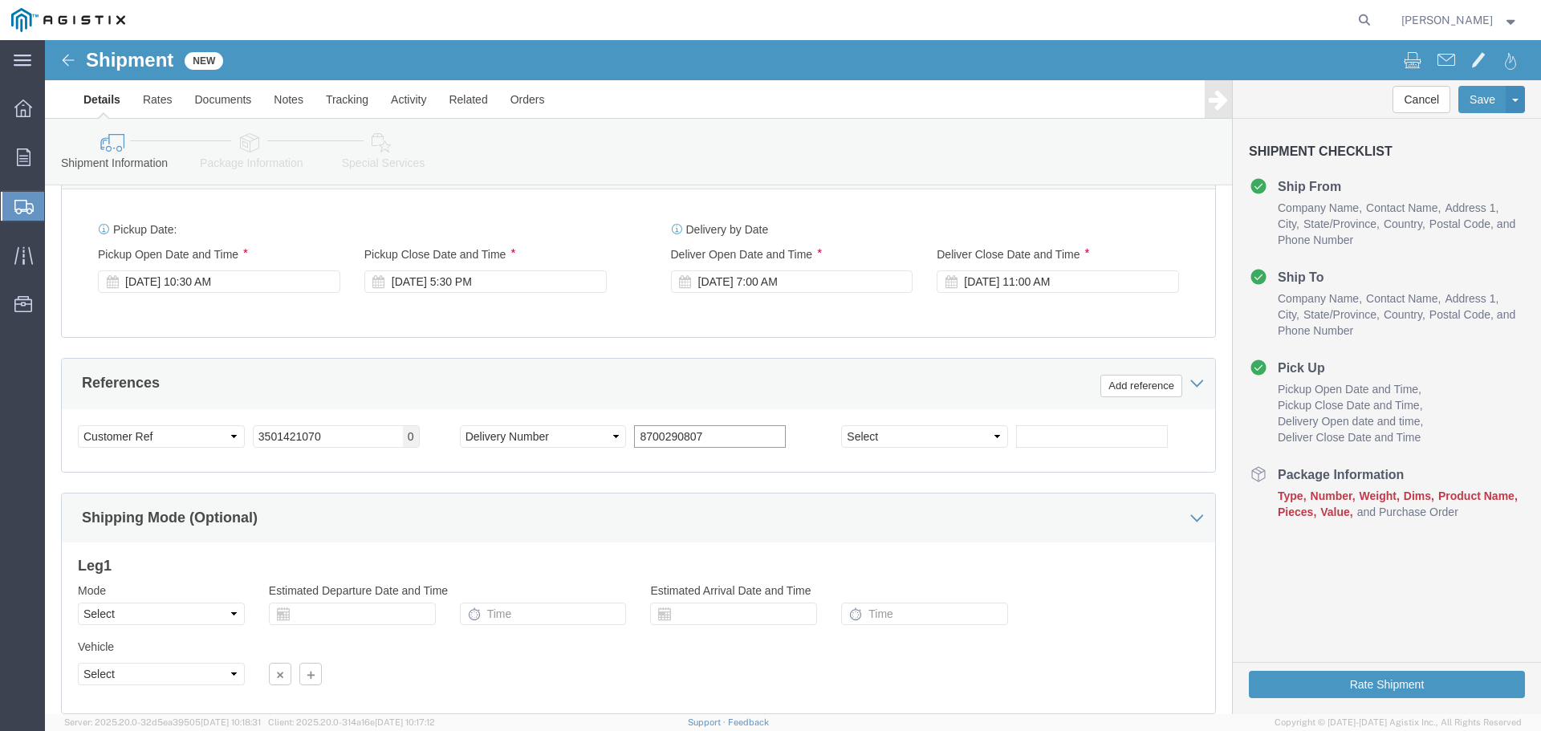
scroll to position [835, 0]
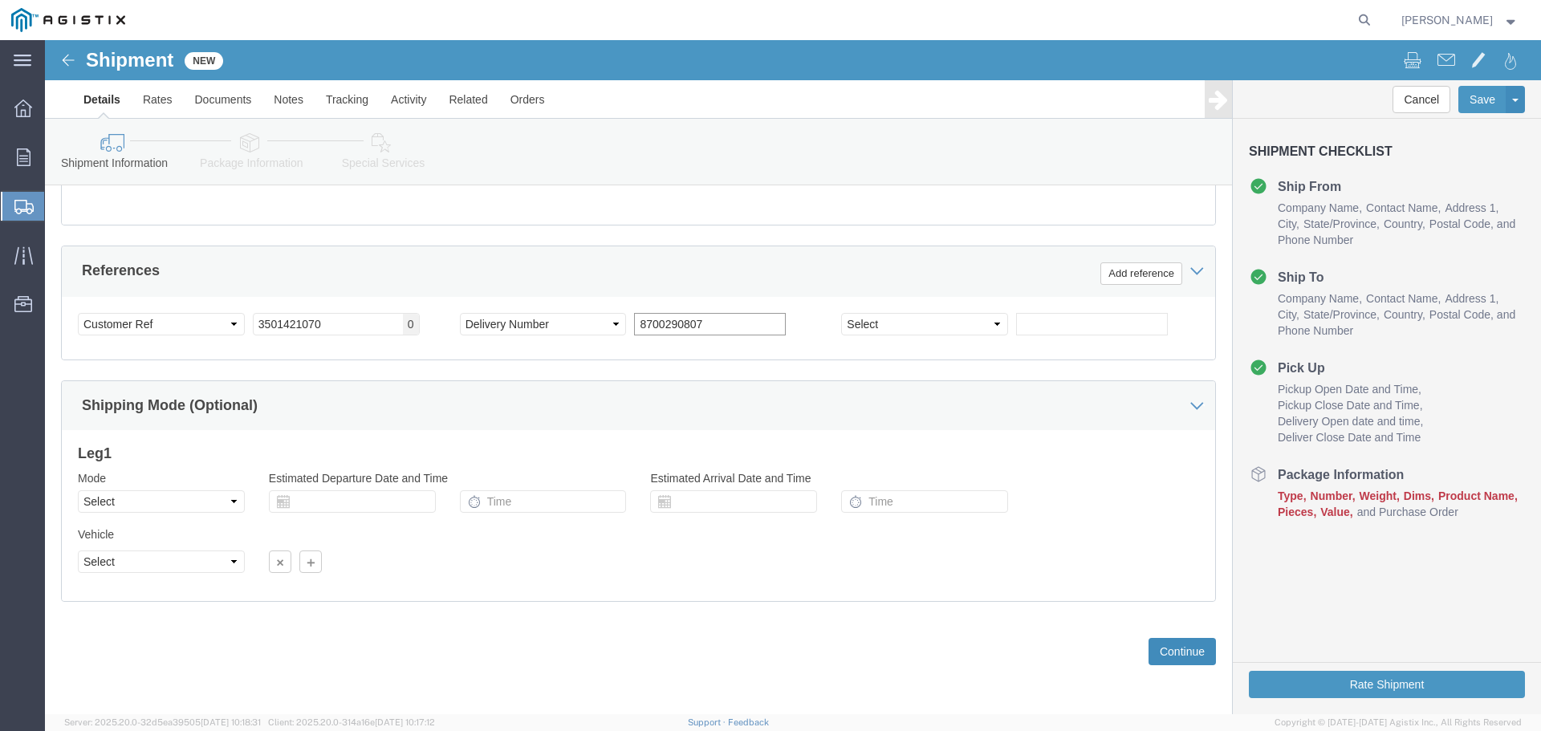
type input "8700290807"
click button "Continue"
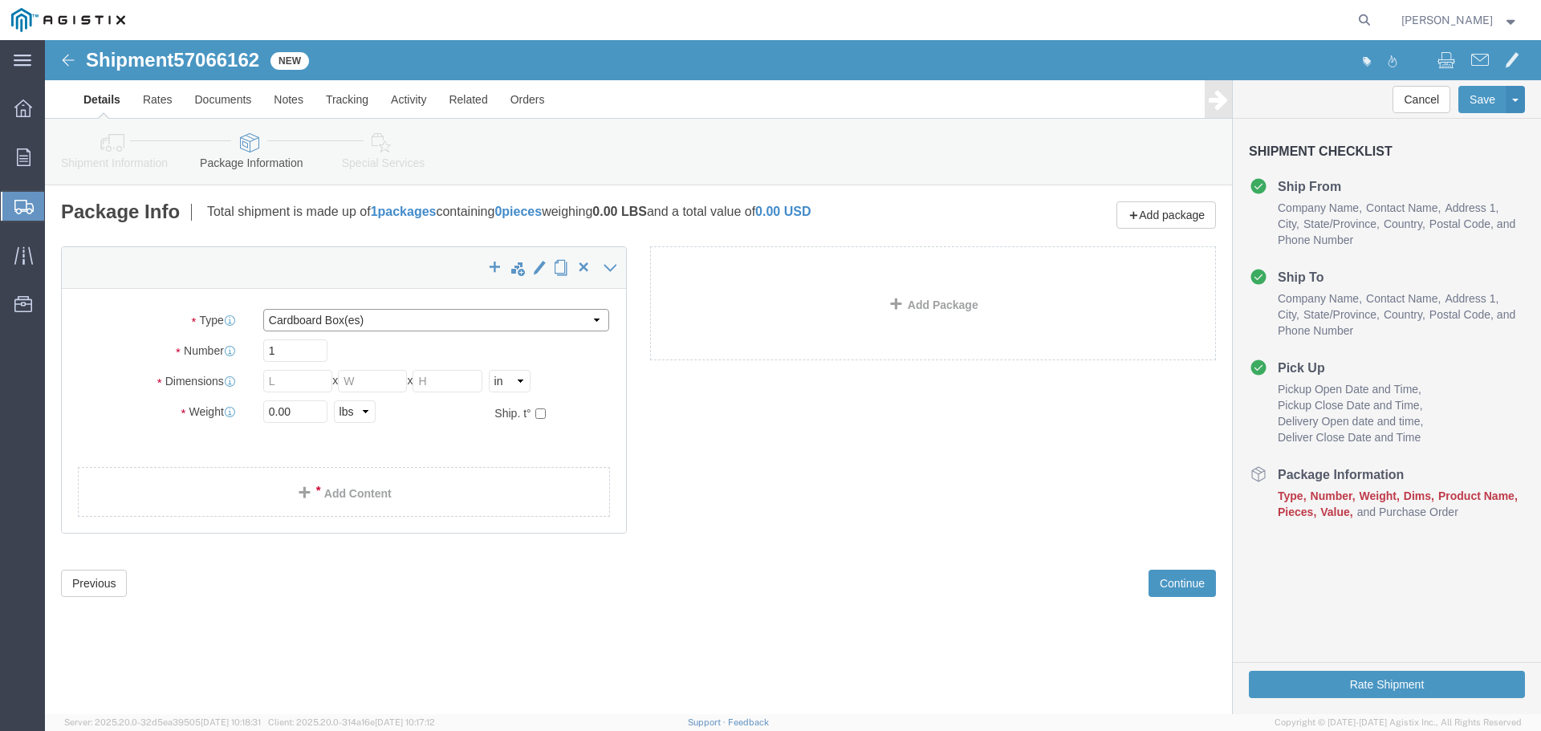
click select "Select Bulk Bundle(s) Cardboard Box(es) Carton(s) Crate(s) Drum(s) (Fiberboard)…"
select select "PONS"
click select "Select Bulk Bundle(s) Cardboard Box(es) Carton(s) Crate(s) Drum(s) (Fiberboard)…"
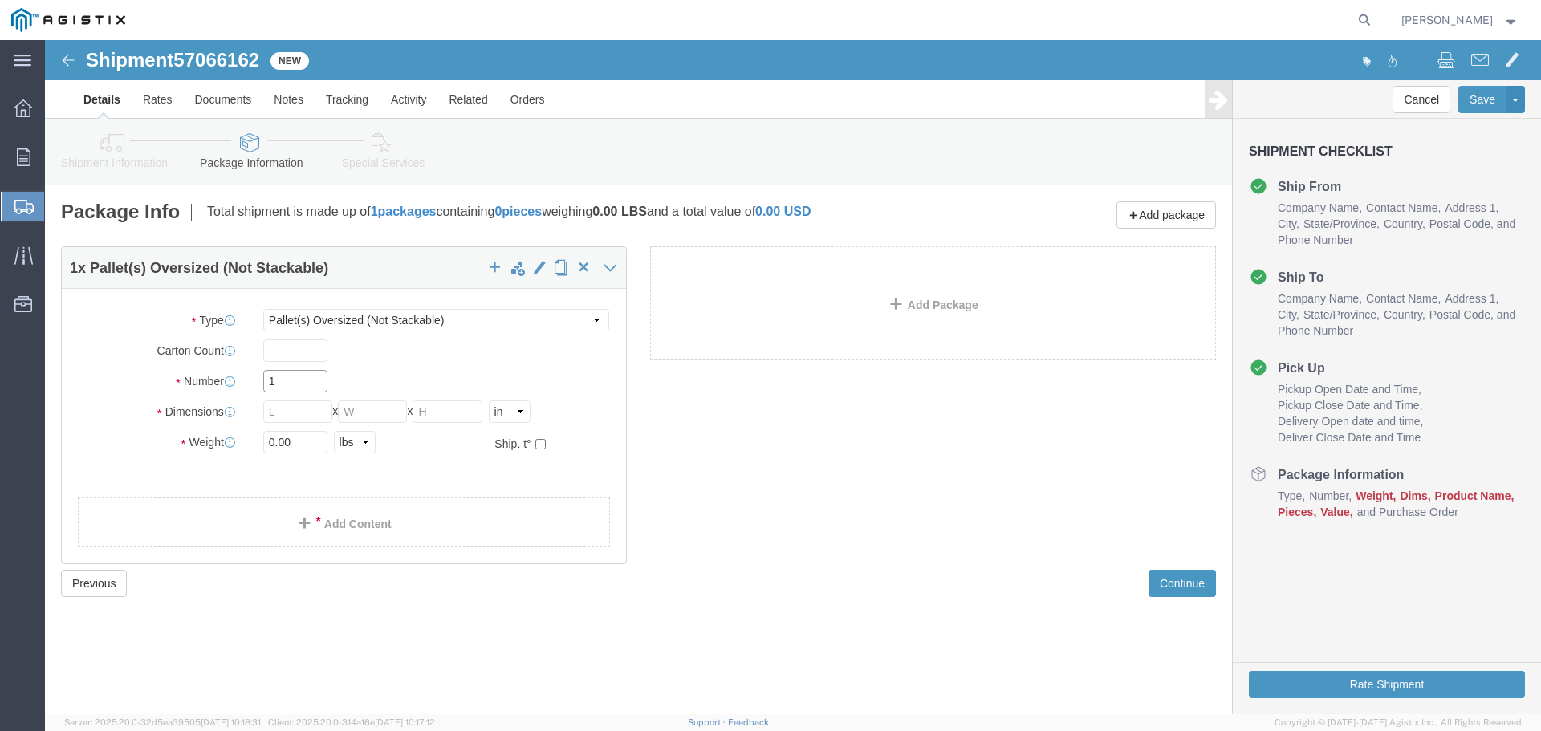
click input "1"
click input "text"
type input "96"
type input "46"
type input "96"
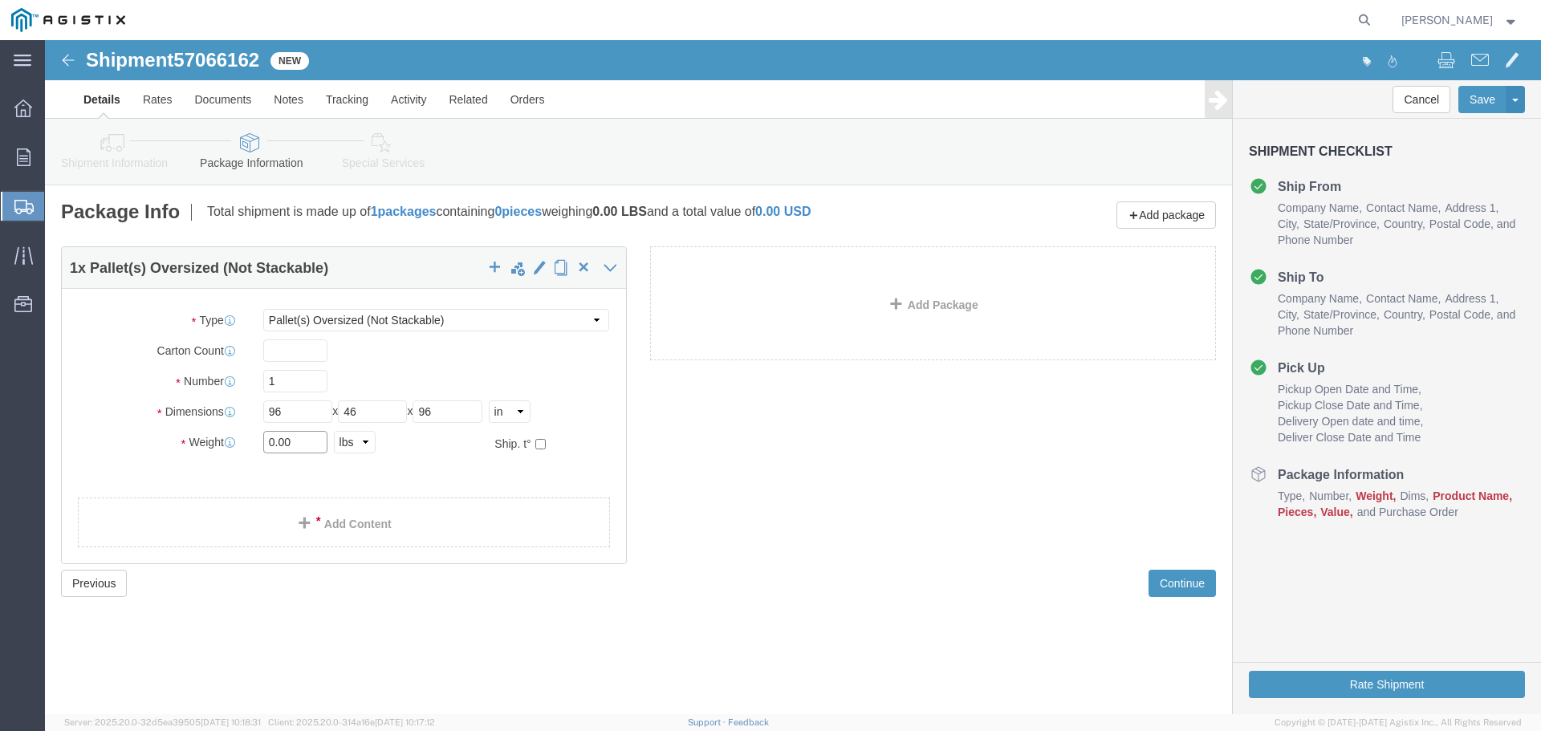
drag, startPoint x: 253, startPoint y: 399, endPoint x: 203, endPoint y: 403, distance: 49.9
click div "Weight 0.00 Select kgs lbs Ship. t°"
type input "1300"
click div "1 x Pallet(s) Oversized (Not Stackable) Package Type Select Bulk Bundle(s) Card…"
click link "Add Content"
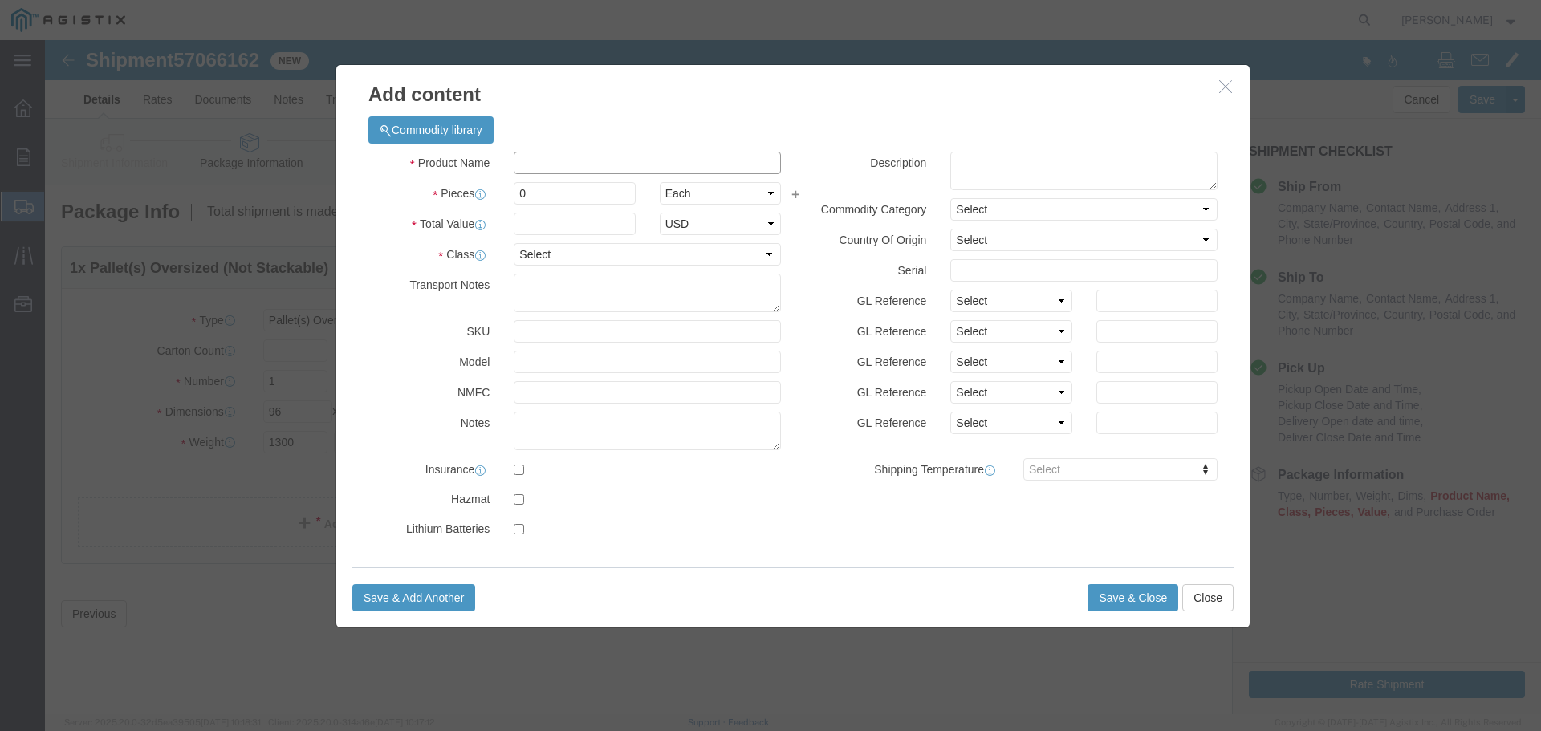
click input "text"
type input "[PERSON_NAME]"
click input "0"
type input "1"
click input "text"
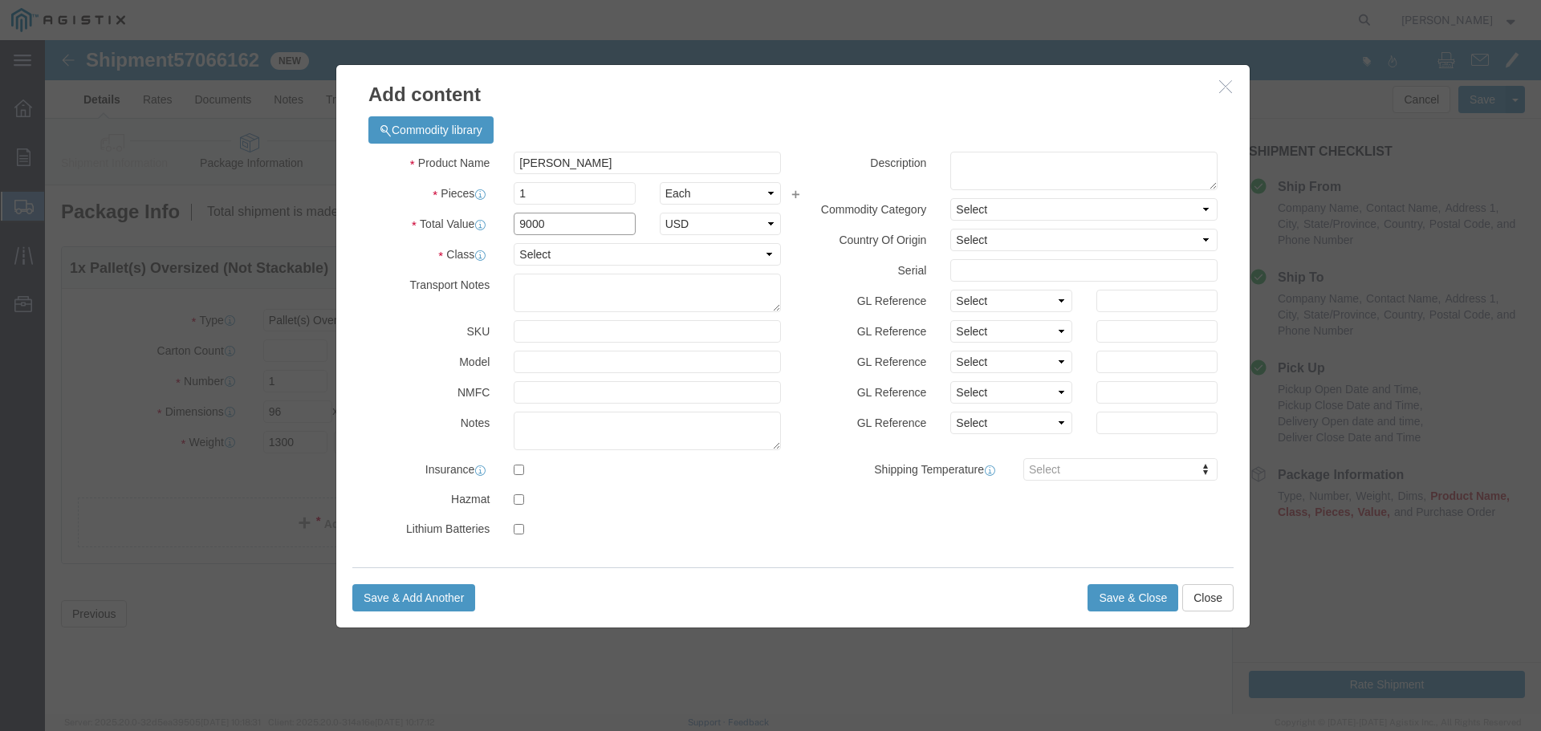
type input "9000"
click select "Select 50 55 60 65 70 85 92.5 100 125 175 250 300 400"
select select "175"
click select "Select 50 55 60 65 70 85 92.5 100 125 175 250 300 400"
click button "Save & Close"
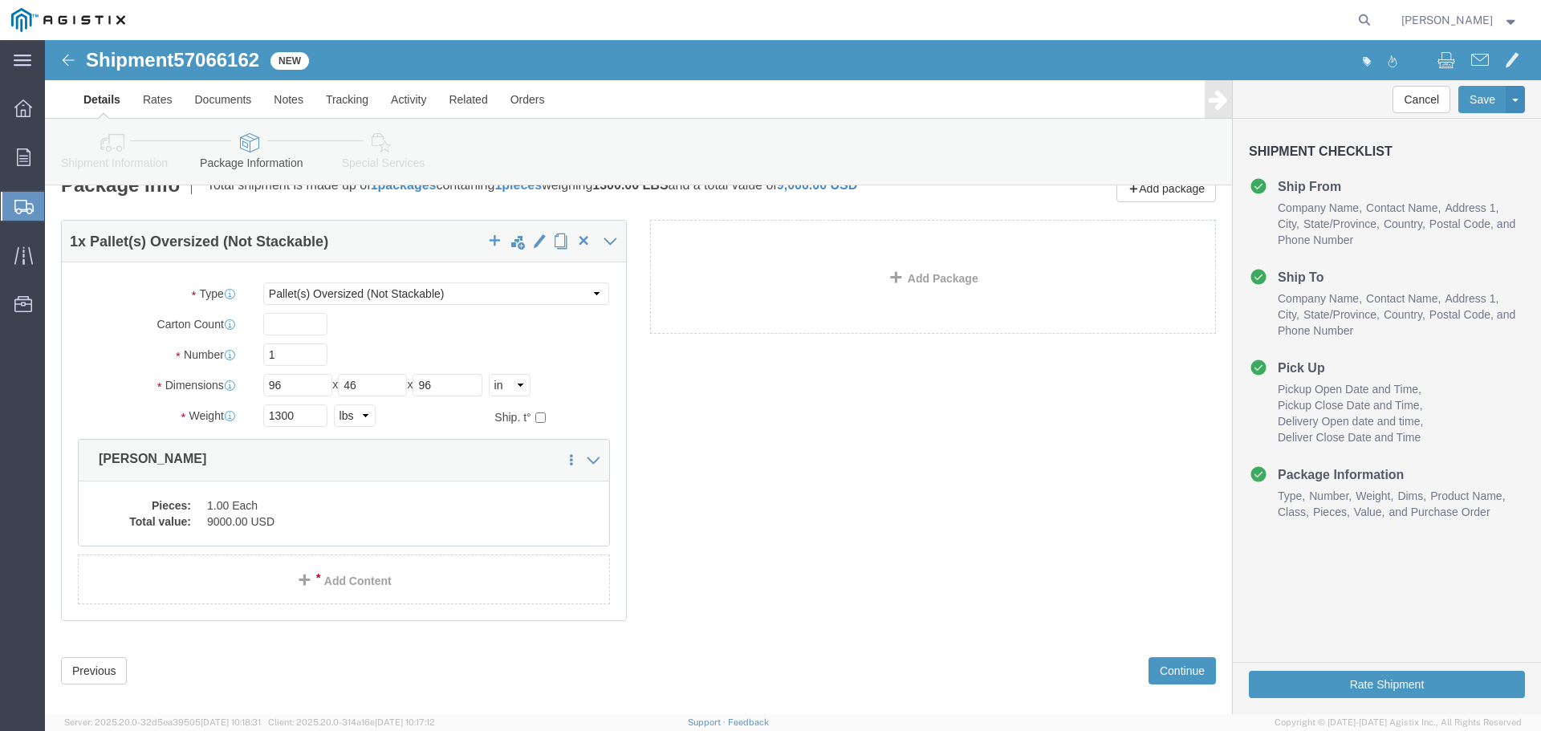
scroll to position [46, 0]
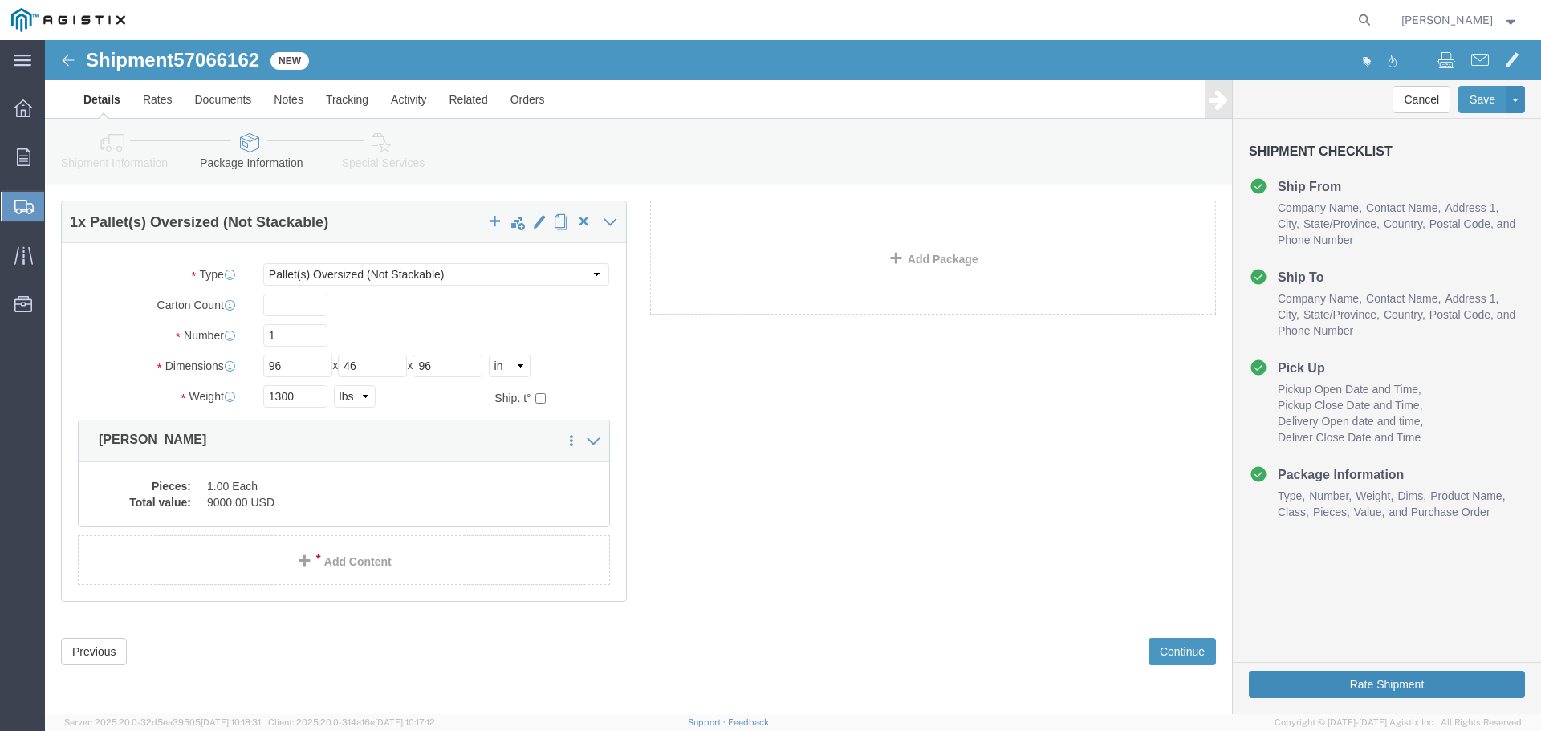
drag, startPoint x: 1259, startPoint y: 638, endPoint x: 810, endPoint y: 411, distance: 503.5
click button "Rate Shipment"
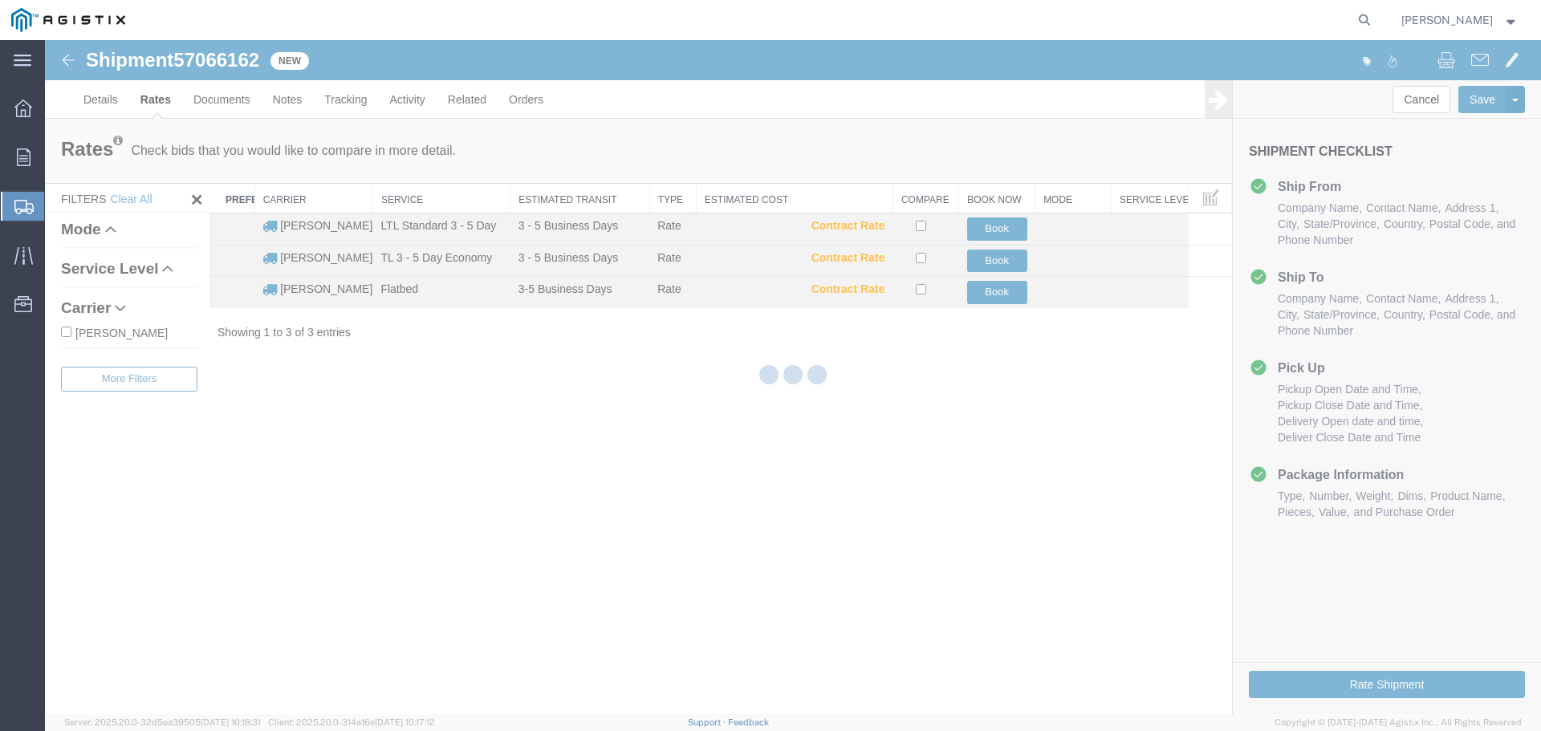
scroll to position [0, 0]
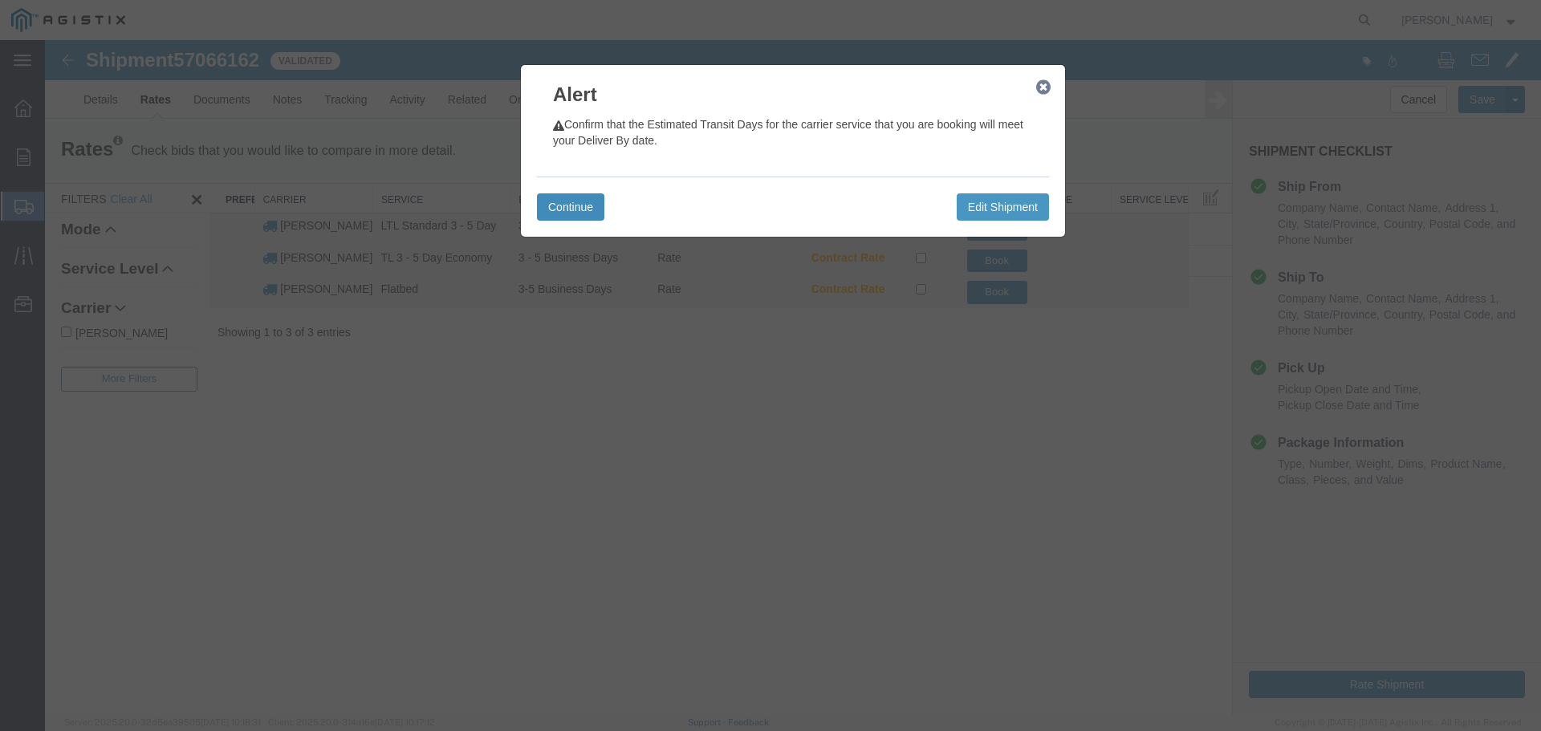
click at [586, 204] on button "Continue" at bounding box center [570, 206] width 67 height 27
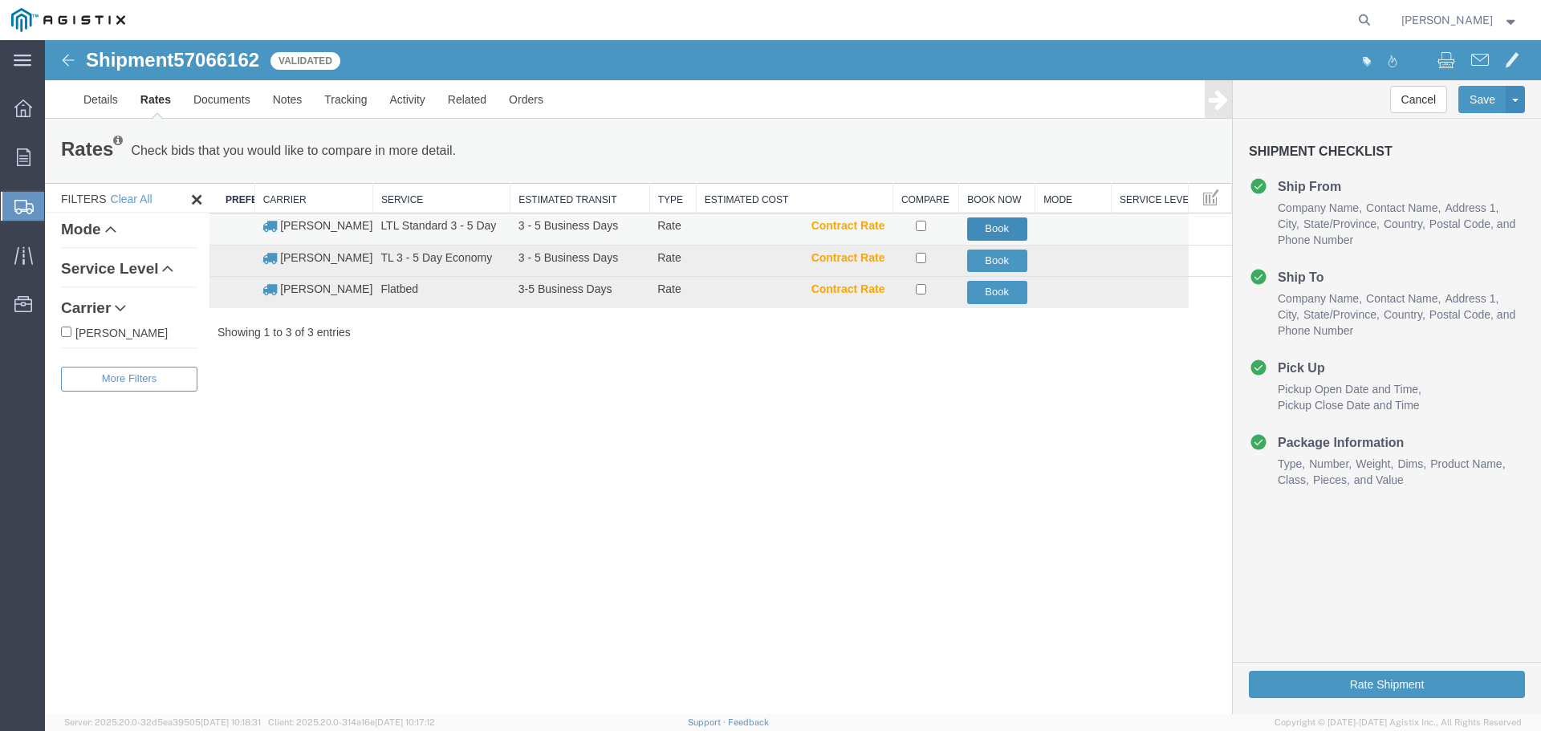
click at [990, 225] on button "Book" at bounding box center [997, 228] width 60 height 23
